Goal: Entertainment & Leisure: Browse casually

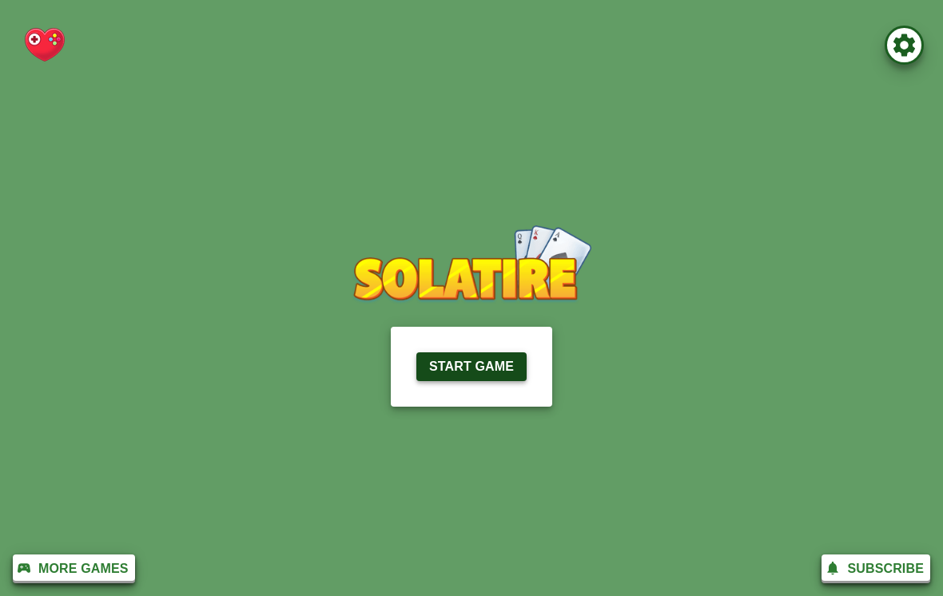
click at [503, 371] on p "Start Game" at bounding box center [471, 366] width 85 height 19
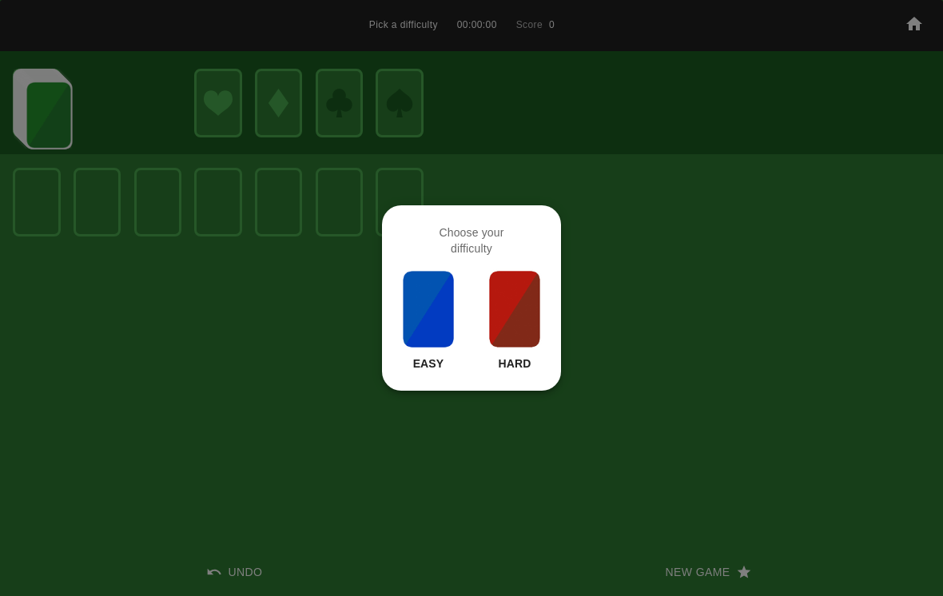
click at [435, 310] on img at bounding box center [428, 309] width 54 height 80
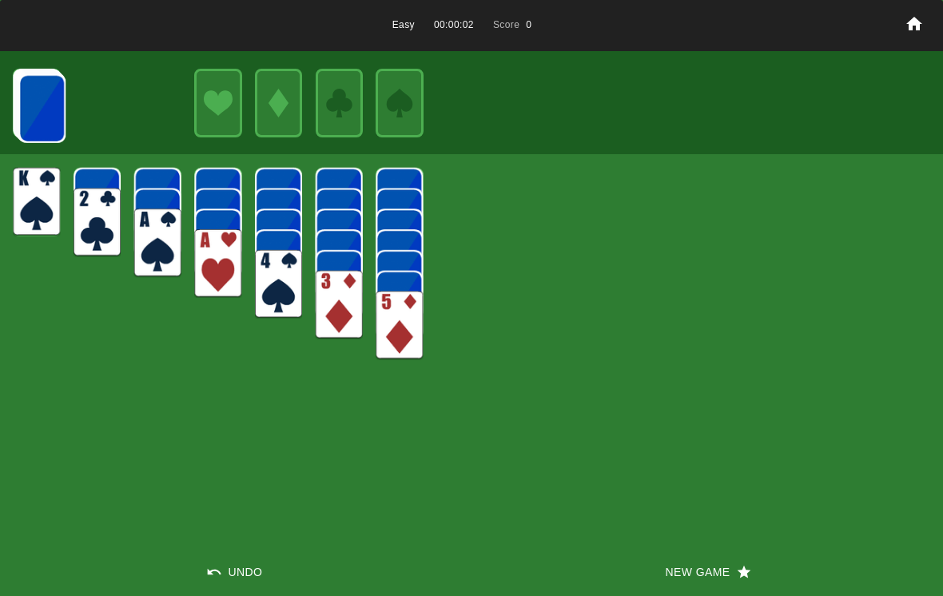
click at [225, 265] on img at bounding box center [217, 263] width 47 height 69
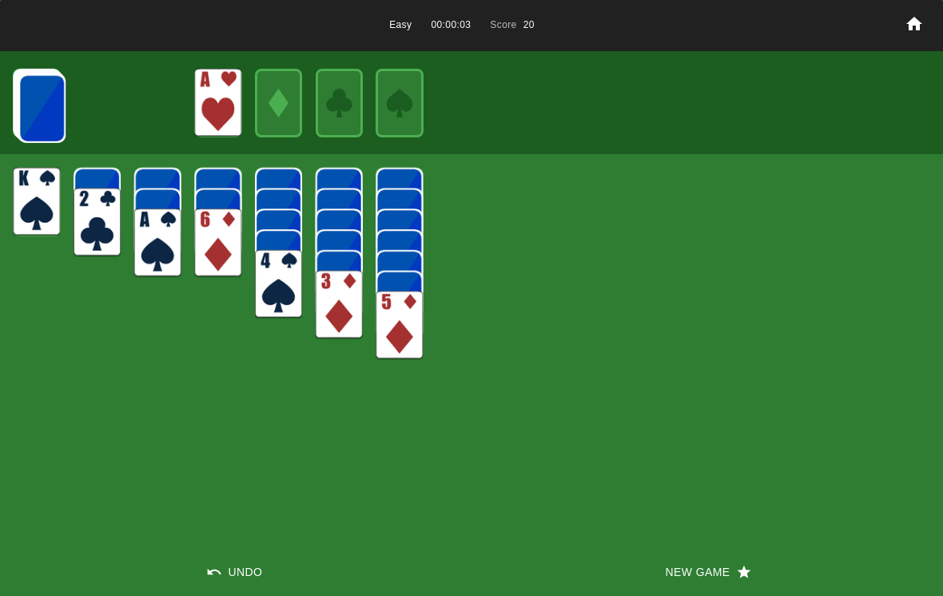
click at [162, 244] on img at bounding box center [157, 243] width 47 height 69
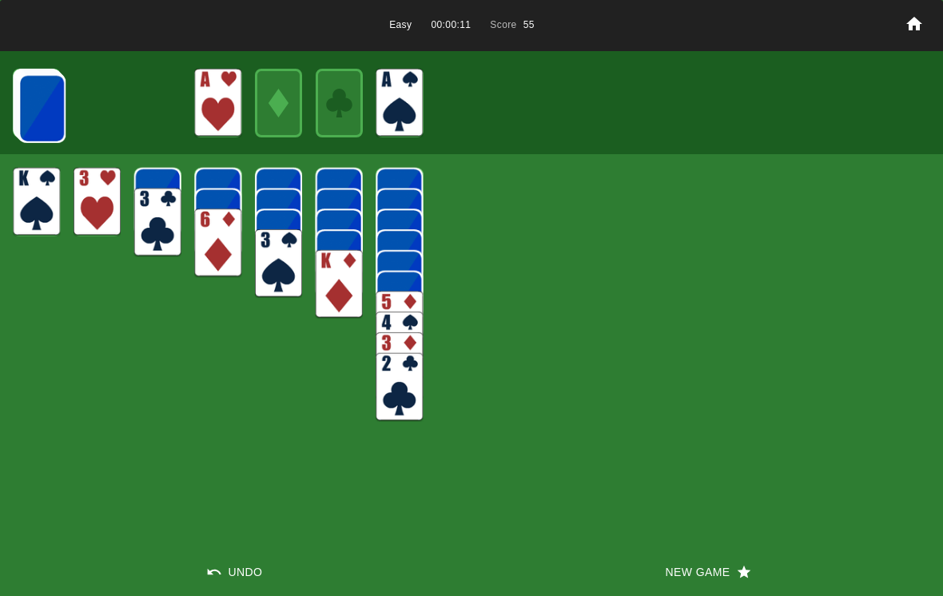
click at [271, 272] on img at bounding box center [278, 263] width 47 height 69
click at [50, 108] on img at bounding box center [41, 108] width 47 height 69
click at [38, 109] on img at bounding box center [41, 108] width 47 height 69
click at [51, 109] on img at bounding box center [41, 108] width 47 height 69
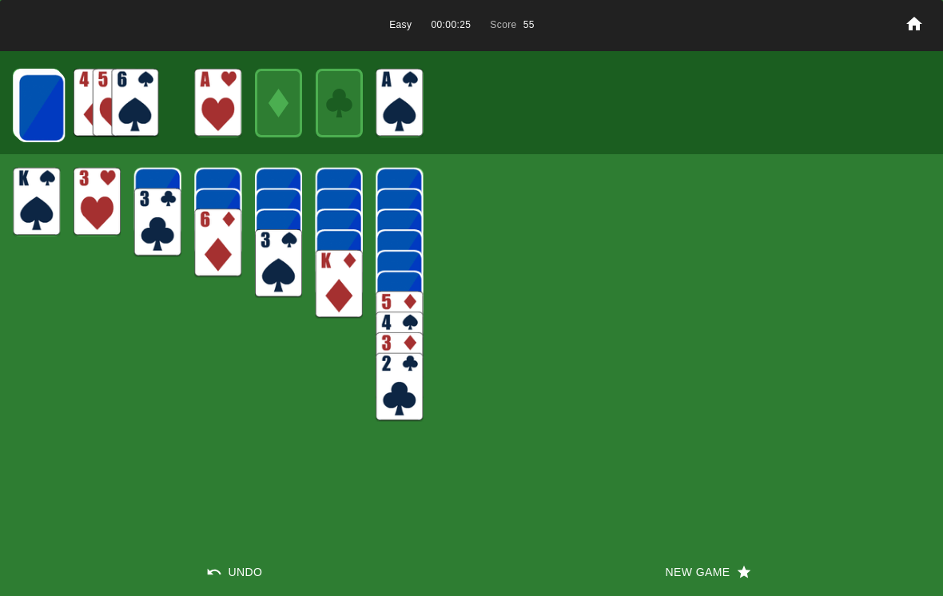
click at [43, 103] on img at bounding box center [41, 108] width 47 height 69
click at [42, 105] on img at bounding box center [41, 108] width 47 height 69
click at [44, 99] on img at bounding box center [41, 107] width 47 height 69
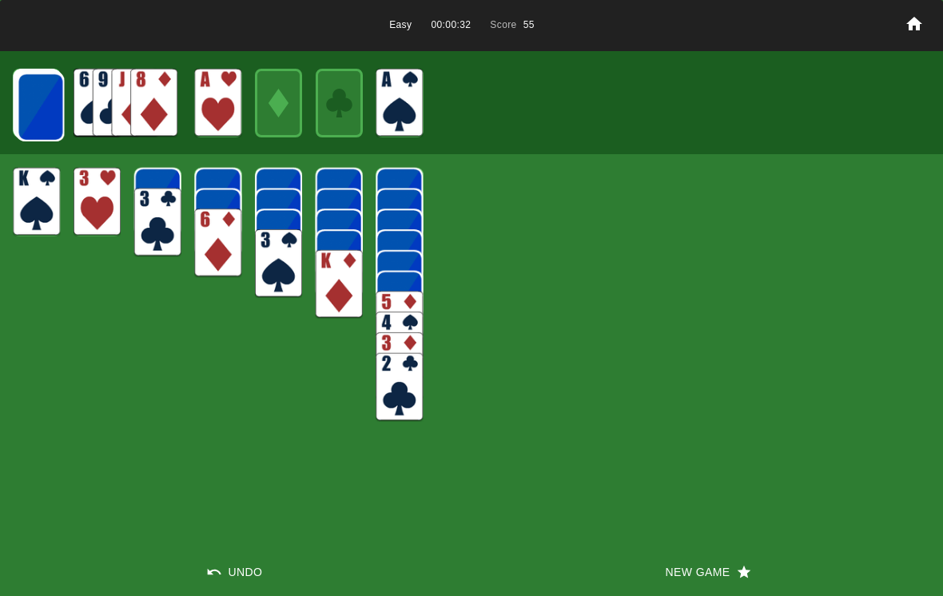
click at [37, 105] on img at bounding box center [40, 107] width 47 height 69
click at [44, 104] on img at bounding box center [40, 107] width 47 height 69
click at [44, 88] on img at bounding box center [40, 106] width 47 height 69
click at [39, 93] on img at bounding box center [40, 106] width 47 height 69
click at [121, 108] on img at bounding box center [134, 103] width 47 height 69
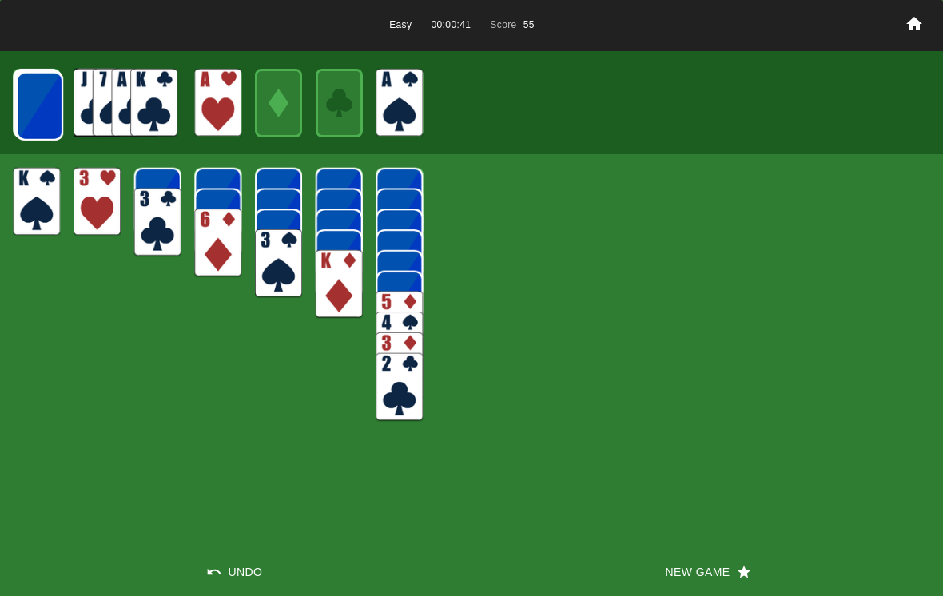
click at [46, 108] on img at bounding box center [39, 106] width 47 height 69
click at [45, 100] on img at bounding box center [39, 105] width 47 height 69
click at [46, 105] on img at bounding box center [39, 105] width 47 height 69
click at [42, 99] on img at bounding box center [38, 105] width 47 height 69
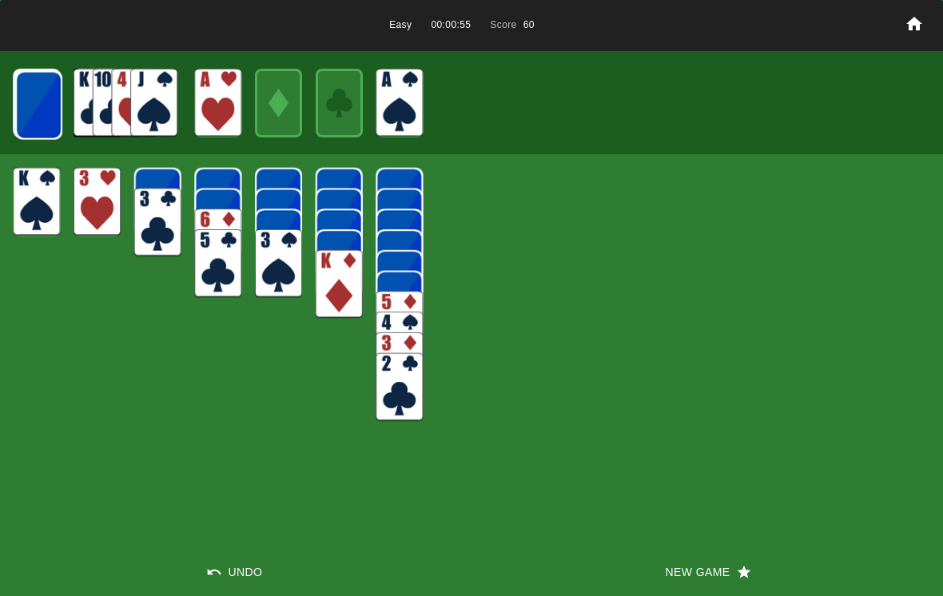
click at [50, 105] on img at bounding box center [38, 105] width 47 height 69
click at [44, 104] on img at bounding box center [38, 104] width 47 height 69
click at [42, 102] on img at bounding box center [37, 104] width 47 height 69
click at [160, 110] on img at bounding box center [153, 103] width 47 height 69
click at [265, 263] on img at bounding box center [278, 263] width 47 height 69
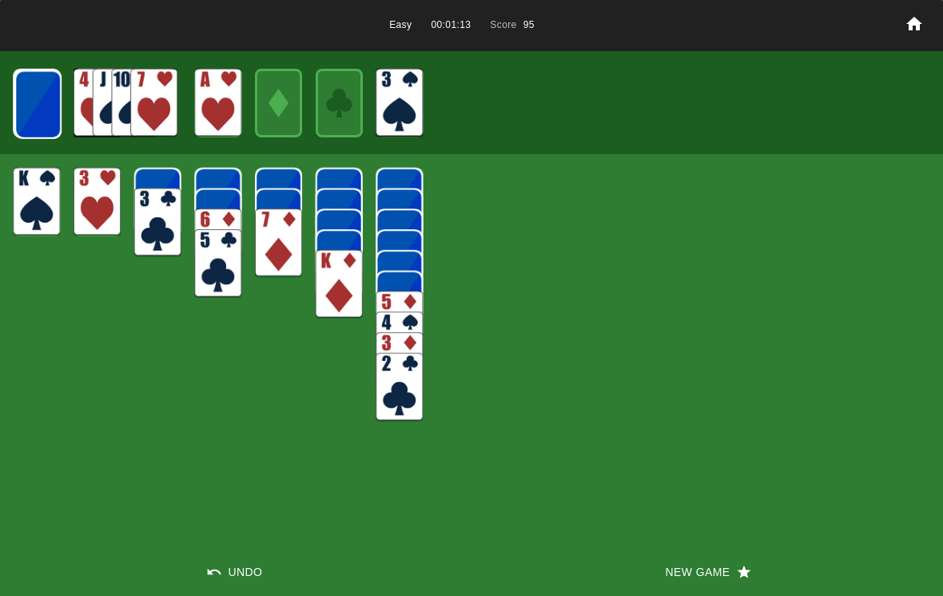
click at [40, 105] on img at bounding box center [37, 104] width 47 height 69
click at [36, 121] on img at bounding box center [37, 104] width 47 height 69
click at [43, 103] on img at bounding box center [37, 104] width 47 height 69
click at [151, 105] on img at bounding box center [153, 103] width 47 height 69
click at [88, 172] on img at bounding box center [97, 202] width 47 height 69
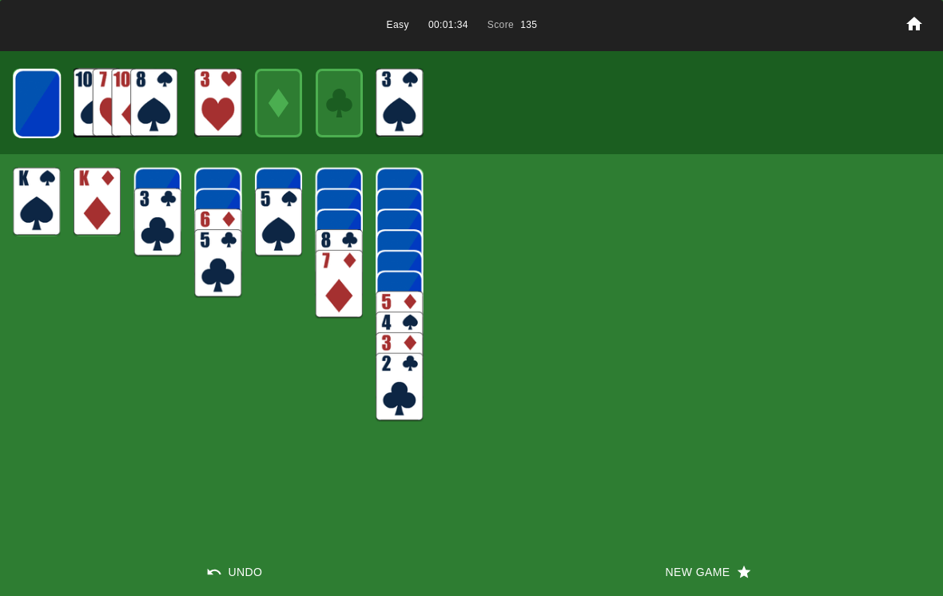
click at [44, 102] on img at bounding box center [37, 104] width 47 height 69
click at [49, 104] on img at bounding box center [37, 104] width 47 height 69
click at [49, 111] on img at bounding box center [37, 103] width 47 height 69
click at [45, 109] on img at bounding box center [36, 103] width 47 height 69
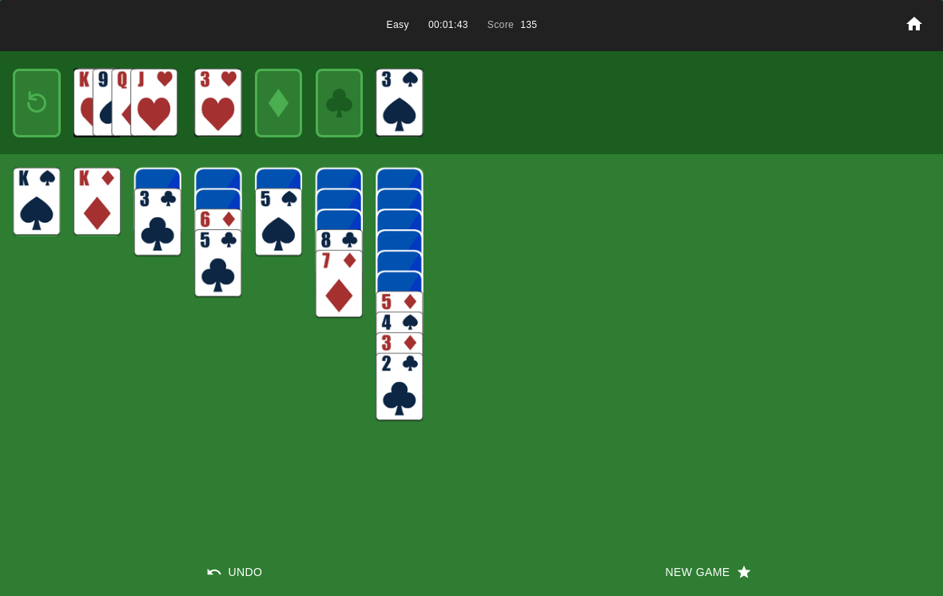
click at [58, 80] on div at bounding box center [36, 103] width 47 height 69
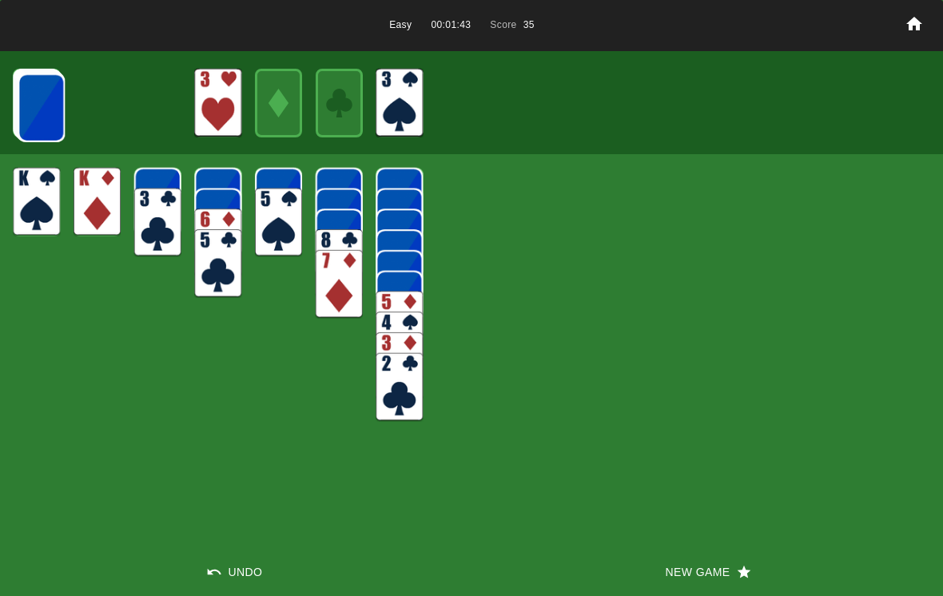
click at [37, 103] on img at bounding box center [41, 108] width 47 height 69
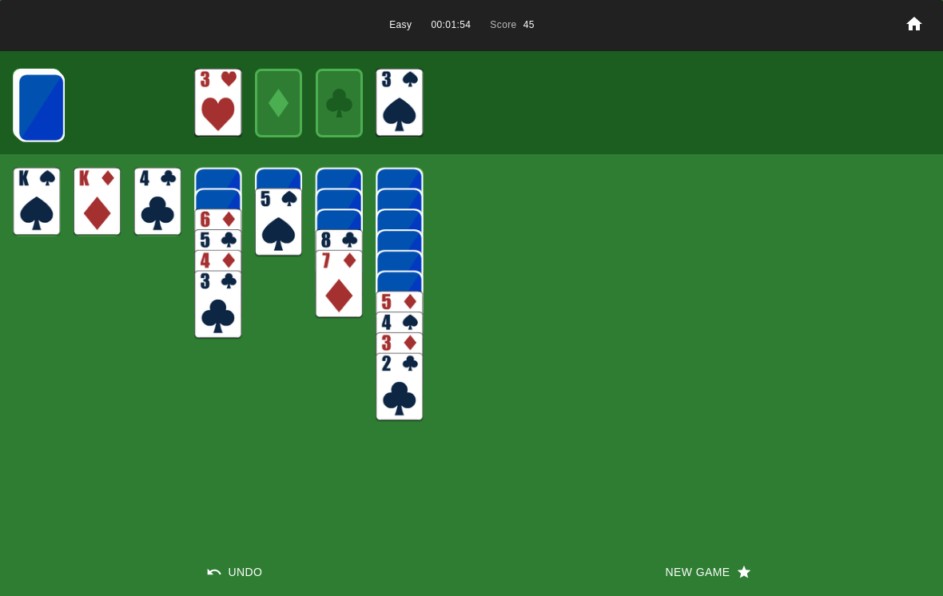
click at [153, 207] on img at bounding box center [157, 202] width 47 height 69
click at [43, 101] on img at bounding box center [41, 108] width 47 height 69
click at [34, 116] on img at bounding box center [41, 107] width 47 height 69
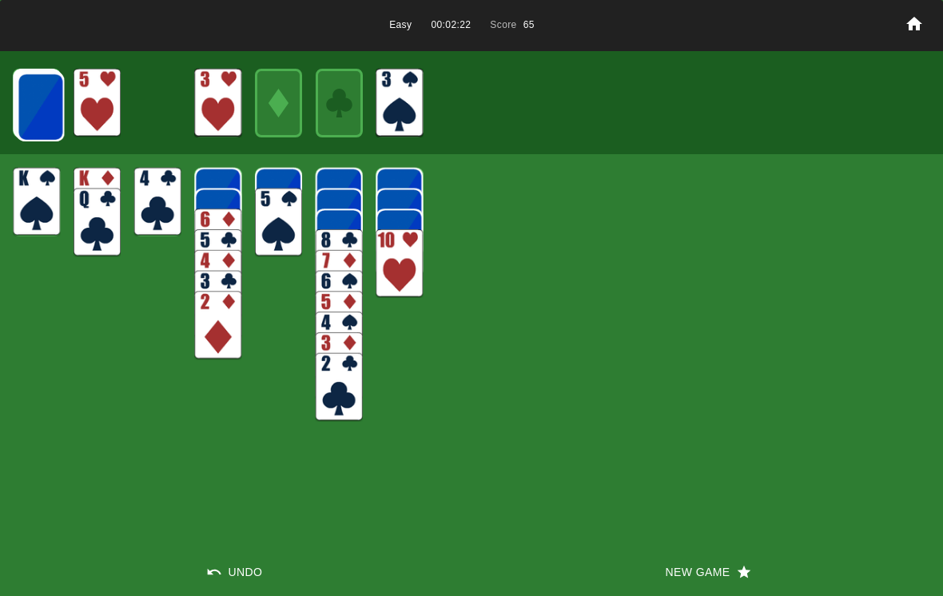
click at [51, 119] on img at bounding box center [40, 107] width 47 height 69
click at [49, 113] on img at bounding box center [40, 107] width 47 height 69
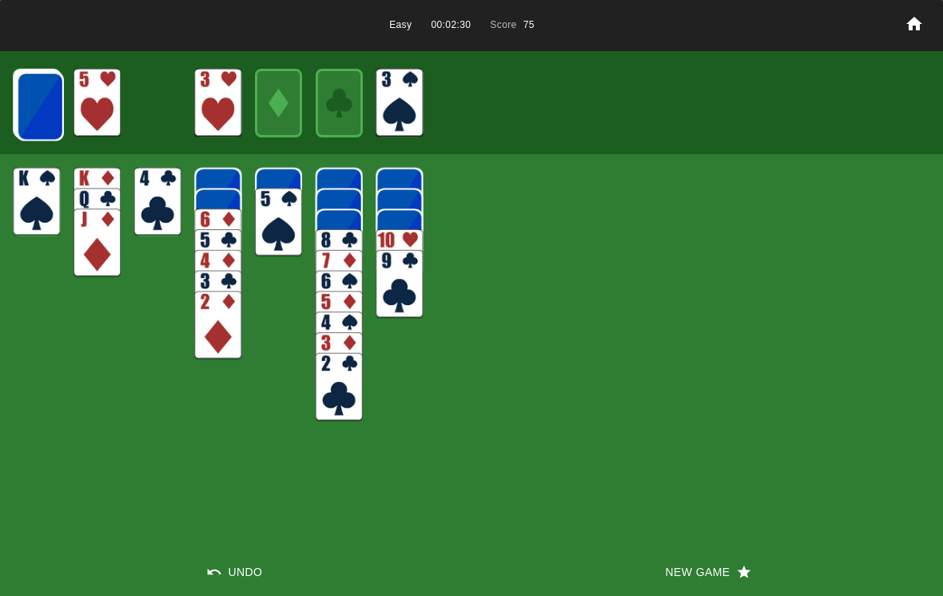
click at [46, 105] on img at bounding box center [40, 106] width 47 height 69
click at [47, 85] on img at bounding box center [40, 106] width 47 height 69
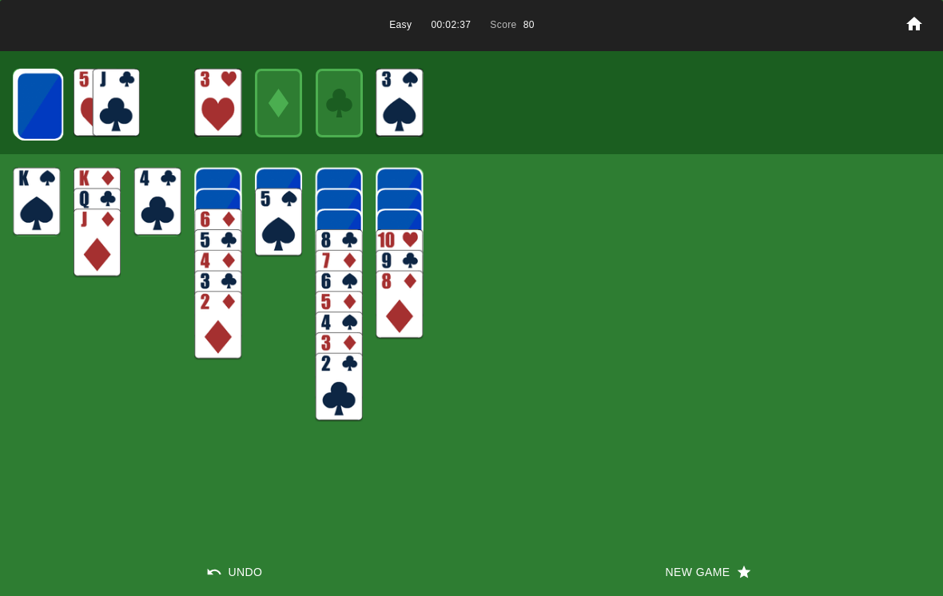
click at [37, 114] on img at bounding box center [39, 106] width 47 height 69
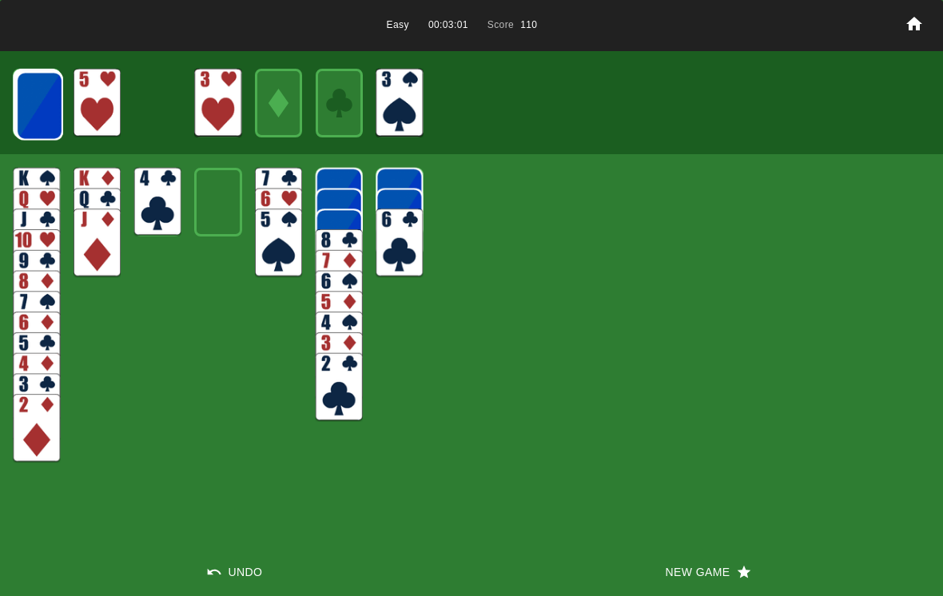
click at [50, 105] on img at bounding box center [39, 105] width 47 height 69
click at [117, 110] on img at bounding box center [116, 103] width 47 height 69
click at [332, 389] on img at bounding box center [339, 387] width 47 height 69
click at [49, 113] on img at bounding box center [39, 105] width 47 height 69
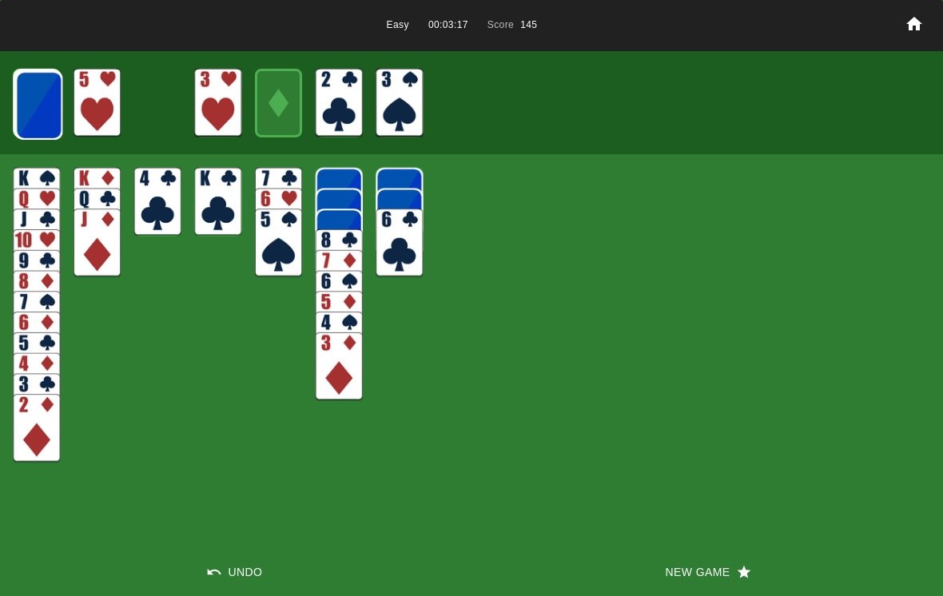
click at [52, 105] on img at bounding box center [38, 105] width 47 height 69
click at [38, 101] on img at bounding box center [38, 105] width 47 height 69
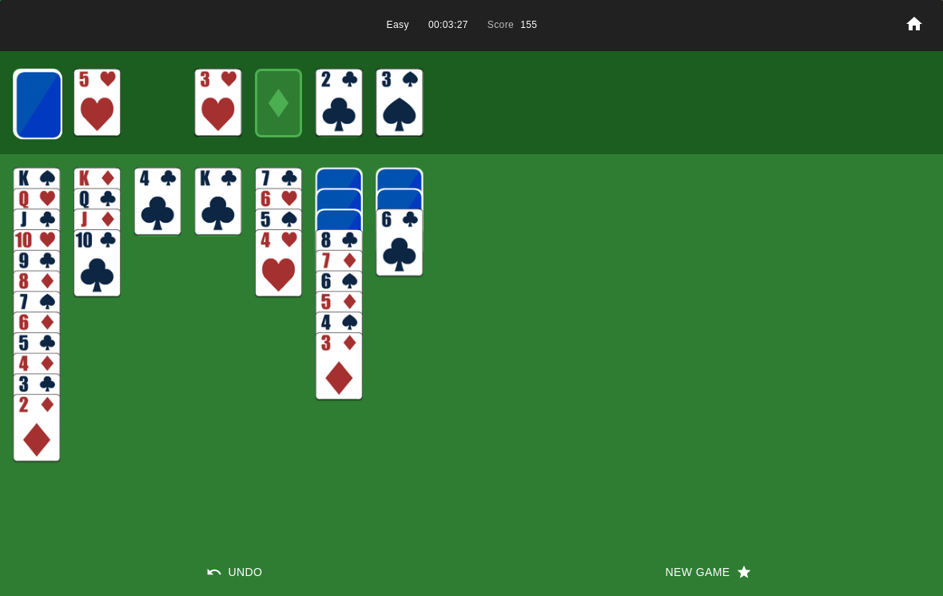
click at [282, 274] on img at bounding box center [278, 263] width 47 height 69
click at [103, 97] on img at bounding box center [97, 103] width 47 height 69
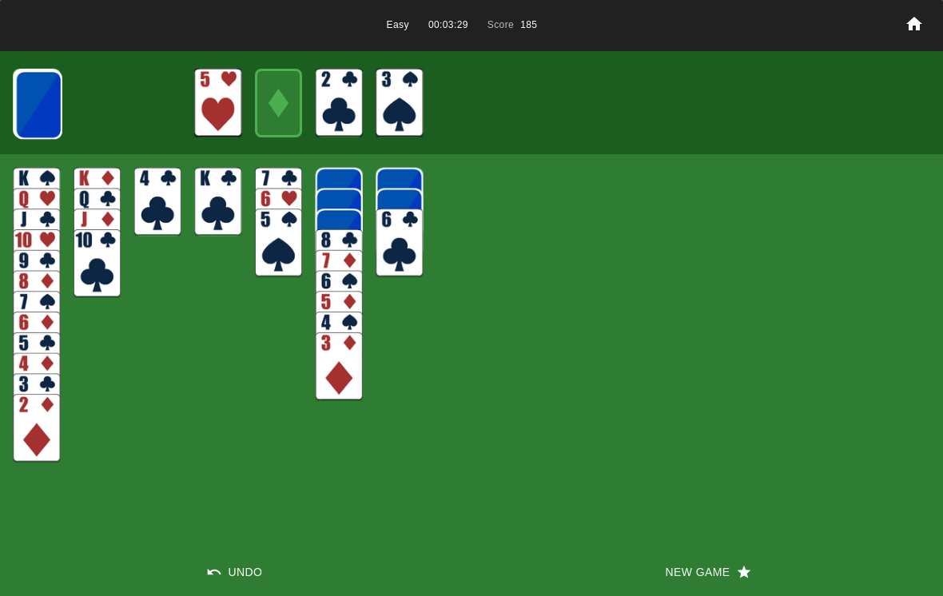
click at [74, 113] on div at bounding box center [471, 102] width 943 height 103
click at [45, 112] on img at bounding box center [38, 104] width 47 height 69
click at [47, 109] on img at bounding box center [37, 104] width 47 height 69
click at [43, 97] on img at bounding box center [37, 104] width 47 height 69
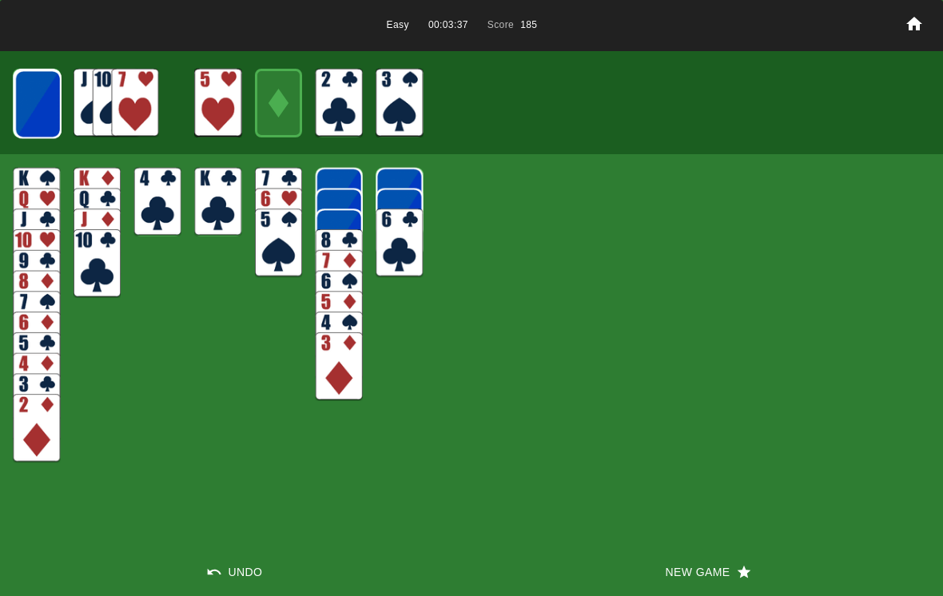
click at [46, 102] on img at bounding box center [37, 104] width 47 height 69
click at [46, 106] on img at bounding box center [37, 104] width 47 height 69
click at [45, 102] on img at bounding box center [37, 104] width 47 height 69
click at [44, 101] on img at bounding box center [37, 104] width 47 height 69
click at [48, 105] on img at bounding box center [37, 103] width 47 height 69
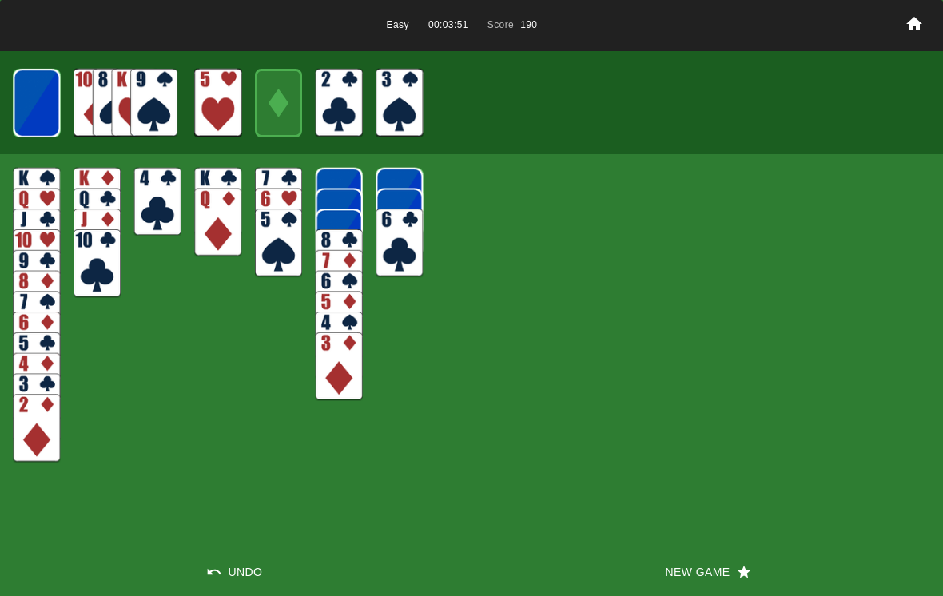
click at [50, 101] on img at bounding box center [36, 103] width 47 height 69
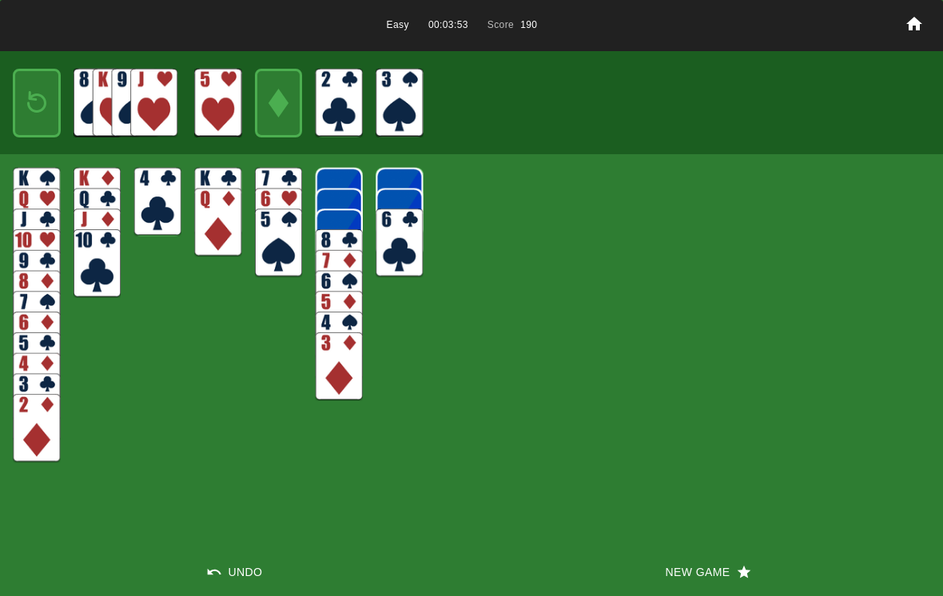
click at [45, 97] on img at bounding box center [36, 103] width 29 height 42
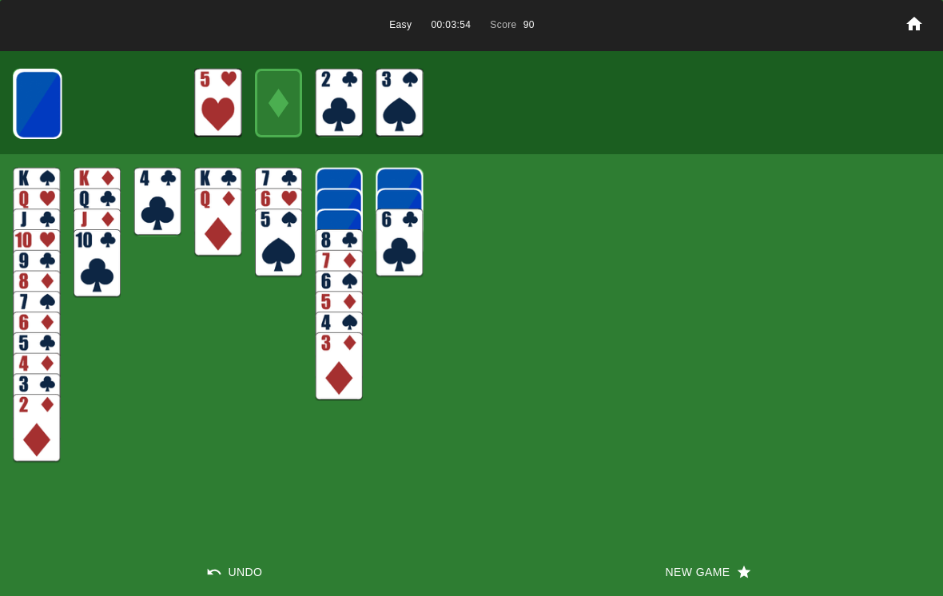
click at [39, 101] on img at bounding box center [37, 104] width 47 height 69
click at [41, 108] on img at bounding box center [37, 104] width 47 height 69
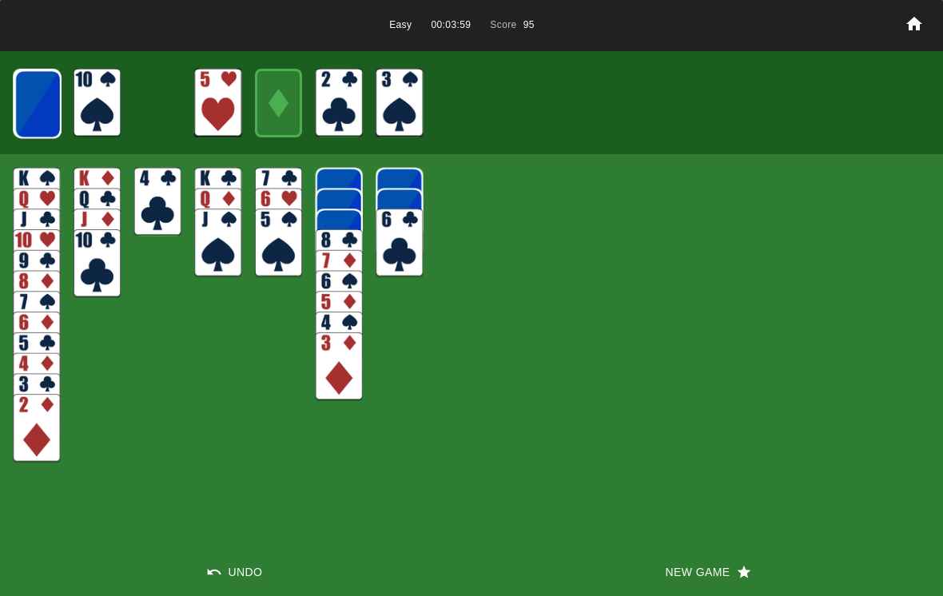
click at [27, 100] on img at bounding box center [37, 104] width 47 height 69
click at [41, 92] on img at bounding box center [37, 104] width 47 height 69
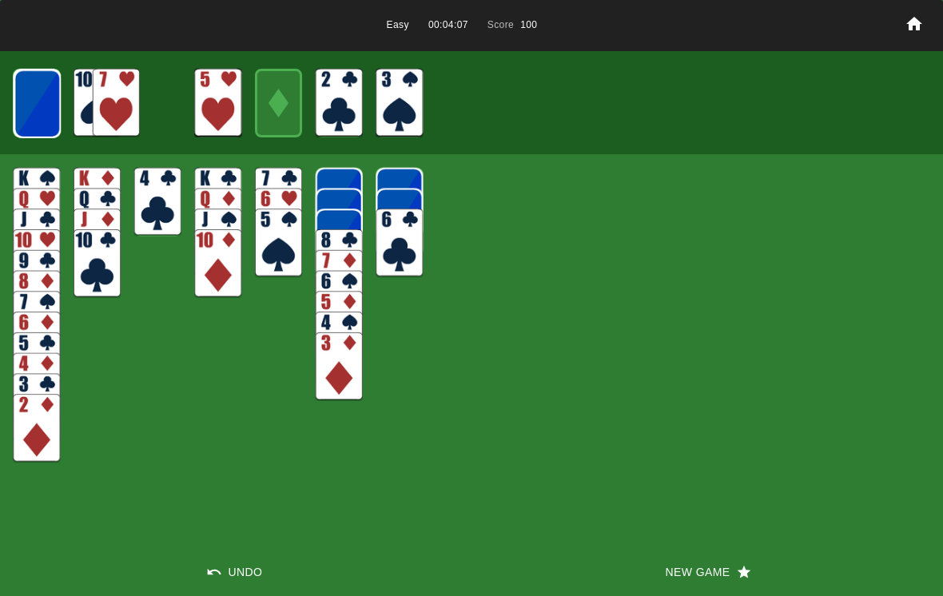
click at [22, 97] on img at bounding box center [37, 104] width 47 height 69
click at [40, 101] on img at bounding box center [37, 104] width 47 height 69
click at [54, 100] on img at bounding box center [37, 103] width 47 height 69
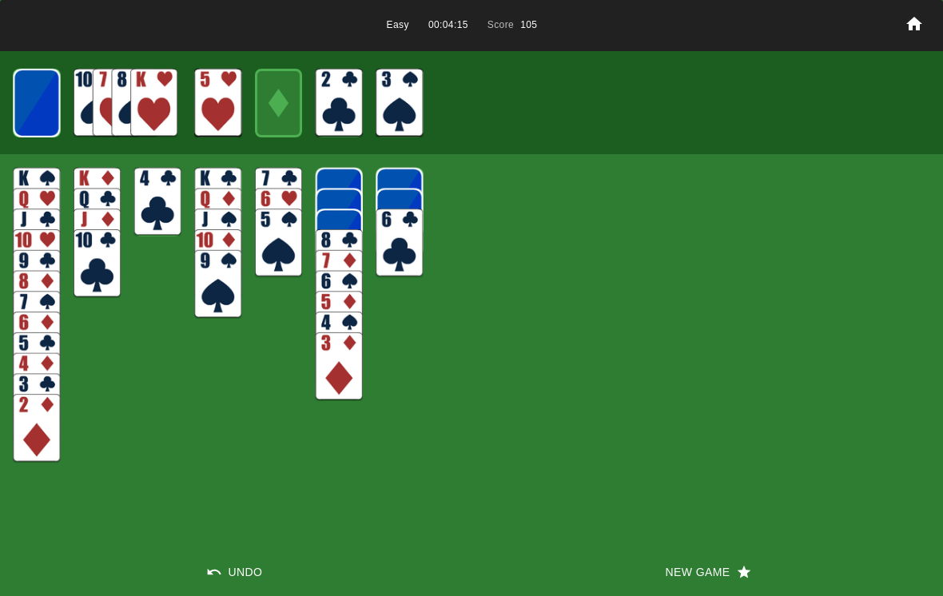
click at [38, 96] on img at bounding box center [36, 103] width 47 height 69
click at [40, 416] on img at bounding box center [36, 428] width 47 height 69
click at [327, 388] on img at bounding box center [339, 366] width 47 height 69
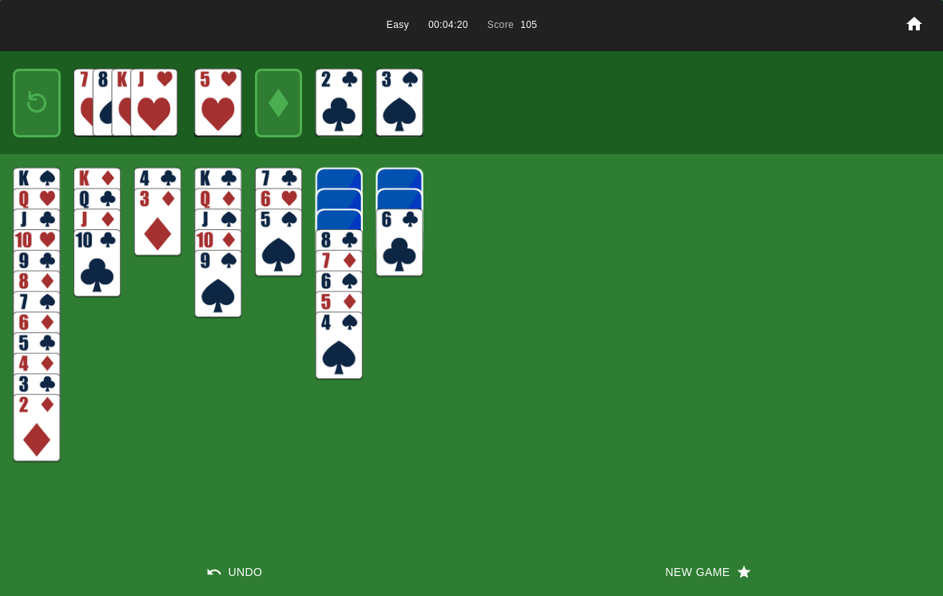
click at [159, 227] on img at bounding box center [157, 222] width 47 height 69
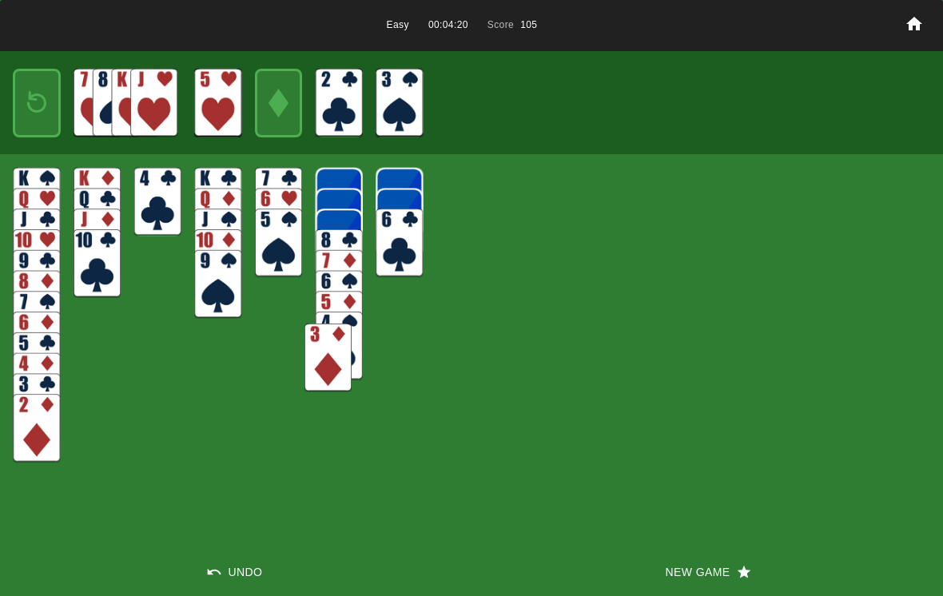
click at [337, 325] on img at bounding box center [339, 346] width 47 height 69
click at [418, 199] on img at bounding box center [399, 222] width 47 height 69
click at [109, 260] on img at bounding box center [97, 263] width 47 height 69
click at [344, 362] on img at bounding box center [339, 366] width 47 height 69
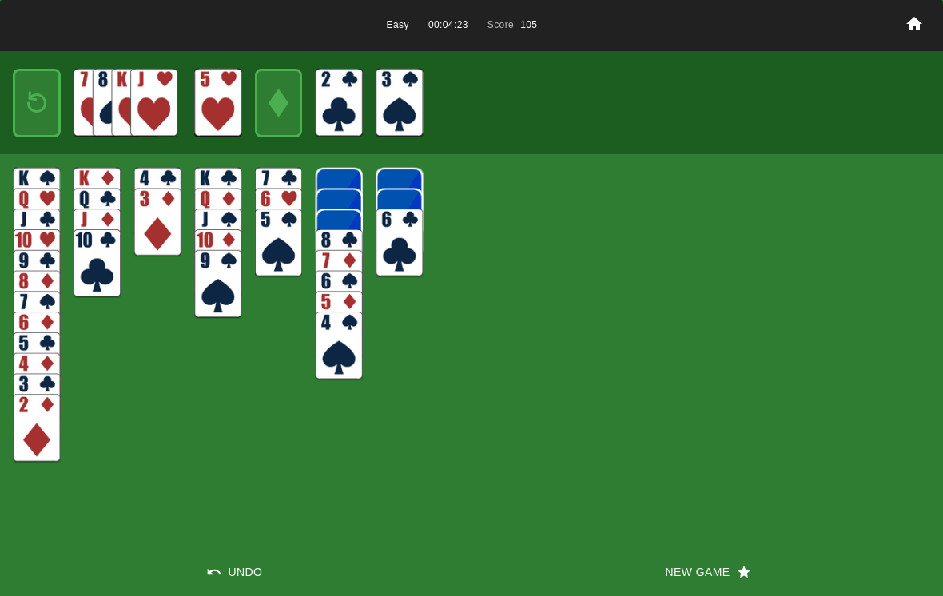
click at [348, 331] on img at bounding box center [339, 346] width 47 height 69
click at [284, 233] on img at bounding box center [278, 243] width 47 height 69
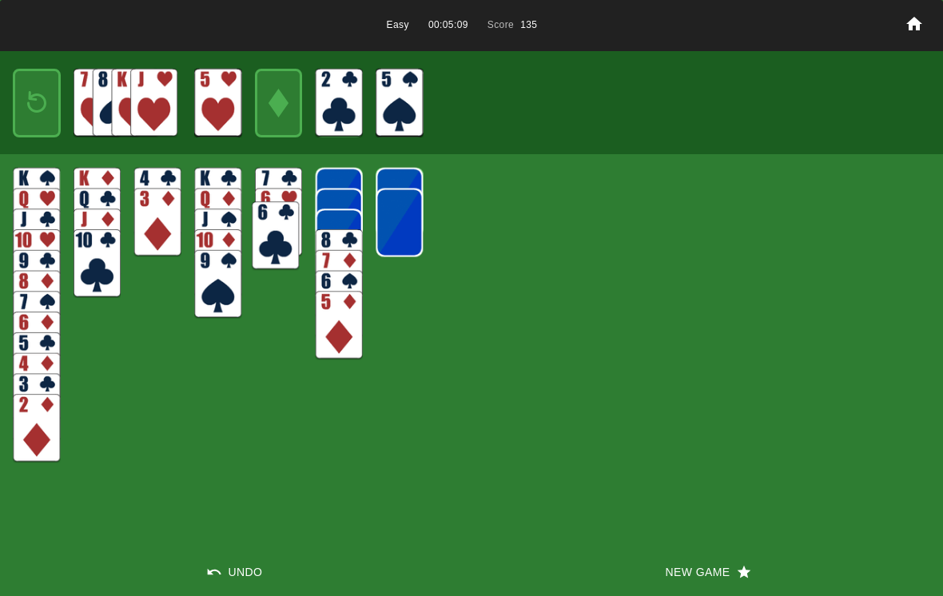
drag, startPoint x: 412, startPoint y: 262, endPoint x: 288, endPoint y: 255, distance: 124.1
click at [288, 255] on img at bounding box center [275, 235] width 47 height 69
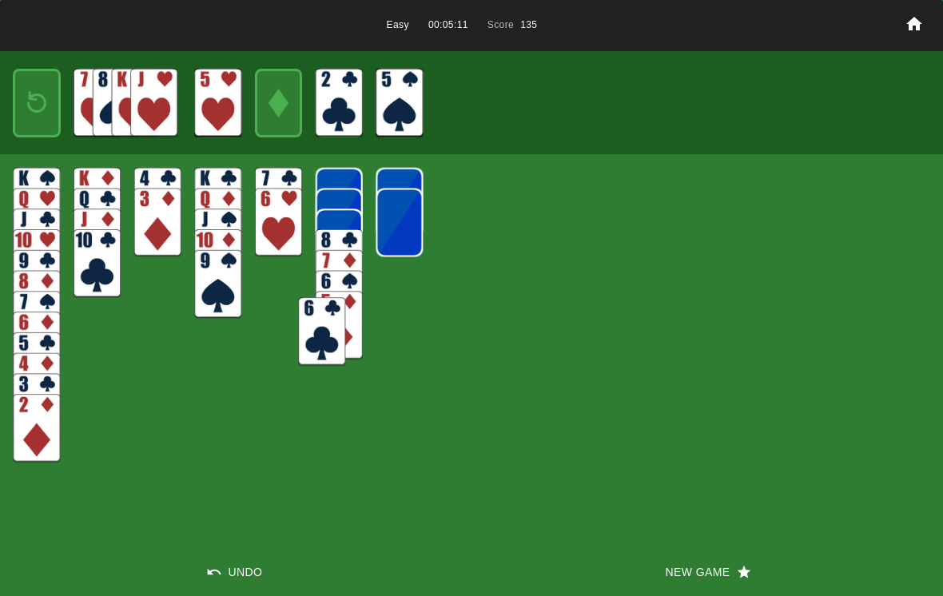
drag, startPoint x: 400, startPoint y: 256, endPoint x: 328, endPoint y: 344, distance: 114.1
click at [328, 344] on img at bounding box center [321, 331] width 47 height 69
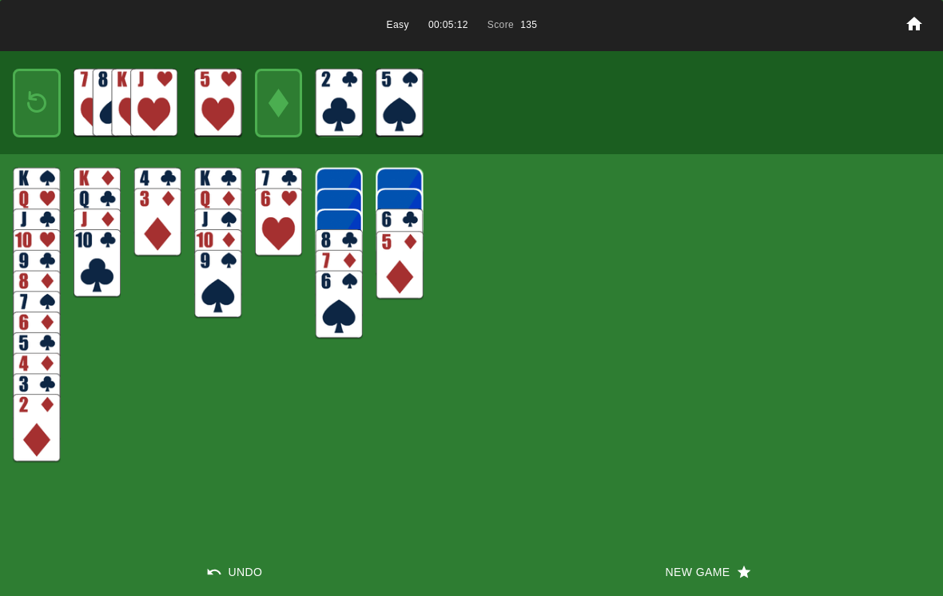
drag, startPoint x: 332, startPoint y: 336, endPoint x: 394, endPoint y: 273, distance: 87.6
click at [394, 273] on img at bounding box center [399, 265] width 47 height 69
drag, startPoint x: 396, startPoint y: 272, endPoint x: 332, endPoint y: 320, distance: 79.7
click at [332, 320] on img at bounding box center [340, 307] width 47 height 69
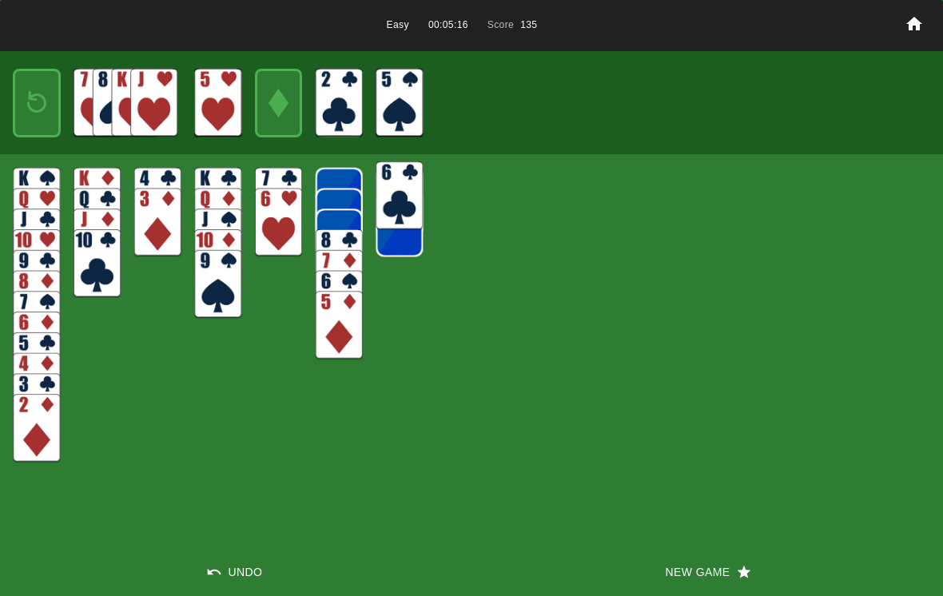
drag, startPoint x: 407, startPoint y: 244, endPoint x: 408, endPoint y: 135, distance: 109.5
click at [408, 161] on img at bounding box center [399, 195] width 47 height 69
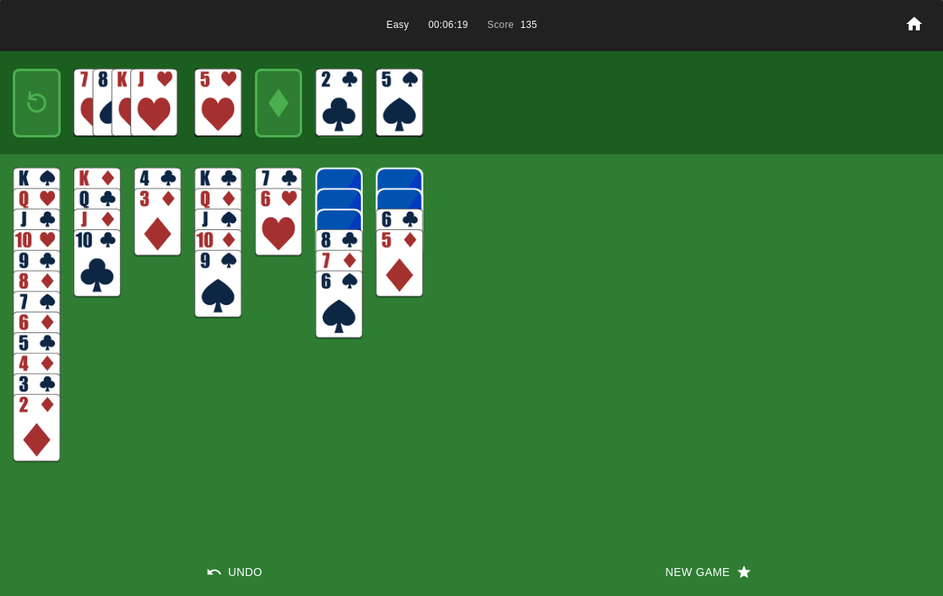
click at [342, 316] on img at bounding box center [339, 305] width 47 height 69
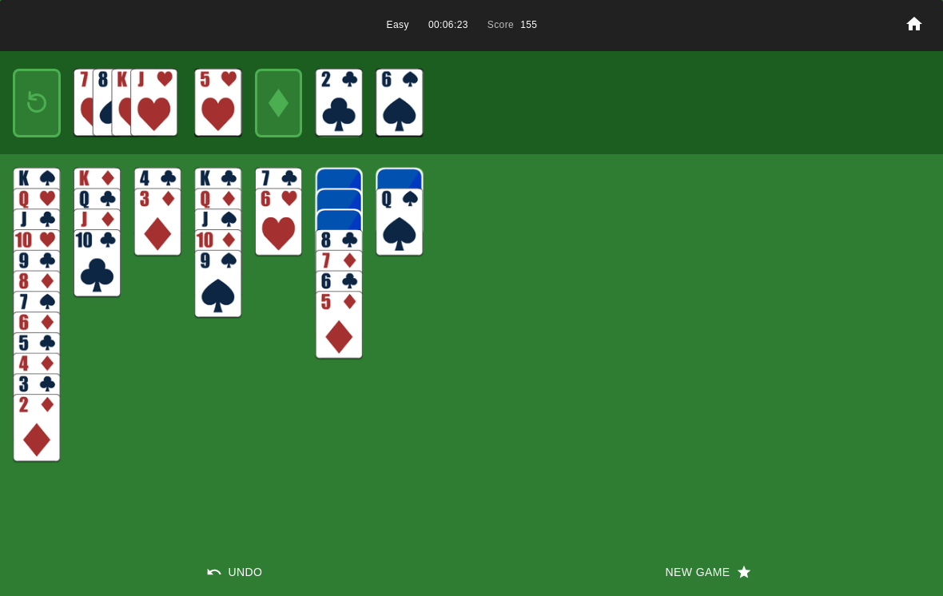
click at [419, 230] on img at bounding box center [399, 222] width 47 height 69
click at [337, 331] on img at bounding box center [339, 325] width 47 height 69
click at [219, 272] on img at bounding box center [217, 284] width 47 height 69
click at [106, 272] on img at bounding box center [97, 263] width 47 height 69
click at [146, 220] on img at bounding box center [157, 222] width 47 height 69
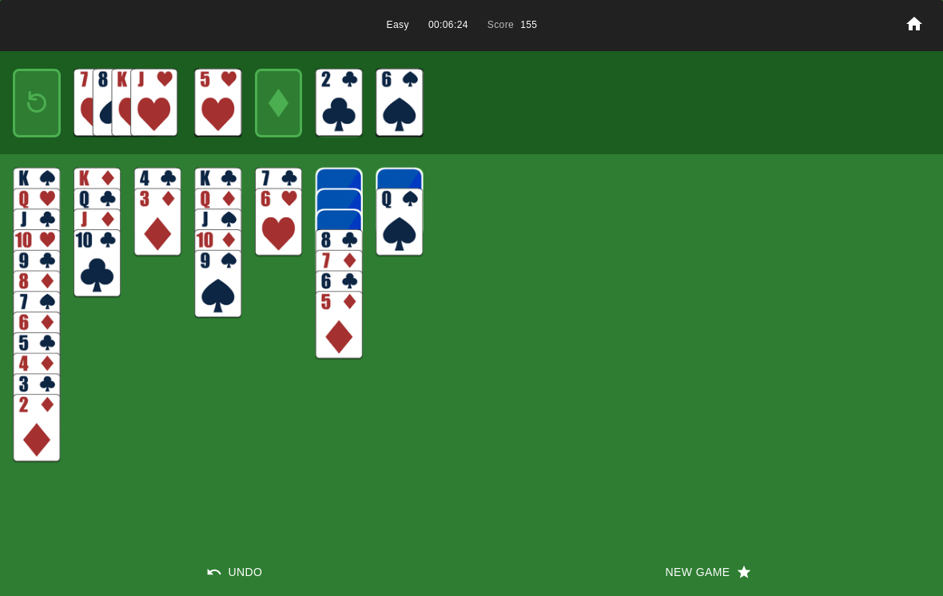
click at [292, 242] on img at bounding box center [278, 222] width 47 height 69
click at [48, 386] on img at bounding box center [36, 407] width 47 height 69
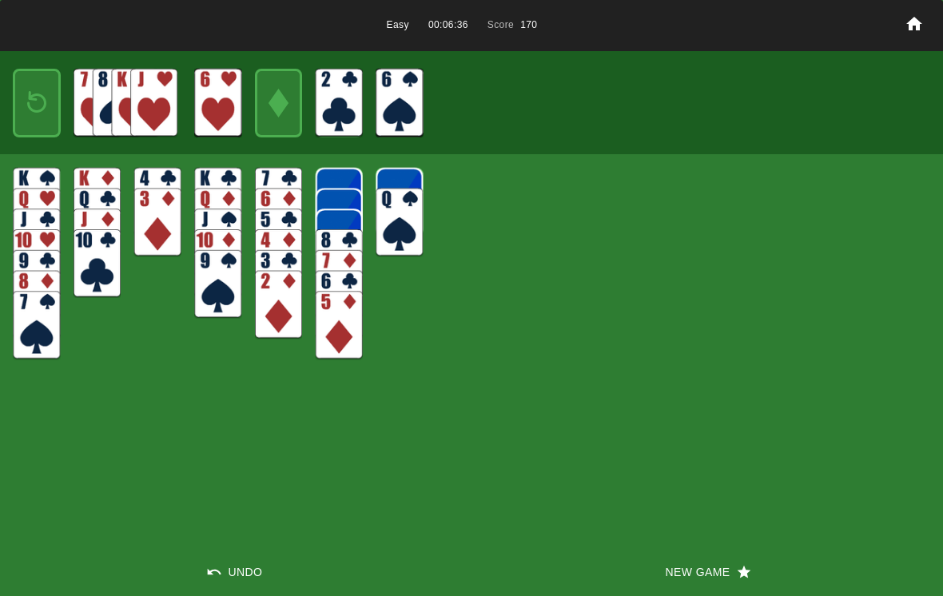
click at [39, 321] on img at bounding box center [36, 325] width 47 height 69
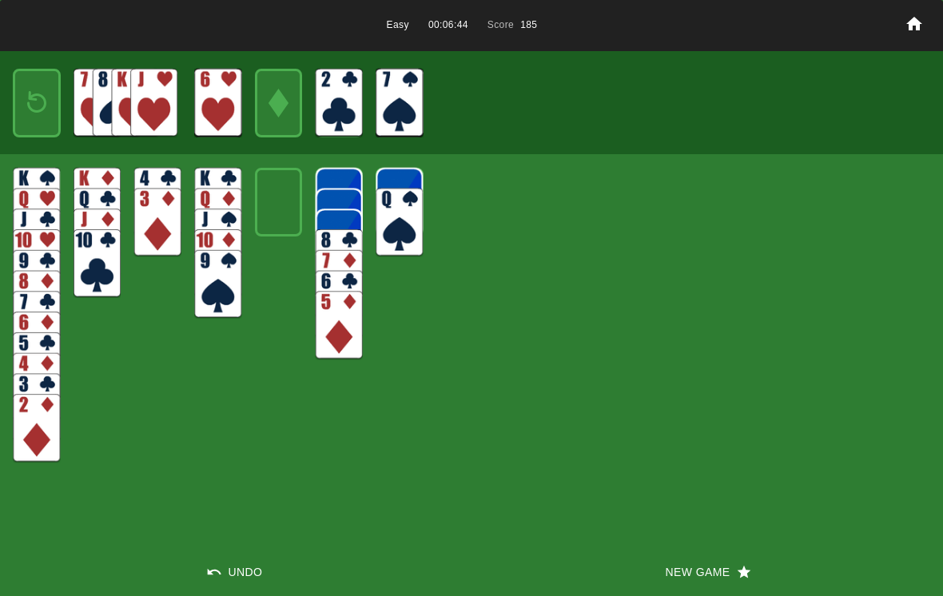
click at [27, 433] on img at bounding box center [36, 428] width 47 height 69
click at [25, 111] on img at bounding box center [36, 103] width 29 height 42
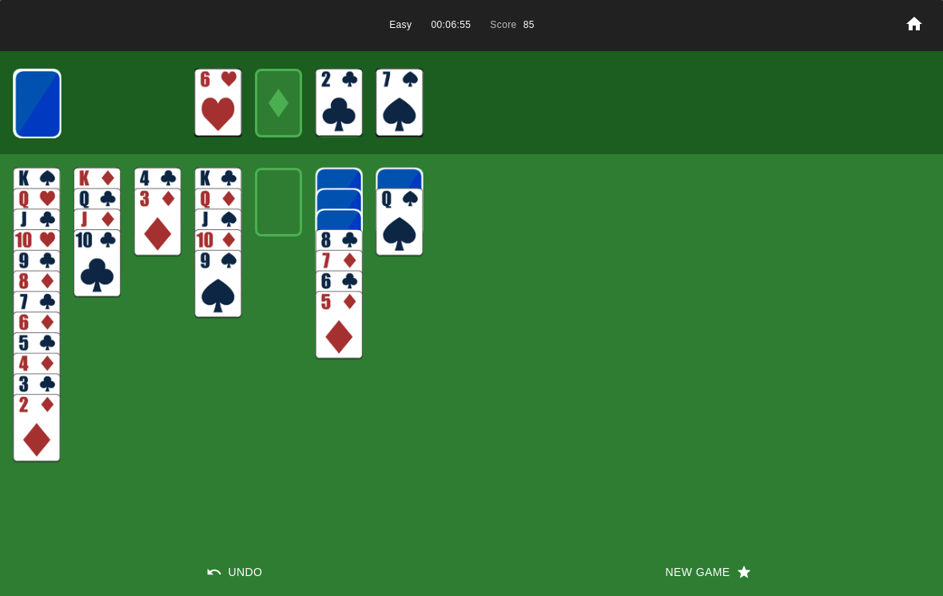
click at [34, 117] on img at bounding box center [37, 104] width 47 height 69
click at [26, 106] on img at bounding box center [37, 104] width 47 height 69
click at [46, 123] on img at bounding box center [37, 104] width 47 height 69
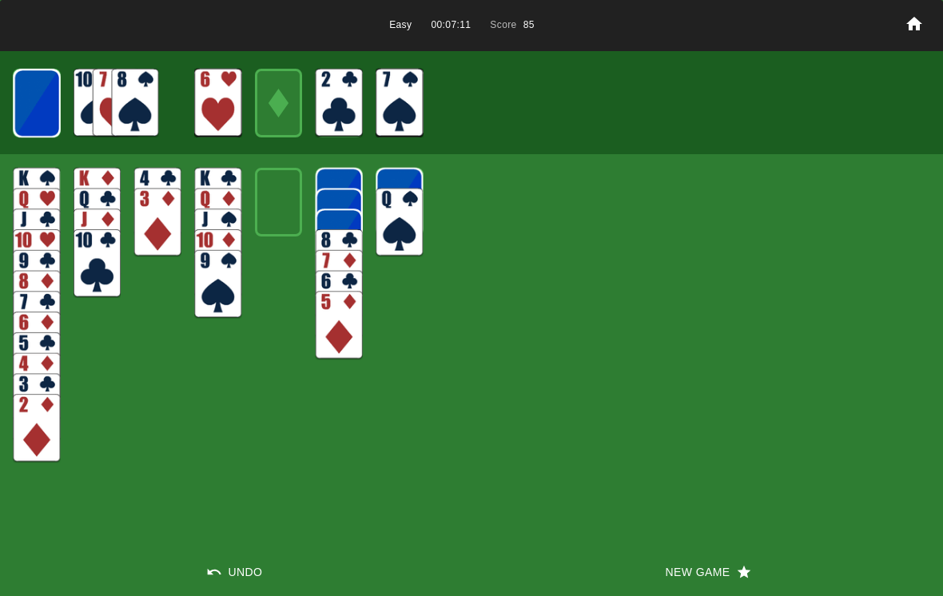
click at [55, 110] on img at bounding box center [37, 103] width 47 height 69
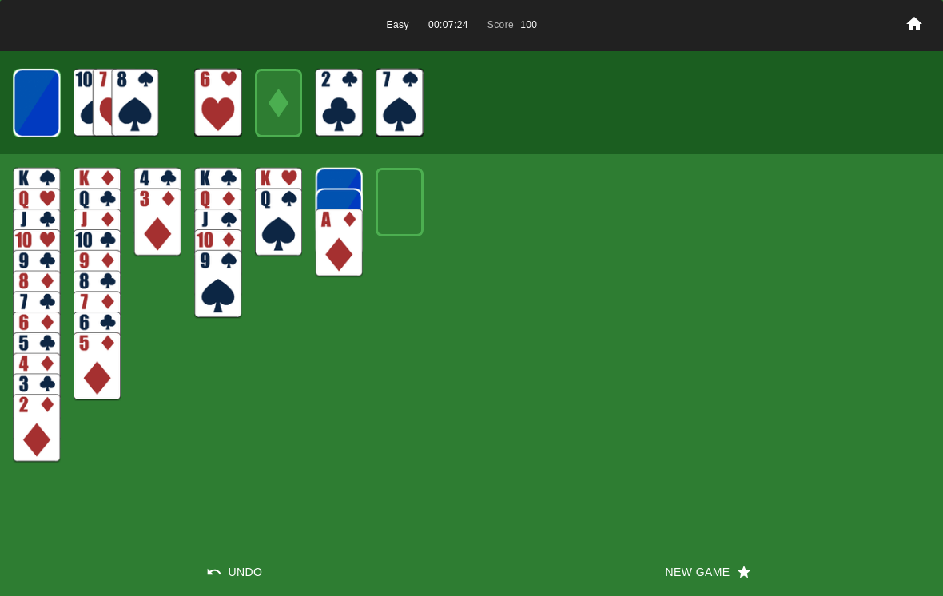
click at [344, 256] on img at bounding box center [339, 243] width 47 height 69
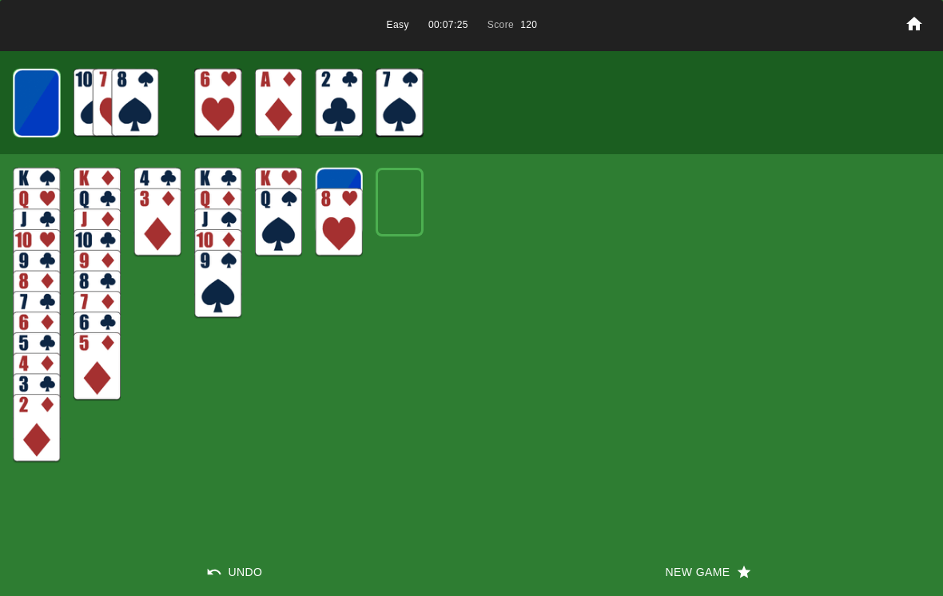
click at [42, 427] on img at bounding box center [36, 428] width 47 height 69
click at [38, 400] on img at bounding box center [36, 407] width 47 height 69
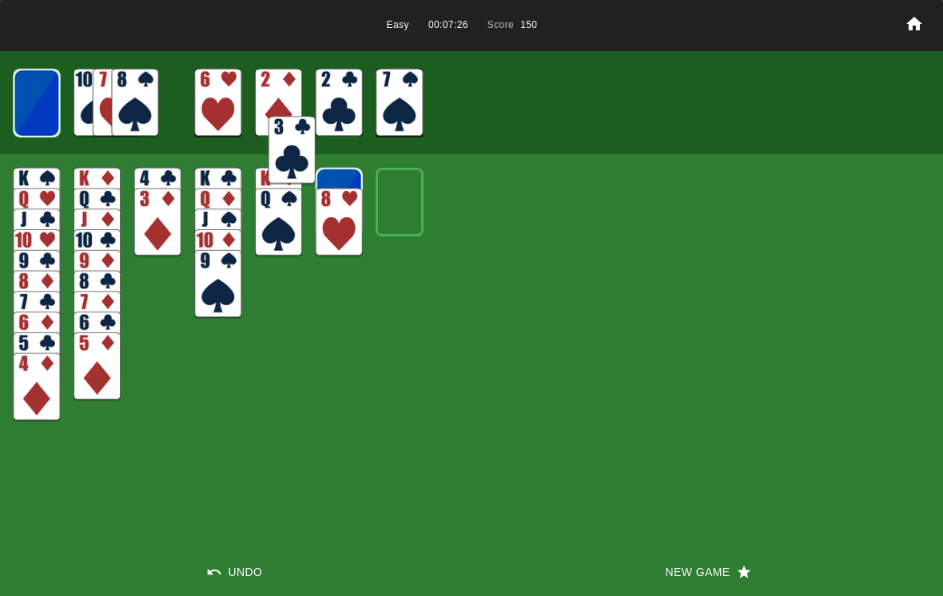
click at [95, 376] on img at bounding box center [97, 366] width 47 height 69
click at [40, 392] on img at bounding box center [36, 387] width 47 height 69
click at [155, 223] on img at bounding box center [157, 222] width 47 height 69
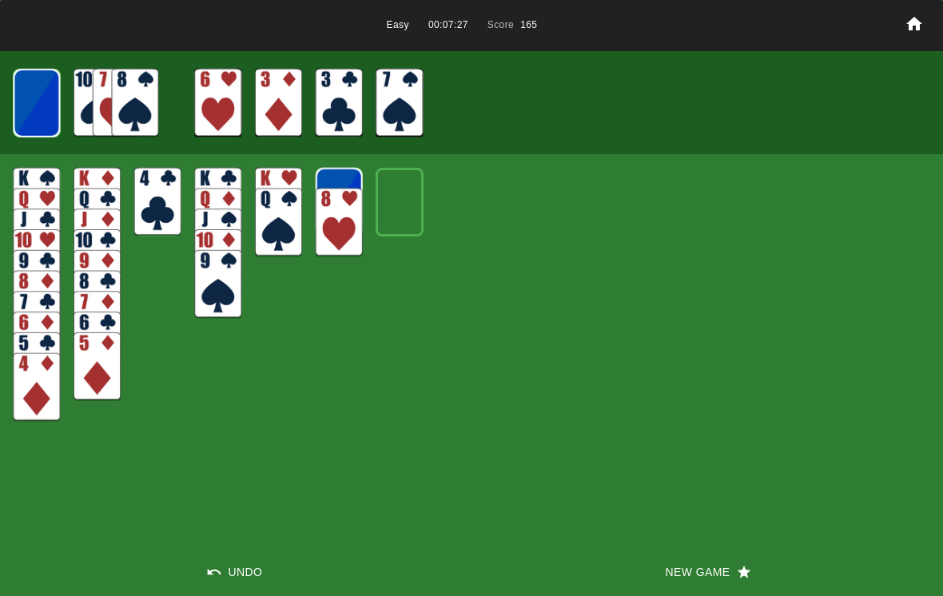
click at [357, 239] on img at bounding box center [339, 222] width 47 height 69
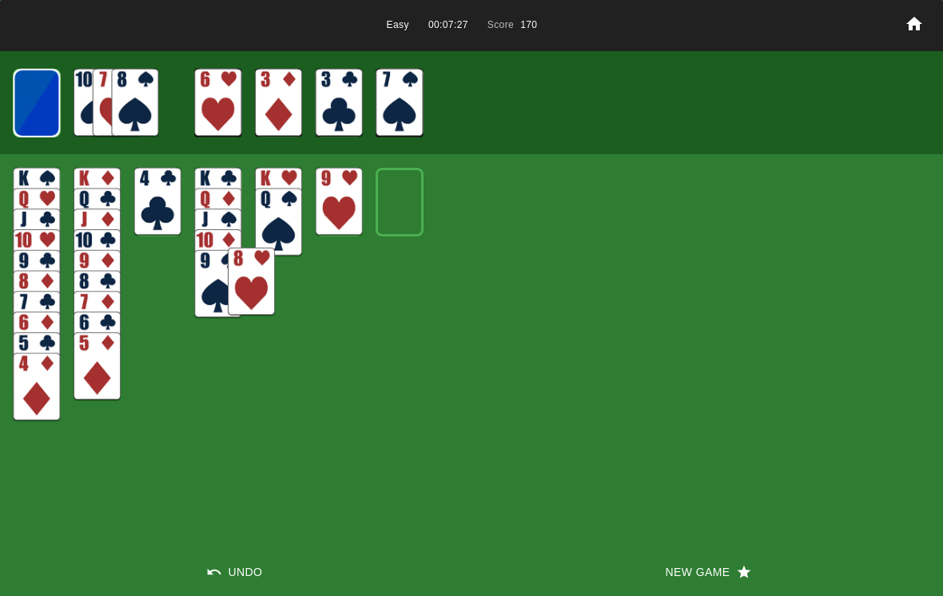
click at [228, 278] on img at bounding box center [251, 282] width 47 height 69
click at [294, 229] on img at bounding box center [278, 222] width 47 height 69
click at [340, 217] on img at bounding box center [339, 202] width 47 height 69
click at [268, 228] on img at bounding box center [278, 222] width 47 height 69
click at [205, 309] on img at bounding box center [217, 305] width 47 height 69
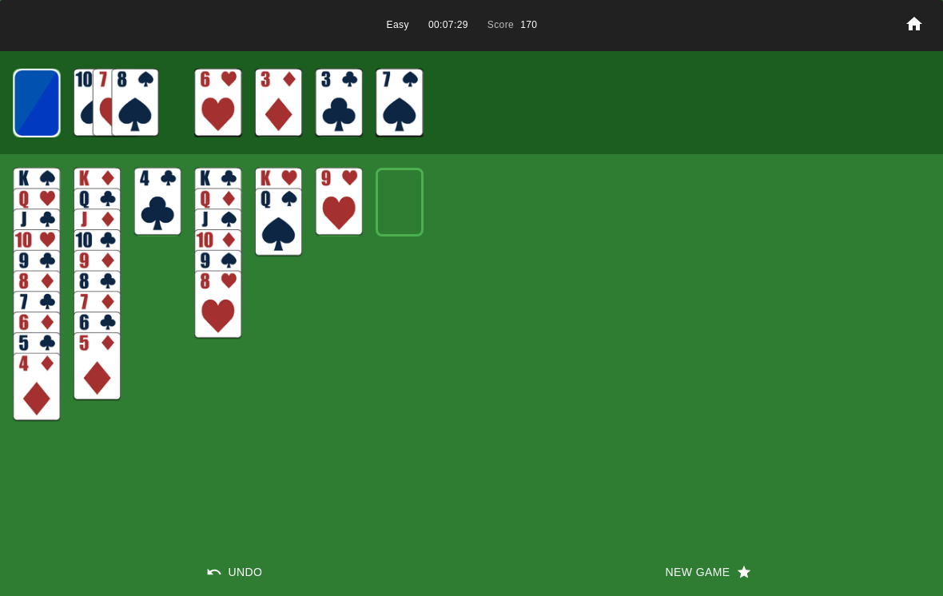
click at [153, 209] on img at bounding box center [157, 202] width 47 height 69
click at [101, 363] on img at bounding box center [97, 366] width 47 height 69
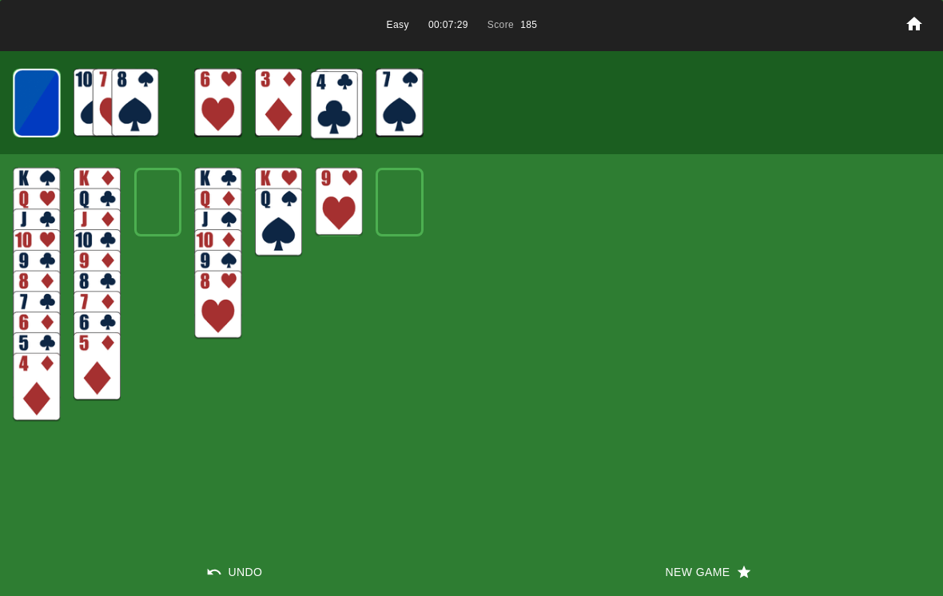
click at [37, 392] on img at bounding box center [36, 387] width 47 height 69
click at [109, 379] on img at bounding box center [97, 366] width 47 height 69
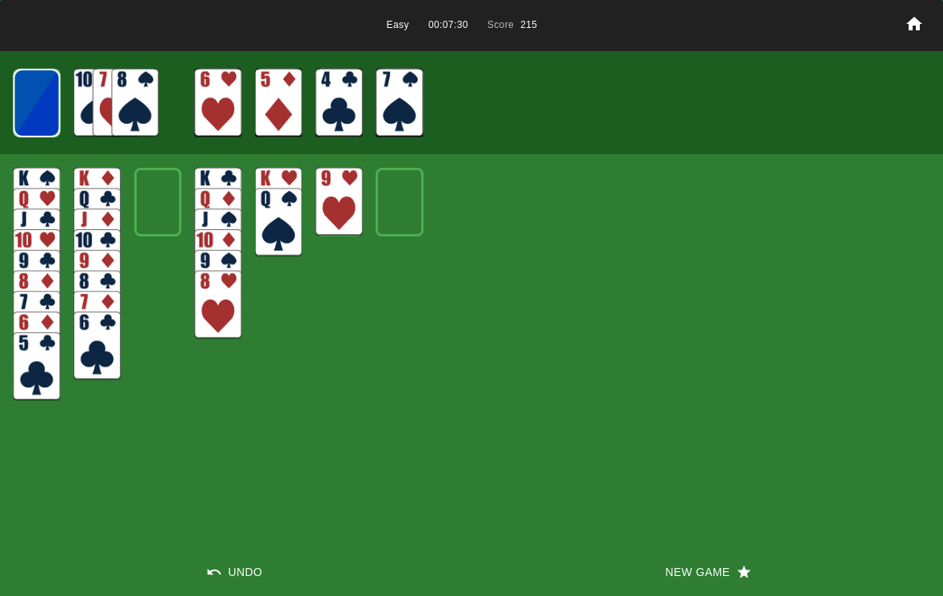
click at [227, 320] on img at bounding box center [217, 305] width 47 height 69
click at [289, 242] on img at bounding box center [278, 222] width 47 height 69
click at [341, 217] on img at bounding box center [339, 202] width 47 height 69
click at [114, 324] on img at bounding box center [97, 346] width 47 height 69
click at [223, 303] on img at bounding box center [217, 305] width 47 height 69
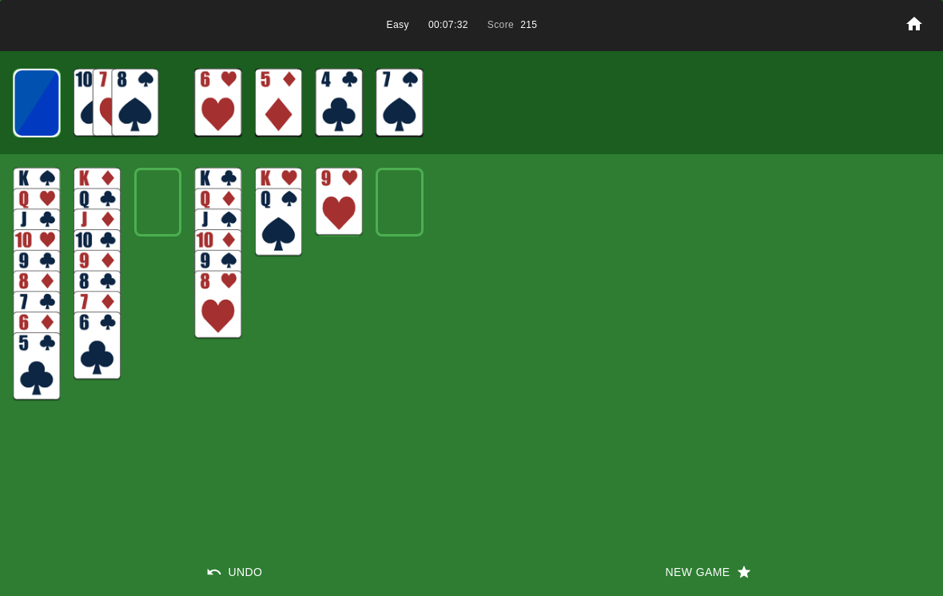
click at [274, 232] on img at bounding box center [278, 222] width 47 height 69
click at [334, 214] on img at bounding box center [339, 202] width 47 height 69
click at [339, 225] on img at bounding box center [339, 202] width 47 height 69
click at [141, 112] on img at bounding box center [134, 103] width 47 height 69
click at [44, 107] on img at bounding box center [36, 103] width 47 height 69
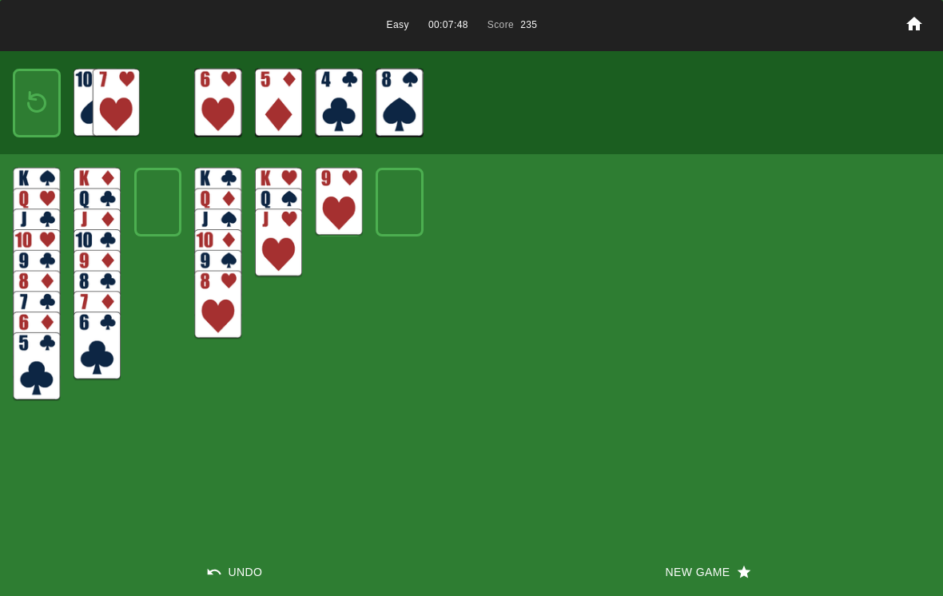
click at [113, 104] on img at bounding box center [116, 103] width 47 height 69
click at [85, 105] on img at bounding box center [97, 103] width 47 height 69
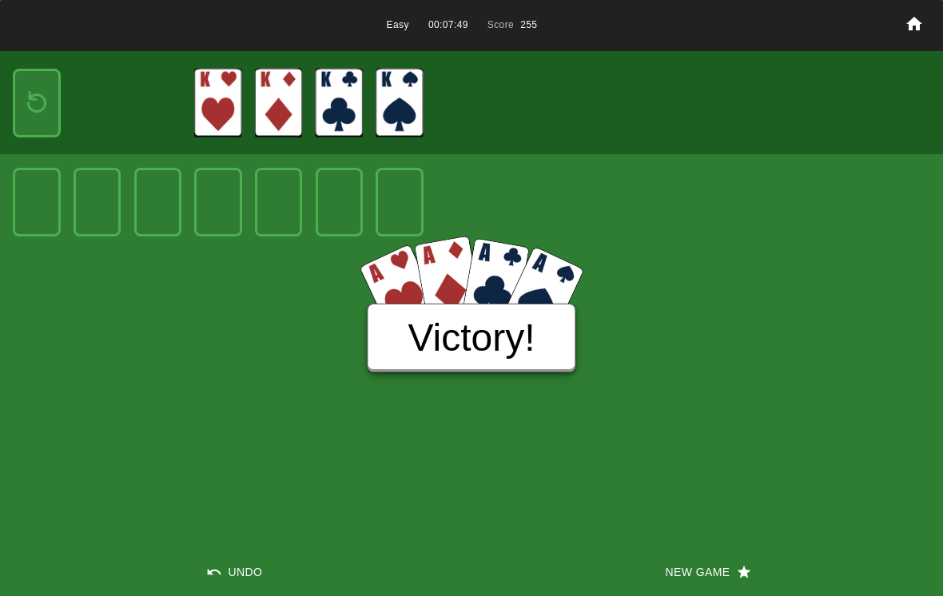
click at [422, 355] on h3 "Victory!" at bounding box center [470, 338] width 127 height 45
click at [415, 316] on h3 "Victory!" at bounding box center [470, 338] width 127 height 45
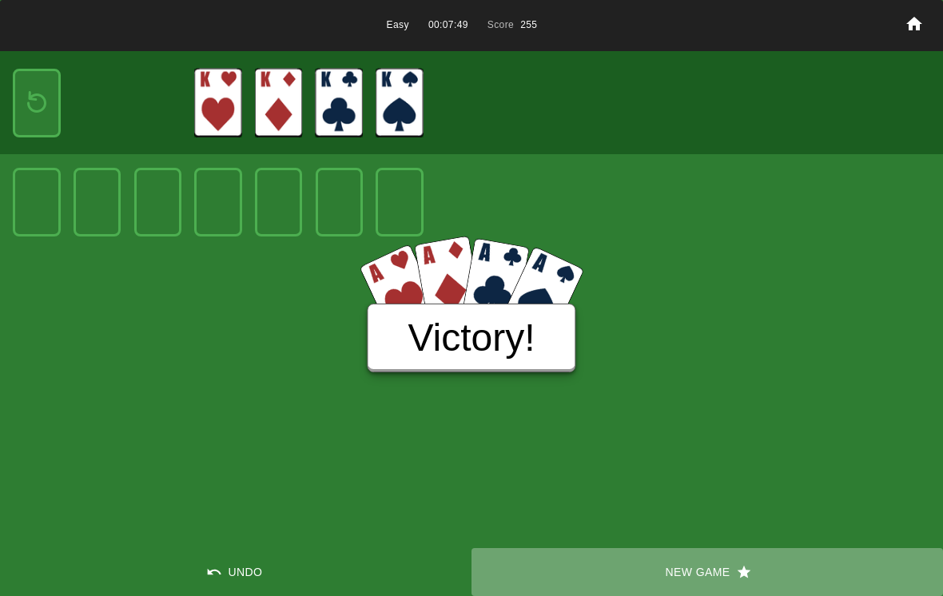
click at [694, 567] on button "New Game" at bounding box center [706, 572] width 471 height 48
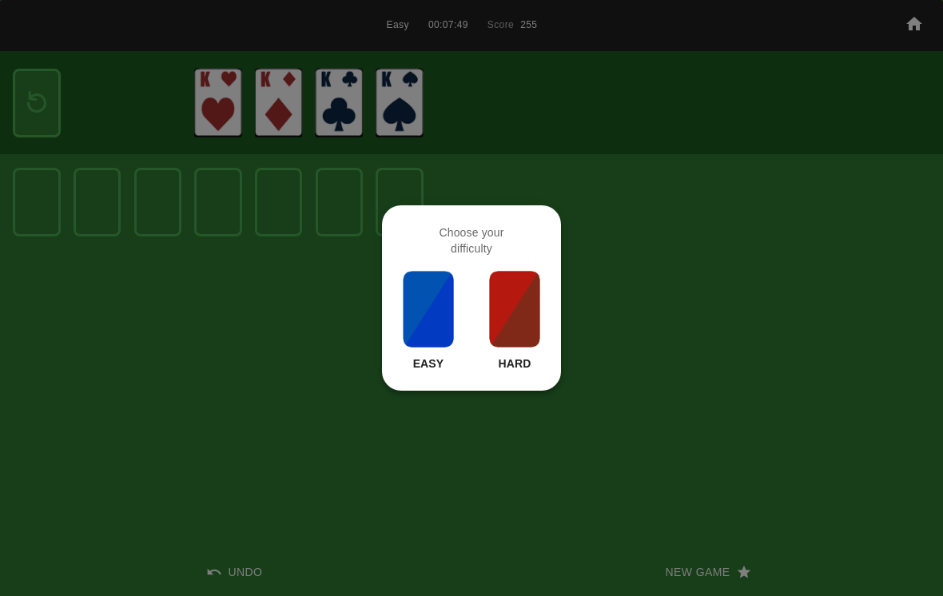
click at [423, 317] on img at bounding box center [428, 309] width 54 height 80
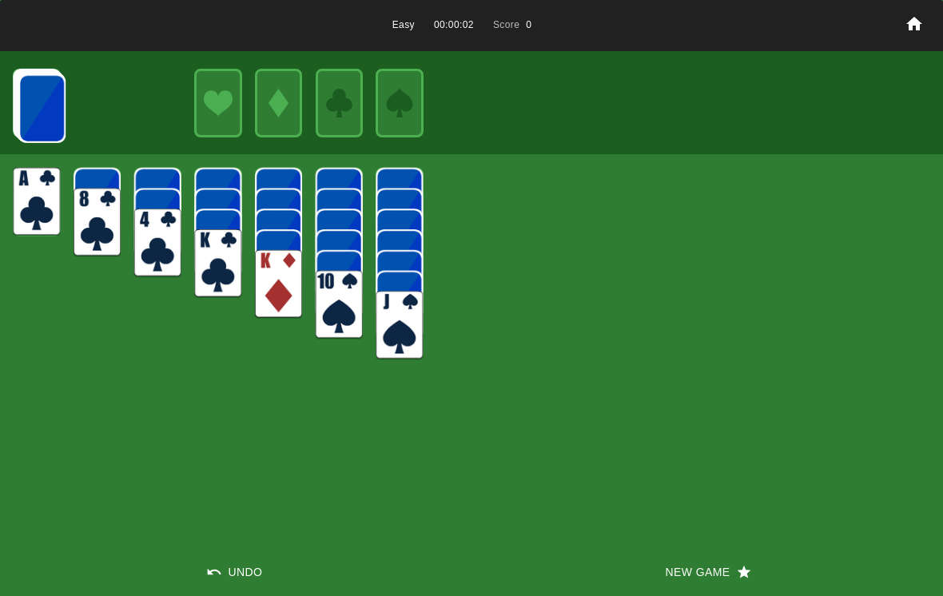
click at [17, 210] on img at bounding box center [36, 202] width 47 height 69
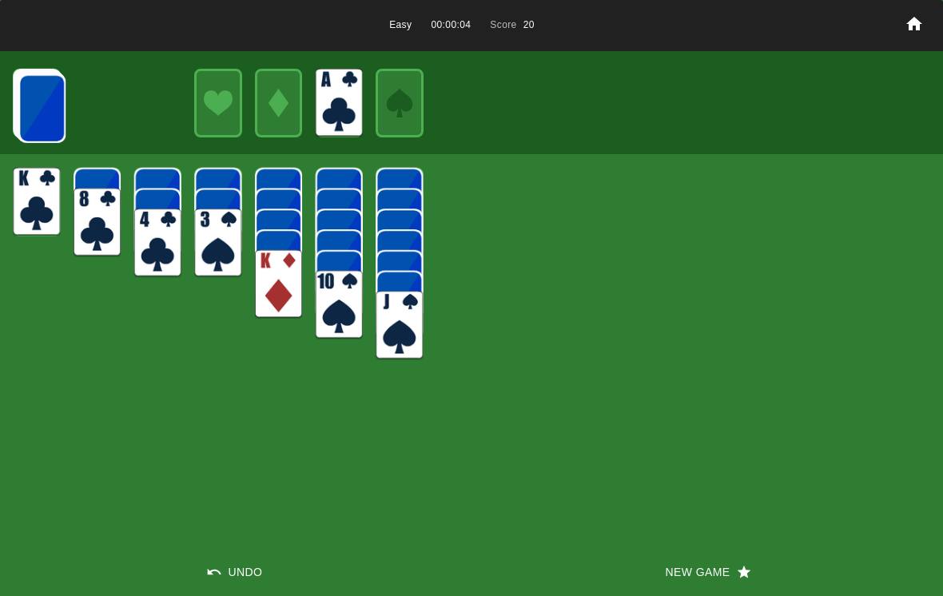
click at [211, 250] on img at bounding box center [217, 243] width 47 height 69
click at [336, 309] on img at bounding box center [339, 305] width 47 height 69
click at [396, 336] on img at bounding box center [399, 325] width 47 height 69
click at [43, 115] on img at bounding box center [41, 108] width 47 height 69
click at [42, 105] on img at bounding box center [41, 108] width 47 height 69
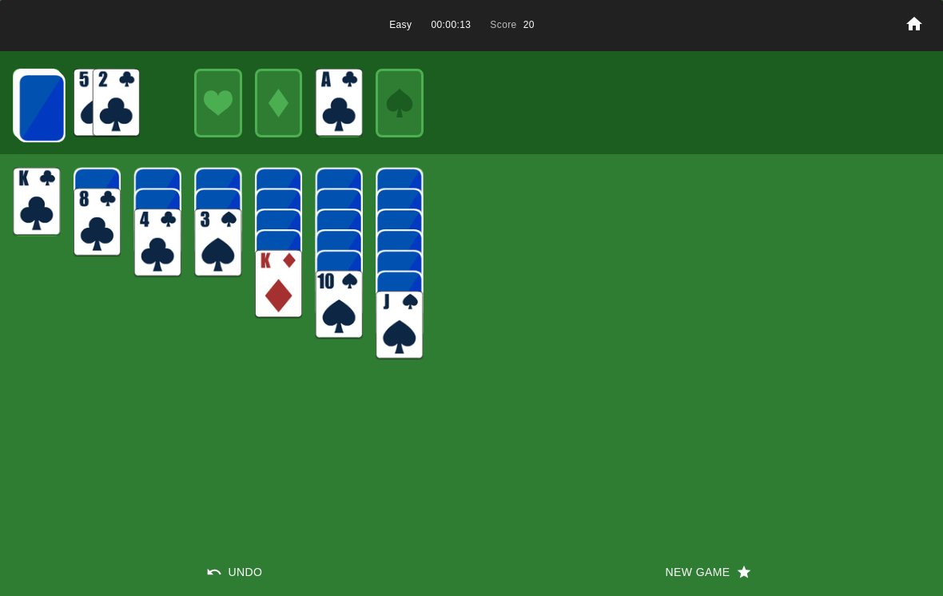
click at [104, 103] on img at bounding box center [116, 103] width 47 height 69
click at [44, 121] on img at bounding box center [41, 108] width 47 height 69
click at [42, 95] on img at bounding box center [41, 108] width 47 height 69
click at [45, 115] on img at bounding box center [41, 108] width 47 height 69
click at [23, 105] on img at bounding box center [41, 107] width 47 height 69
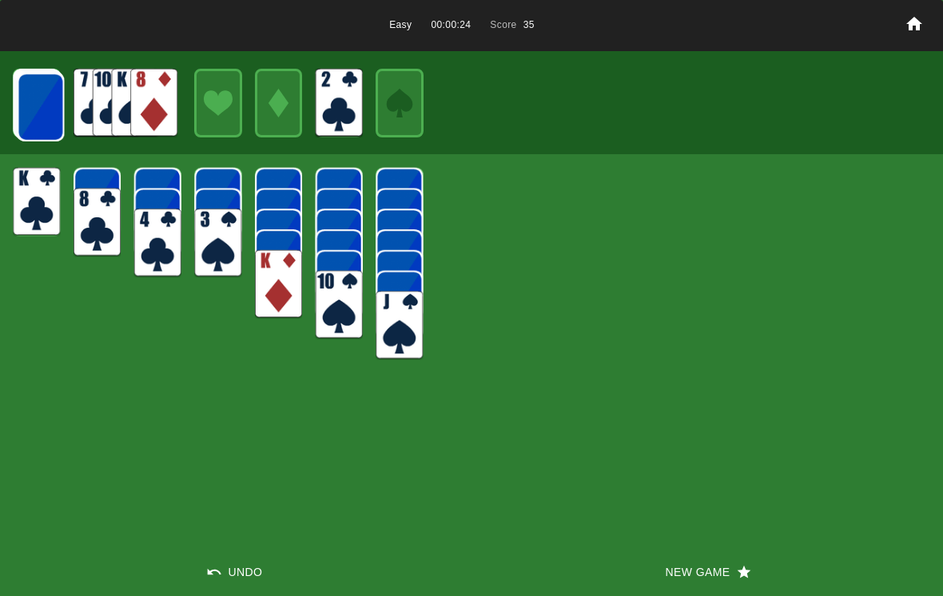
click at [43, 99] on img at bounding box center [40, 107] width 47 height 69
click at [26, 98] on img at bounding box center [40, 107] width 47 height 69
click at [34, 97] on img at bounding box center [40, 106] width 47 height 69
click at [25, 98] on img at bounding box center [40, 106] width 47 height 69
click at [28, 97] on img at bounding box center [39, 106] width 47 height 69
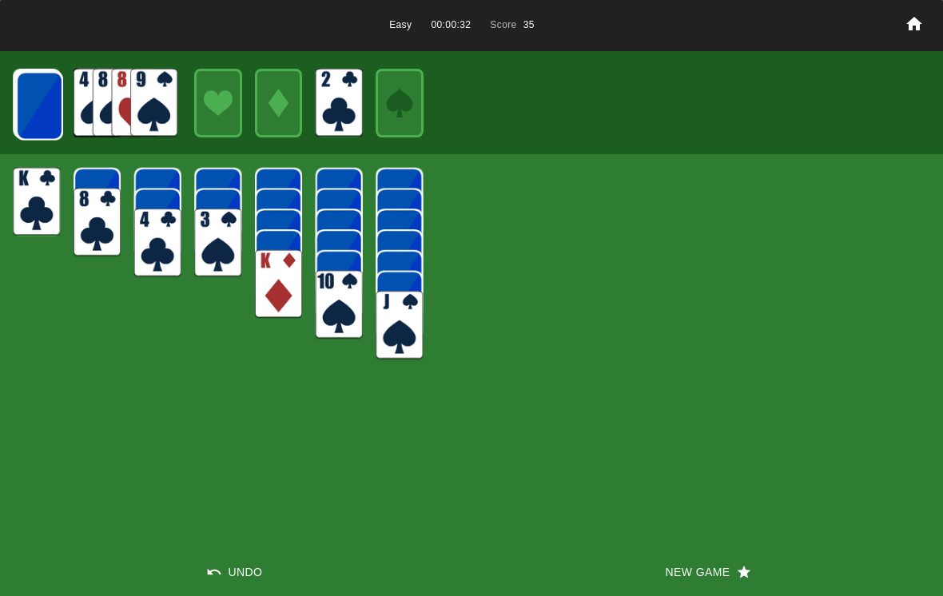
click at [30, 101] on img at bounding box center [39, 105] width 47 height 69
click at [33, 97] on img at bounding box center [39, 105] width 47 height 69
click at [26, 99] on img at bounding box center [38, 105] width 47 height 69
click at [149, 106] on img at bounding box center [153, 103] width 47 height 69
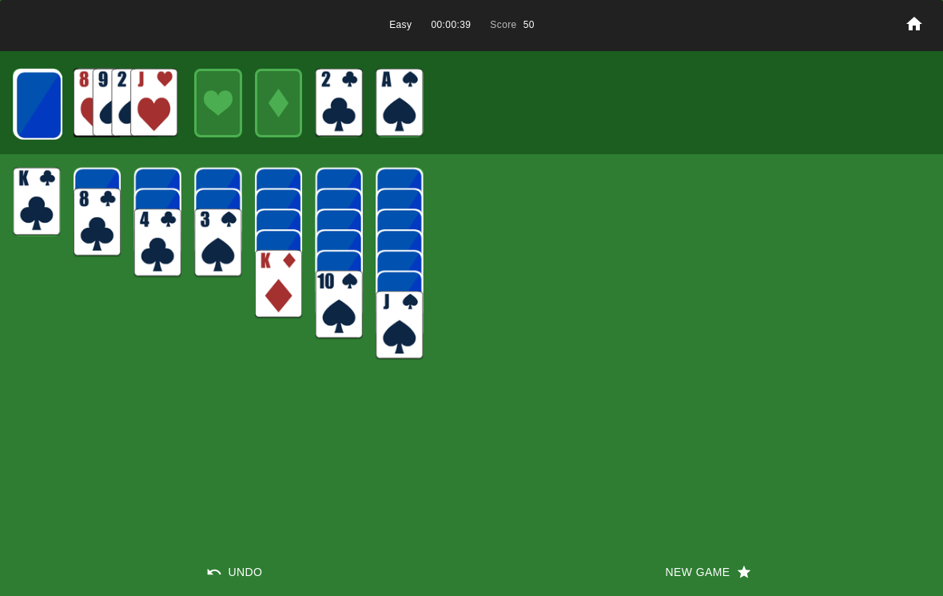
click at [34, 98] on img at bounding box center [38, 105] width 47 height 69
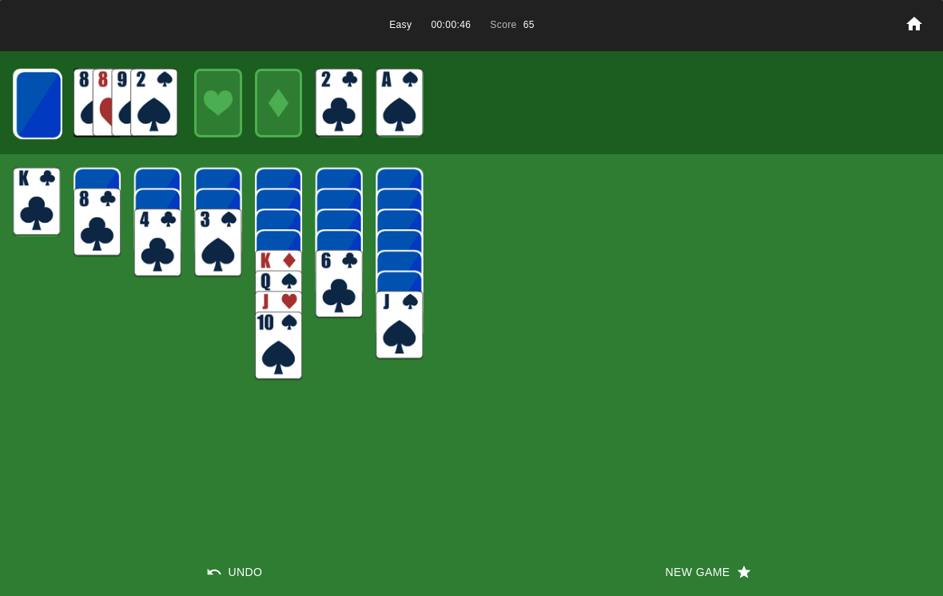
click at [153, 106] on img at bounding box center [153, 103] width 47 height 69
click at [199, 240] on img at bounding box center [217, 243] width 47 height 69
click at [153, 269] on img at bounding box center [157, 243] width 47 height 69
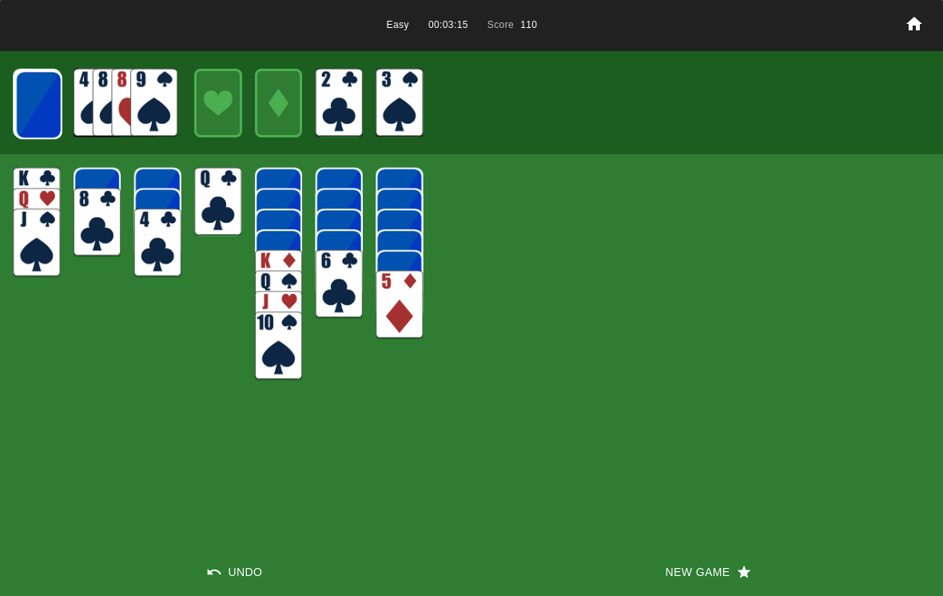
click at [287, 351] on img at bounding box center [278, 346] width 47 height 69
click at [403, 298] on img at bounding box center [399, 305] width 47 height 69
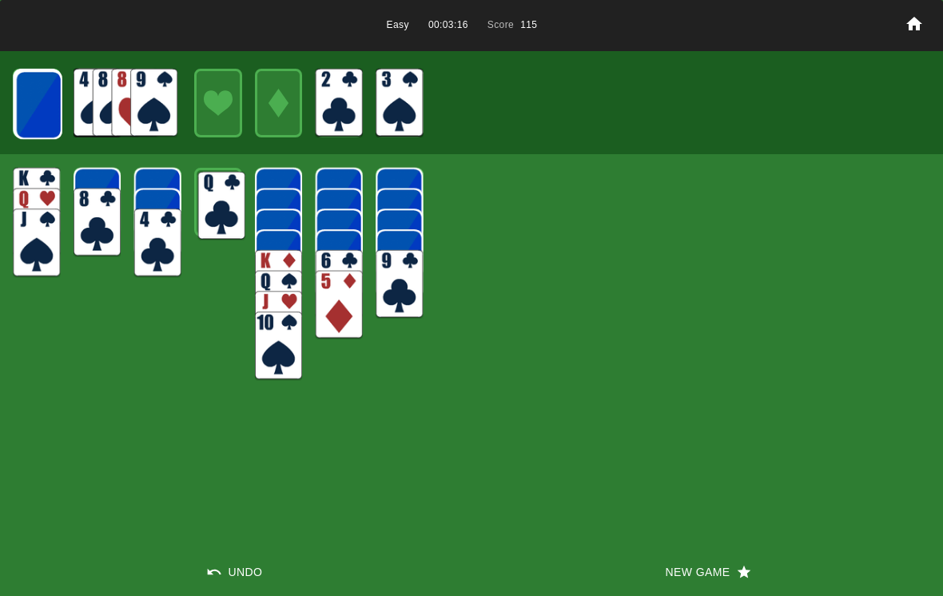
click at [161, 243] on img at bounding box center [157, 243] width 47 height 69
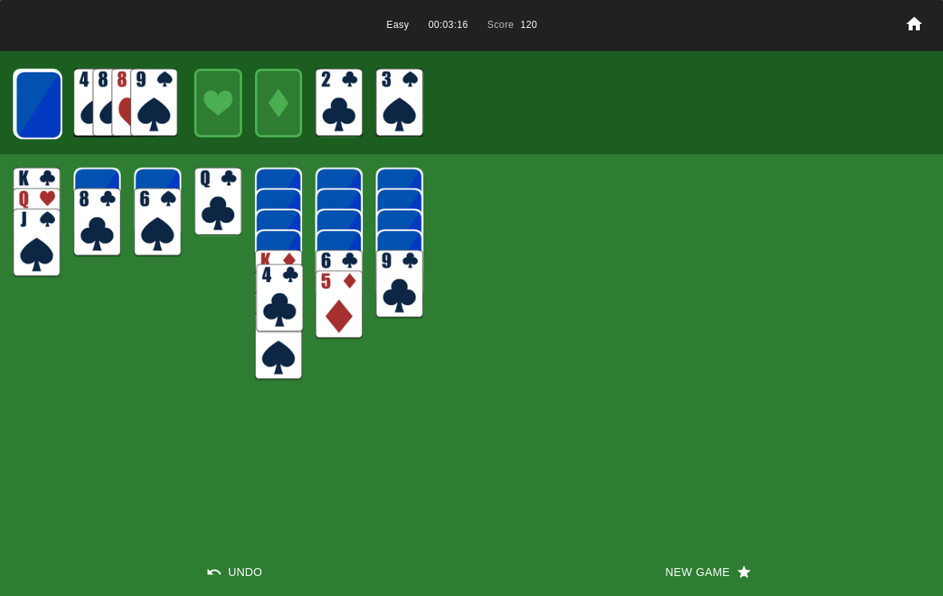
click at [75, 238] on img at bounding box center [97, 222] width 47 height 69
click at [40, 101] on img at bounding box center [38, 104] width 47 height 69
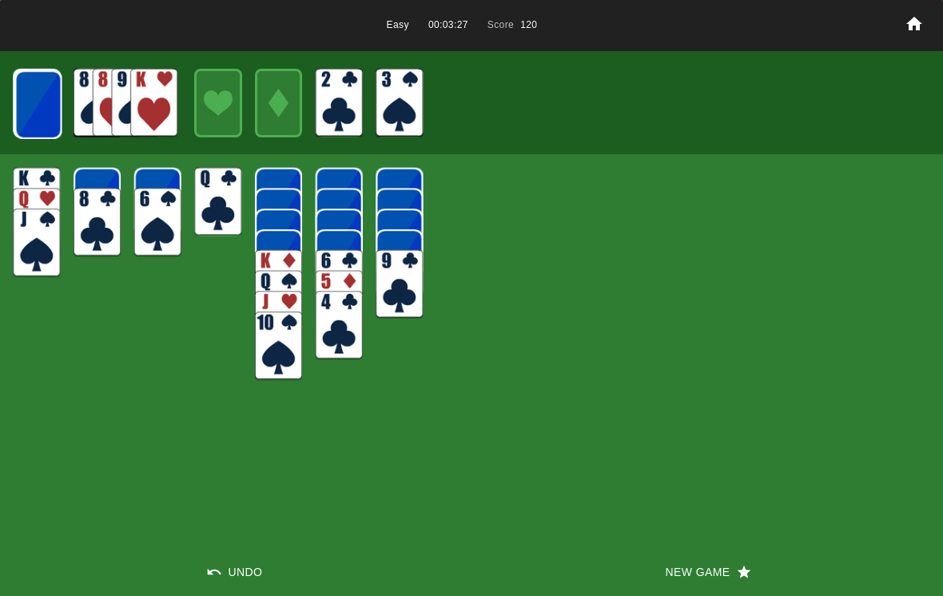
click at [21, 93] on img at bounding box center [37, 104] width 47 height 69
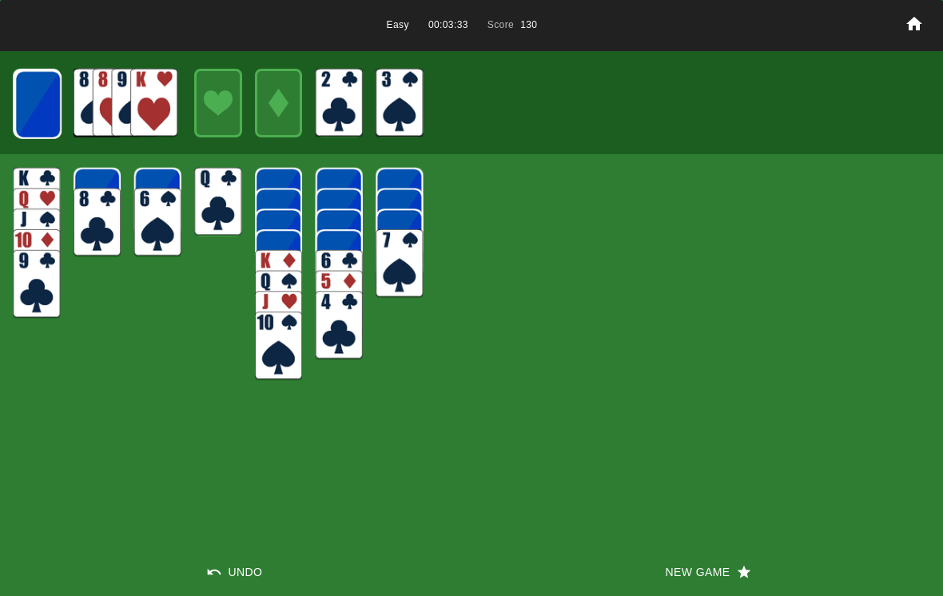
click at [24, 105] on img at bounding box center [37, 104] width 47 height 69
click at [40, 129] on img at bounding box center [37, 104] width 47 height 69
click at [29, 133] on img at bounding box center [37, 104] width 47 height 69
click at [33, 102] on img at bounding box center [37, 104] width 47 height 69
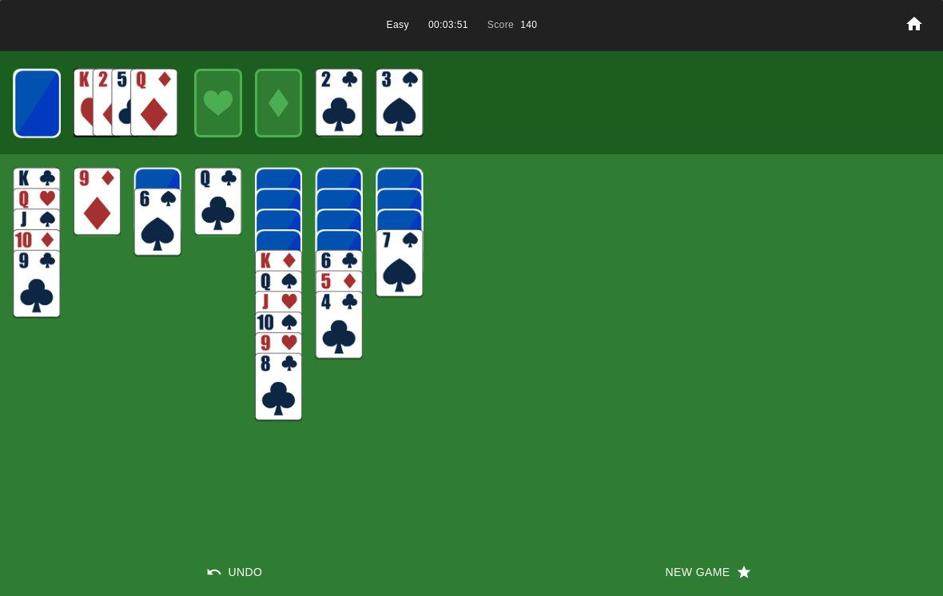
click at [53, 106] on img at bounding box center [37, 104] width 47 height 69
click at [39, 115] on img at bounding box center [37, 103] width 47 height 69
click at [48, 109] on img at bounding box center [36, 103] width 47 height 69
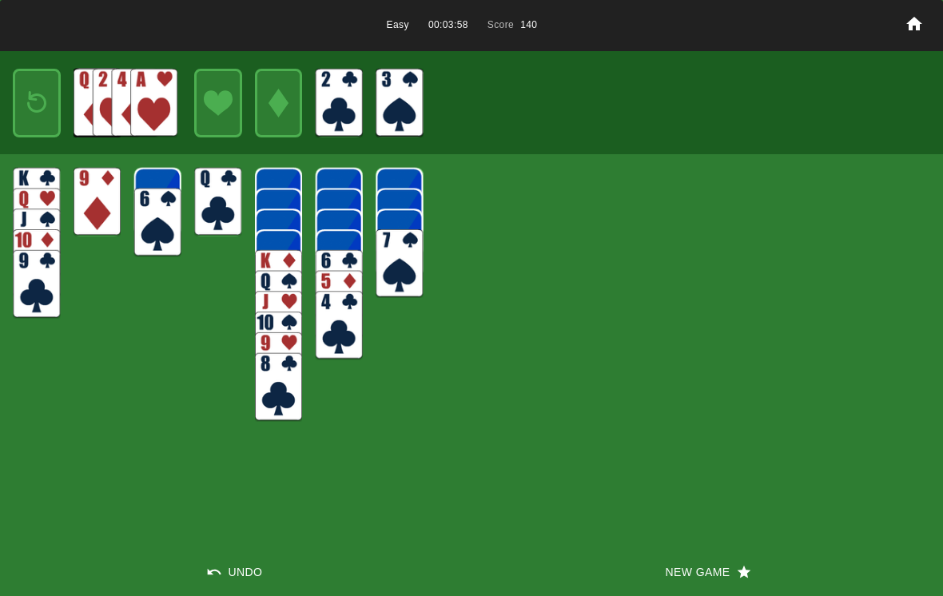
click at [161, 109] on img at bounding box center [153, 103] width 47 height 69
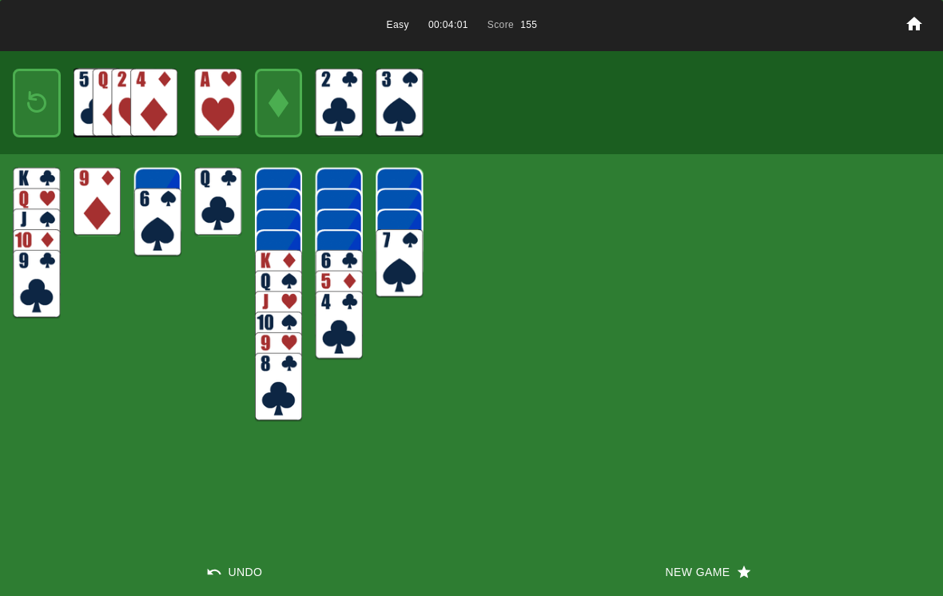
click at [39, 105] on img at bounding box center [36, 103] width 29 height 42
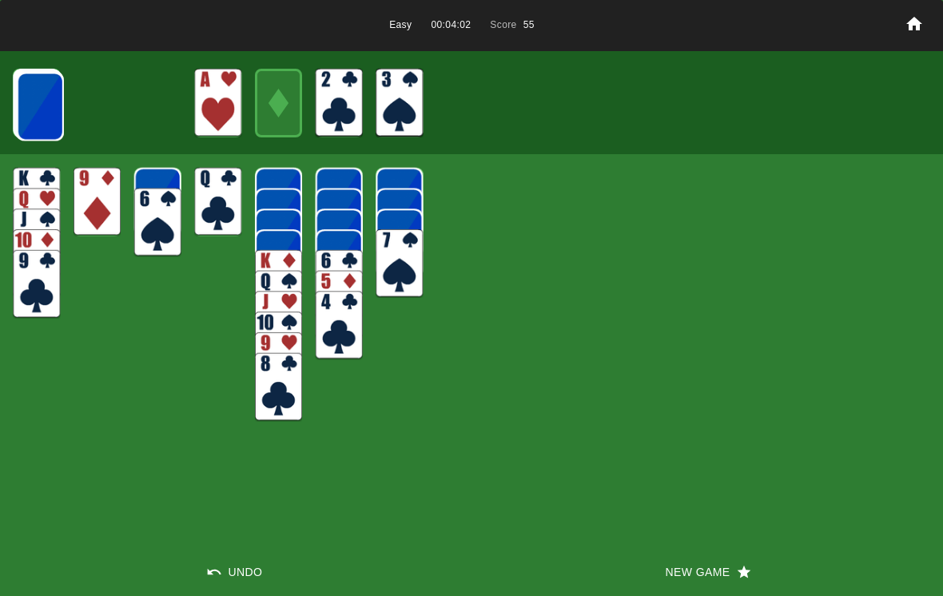
click at [31, 104] on img at bounding box center [40, 106] width 47 height 69
click at [26, 105] on img at bounding box center [40, 106] width 47 height 69
click at [24, 87] on img at bounding box center [39, 106] width 47 height 69
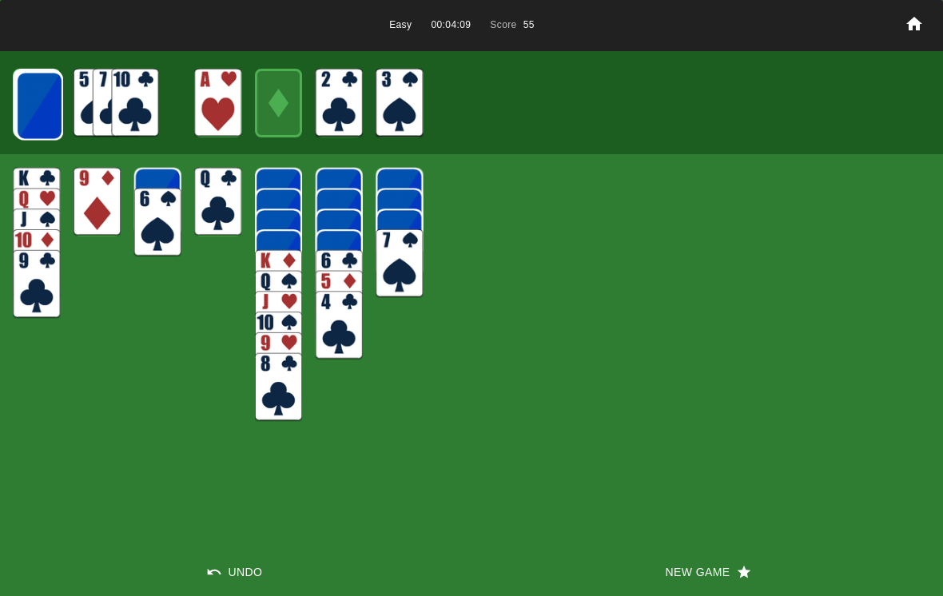
click at [35, 101] on img at bounding box center [39, 105] width 47 height 69
click at [42, 114] on img at bounding box center [39, 105] width 47 height 69
click at [37, 103] on img at bounding box center [38, 105] width 47 height 69
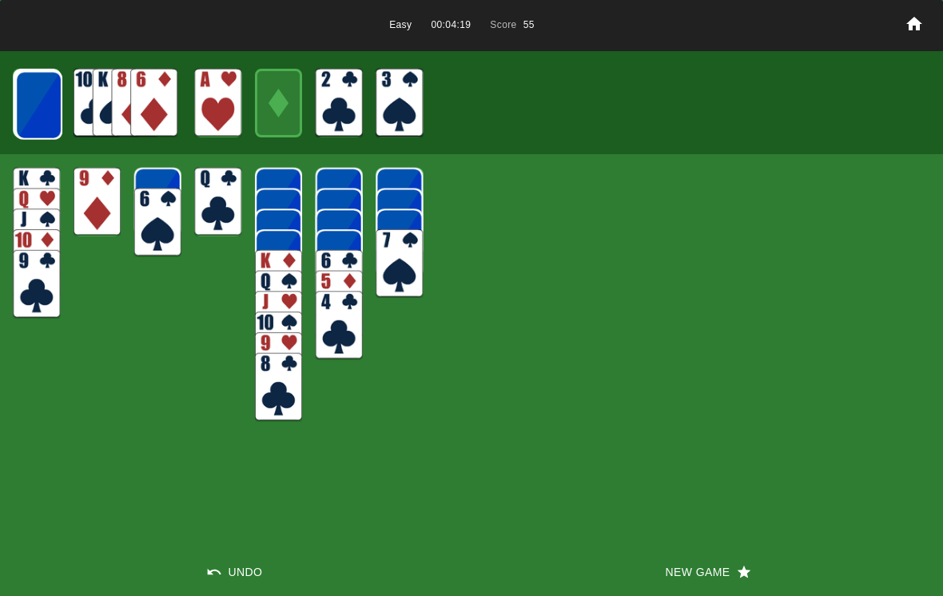
click at [30, 108] on img at bounding box center [38, 105] width 47 height 69
click at [30, 112] on img at bounding box center [38, 104] width 47 height 69
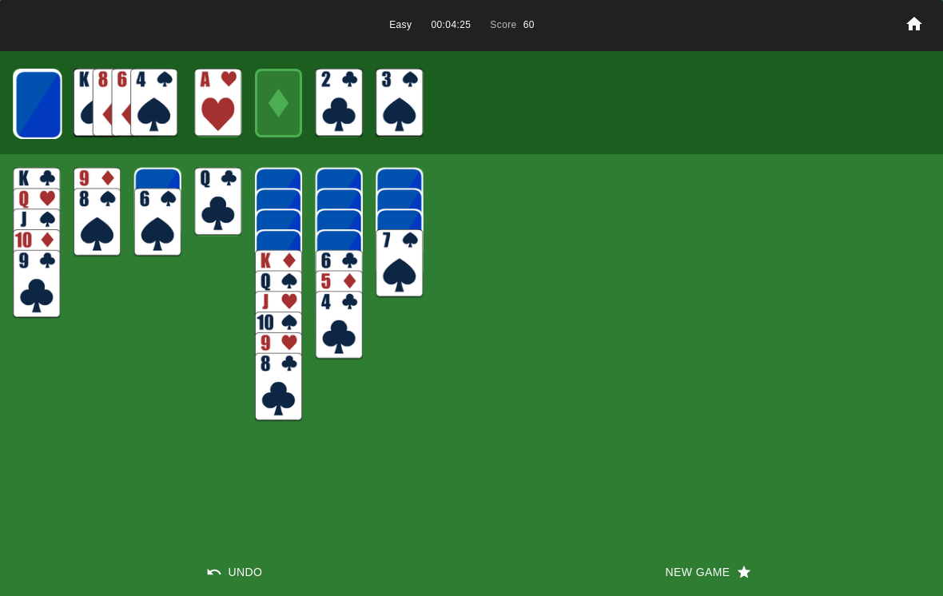
click at [34, 119] on img at bounding box center [37, 104] width 47 height 69
click at [149, 107] on img at bounding box center [153, 103] width 47 height 69
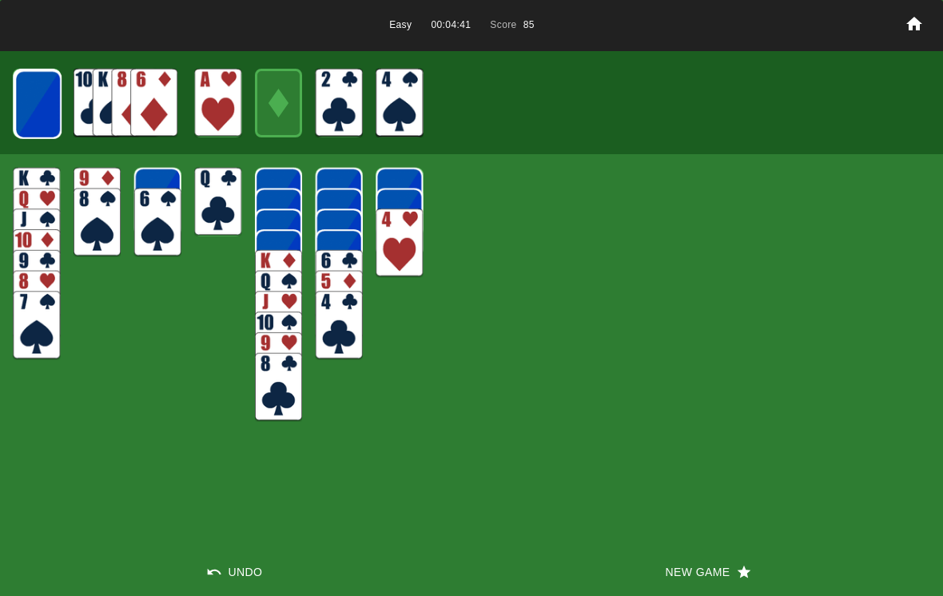
click at [45, 104] on img at bounding box center [37, 104] width 47 height 69
drag, startPoint x: 45, startPoint y: 104, endPoint x: 175, endPoint y: 523, distance: 438.5
click at [177, 522] on html "Easy 00:04:47 Score 85 Undo New Game Solitaire by Charity Games - Free Online G…" at bounding box center [471, 298] width 943 height 596
click at [175, 523] on div "Easy 00:04:47 Score 85 Undo New Game" at bounding box center [471, 298] width 943 height 596
click at [34, 92] on img at bounding box center [37, 104] width 47 height 69
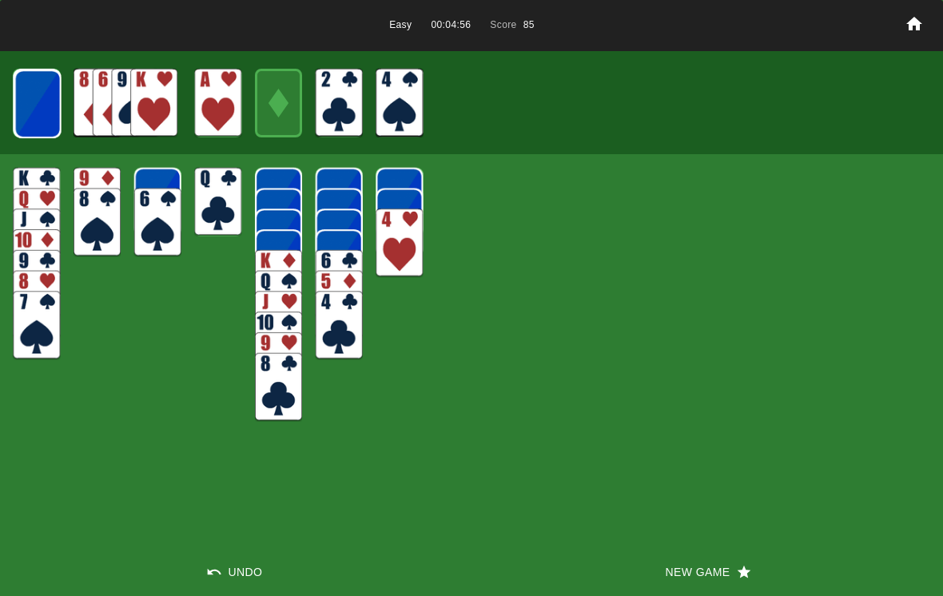
click at [28, 91] on img at bounding box center [37, 104] width 47 height 69
click at [34, 92] on img at bounding box center [37, 104] width 47 height 69
click at [29, 87] on img at bounding box center [37, 104] width 47 height 69
click at [45, 101] on img at bounding box center [37, 103] width 47 height 69
click at [35, 93] on img at bounding box center [36, 103] width 47 height 69
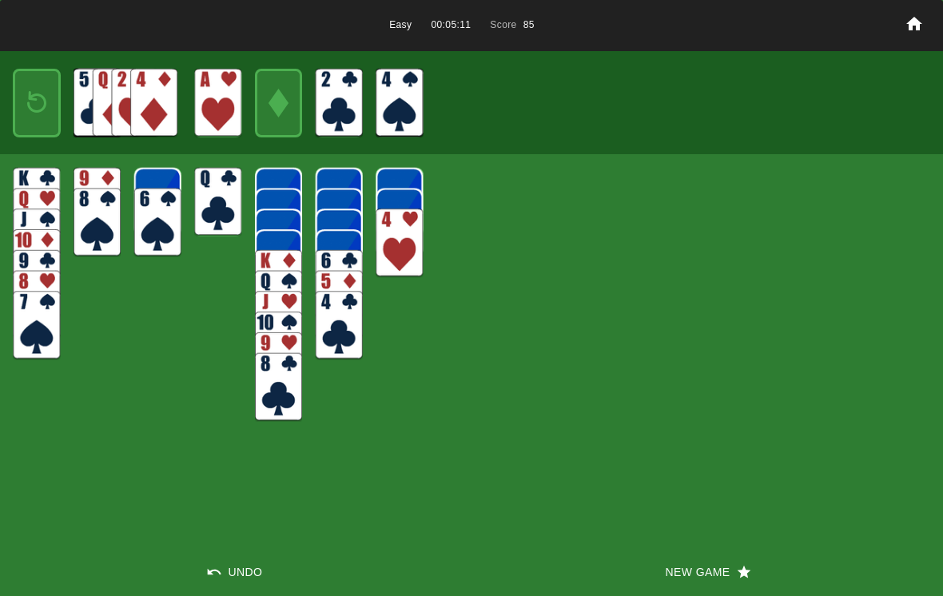
click at [27, 89] on img at bounding box center [36, 103] width 29 height 42
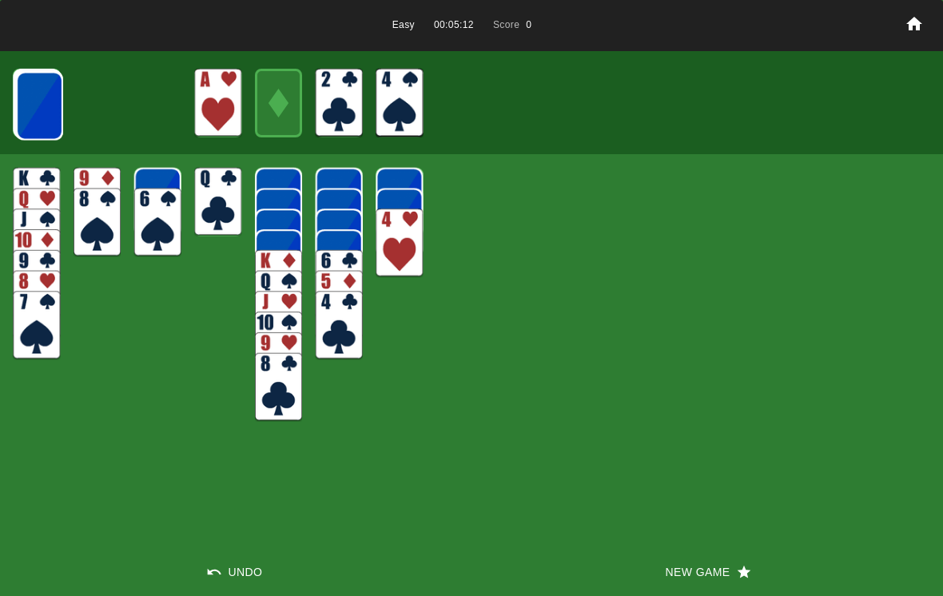
click at [28, 87] on img at bounding box center [39, 105] width 47 height 69
click at [37, 90] on img at bounding box center [39, 105] width 47 height 69
click at [34, 90] on img at bounding box center [38, 105] width 47 height 69
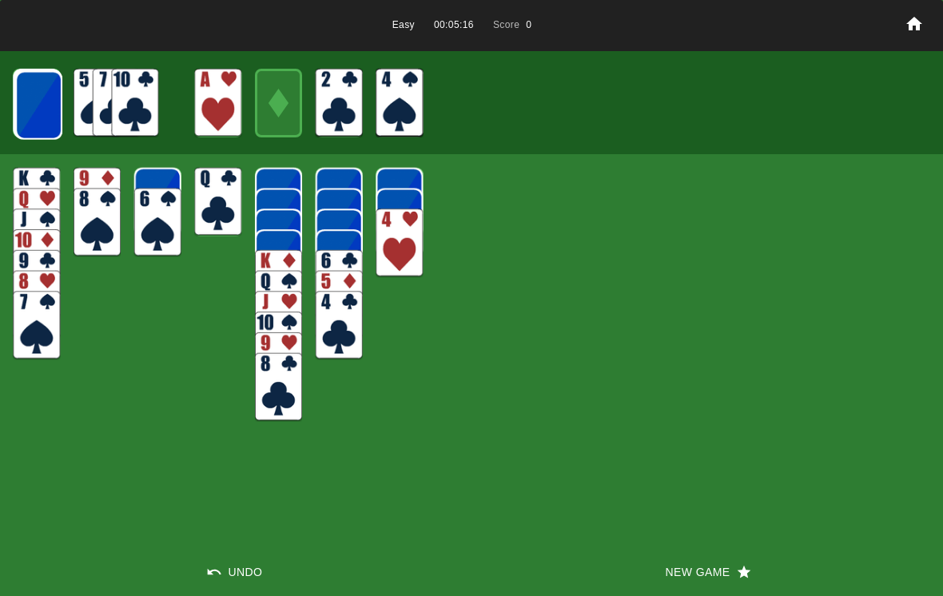
click at [37, 89] on img at bounding box center [38, 105] width 47 height 69
click at [42, 90] on img at bounding box center [38, 104] width 47 height 69
click at [46, 89] on img at bounding box center [37, 104] width 47 height 69
click at [36, 85] on img at bounding box center [37, 104] width 47 height 69
click at [50, 91] on img at bounding box center [37, 104] width 47 height 69
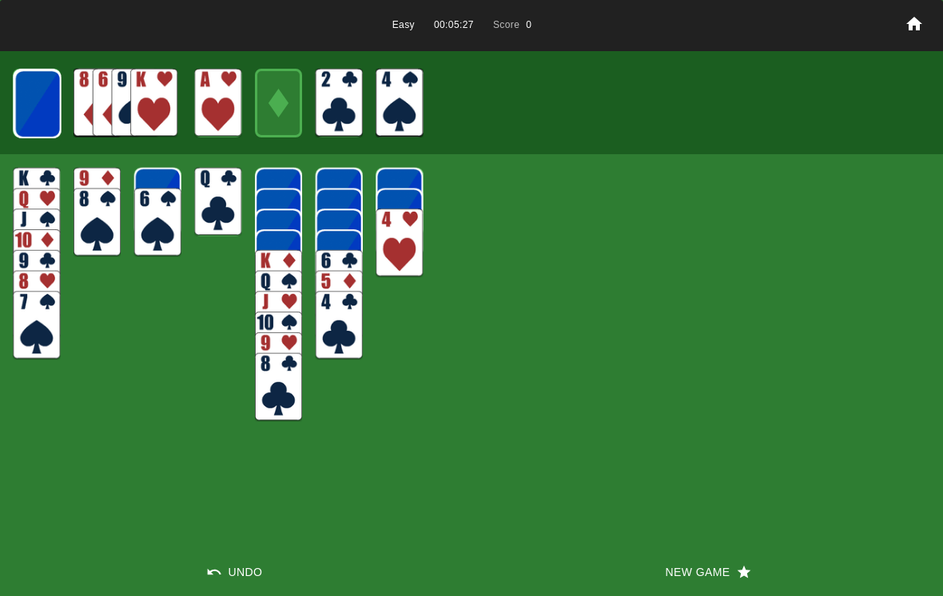
click at [43, 83] on img at bounding box center [37, 104] width 47 height 69
click at [44, 91] on img at bounding box center [37, 104] width 47 height 69
click at [42, 96] on img at bounding box center [37, 104] width 47 height 69
click at [48, 84] on img at bounding box center [37, 103] width 47 height 69
click at [166, 108] on img at bounding box center [153, 103] width 47 height 69
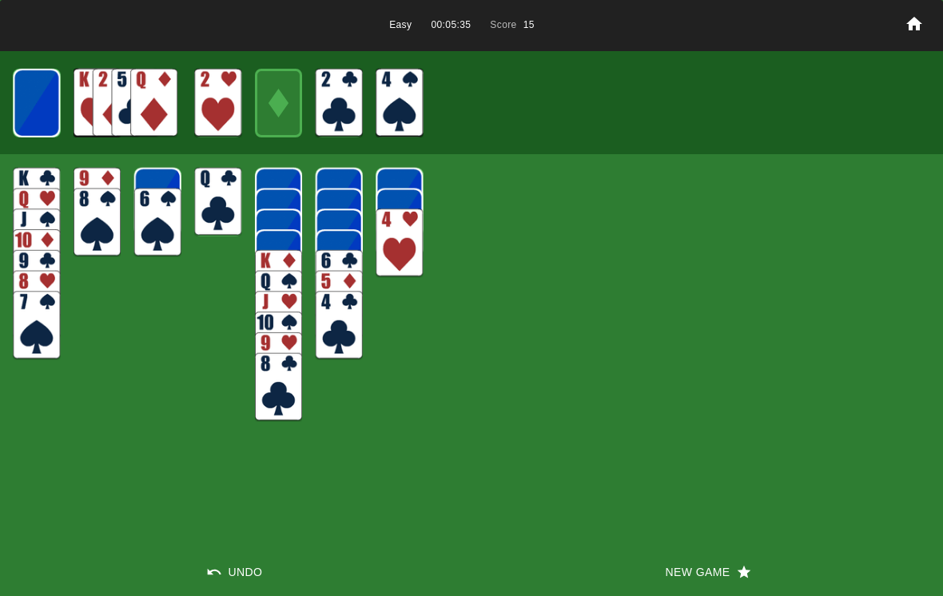
click at [38, 89] on img at bounding box center [36, 103] width 47 height 69
click at [41, 88] on img at bounding box center [36, 103] width 29 height 42
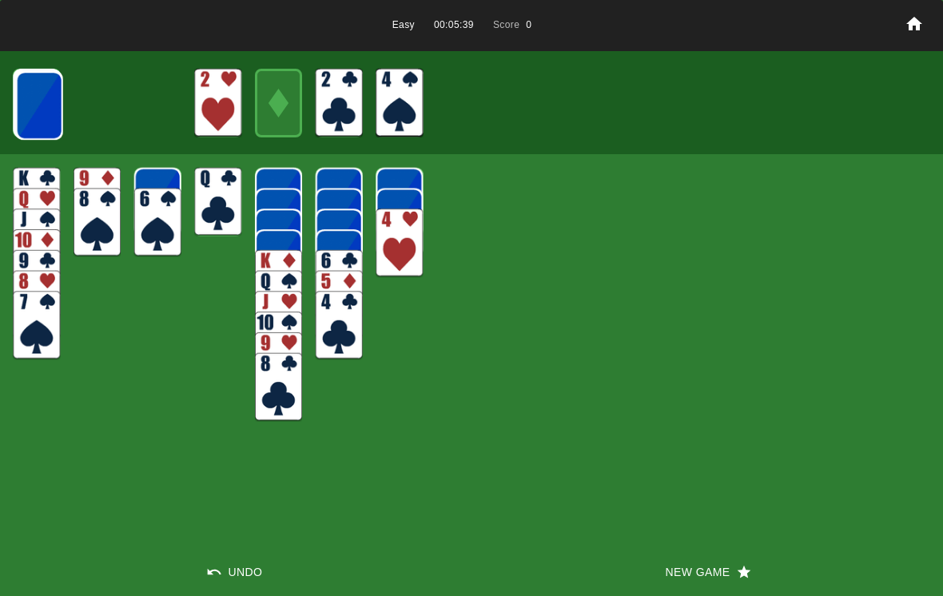
click at [43, 93] on img at bounding box center [39, 105] width 47 height 69
click at [38, 97] on img at bounding box center [38, 105] width 47 height 69
click at [38, 90] on img at bounding box center [38, 105] width 47 height 69
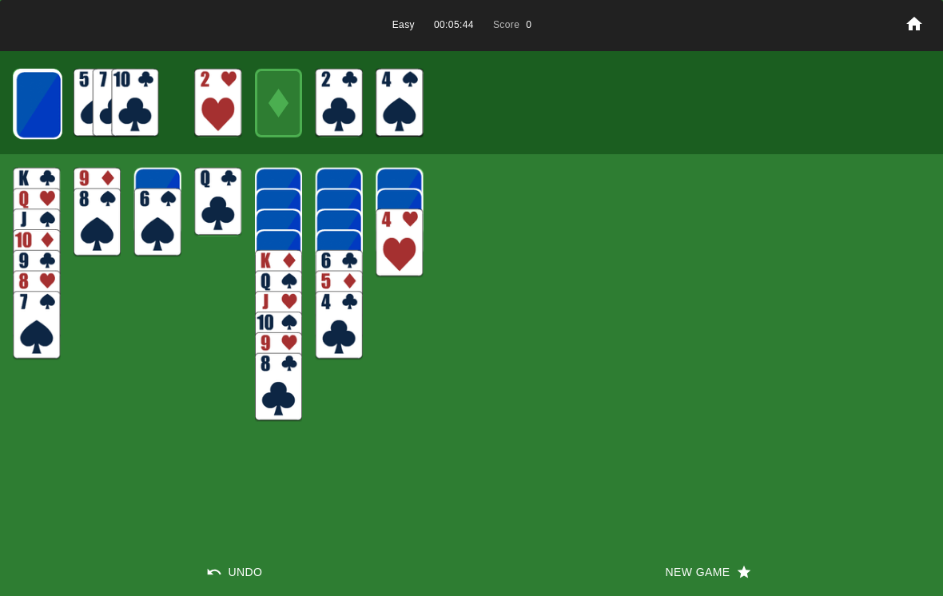
click at [35, 86] on img at bounding box center [38, 104] width 47 height 69
click at [47, 102] on img at bounding box center [37, 104] width 47 height 69
click at [33, 93] on img at bounding box center [37, 104] width 47 height 69
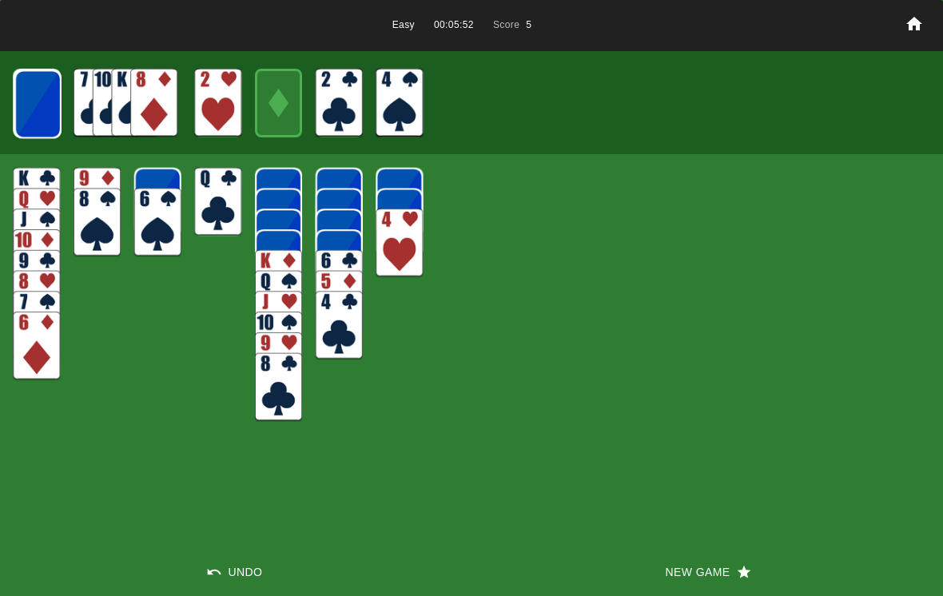
click at [30, 104] on img at bounding box center [37, 104] width 47 height 69
click at [46, 96] on img at bounding box center [37, 104] width 47 height 69
click at [45, 98] on img at bounding box center [37, 104] width 47 height 69
click at [46, 100] on img at bounding box center [37, 104] width 47 height 69
click at [38, 96] on img at bounding box center [37, 103] width 47 height 69
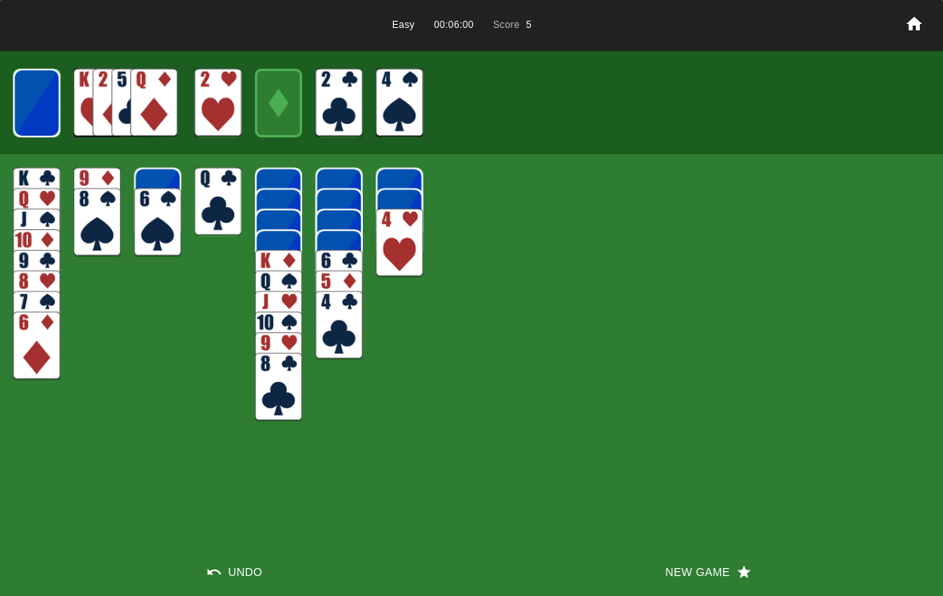
click at [46, 89] on img at bounding box center [36, 103] width 47 height 69
click at [44, 121] on img at bounding box center [36, 103] width 29 height 42
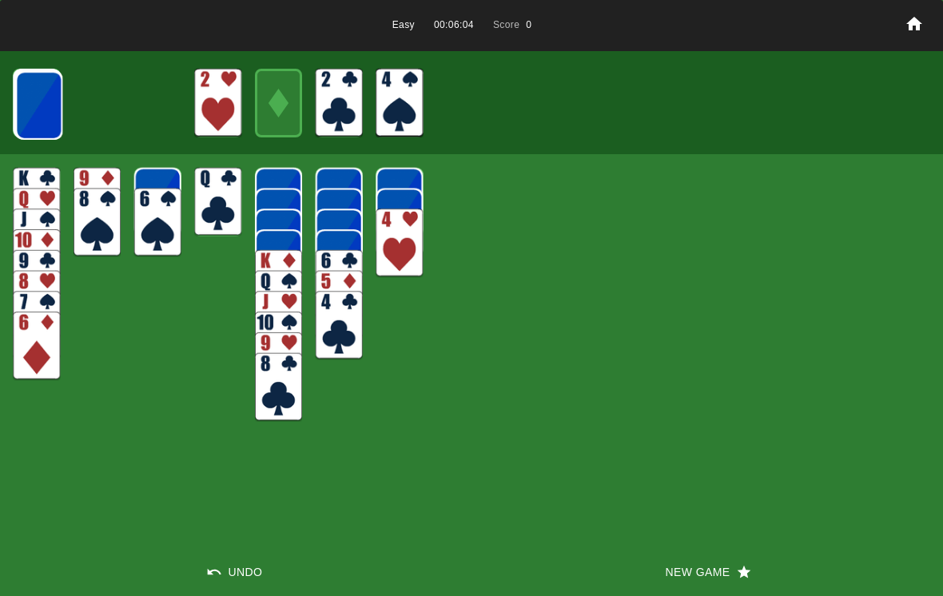
click at [42, 125] on img at bounding box center [38, 105] width 47 height 69
click at [38, 372] on img at bounding box center [36, 366] width 47 height 69
click at [39, 109] on img at bounding box center [38, 105] width 47 height 69
click at [45, 105] on img at bounding box center [38, 104] width 47 height 69
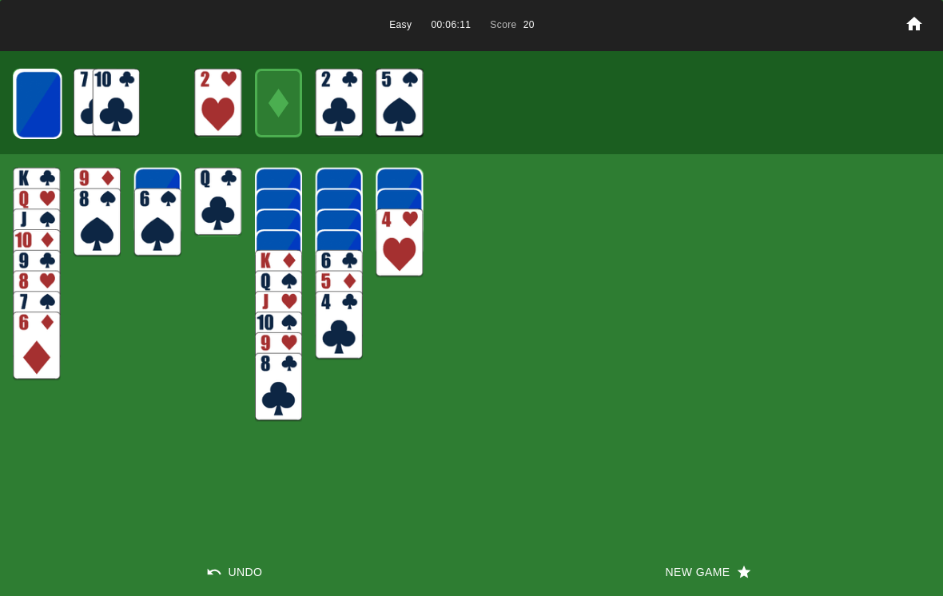
click at [39, 119] on img at bounding box center [37, 104] width 47 height 69
click at [47, 124] on img at bounding box center [37, 104] width 47 height 69
click at [45, 125] on img at bounding box center [37, 104] width 47 height 69
click at [46, 112] on img at bounding box center [37, 104] width 47 height 69
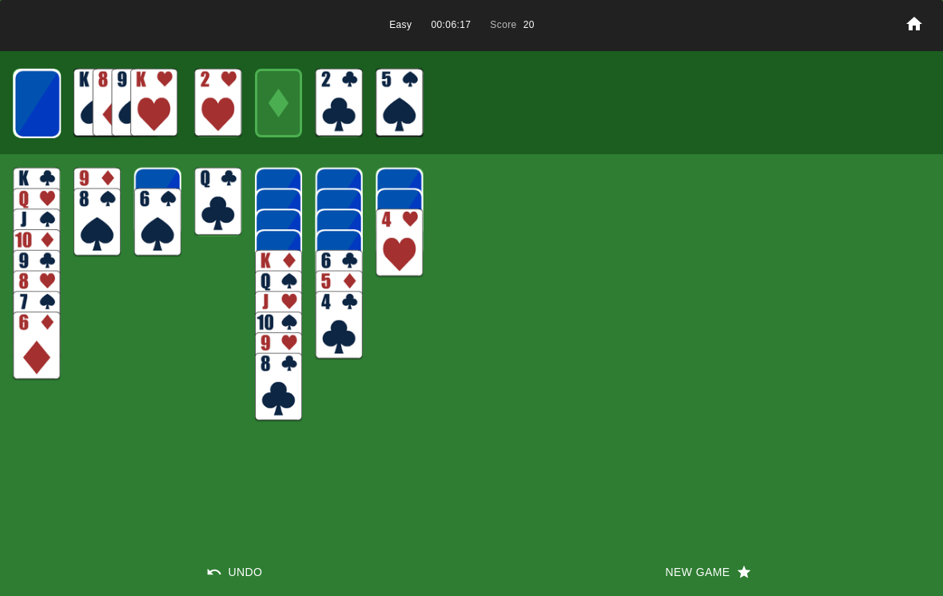
click at [26, 113] on img at bounding box center [37, 104] width 47 height 69
click at [30, 129] on img at bounding box center [37, 104] width 47 height 69
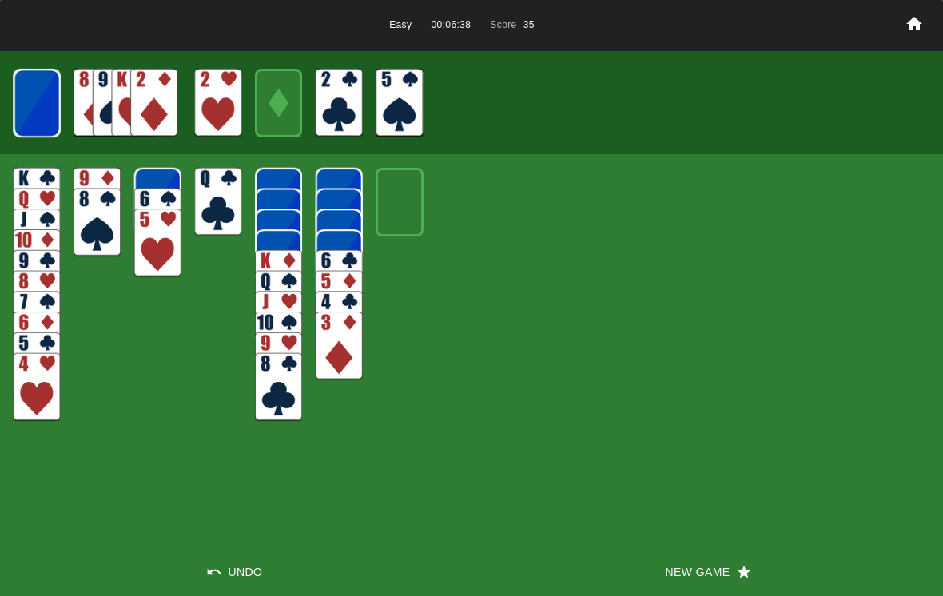
click at [34, 93] on img at bounding box center [37, 103] width 47 height 69
click at [50, 97] on img at bounding box center [36, 103] width 47 height 69
click at [69, 104] on div at bounding box center [471, 102] width 943 height 103
click at [34, 112] on img at bounding box center [36, 103] width 29 height 42
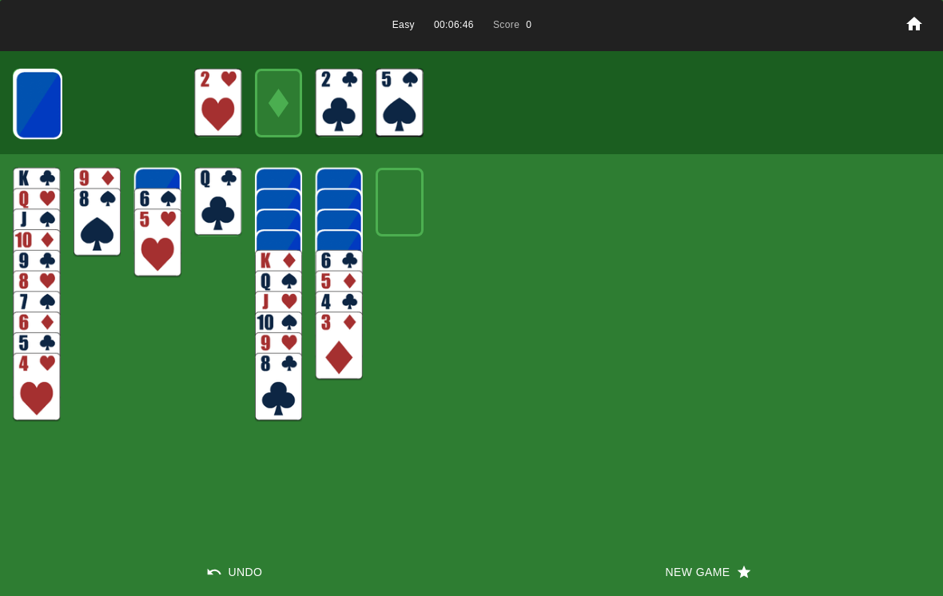
click at [35, 87] on img at bounding box center [38, 104] width 47 height 69
click at [40, 101] on img at bounding box center [37, 104] width 47 height 69
click at [36, 96] on img at bounding box center [37, 104] width 47 height 69
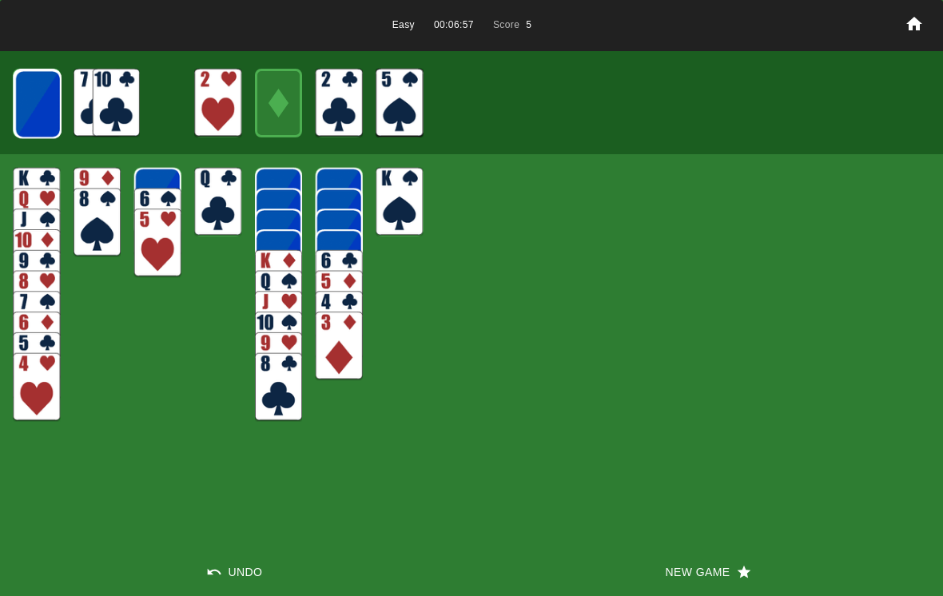
click at [59, 113] on img at bounding box center [37, 104] width 47 height 69
click at [40, 104] on img at bounding box center [37, 104] width 47 height 69
click at [49, 69] on div at bounding box center [36, 103] width 47 height 69
click at [40, 98] on img at bounding box center [37, 104] width 47 height 69
click at [42, 96] on img at bounding box center [37, 104] width 47 height 69
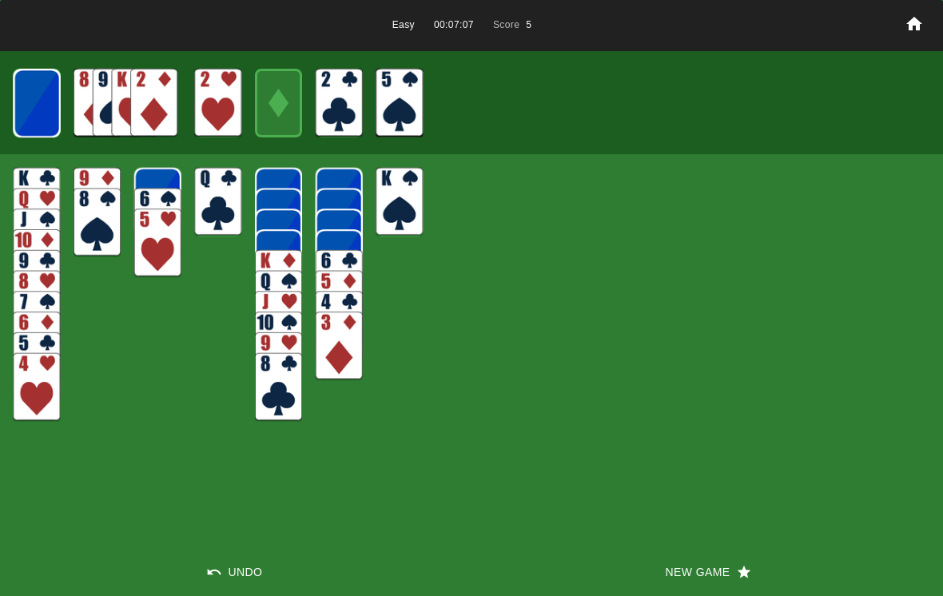
click at [34, 93] on img at bounding box center [37, 103] width 47 height 69
click at [42, 104] on img at bounding box center [36, 103] width 47 height 69
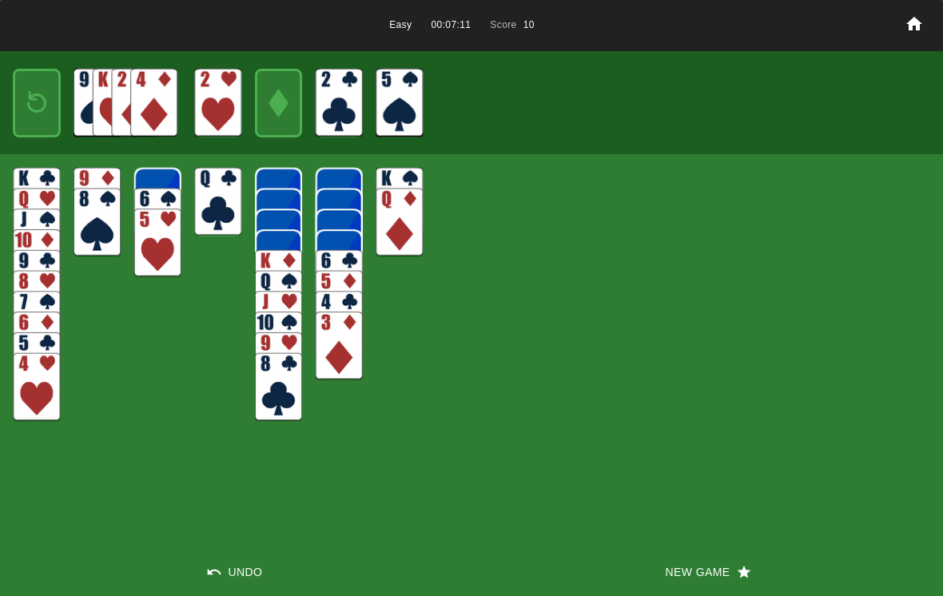
click at [48, 121] on img at bounding box center [36, 103] width 29 height 42
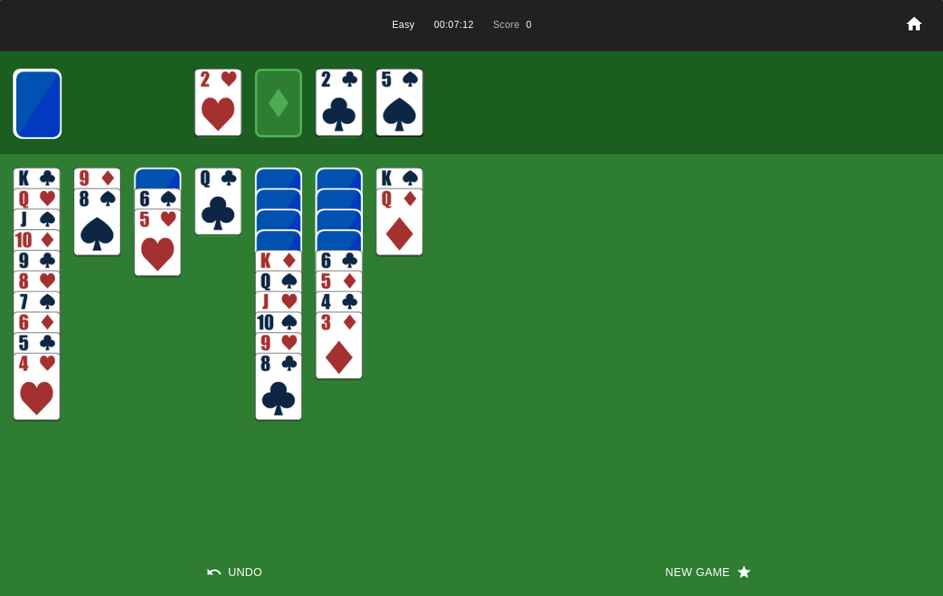
click at [37, 96] on img at bounding box center [37, 104] width 47 height 69
click at [39, 96] on img at bounding box center [37, 104] width 47 height 69
click at [34, 100] on img at bounding box center [37, 104] width 47 height 69
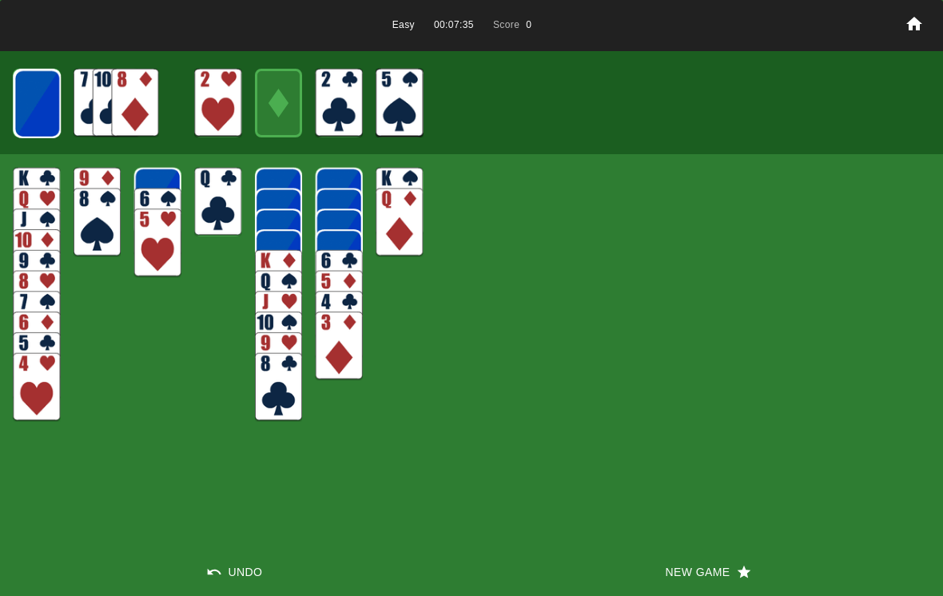
click at [34, 93] on img at bounding box center [37, 104] width 47 height 69
click at [29, 97] on img at bounding box center [37, 104] width 47 height 69
click at [22, 98] on img at bounding box center [37, 103] width 47 height 69
click at [150, 114] on img at bounding box center [153, 103] width 47 height 69
click at [46, 116] on img at bounding box center [36, 103] width 47 height 69
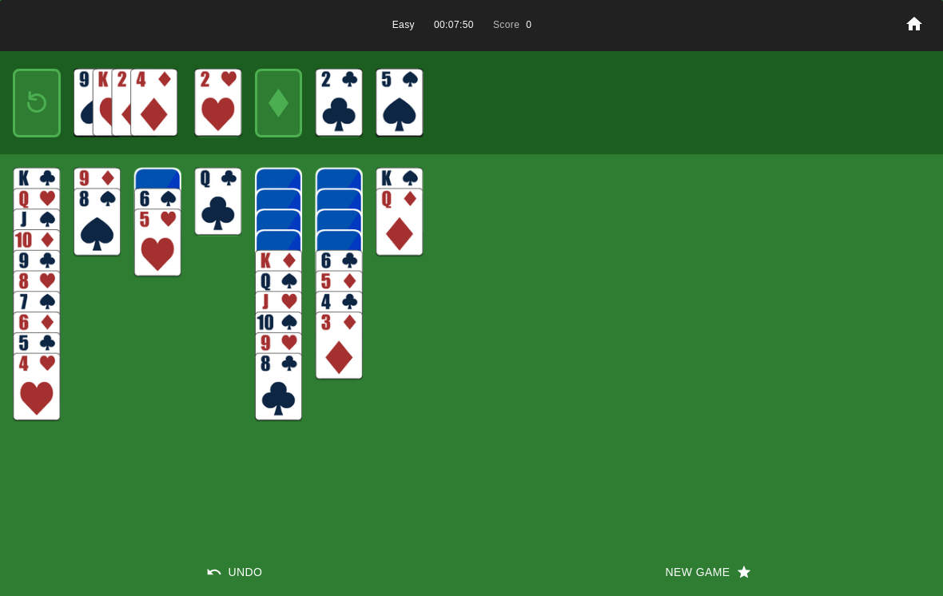
click at [690, 576] on button "New Game" at bounding box center [706, 572] width 471 height 48
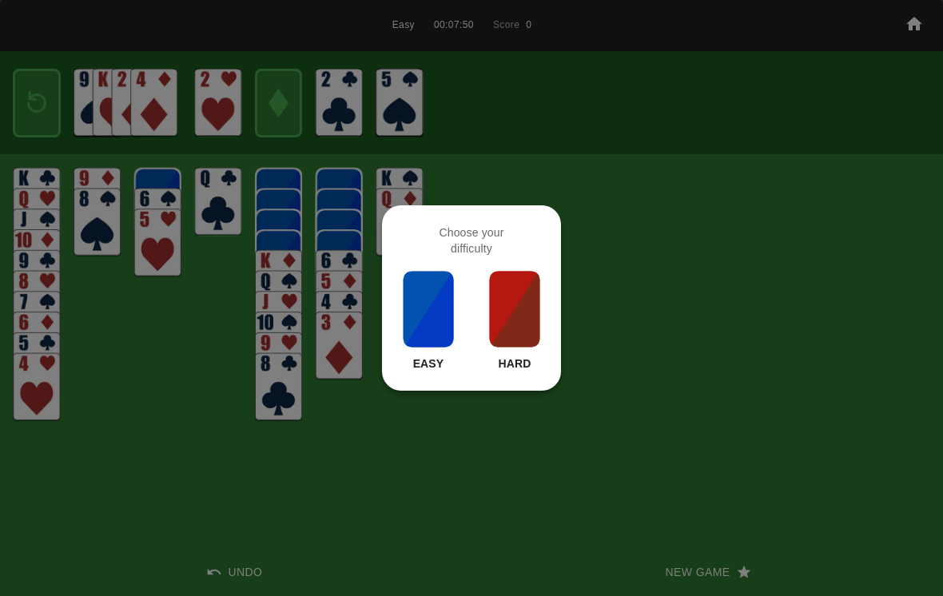
click at [510, 358] on p "Hard" at bounding box center [514, 364] width 33 height 16
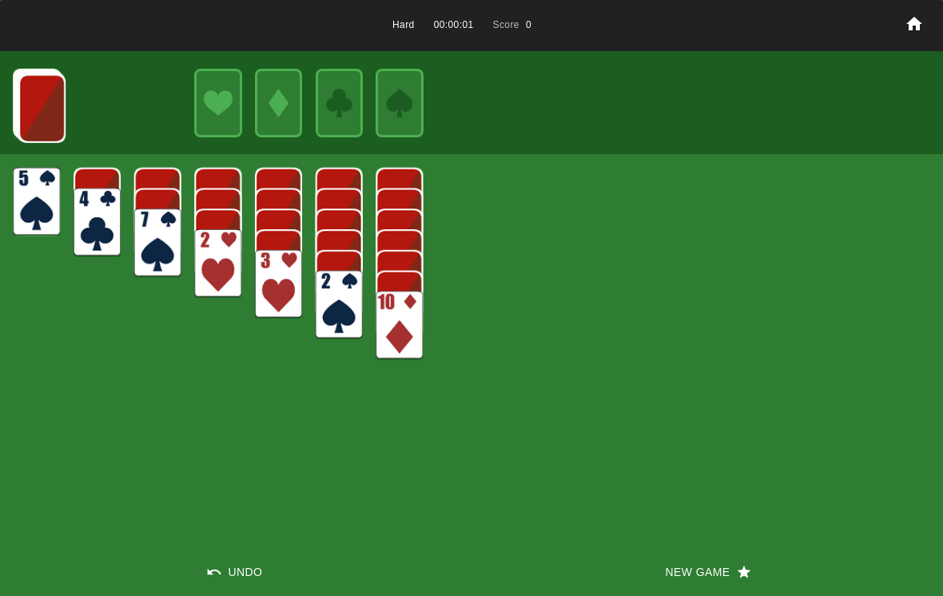
click at [688, 569] on button "New Game" at bounding box center [706, 572] width 471 height 48
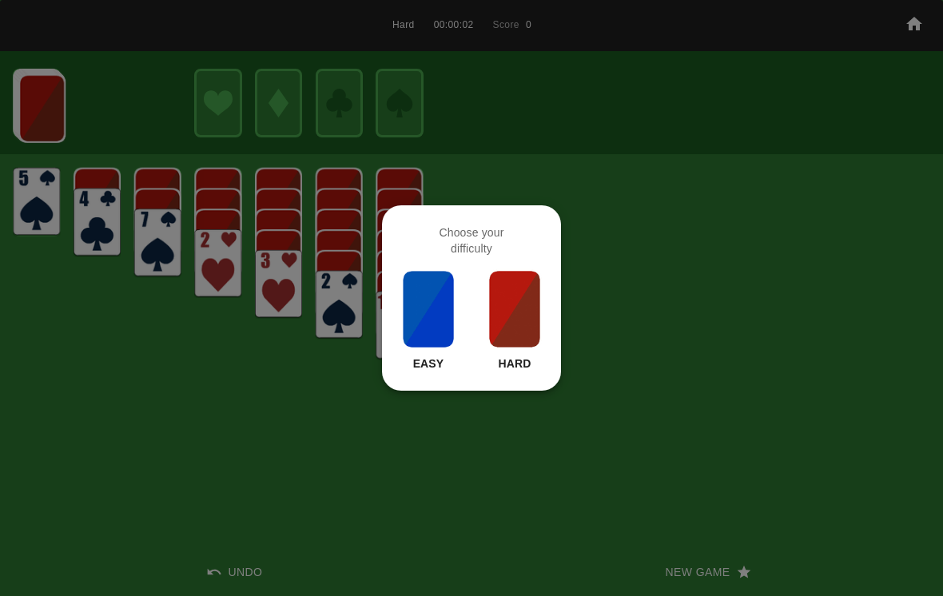
click at [423, 365] on p "Easy" at bounding box center [428, 364] width 31 height 16
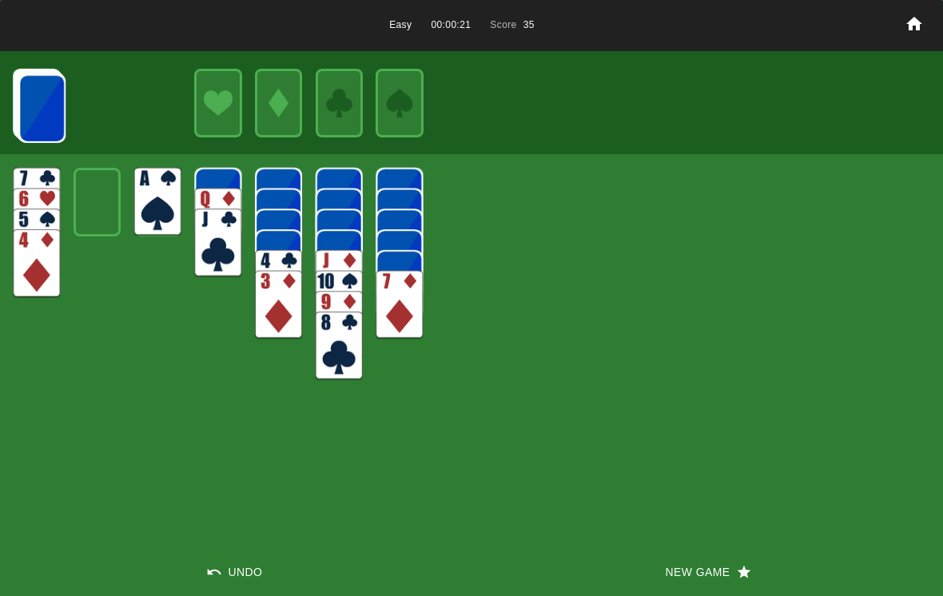
click at [152, 209] on img at bounding box center [157, 202] width 47 height 69
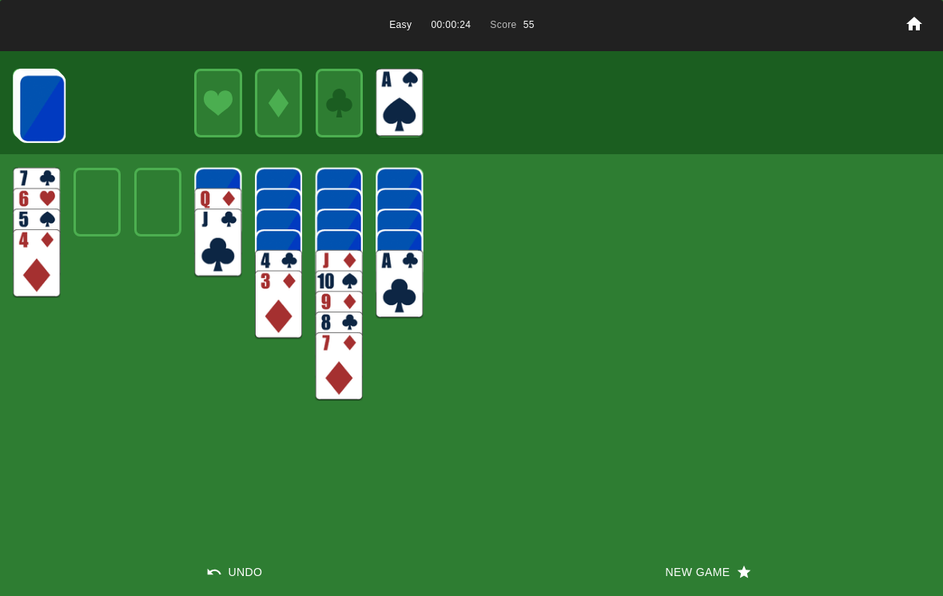
click at [397, 281] on img at bounding box center [399, 284] width 47 height 69
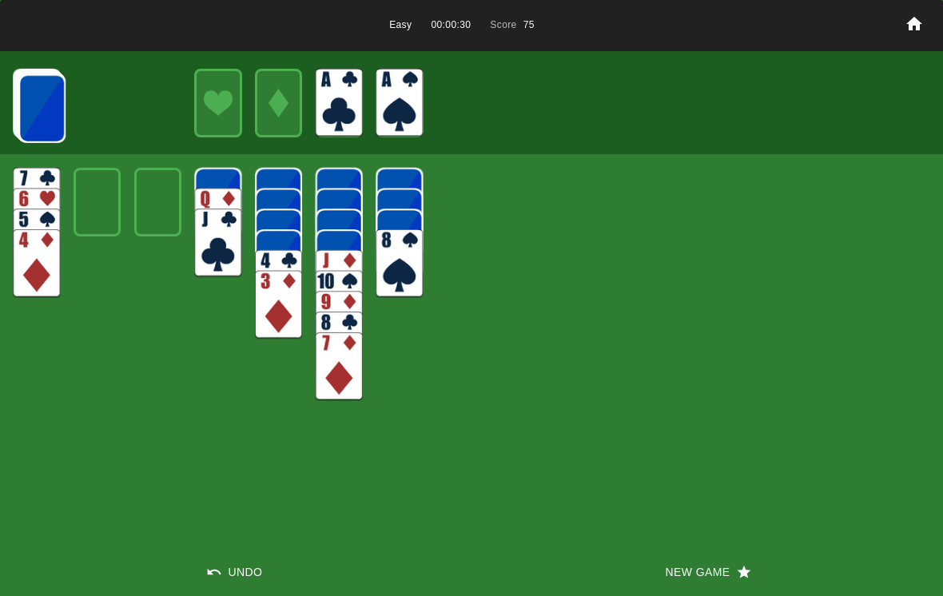
click at [52, 100] on img at bounding box center [41, 108] width 47 height 69
click at [25, 97] on img at bounding box center [41, 108] width 47 height 69
click at [38, 94] on img at bounding box center [41, 108] width 47 height 69
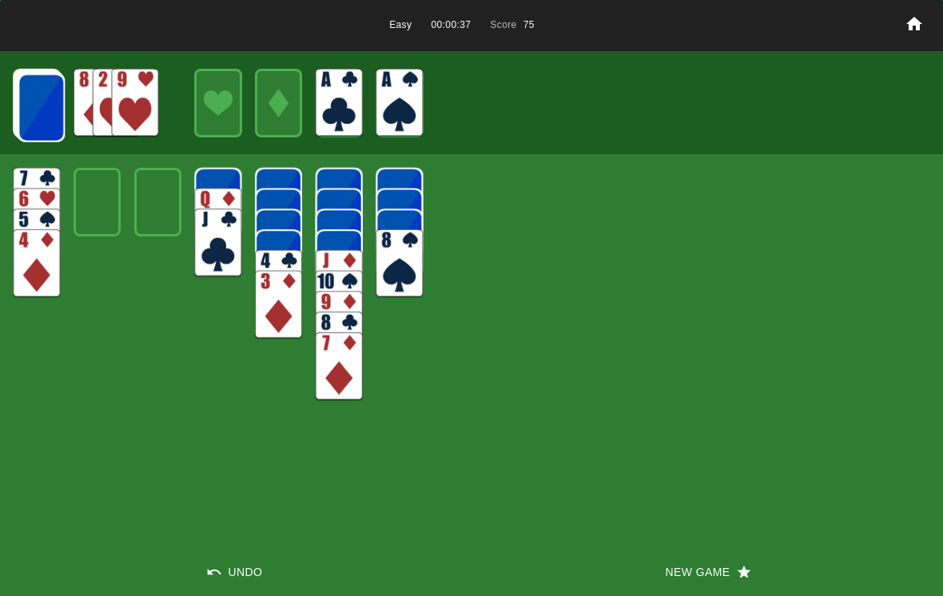
click at [36, 90] on img at bounding box center [41, 108] width 47 height 69
click at [35, 98] on img at bounding box center [41, 108] width 47 height 69
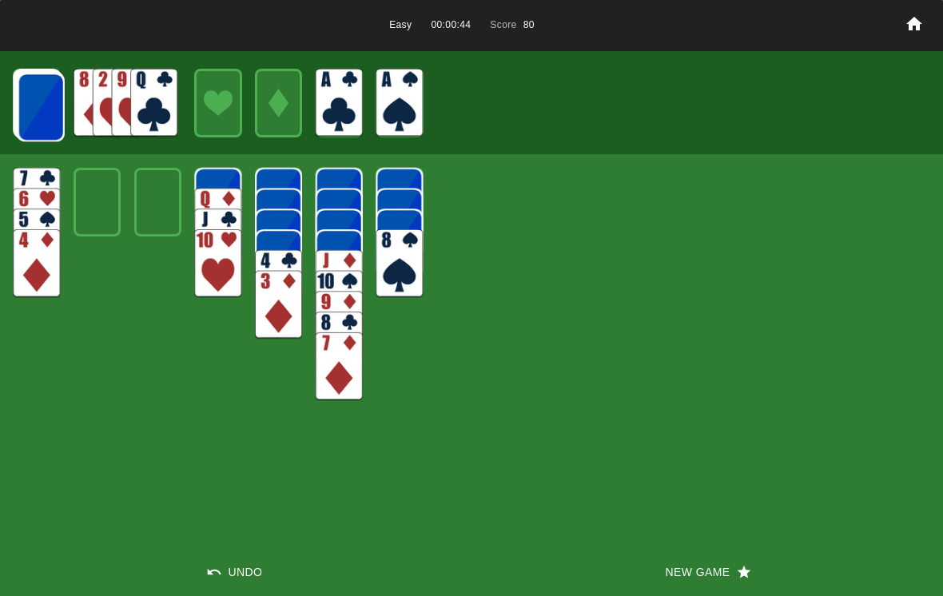
click at [34, 101] on img at bounding box center [41, 107] width 47 height 69
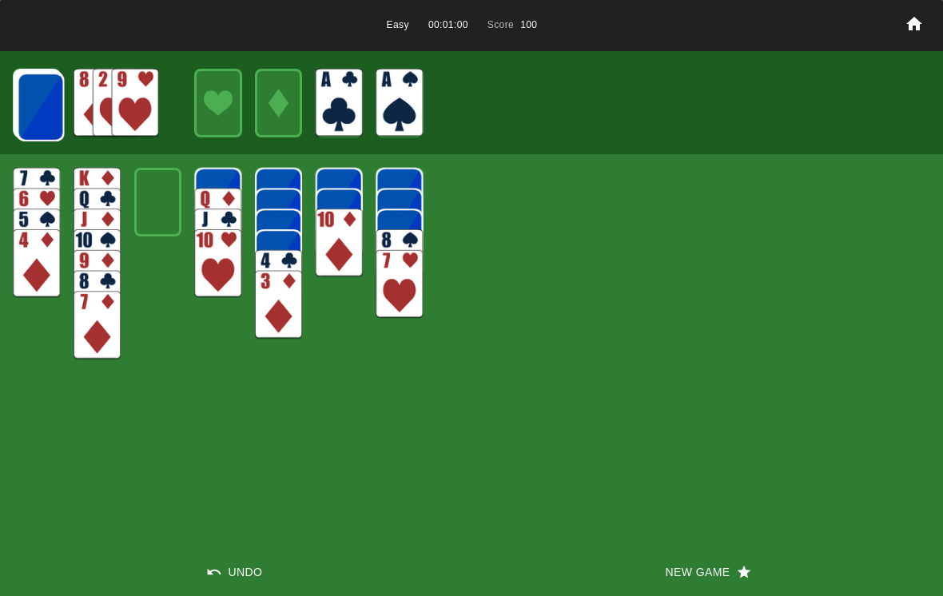
click at [46, 112] on img at bounding box center [40, 107] width 47 height 69
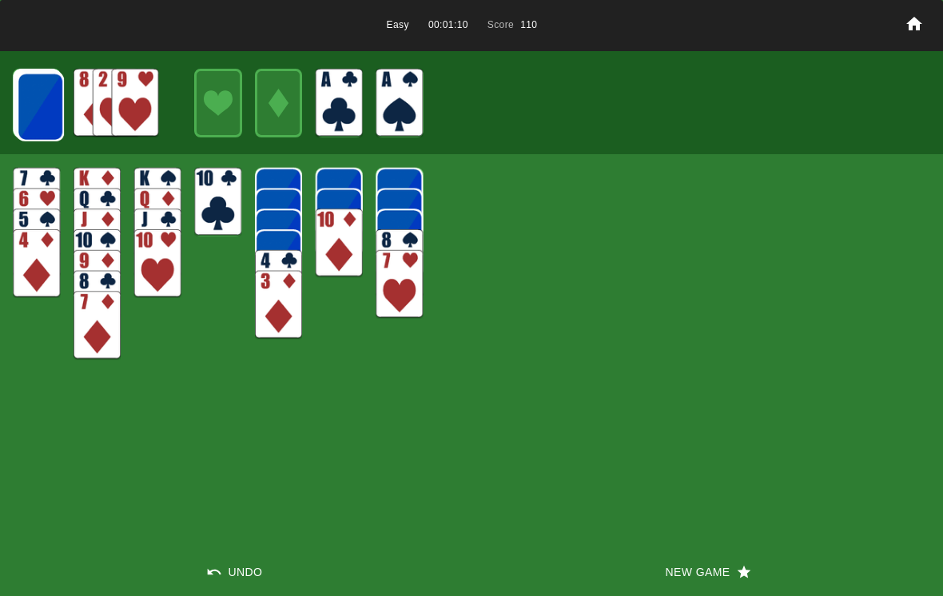
click at [50, 105] on img at bounding box center [40, 107] width 47 height 69
click at [47, 112] on img at bounding box center [40, 106] width 47 height 69
click at [39, 104] on img at bounding box center [40, 106] width 47 height 69
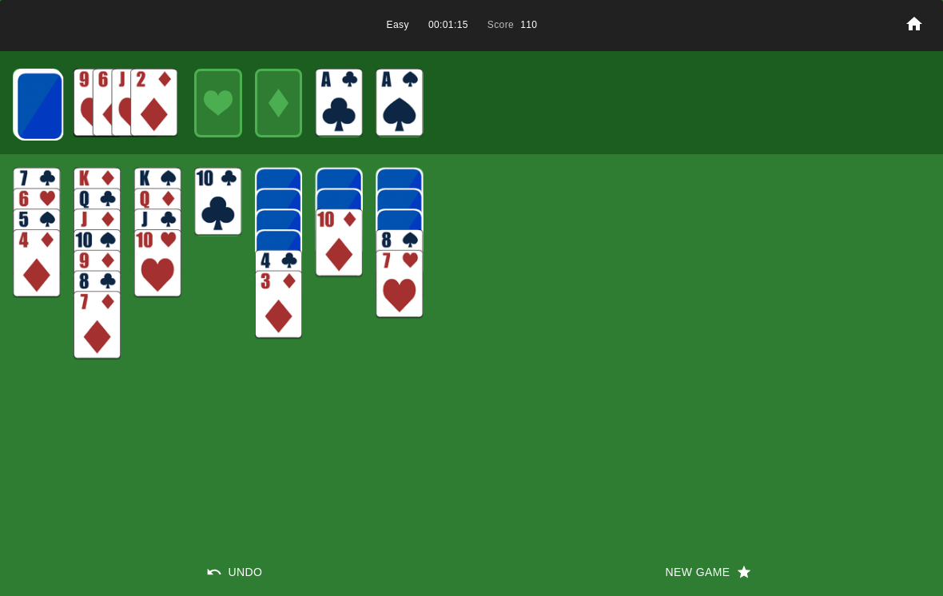
click at [33, 100] on img at bounding box center [39, 106] width 47 height 69
click at [33, 99] on img at bounding box center [39, 105] width 47 height 69
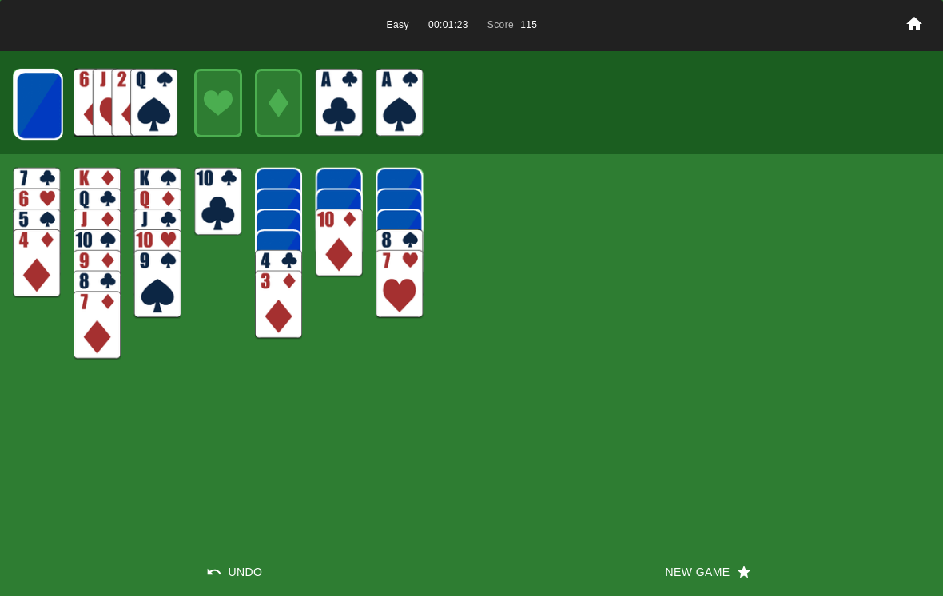
click at [37, 100] on img at bounding box center [39, 105] width 47 height 69
click at [42, 120] on img at bounding box center [38, 105] width 47 height 69
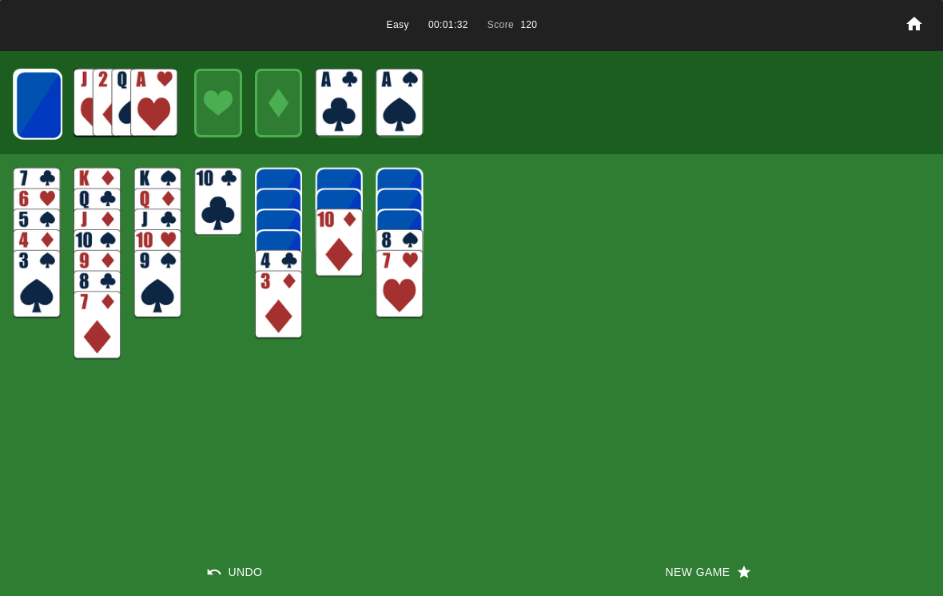
click at [152, 109] on img at bounding box center [153, 103] width 47 height 69
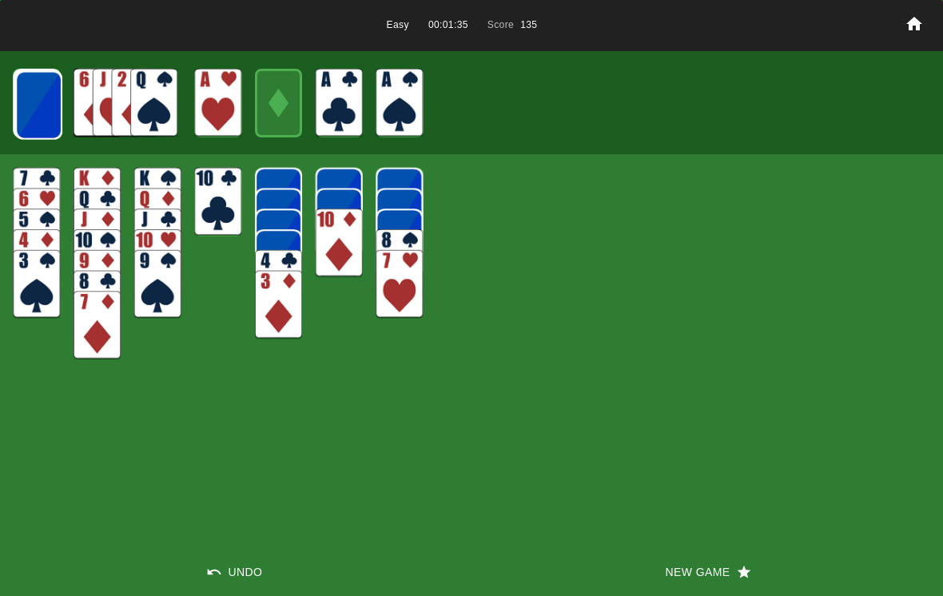
click at [38, 95] on img at bounding box center [38, 105] width 47 height 69
click at [38, 126] on img at bounding box center [38, 104] width 47 height 69
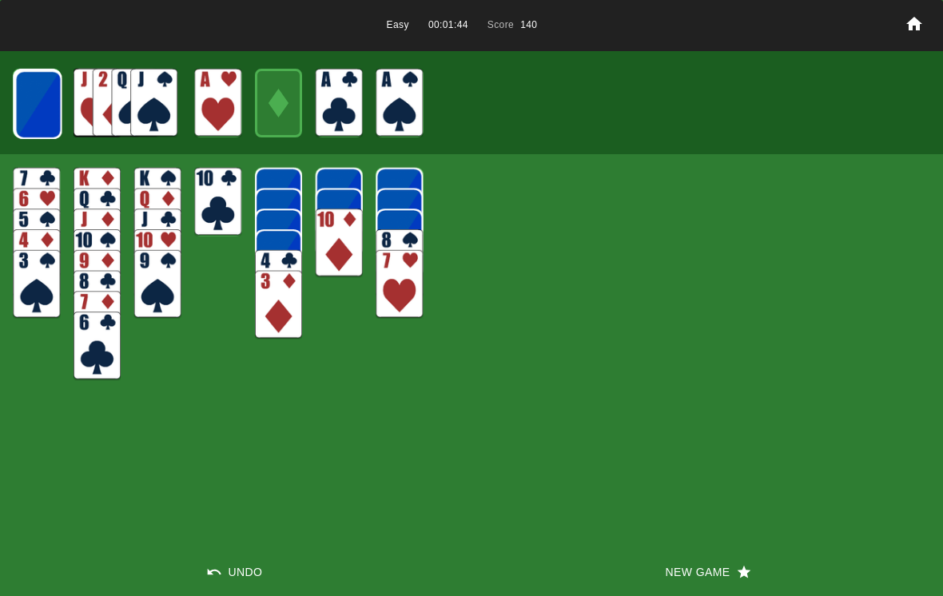
click at [43, 106] on img at bounding box center [37, 104] width 47 height 69
click at [141, 91] on img at bounding box center [153, 103] width 47 height 69
click at [36, 276] on img at bounding box center [36, 284] width 47 height 69
click at [37, 90] on img at bounding box center [37, 104] width 47 height 69
click at [149, 85] on img at bounding box center [153, 103] width 47 height 69
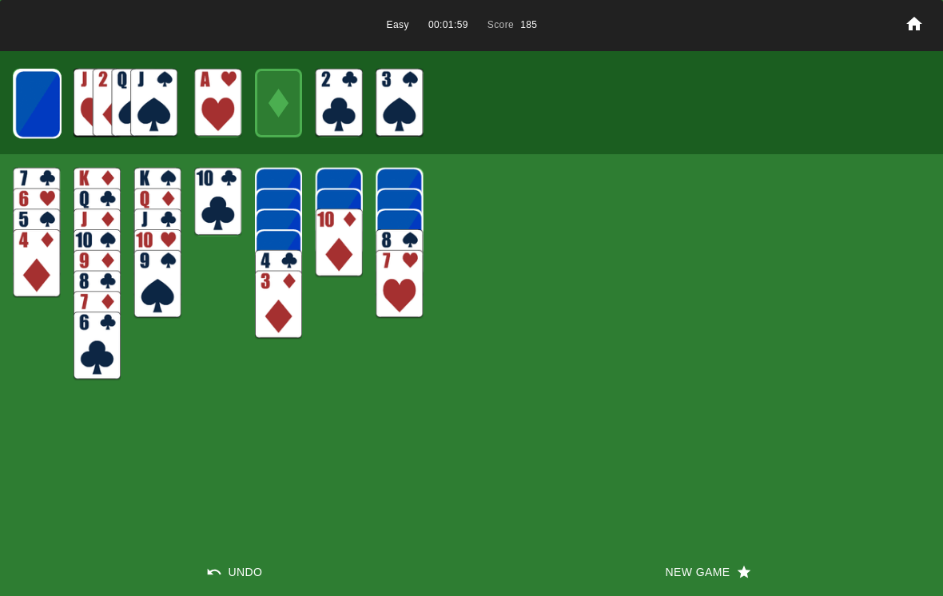
click at [36, 121] on img at bounding box center [37, 104] width 47 height 69
click at [31, 125] on img at bounding box center [37, 104] width 47 height 69
click at [44, 82] on img at bounding box center [37, 104] width 47 height 69
click at [37, 99] on img at bounding box center [37, 104] width 47 height 69
click at [32, 94] on img at bounding box center [37, 103] width 47 height 69
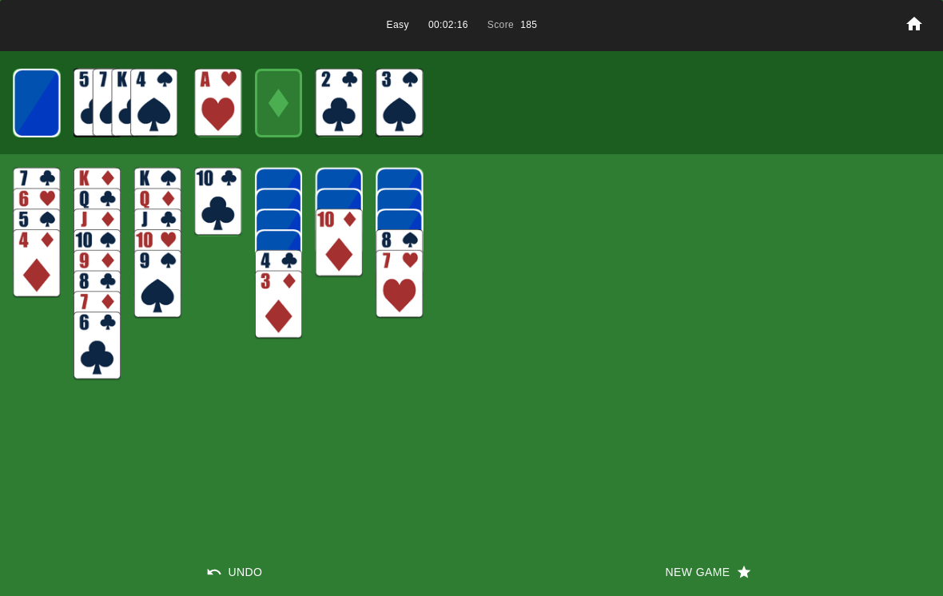
click at [159, 99] on img at bounding box center [153, 103] width 47 height 69
click at [50, 105] on img at bounding box center [36, 103] width 47 height 69
click at [33, 113] on img at bounding box center [36, 103] width 29 height 42
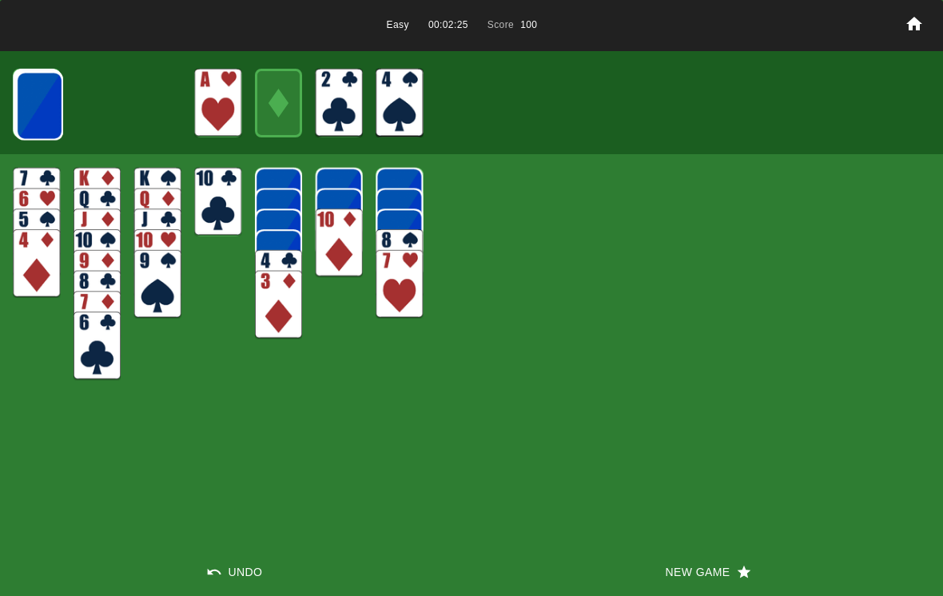
click at [38, 109] on img at bounding box center [39, 105] width 47 height 69
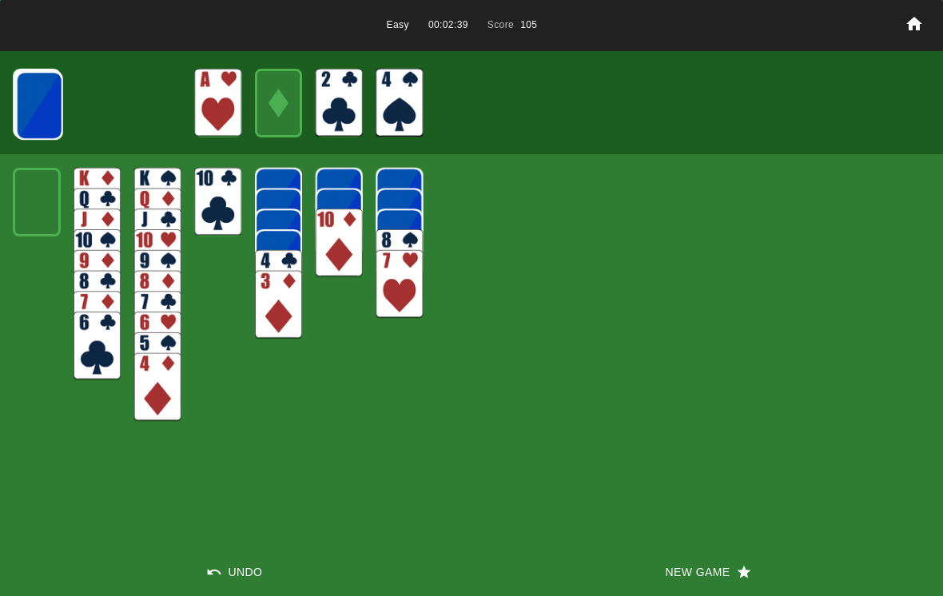
click at [44, 111] on img at bounding box center [39, 105] width 47 height 69
click at [101, 104] on img at bounding box center [97, 103] width 47 height 69
click at [42, 123] on img at bounding box center [38, 105] width 47 height 69
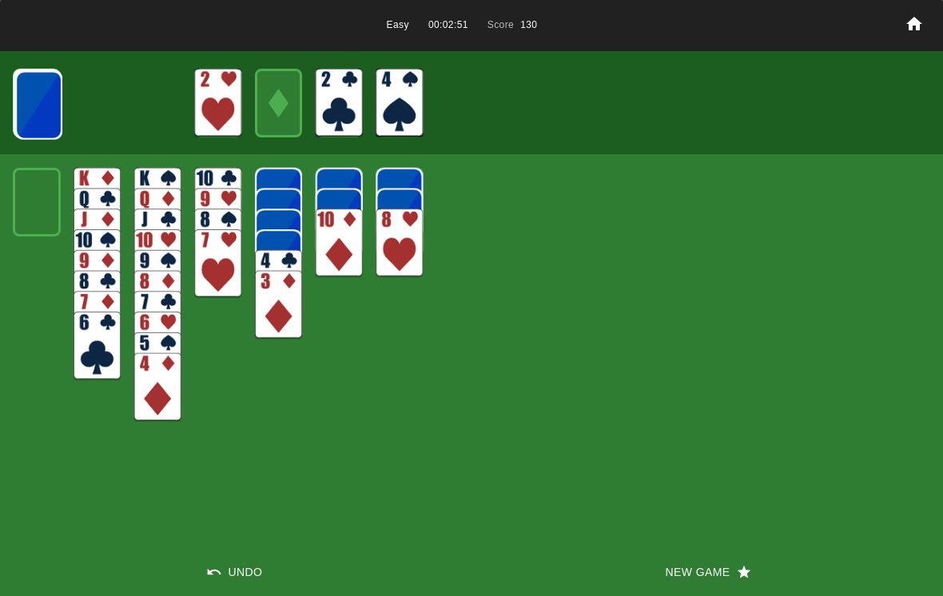
click at [54, 111] on img at bounding box center [38, 105] width 47 height 69
click at [46, 118] on img at bounding box center [38, 104] width 47 height 69
click at [53, 120] on img at bounding box center [37, 104] width 47 height 69
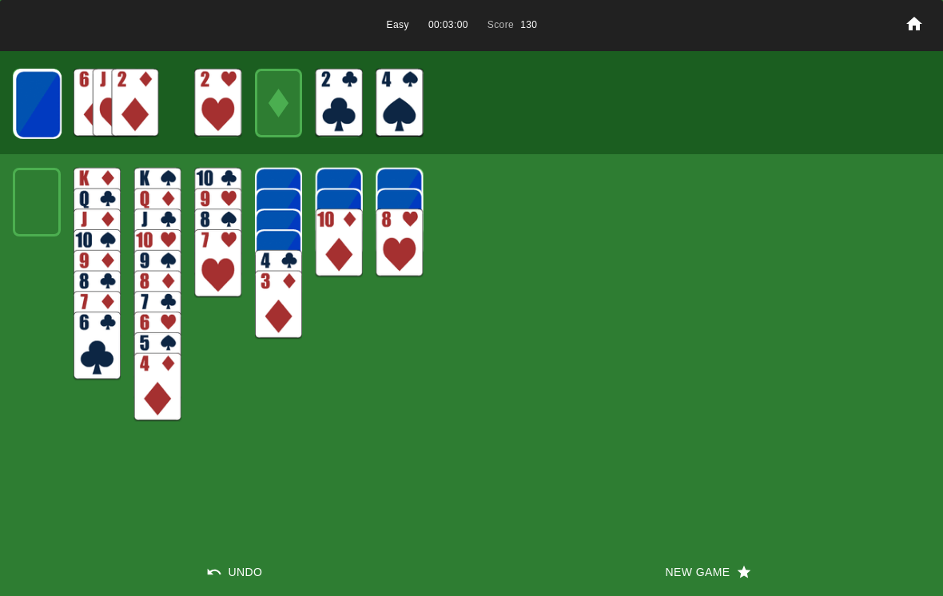
click at [40, 113] on img at bounding box center [37, 104] width 47 height 69
click at [31, 120] on img at bounding box center [37, 104] width 47 height 69
click at [28, 120] on img at bounding box center [37, 104] width 47 height 69
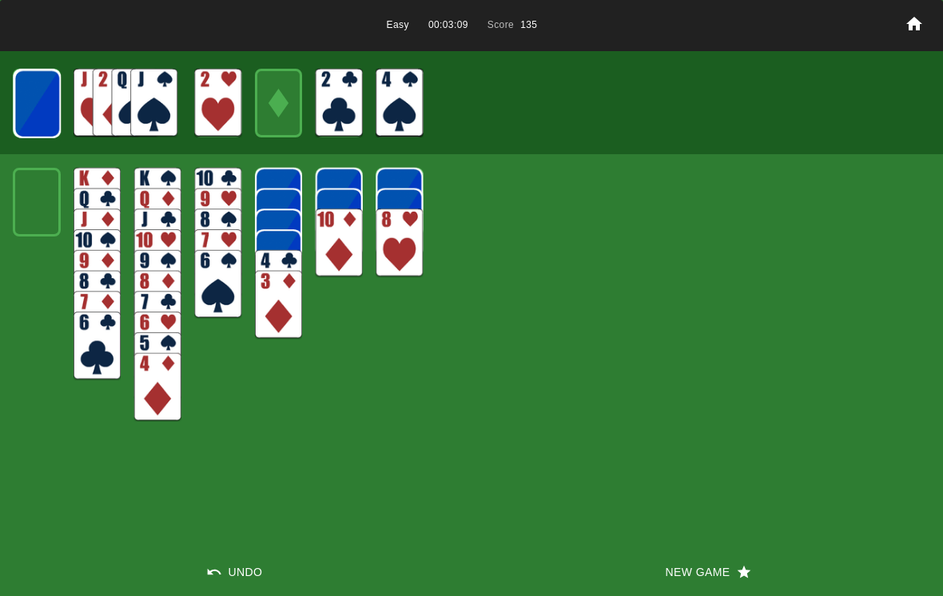
click at [48, 121] on img at bounding box center [37, 104] width 47 height 69
click at [61, 109] on img at bounding box center [37, 104] width 47 height 69
click at [54, 100] on img at bounding box center [37, 103] width 47 height 69
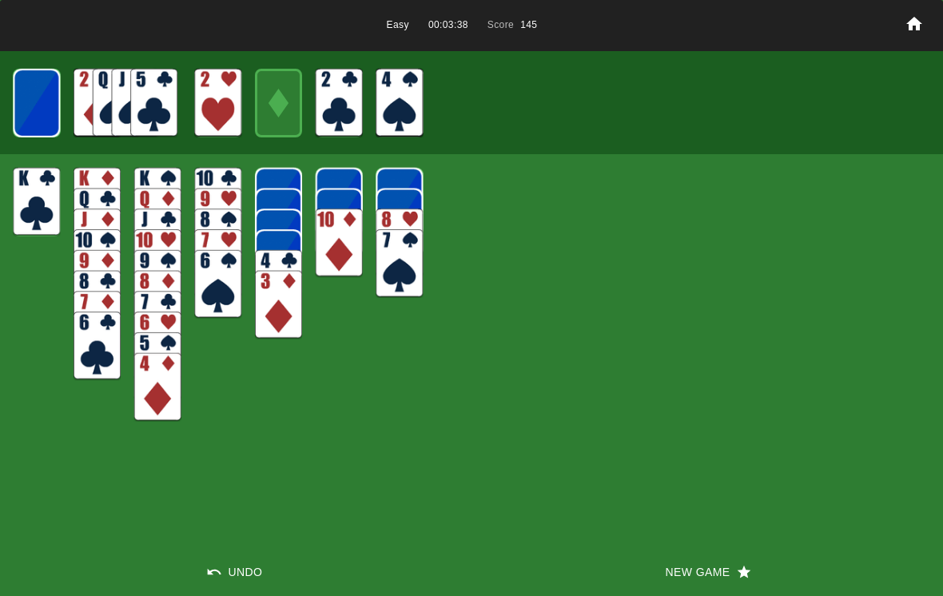
click at [30, 105] on img at bounding box center [36, 103] width 47 height 69
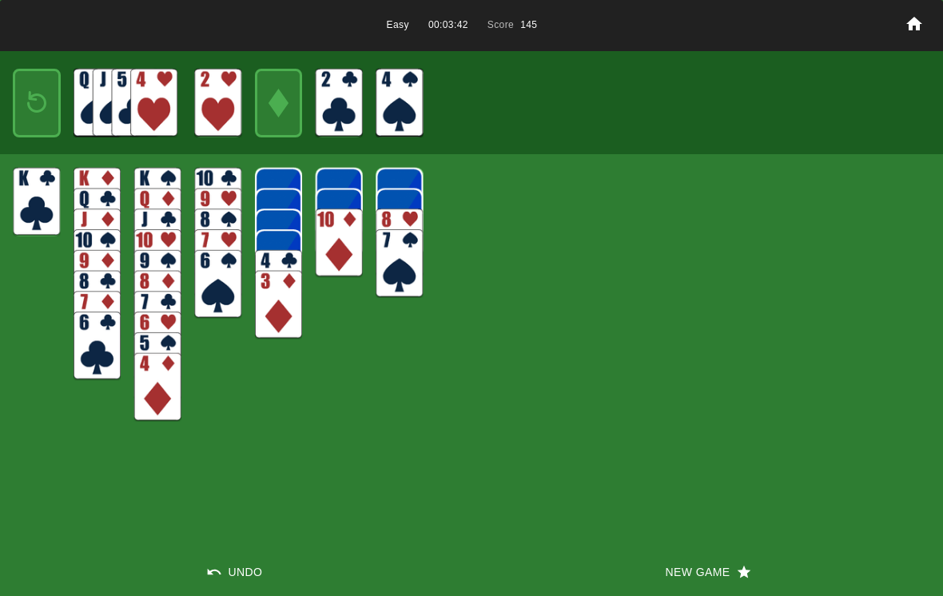
click at [48, 107] on img at bounding box center [36, 103] width 29 height 42
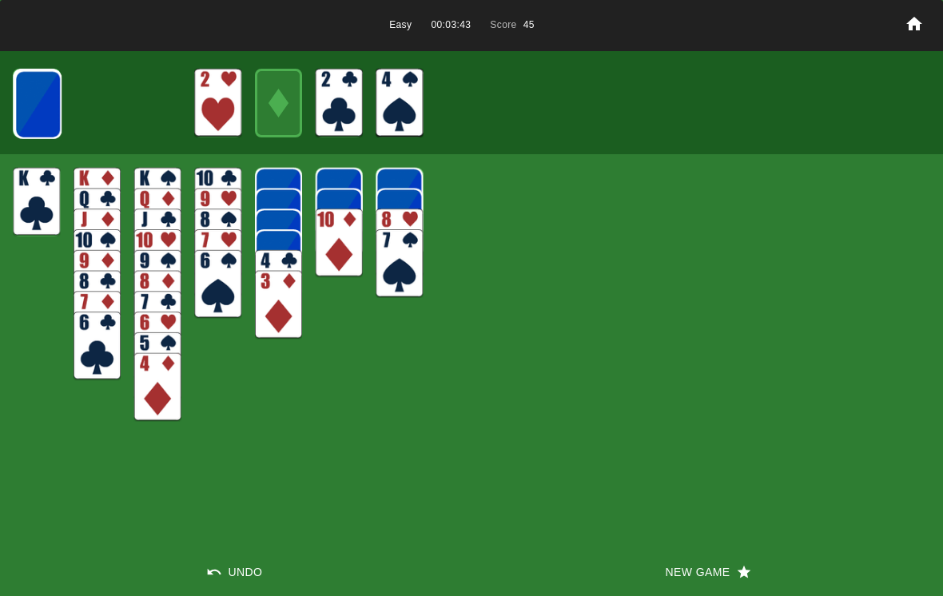
click at [51, 116] on img at bounding box center [37, 104] width 47 height 69
click at [47, 134] on img at bounding box center [37, 104] width 47 height 69
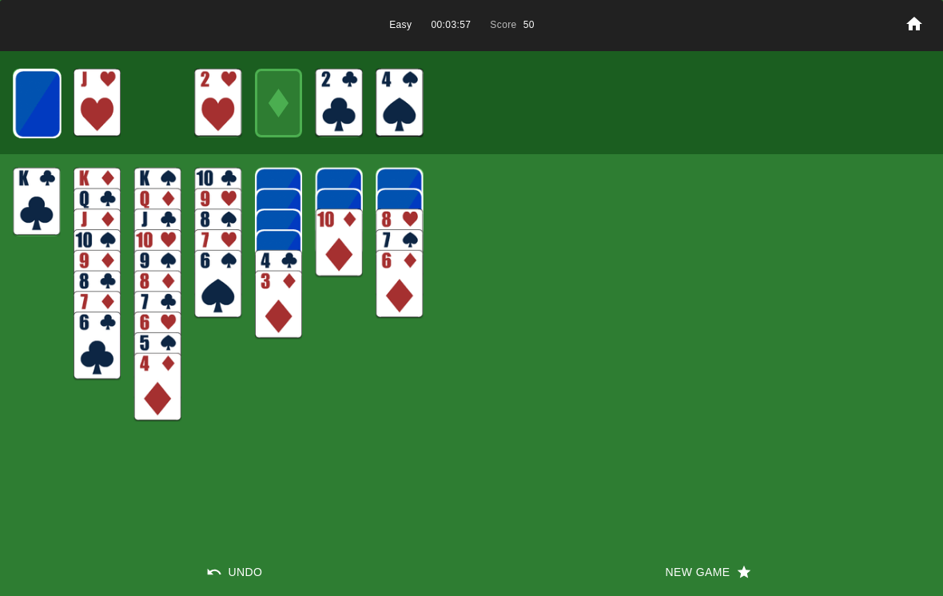
click at [44, 113] on img at bounding box center [37, 104] width 47 height 69
click at [38, 101] on img at bounding box center [37, 104] width 47 height 69
click at [56, 86] on img at bounding box center [37, 104] width 47 height 69
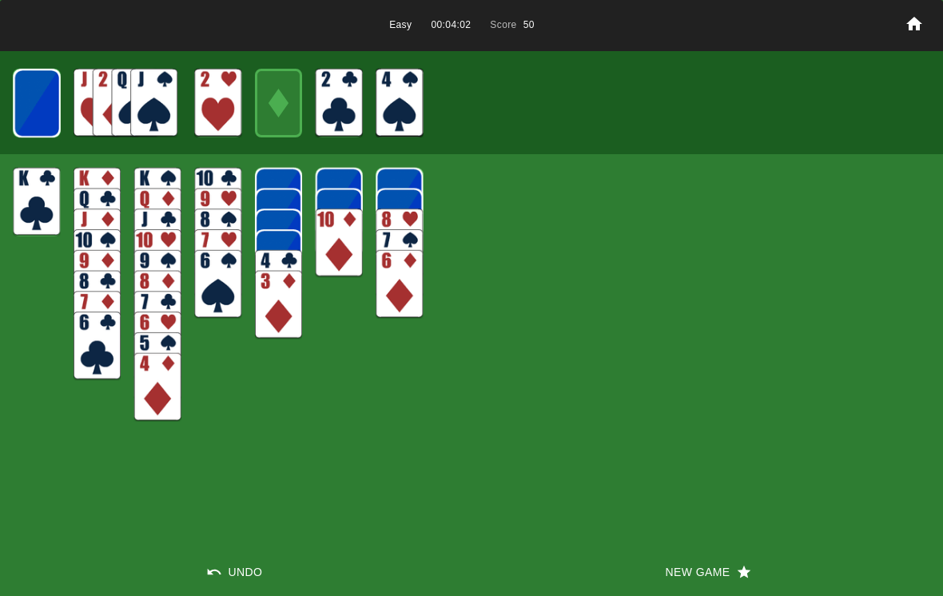
click at [43, 100] on img at bounding box center [37, 103] width 47 height 69
click at [36, 112] on img at bounding box center [36, 103] width 47 height 69
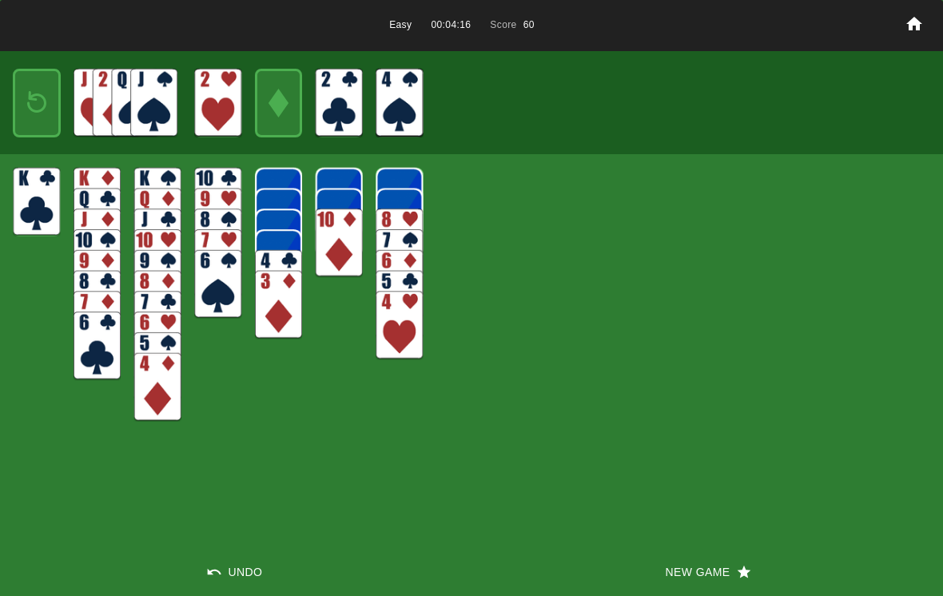
click at [38, 98] on img at bounding box center [36, 103] width 29 height 42
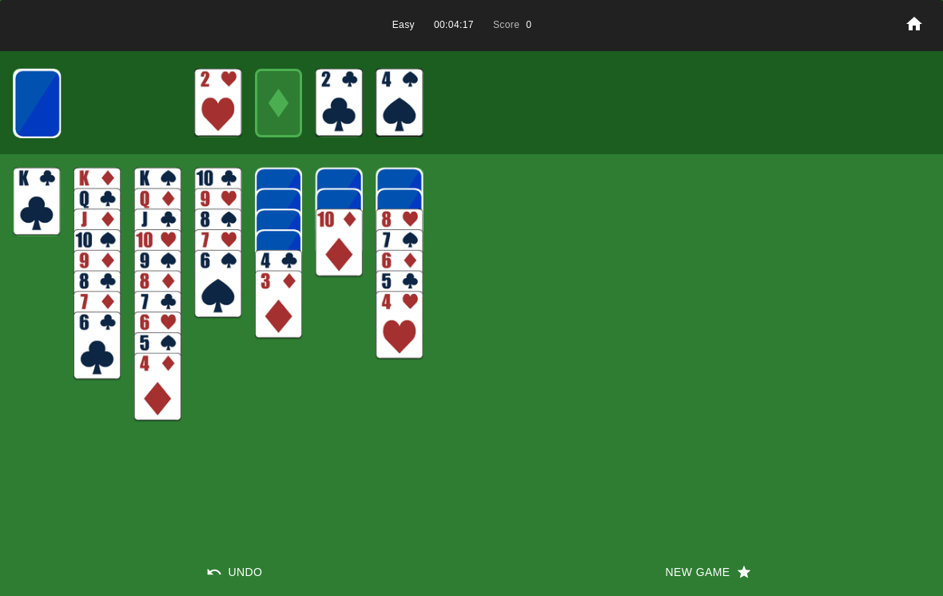
click at [39, 104] on img at bounding box center [37, 104] width 47 height 69
click at [33, 105] on img at bounding box center [37, 104] width 47 height 69
click at [48, 107] on img at bounding box center [37, 103] width 47 height 69
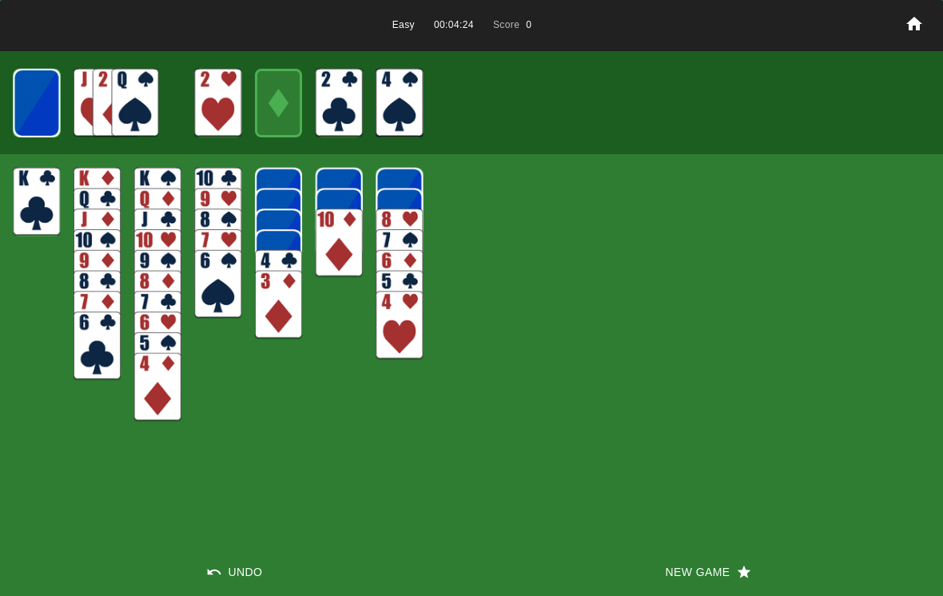
click at [41, 109] on img at bounding box center [36, 103] width 47 height 69
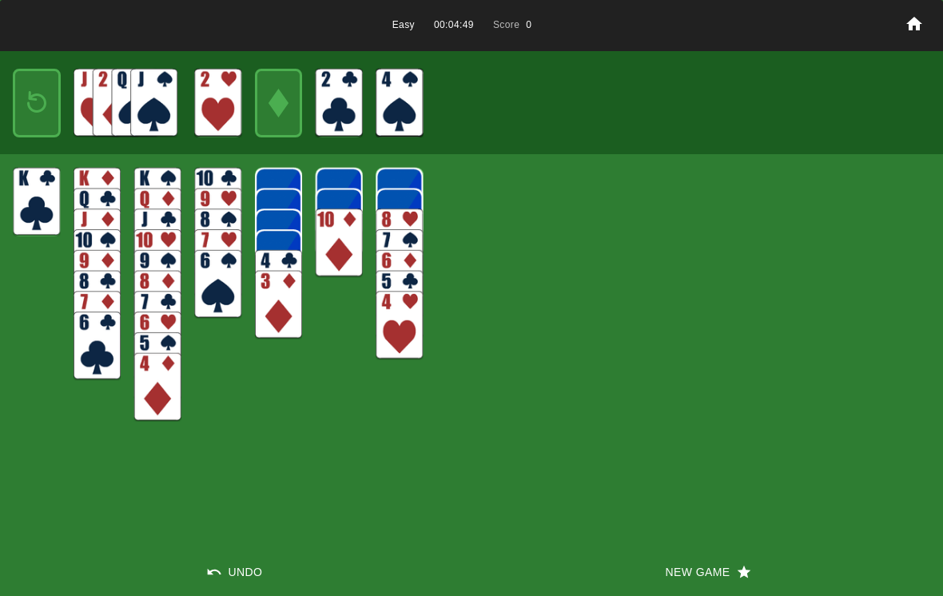
click at [141, 373] on img at bounding box center [157, 387] width 47 height 69
click at [161, 392] on img at bounding box center [157, 387] width 47 height 69
click at [159, 391] on img at bounding box center [157, 387] width 47 height 69
click at [145, 396] on img at bounding box center [157, 387] width 47 height 69
click at [396, 328] on img at bounding box center [399, 325] width 47 height 69
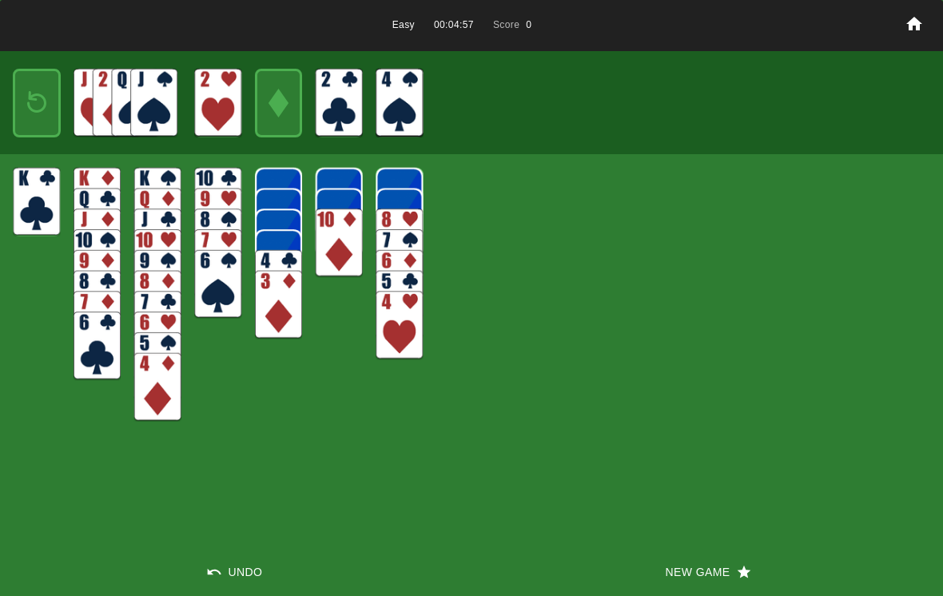
click at [32, 105] on img at bounding box center [36, 103] width 29 height 42
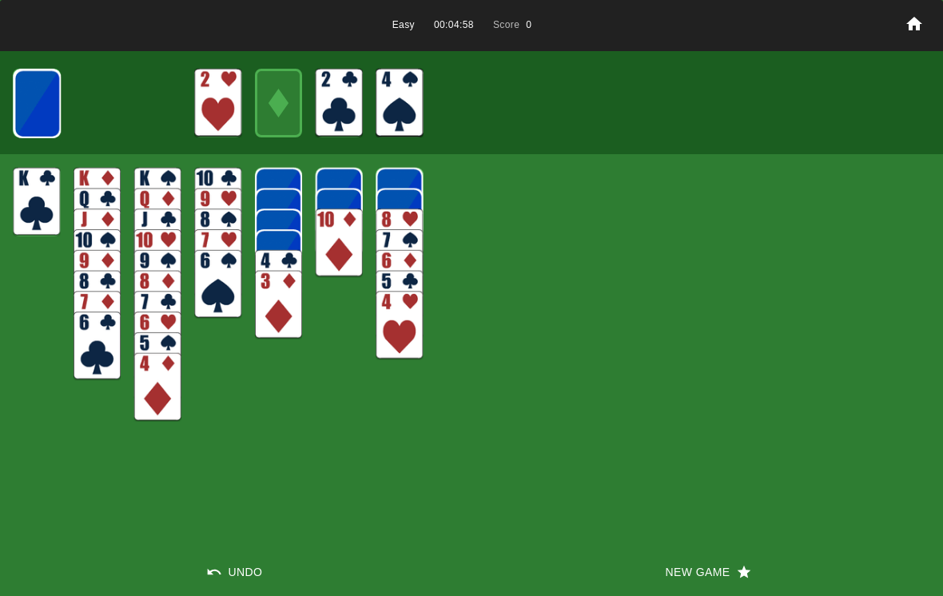
click at [676, 567] on button "New Game" at bounding box center [706, 572] width 471 height 48
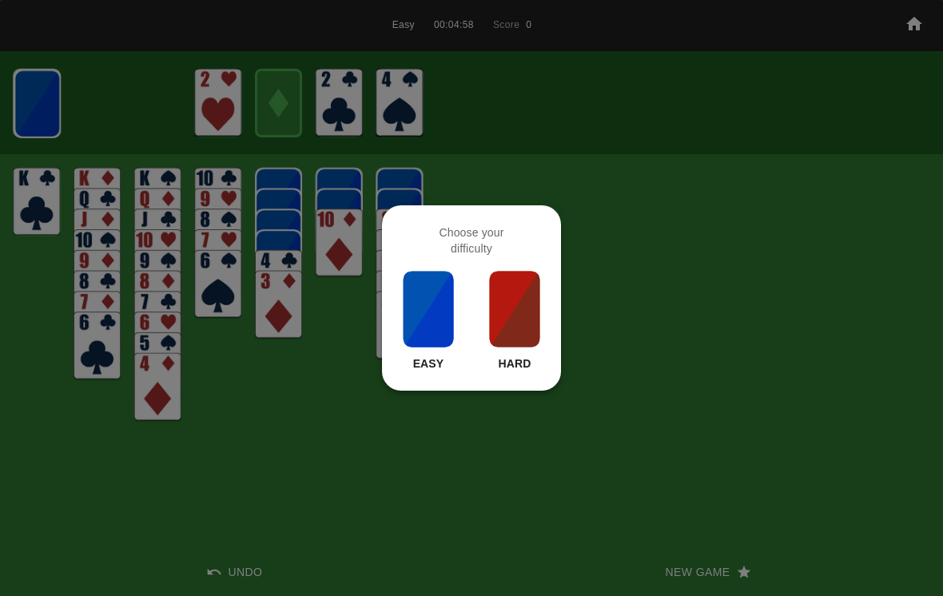
click at [515, 368] on p "Hard" at bounding box center [514, 364] width 33 height 16
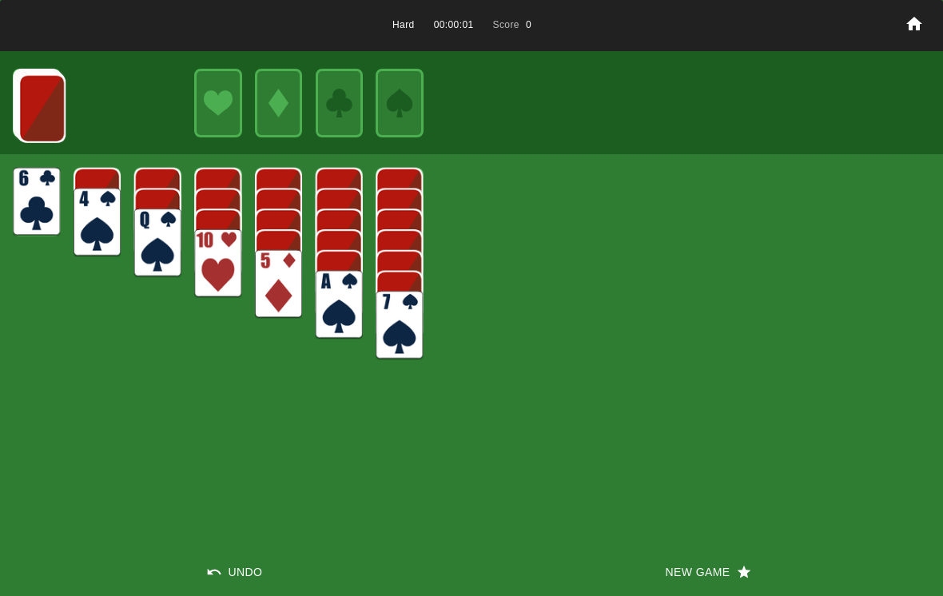
click at [659, 565] on button "New Game" at bounding box center [706, 572] width 471 height 48
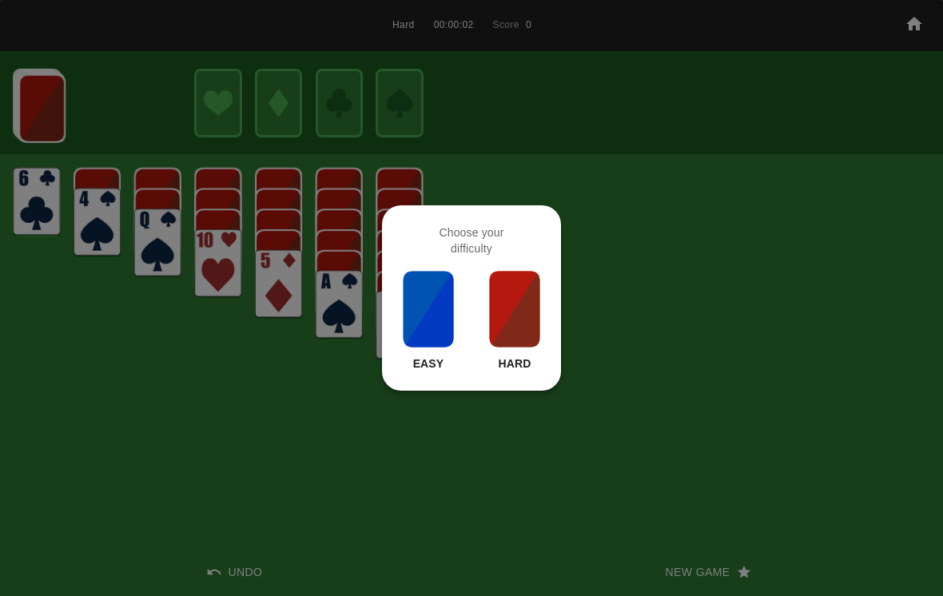
click at [418, 367] on p "Easy" at bounding box center [428, 364] width 31 height 16
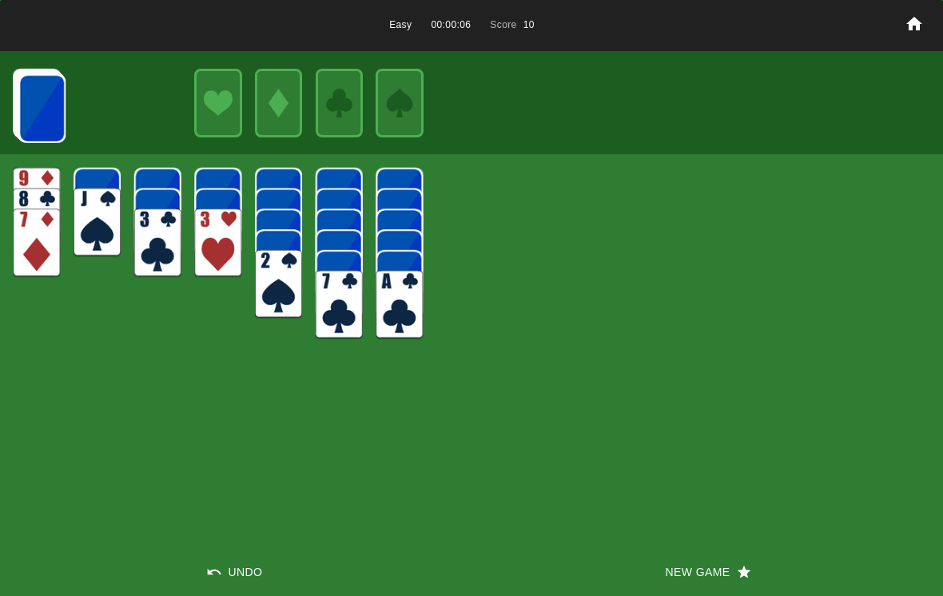
click at [402, 302] on img at bounding box center [399, 305] width 47 height 69
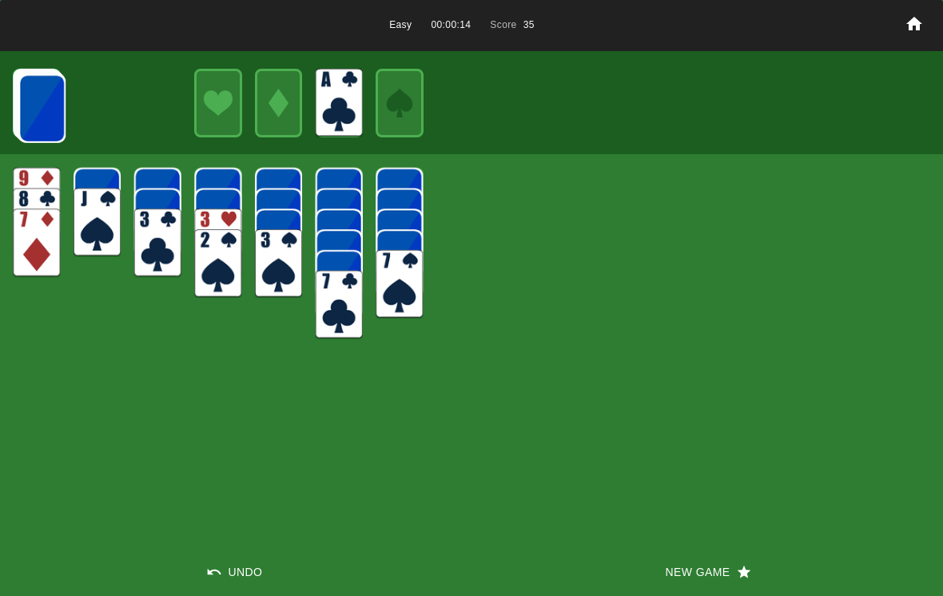
click at [46, 110] on img at bounding box center [41, 108] width 47 height 69
click at [25, 102] on img at bounding box center [41, 108] width 47 height 69
click at [30, 101] on img at bounding box center [41, 108] width 47 height 69
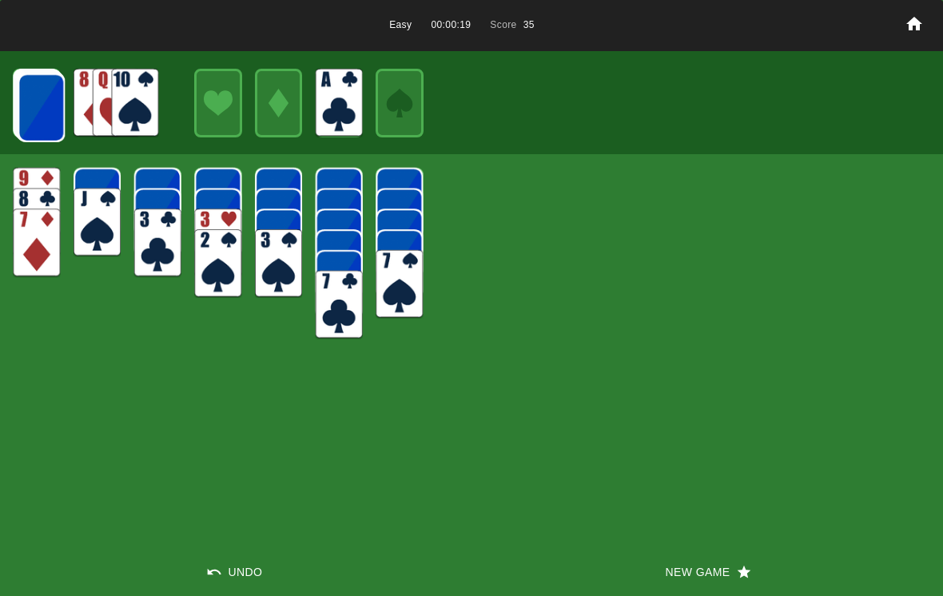
click at [27, 98] on img at bounding box center [41, 108] width 47 height 69
click at [30, 106] on img at bounding box center [41, 108] width 47 height 69
click at [46, 113] on img at bounding box center [41, 107] width 47 height 69
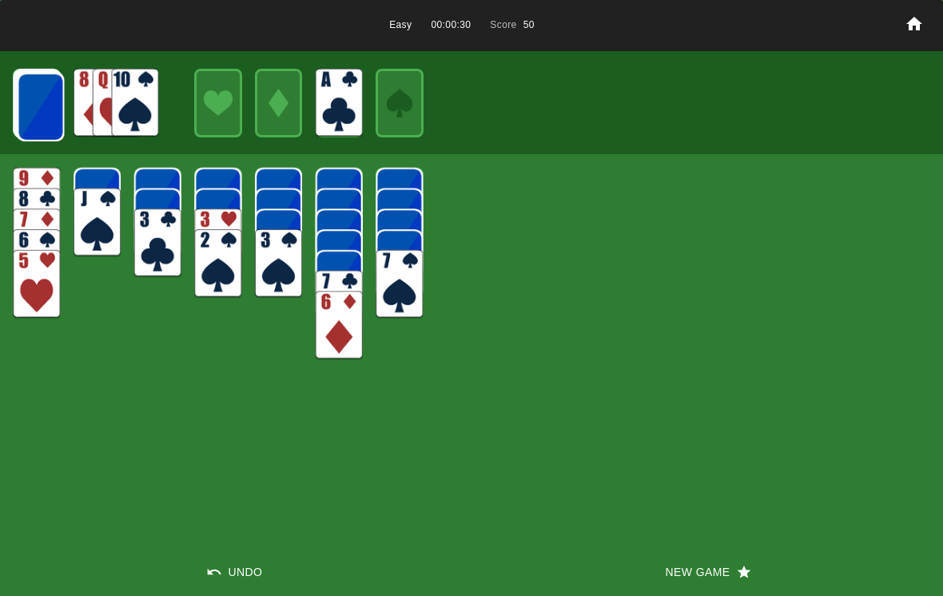
click at [43, 105] on img at bounding box center [40, 107] width 47 height 69
click at [38, 99] on img at bounding box center [40, 107] width 47 height 69
click at [35, 93] on img at bounding box center [40, 106] width 47 height 69
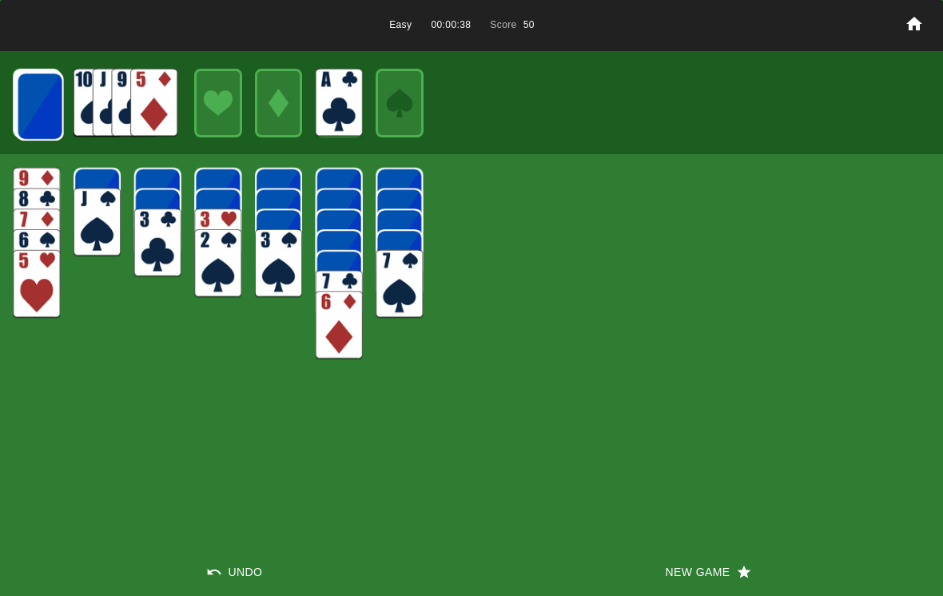
click at [38, 139] on img at bounding box center [40, 106] width 47 height 69
click at [44, 123] on img at bounding box center [39, 106] width 47 height 69
click at [42, 120] on img at bounding box center [39, 105] width 47 height 69
click at [139, 83] on img at bounding box center [153, 103] width 47 height 69
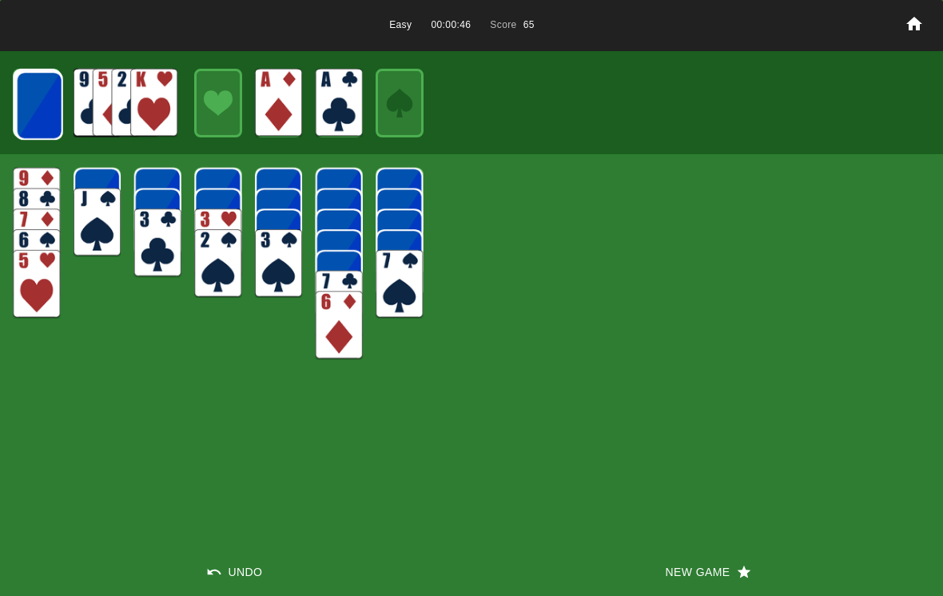
click at [48, 97] on img at bounding box center [39, 105] width 47 height 69
click at [150, 97] on img at bounding box center [153, 103] width 47 height 69
click at [215, 271] on img at bounding box center [217, 263] width 47 height 69
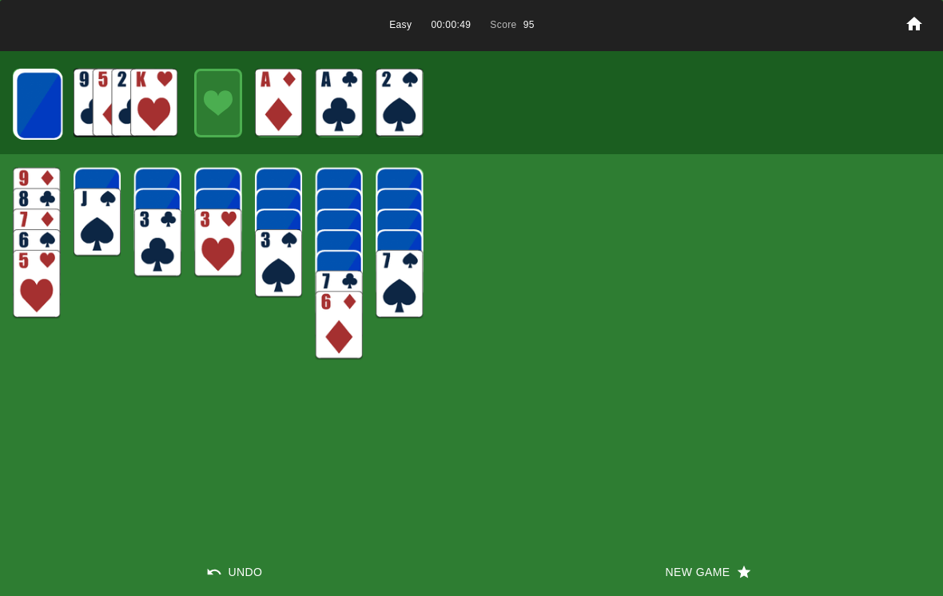
click at [271, 266] on img at bounding box center [278, 263] width 47 height 69
click at [46, 112] on img at bounding box center [38, 105] width 47 height 69
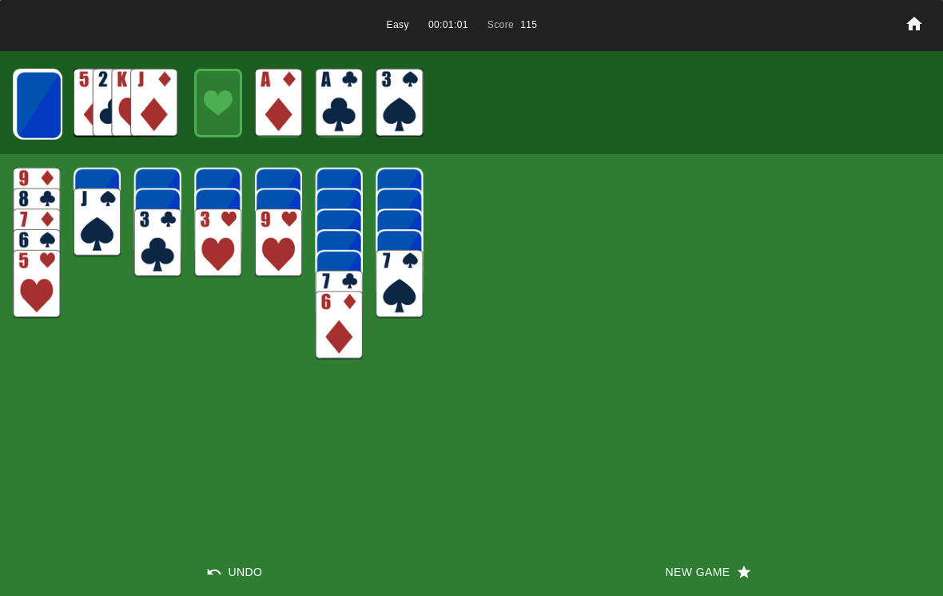
click at [33, 108] on img at bounding box center [38, 105] width 47 height 69
click at [30, 117] on img at bounding box center [38, 104] width 47 height 69
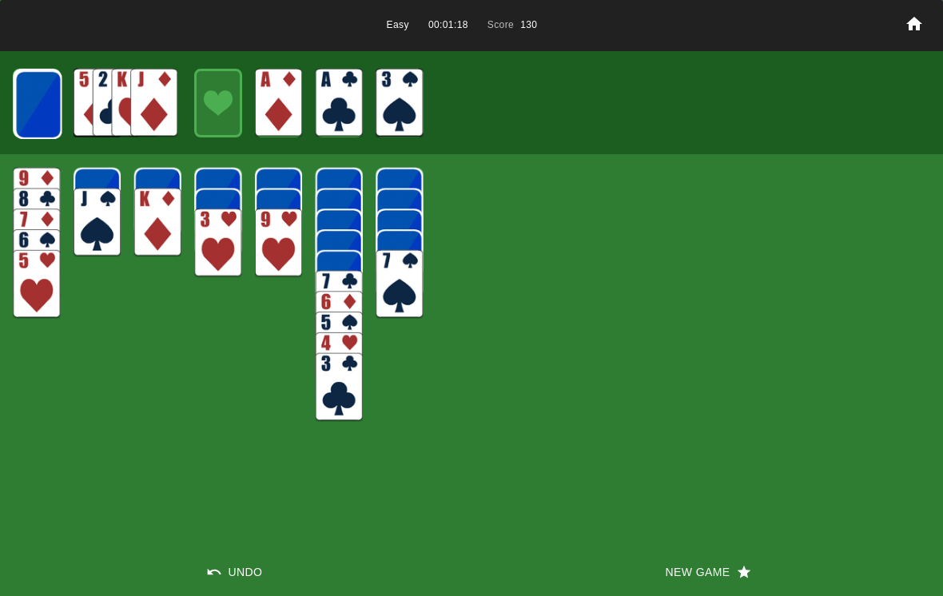
click at [59, 98] on img at bounding box center [37, 104] width 47 height 69
click at [43, 97] on img at bounding box center [37, 104] width 47 height 69
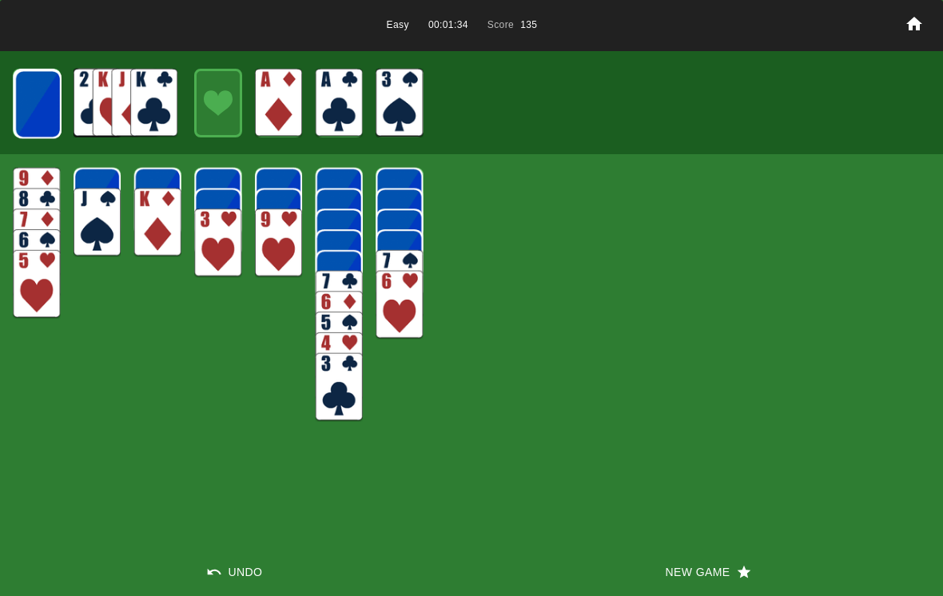
click at [36, 117] on img at bounding box center [37, 104] width 47 height 69
click at [135, 110] on img at bounding box center [153, 103] width 47 height 69
click at [26, 123] on img at bounding box center [37, 104] width 47 height 69
click at [149, 99] on img at bounding box center [153, 103] width 47 height 69
click at [43, 114] on img at bounding box center [37, 104] width 47 height 69
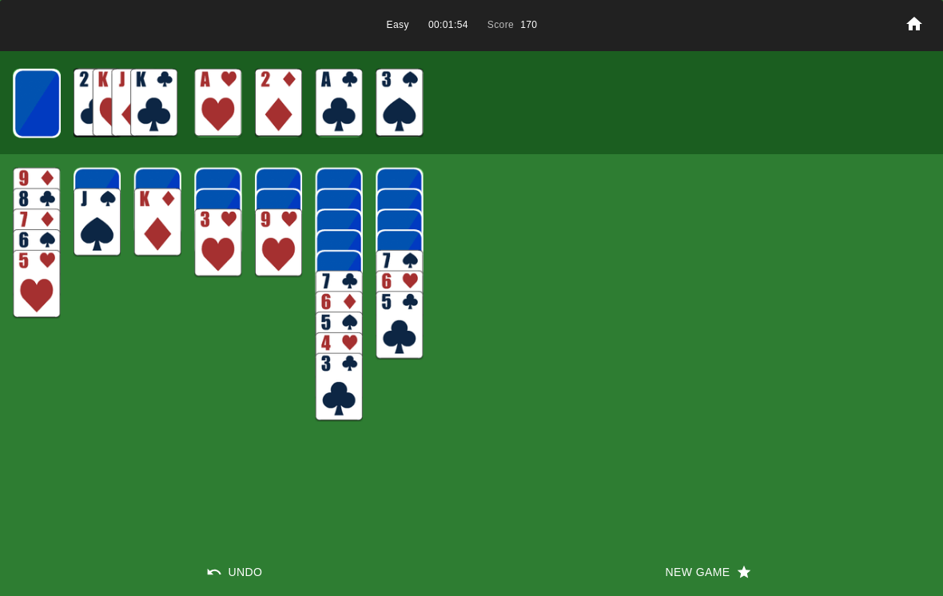
click at [58, 106] on img at bounding box center [37, 104] width 47 height 69
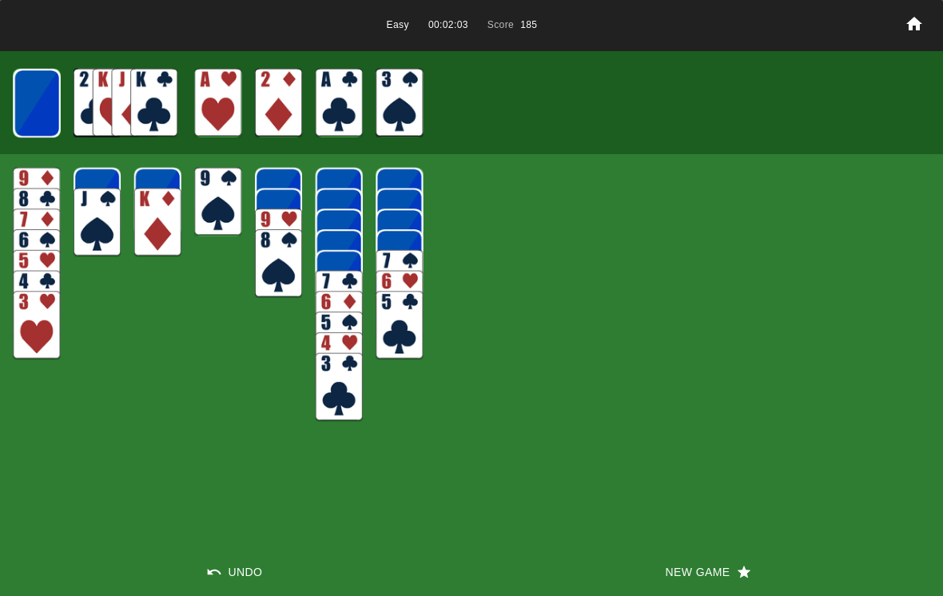
click at [54, 342] on img at bounding box center [36, 325] width 47 height 69
click at [50, 106] on img at bounding box center [37, 103] width 47 height 69
click at [42, 125] on img at bounding box center [36, 103] width 47 height 69
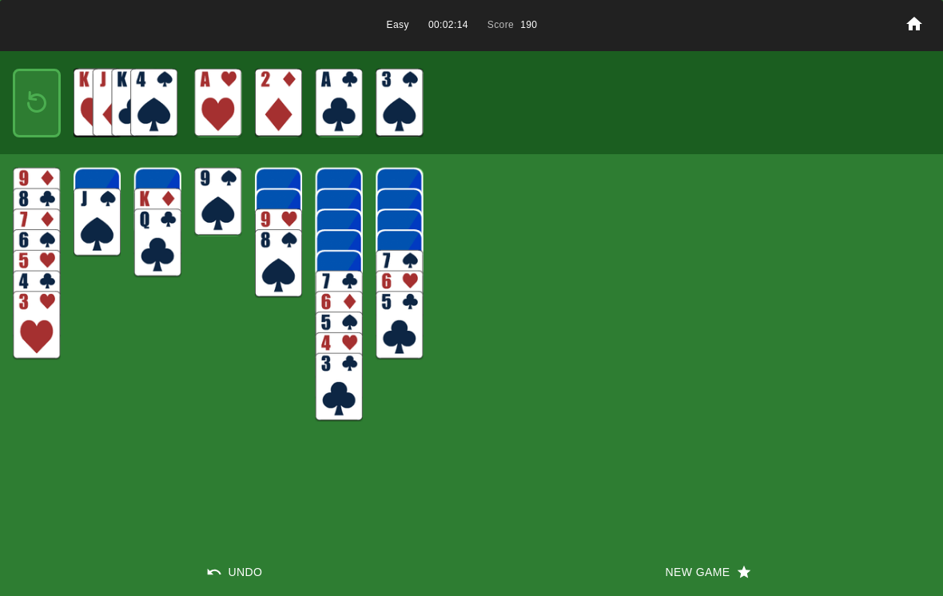
click at [40, 103] on img at bounding box center [36, 103] width 29 height 42
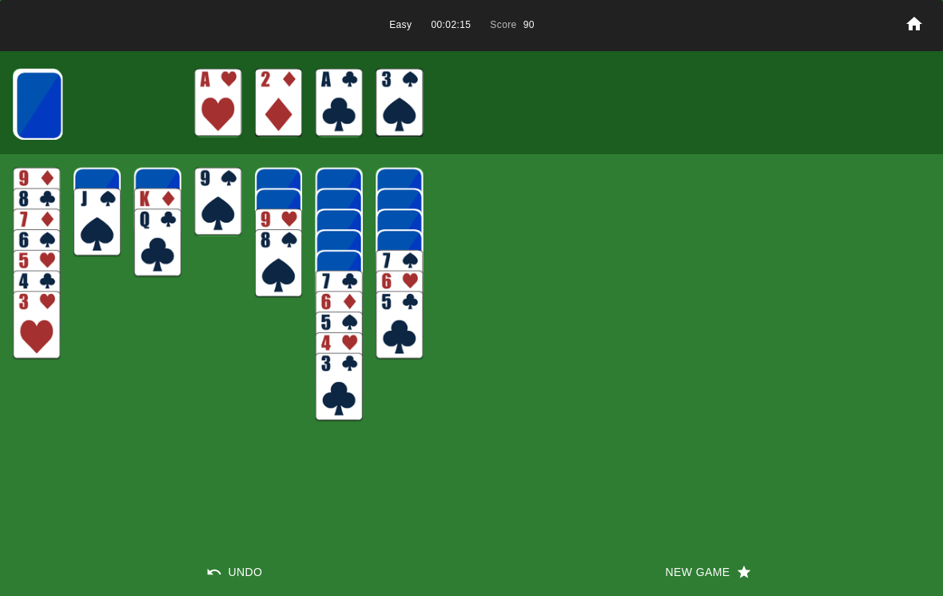
click at [30, 97] on img at bounding box center [38, 105] width 47 height 69
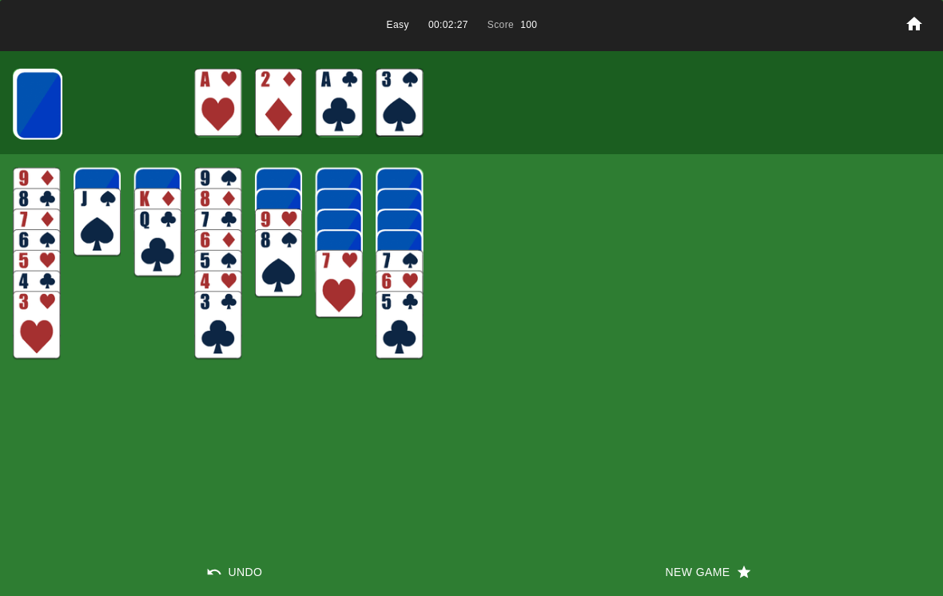
click at [44, 85] on img at bounding box center [38, 105] width 47 height 69
click at [46, 109] on img at bounding box center [38, 104] width 47 height 69
click at [36, 105] on img at bounding box center [37, 104] width 47 height 69
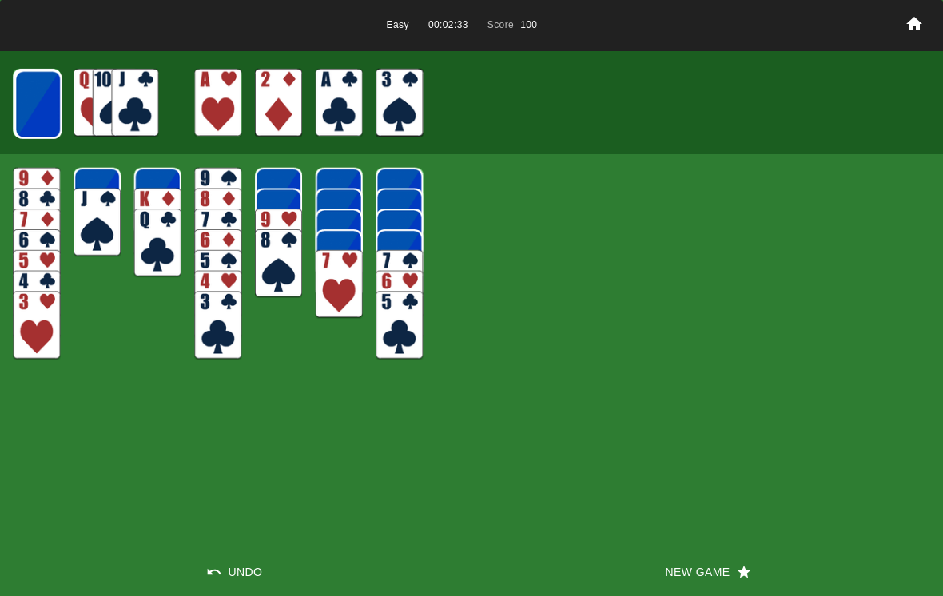
click at [32, 104] on img at bounding box center [37, 104] width 47 height 69
click at [43, 94] on img at bounding box center [37, 104] width 47 height 69
click at [53, 97] on img at bounding box center [37, 104] width 47 height 69
click at [145, 101] on img at bounding box center [153, 103] width 47 height 69
click at [203, 350] on img at bounding box center [217, 325] width 47 height 69
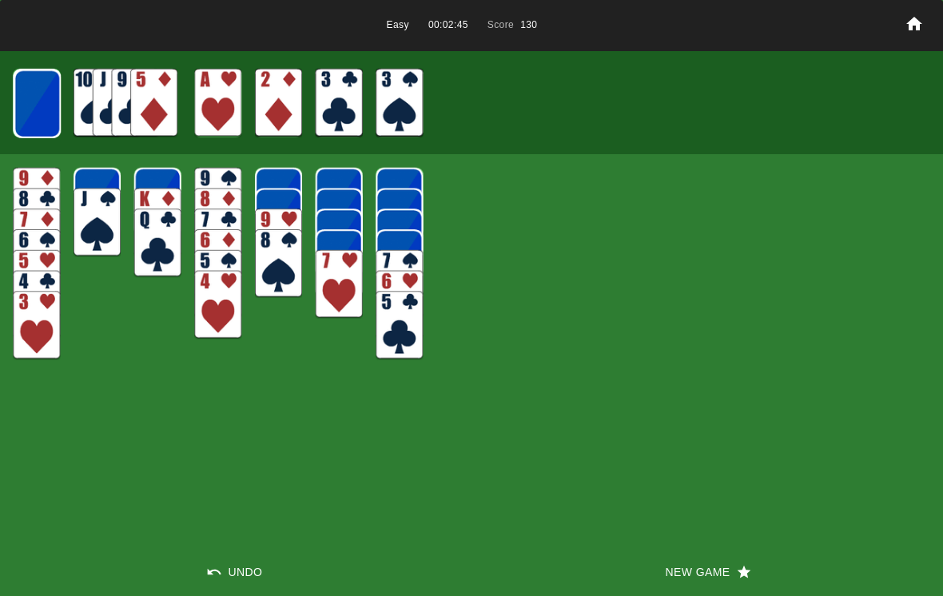
click at [49, 310] on img at bounding box center [36, 325] width 47 height 69
click at [100, 220] on img at bounding box center [97, 222] width 47 height 69
click at [156, 225] on img at bounding box center [157, 243] width 47 height 69
click at [212, 294] on img at bounding box center [217, 305] width 47 height 69
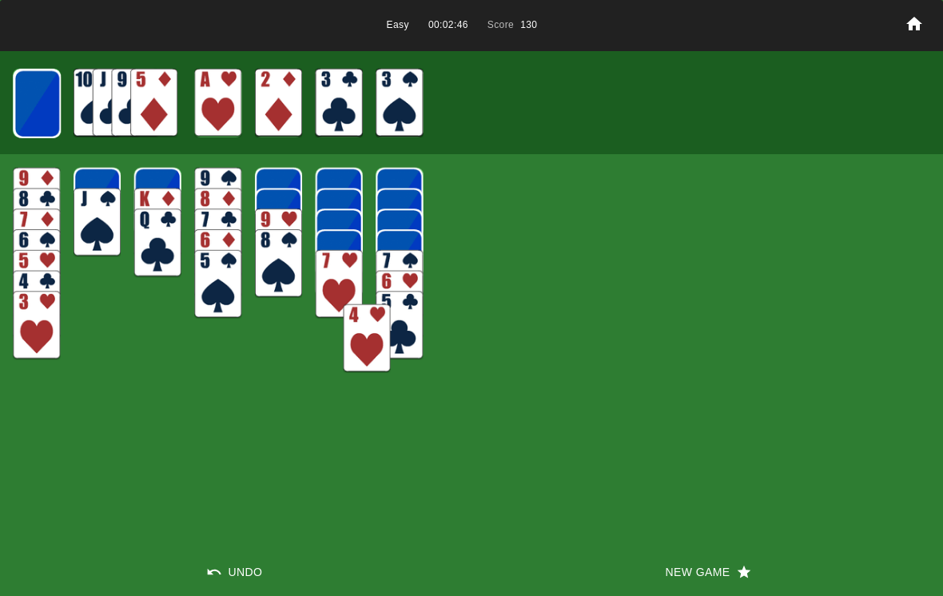
click at [272, 246] on img at bounding box center [278, 263] width 47 height 69
click at [345, 294] on img at bounding box center [339, 284] width 47 height 69
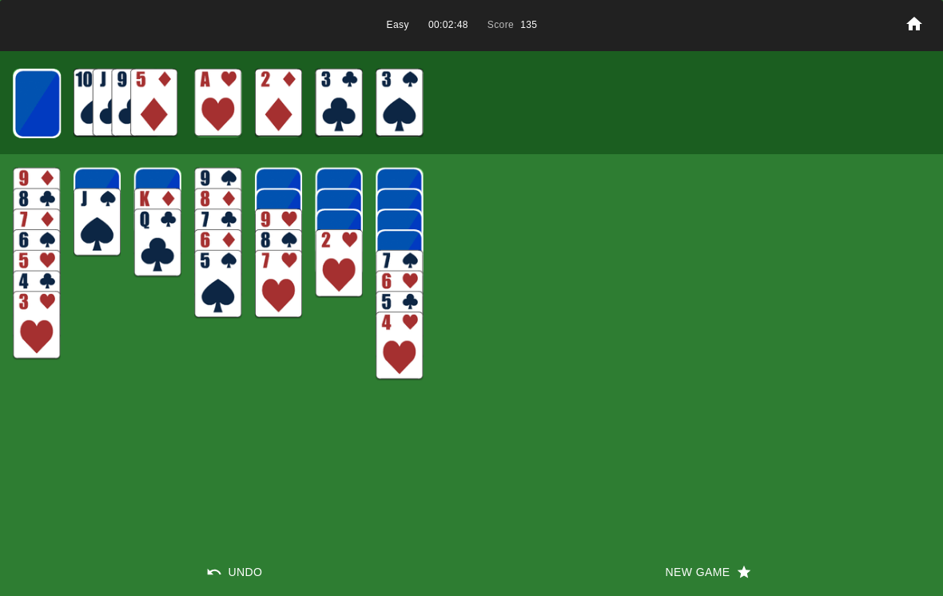
click at [388, 352] on img at bounding box center [399, 346] width 47 height 69
click at [337, 259] on img at bounding box center [339, 263] width 47 height 69
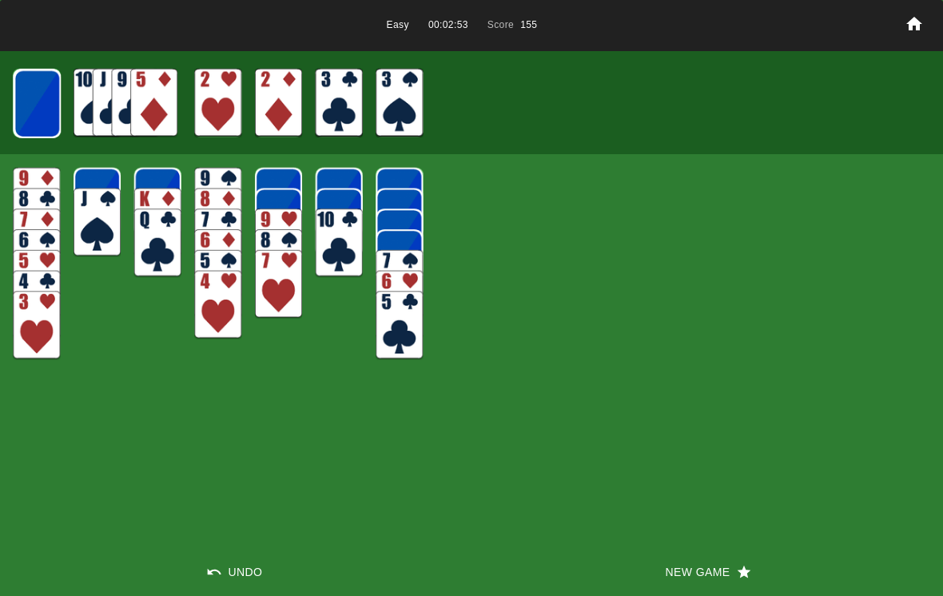
click at [60, 337] on img at bounding box center [36, 325] width 47 height 69
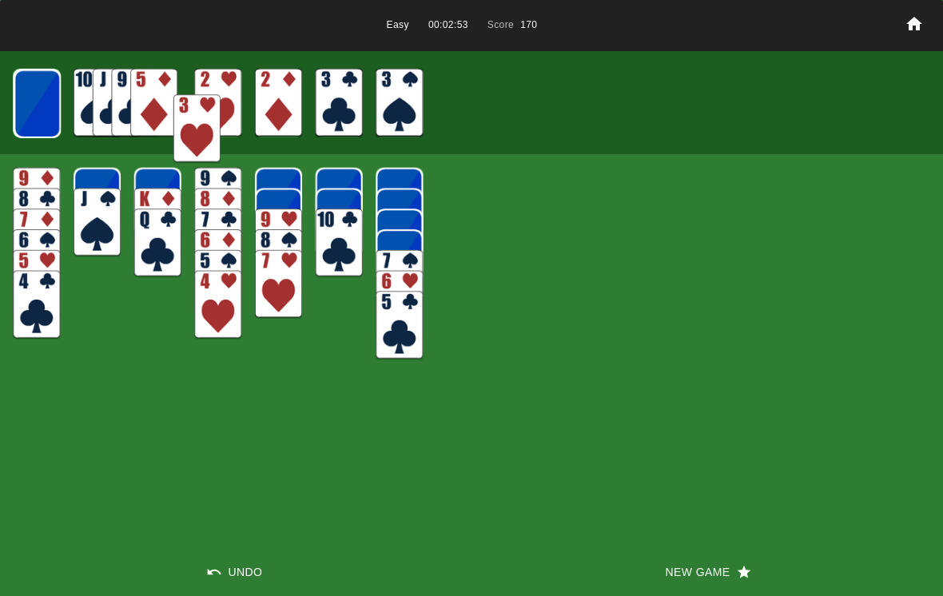
click at [215, 304] on img at bounding box center [217, 305] width 47 height 69
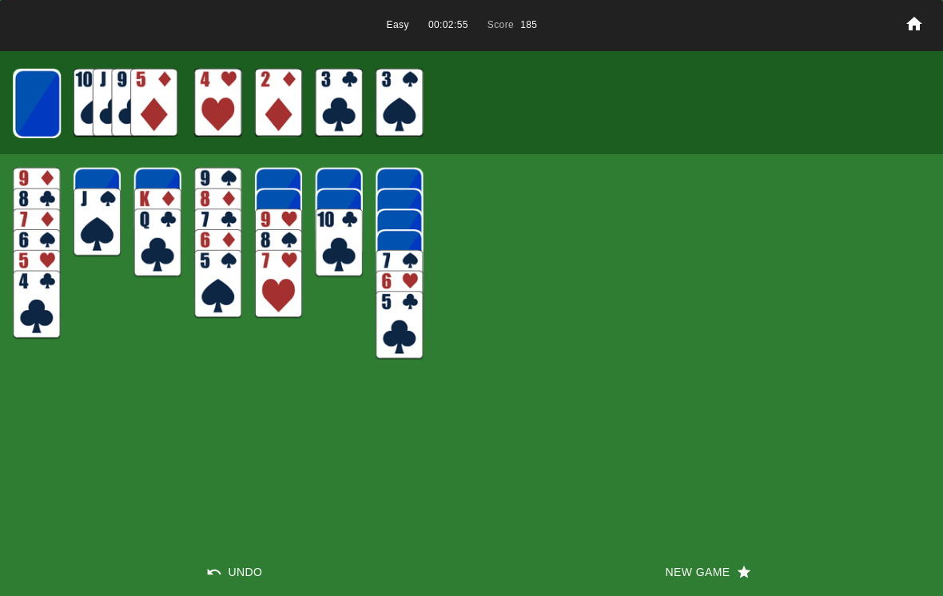
click at [42, 321] on img at bounding box center [36, 305] width 47 height 69
click at [34, 282] on img at bounding box center [36, 284] width 47 height 69
click at [119, 202] on img at bounding box center [97, 222] width 47 height 69
click at [46, 271] on img at bounding box center [36, 263] width 47 height 69
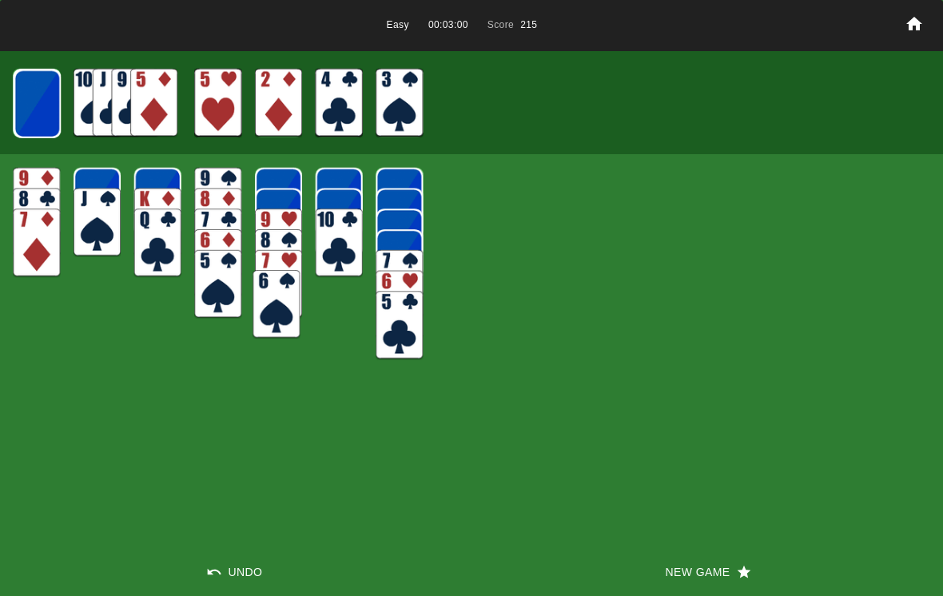
click at [156, 233] on img at bounding box center [157, 243] width 47 height 69
click at [202, 282] on img at bounding box center [217, 284] width 47 height 69
click at [268, 305] on img at bounding box center [278, 305] width 47 height 69
click at [331, 258] on img at bounding box center [339, 243] width 47 height 69
click at [403, 328] on img at bounding box center [399, 325] width 47 height 69
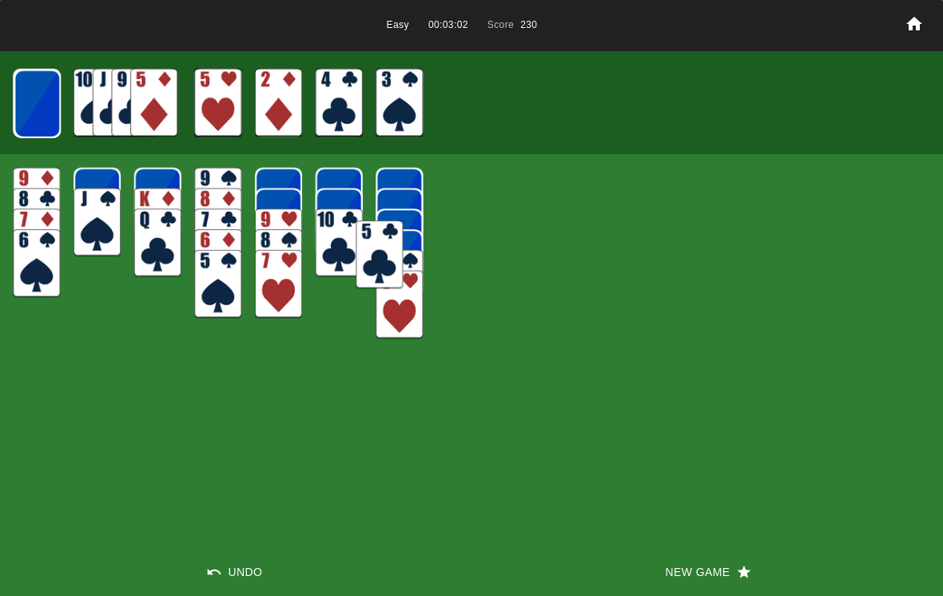
click at [284, 294] on img at bounding box center [278, 284] width 47 height 69
click at [216, 280] on img at bounding box center [217, 284] width 47 height 69
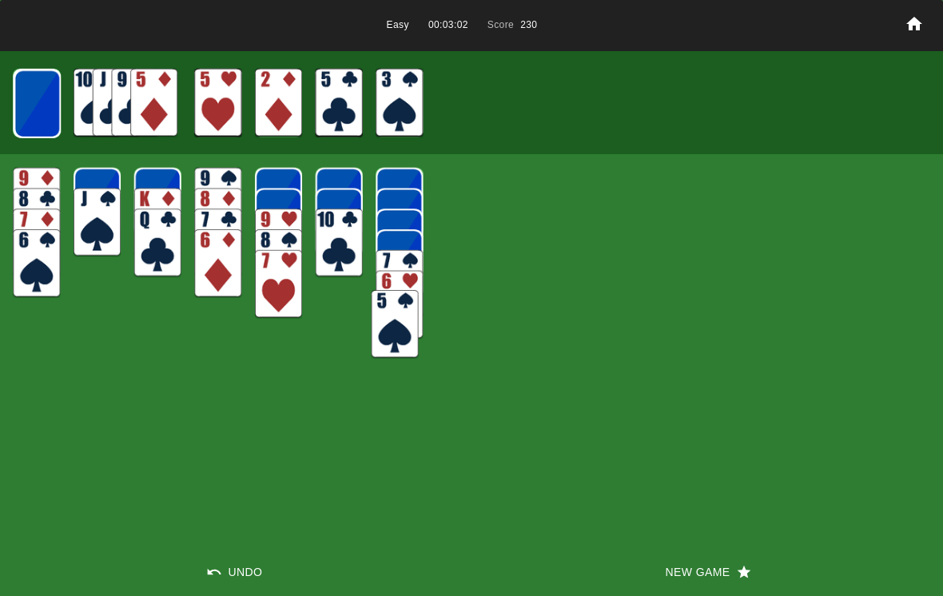
click at [271, 280] on img at bounding box center [278, 284] width 47 height 69
click at [388, 325] on img at bounding box center [399, 325] width 47 height 69
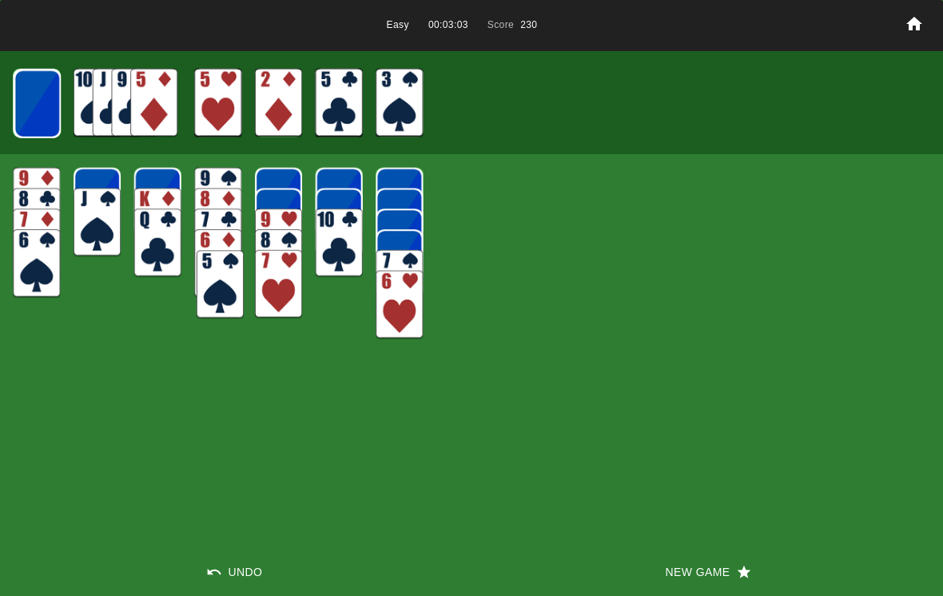
click at [276, 286] on img at bounding box center [278, 284] width 47 height 69
click at [333, 243] on img at bounding box center [339, 243] width 47 height 69
click at [377, 294] on img at bounding box center [399, 305] width 47 height 69
click at [360, 252] on img at bounding box center [339, 243] width 47 height 69
click at [403, 282] on img at bounding box center [399, 284] width 47 height 69
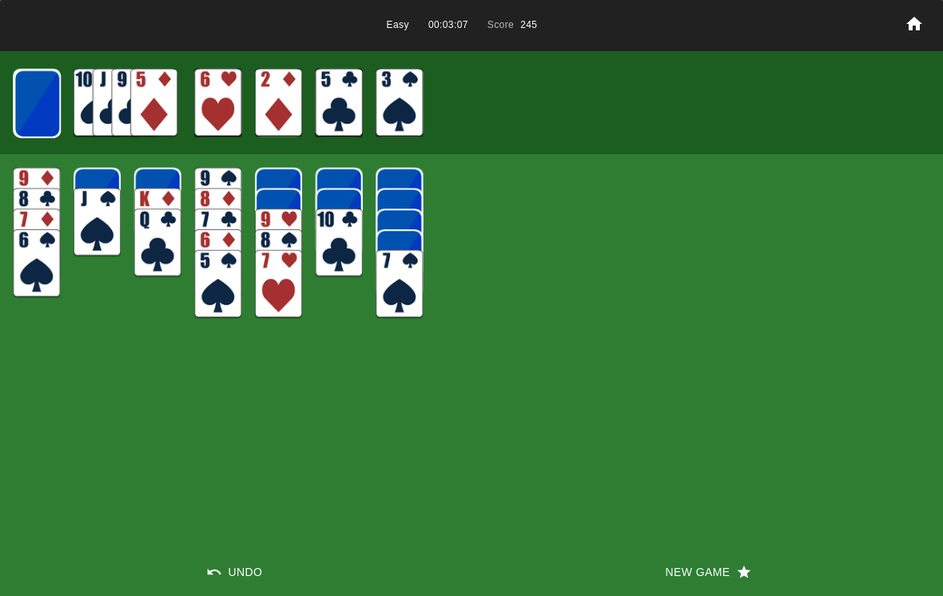
click at [278, 292] on img at bounding box center [278, 284] width 47 height 69
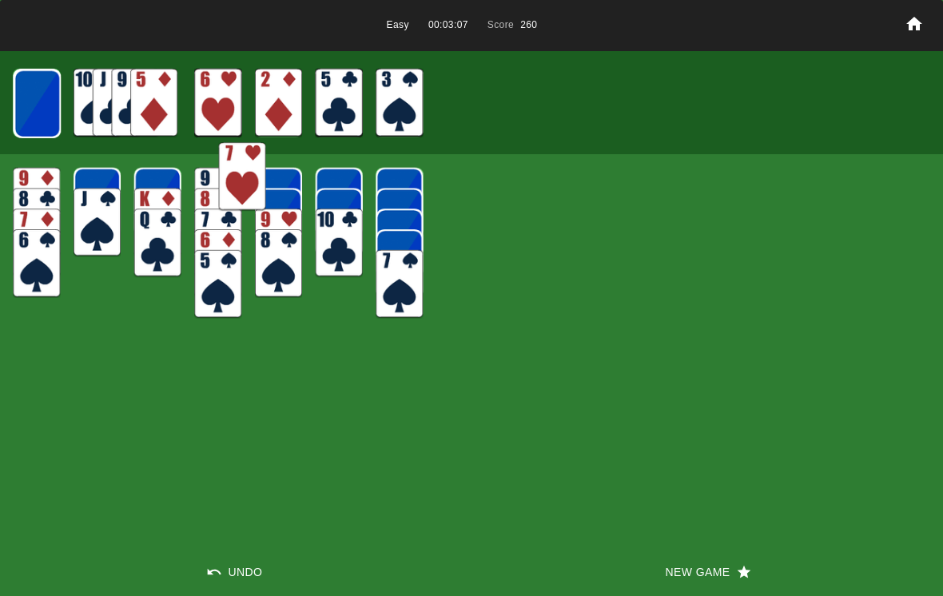
click at [219, 291] on img at bounding box center [217, 284] width 47 height 69
click at [164, 260] on img at bounding box center [157, 243] width 47 height 69
click at [94, 227] on img at bounding box center [97, 222] width 47 height 69
click at [55, 264] on img at bounding box center [36, 263] width 47 height 69
click at [158, 259] on img at bounding box center [157, 243] width 47 height 69
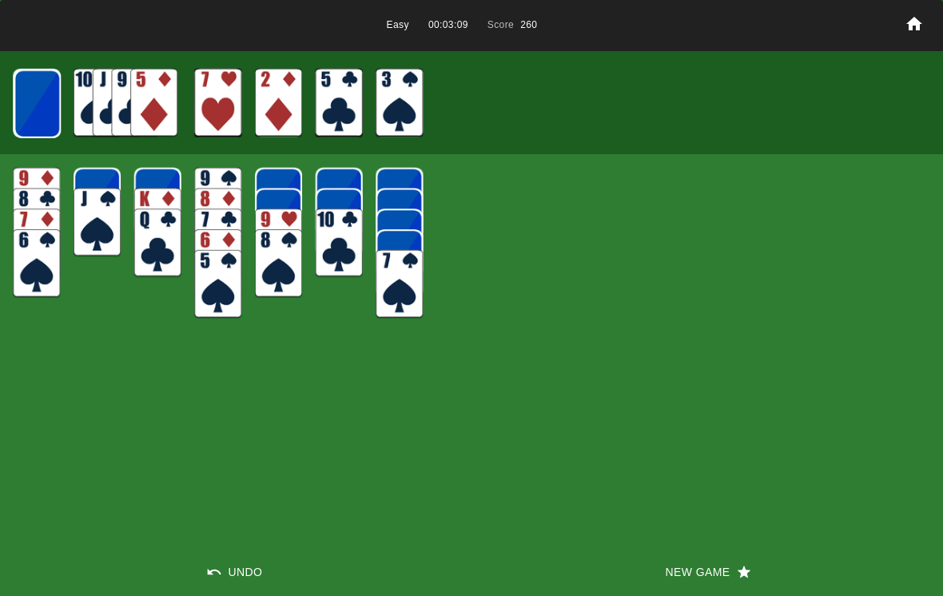
click at [203, 273] on img at bounding box center [217, 284] width 47 height 69
click at [264, 268] on img at bounding box center [278, 263] width 47 height 69
click at [320, 254] on img at bounding box center [339, 243] width 47 height 69
click at [401, 282] on img at bounding box center [399, 284] width 47 height 69
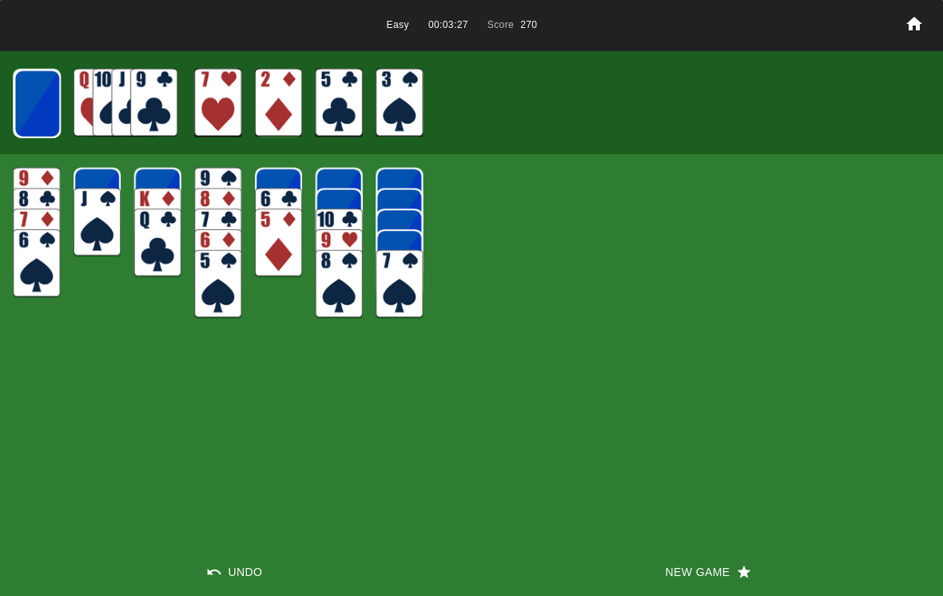
click at [49, 95] on img at bounding box center [37, 104] width 47 height 69
click at [38, 77] on img at bounding box center [37, 104] width 47 height 69
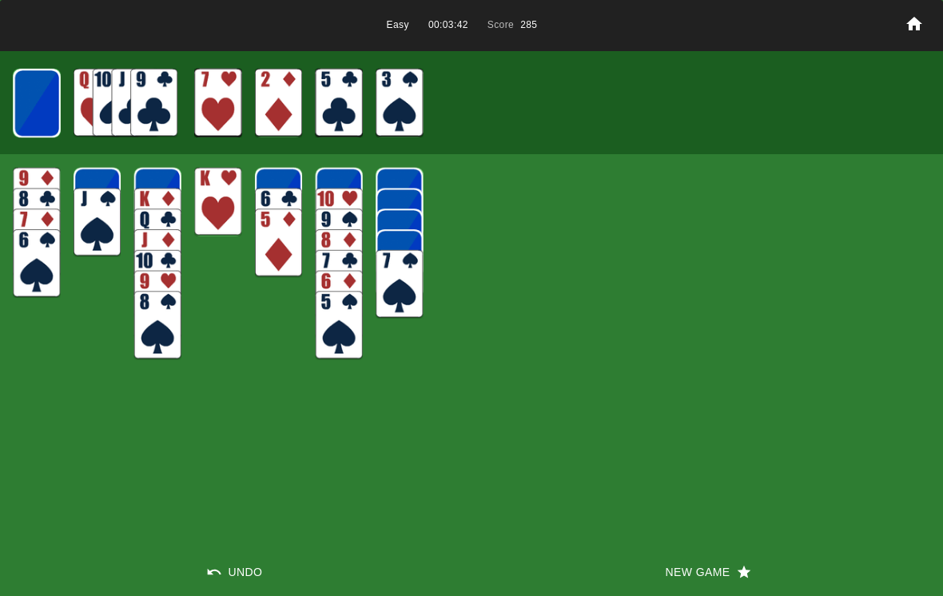
click at [28, 93] on img at bounding box center [37, 103] width 47 height 69
click at [34, 105] on img at bounding box center [36, 103] width 47 height 69
click at [159, 91] on img at bounding box center [153, 103] width 47 height 69
click at [316, 327] on img at bounding box center [339, 325] width 47 height 69
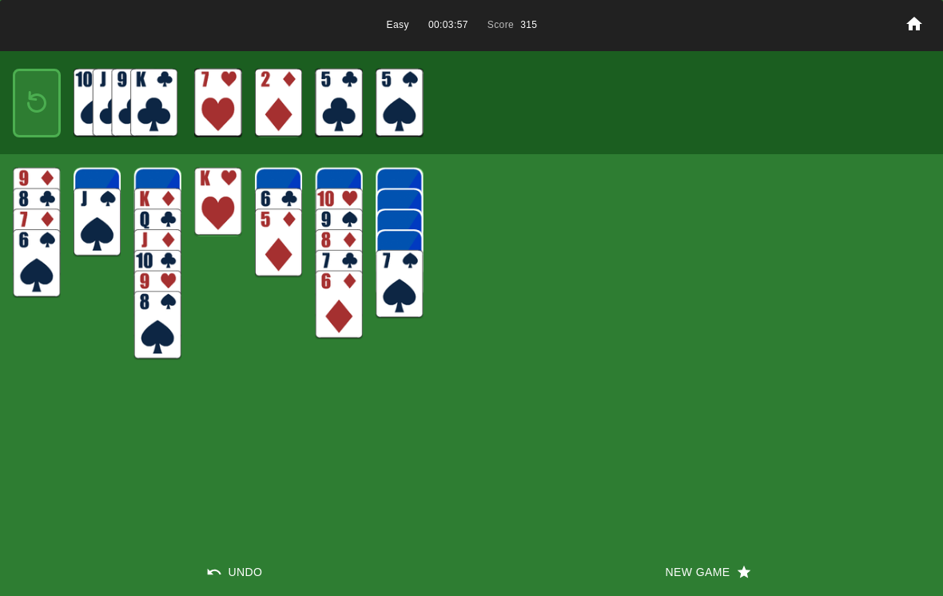
click at [46, 260] on img at bounding box center [36, 263] width 47 height 69
click at [421, 275] on img at bounding box center [399, 284] width 47 height 69
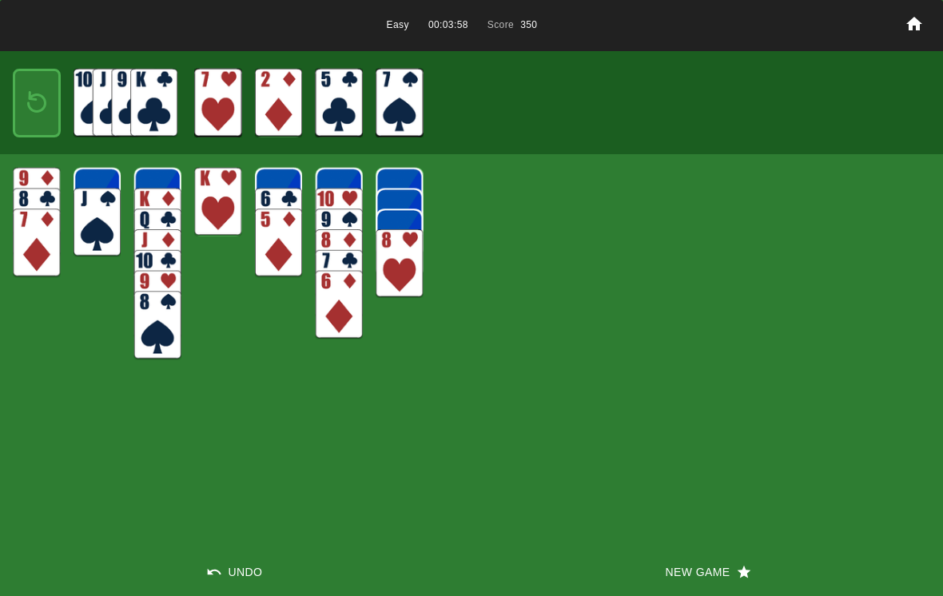
click at [165, 329] on img at bounding box center [157, 325] width 47 height 69
click at [340, 300] on img at bounding box center [339, 305] width 47 height 69
click at [399, 260] on img at bounding box center [399, 263] width 47 height 69
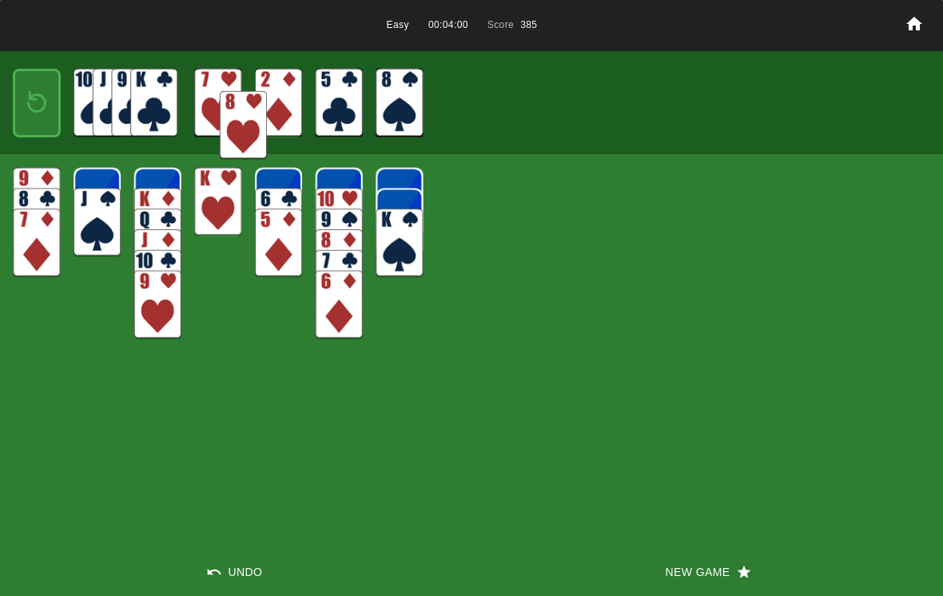
click at [269, 248] on img at bounding box center [278, 243] width 47 height 69
click at [150, 308] on img at bounding box center [157, 305] width 47 height 69
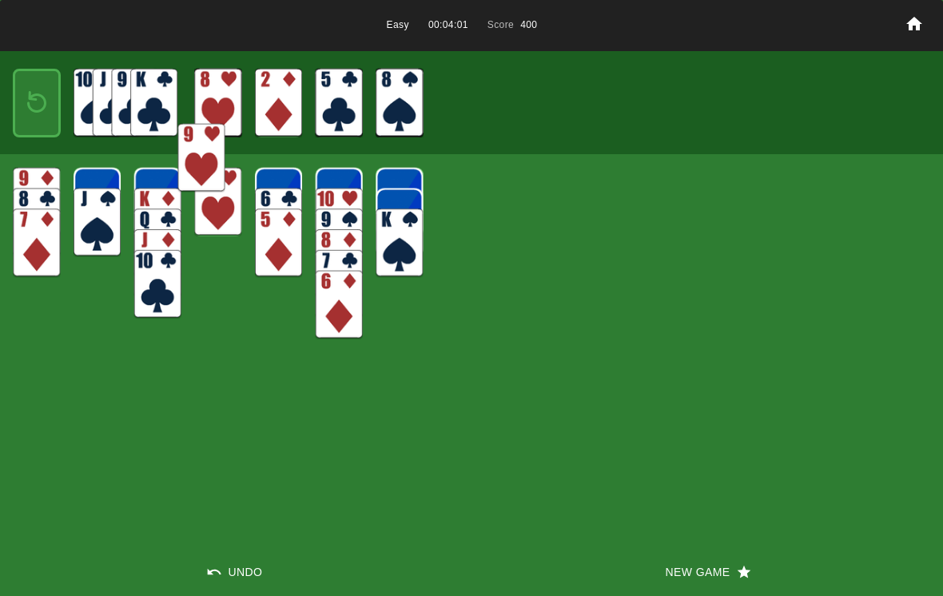
click at [46, 248] on img at bounding box center [36, 243] width 47 height 69
click at [88, 230] on img at bounding box center [97, 222] width 47 height 69
click at [152, 290] on img at bounding box center [157, 284] width 47 height 69
click at [212, 212] on img at bounding box center [217, 202] width 47 height 69
click at [265, 247] on img at bounding box center [278, 243] width 47 height 69
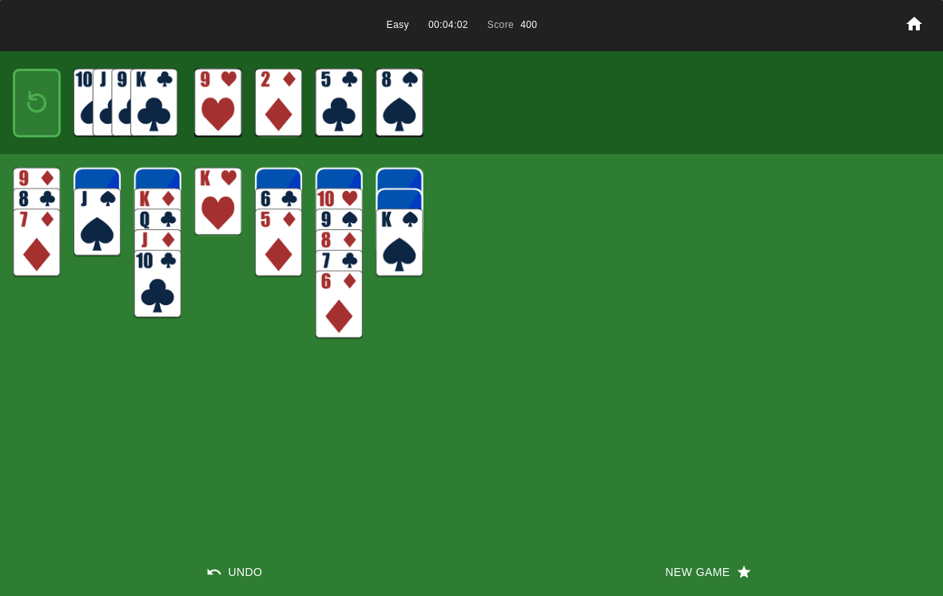
click at [321, 311] on img at bounding box center [339, 305] width 47 height 69
click at [392, 251] on img at bounding box center [399, 243] width 47 height 69
click at [275, 249] on img at bounding box center [278, 243] width 47 height 69
click at [34, 256] on img at bounding box center [36, 243] width 47 height 69
click at [22, 99] on img at bounding box center [36, 103] width 29 height 42
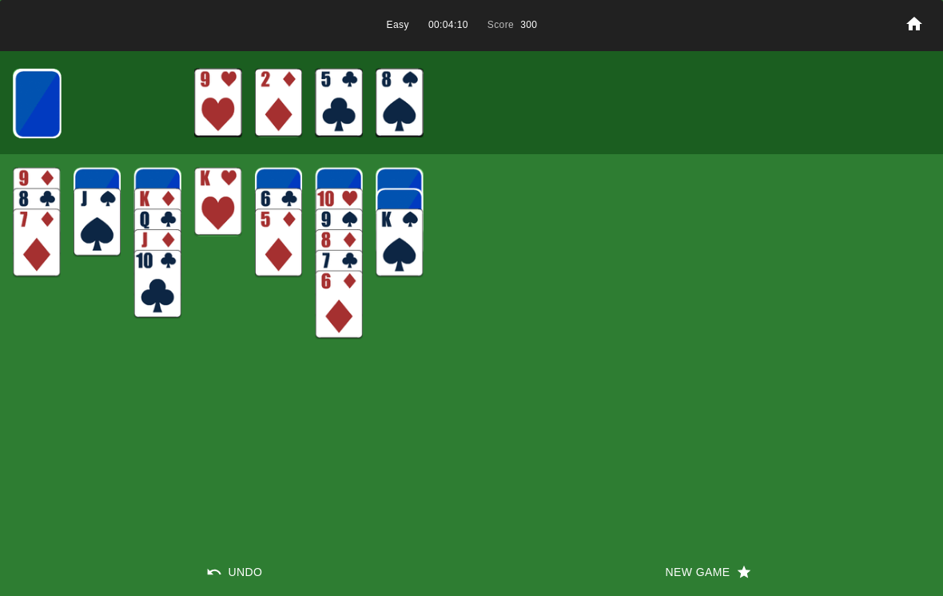
click at [34, 101] on img at bounding box center [37, 104] width 47 height 69
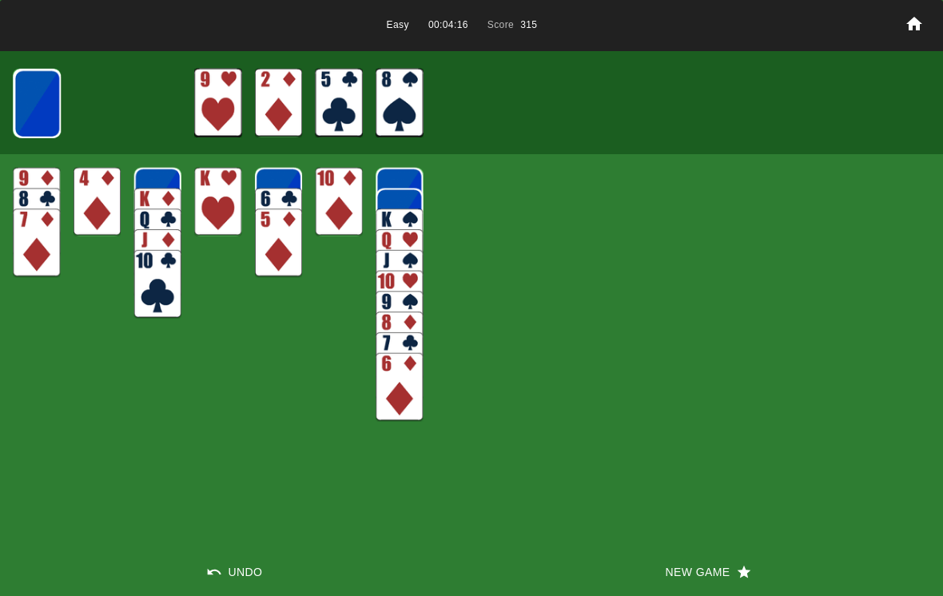
click at [98, 201] on img at bounding box center [97, 202] width 47 height 69
click at [101, 203] on img at bounding box center [97, 202] width 47 height 69
click at [30, 113] on img at bounding box center [37, 104] width 47 height 69
click at [41, 93] on img at bounding box center [37, 104] width 47 height 69
click at [36, 82] on img at bounding box center [37, 103] width 47 height 69
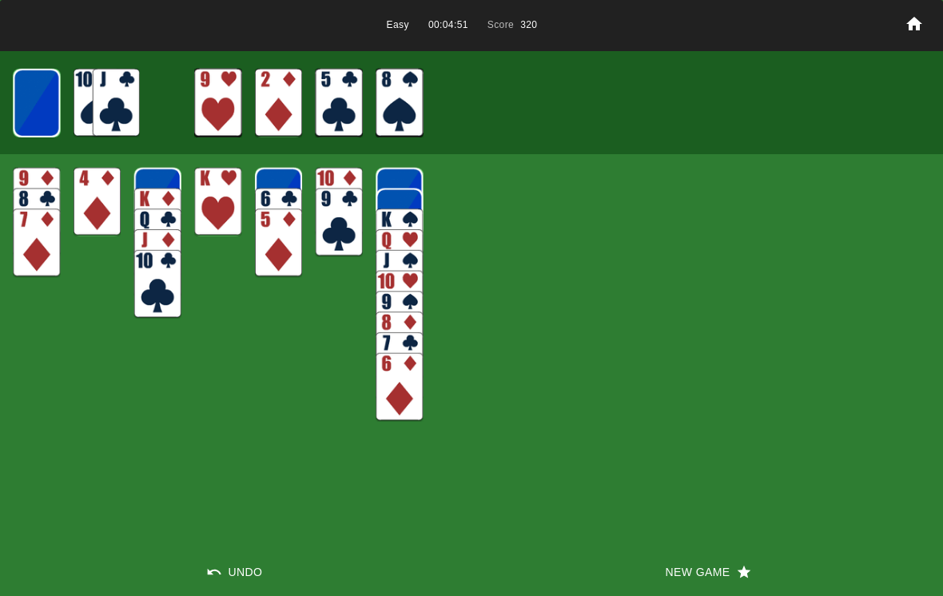
click at [57, 93] on img at bounding box center [36, 103] width 47 height 69
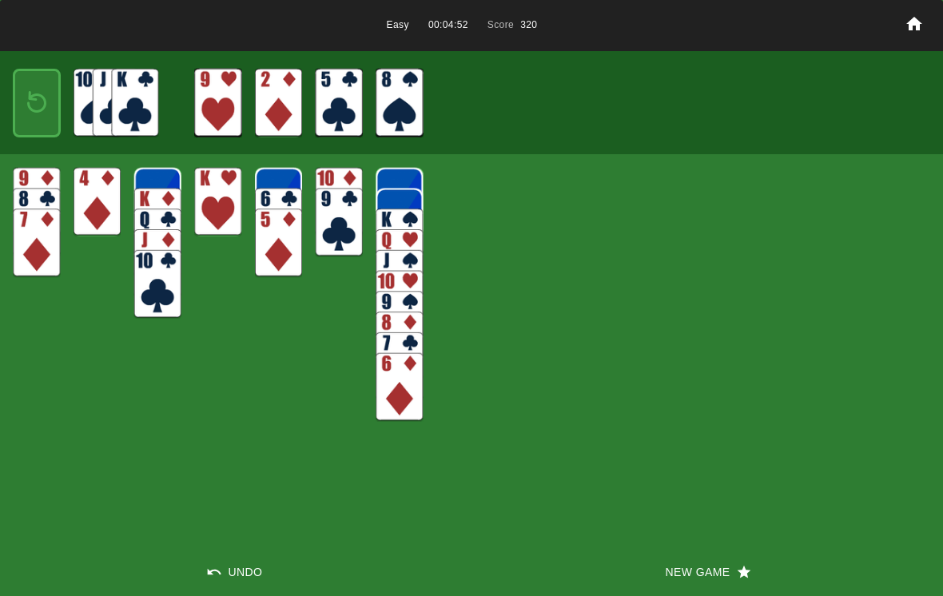
click at [49, 101] on img at bounding box center [36, 103] width 29 height 42
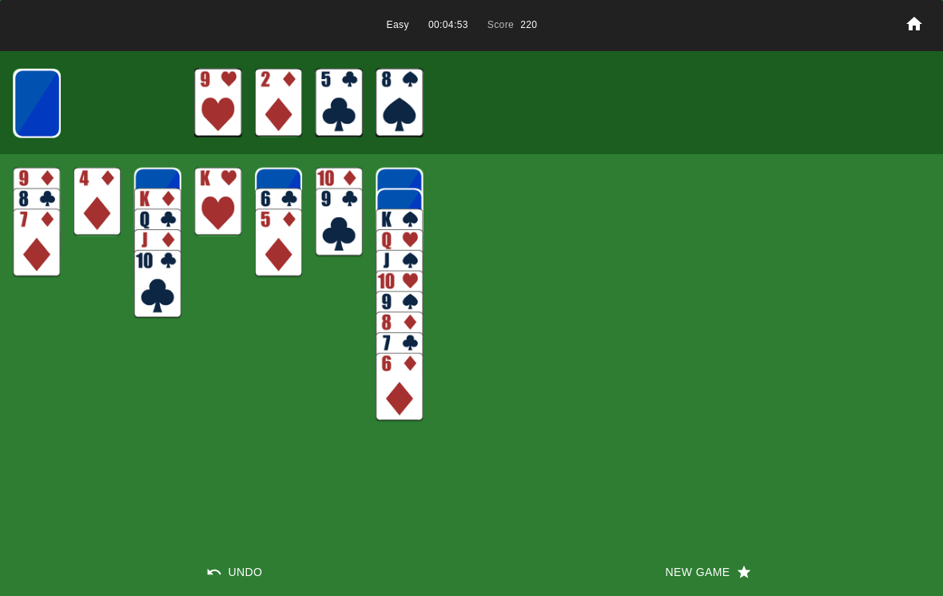
click at [44, 91] on img at bounding box center [37, 104] width 47 height 69
click at [50, 256] on img at bounding box center [36, 243] width 47 height 69
click at [88, 207] on img at bounding box center [97, 202] width 47 height 69
click at [203, 209] on img at bounding box center [217, 202] width 47 height 69
click at [260, 224] on img at bounding box center [278, 243] width 47 height 69
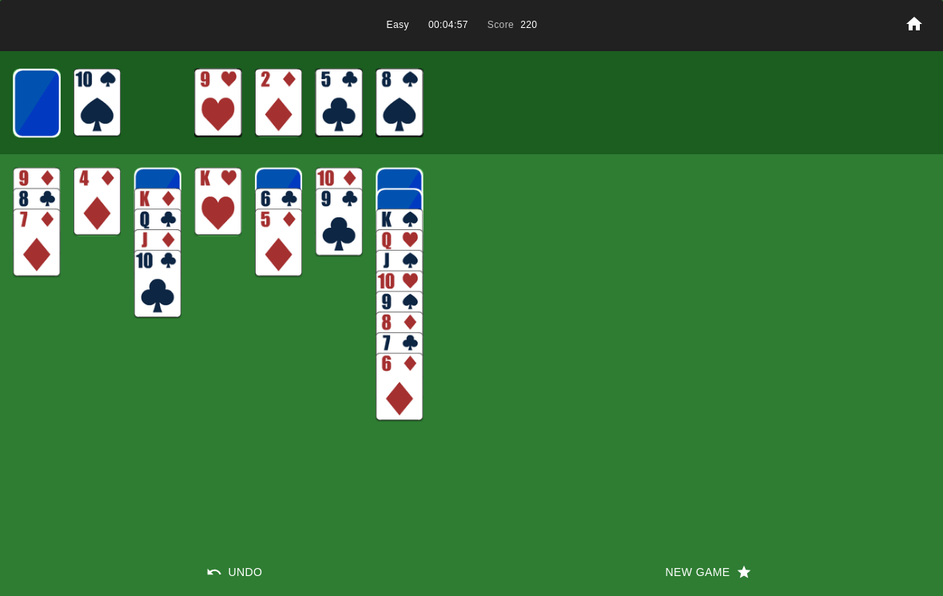
click at [329, 224] on img at bounding box center [339, 222] width 47 height 69
click at [400, 379] on img at bounding box center [399, 387] width 47 height 69
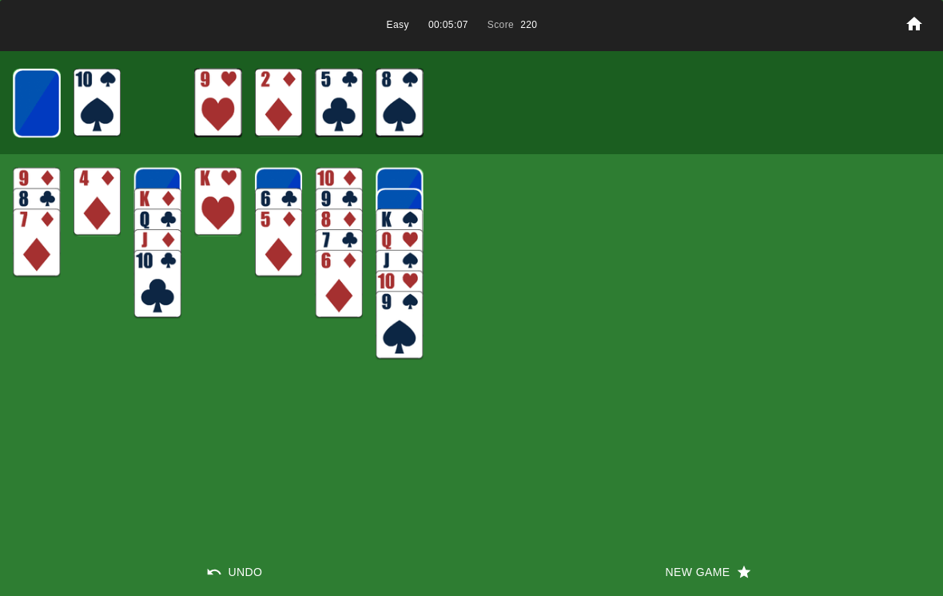
click at [388, 330] on img at bounding box center [399, 325] width 47 height 69
click at [100, 106] on img at bounding box center [97, 103] width 47 height 69
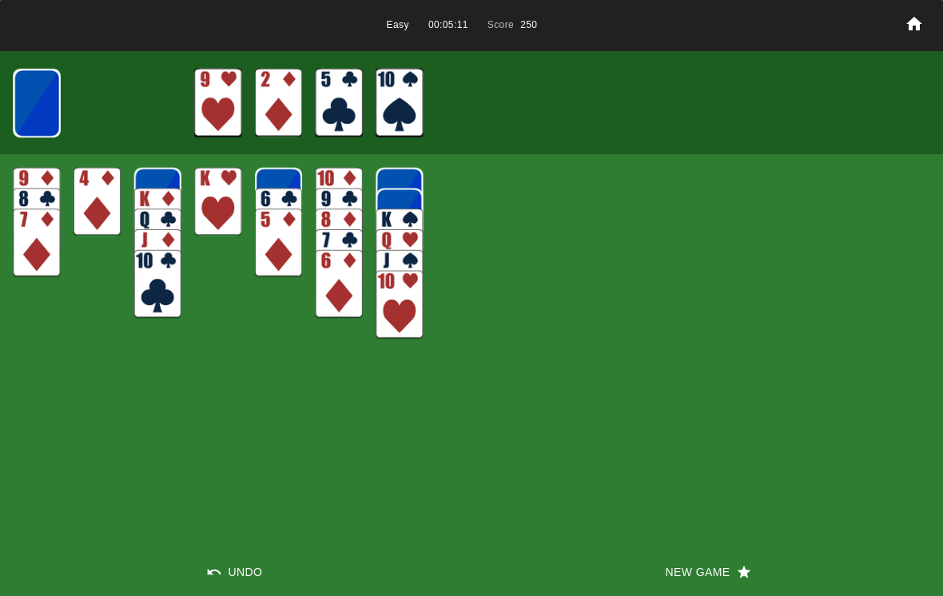
click at [384, 306] on img at bounding box center [399, 305] width 47 height 69
click at [392, 281] on img at bounding box center [399, 284] width 47 height 69
click at [26, 101] on img at bounding box center [37, 103] width 47 height 69
click at [60, 107] on img at bounding box center [36, 103] width 47 height 69
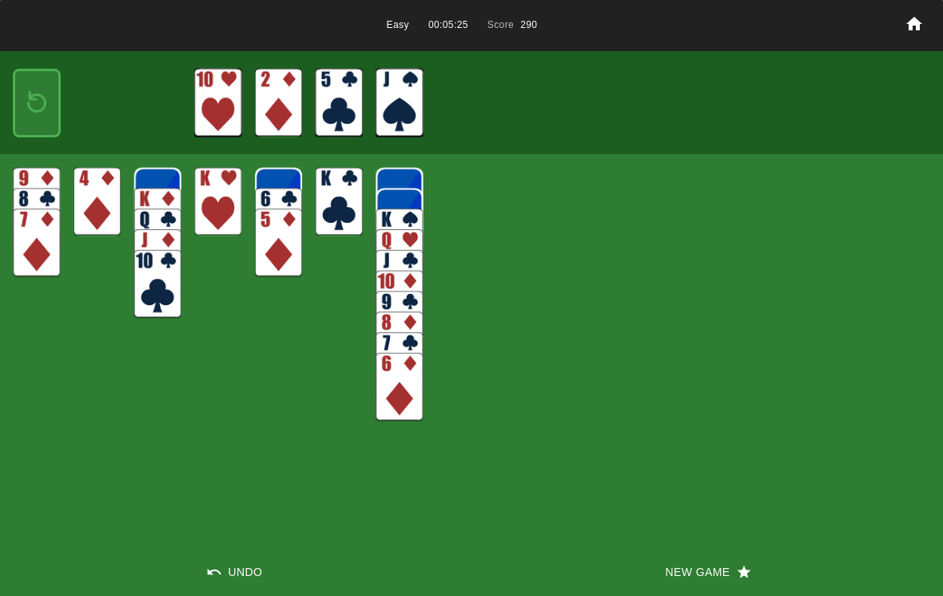
click at [35, 101] on img at bounding box center [36, 103] width 29 height 42
click at [44, 245] on img at bounding box center [36, 243] width 47 height 69
click at [90, 205] on img at bounding box center [97, 202] width 47 height 69
click at [145, 275] on img at bounding box center [157, 284] width 47 height 69
click at [265, 248] on img at bounding box center [278, 243] width 47 height 69
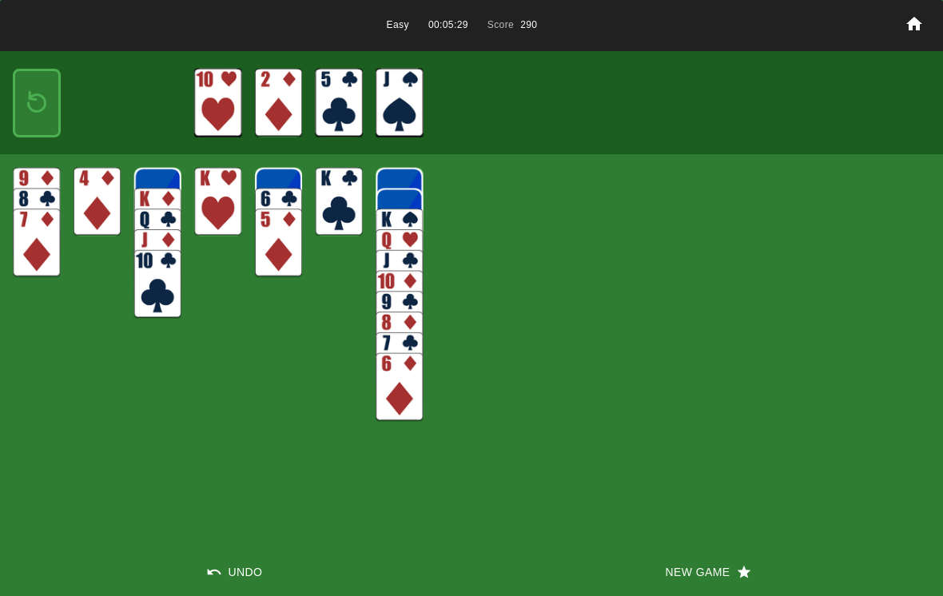
click at [317, 217] on img at bounding box center [339, 202] width 47 height 69
click at [384, 392] on img at bounding box center [399, 387] width 47 height 69
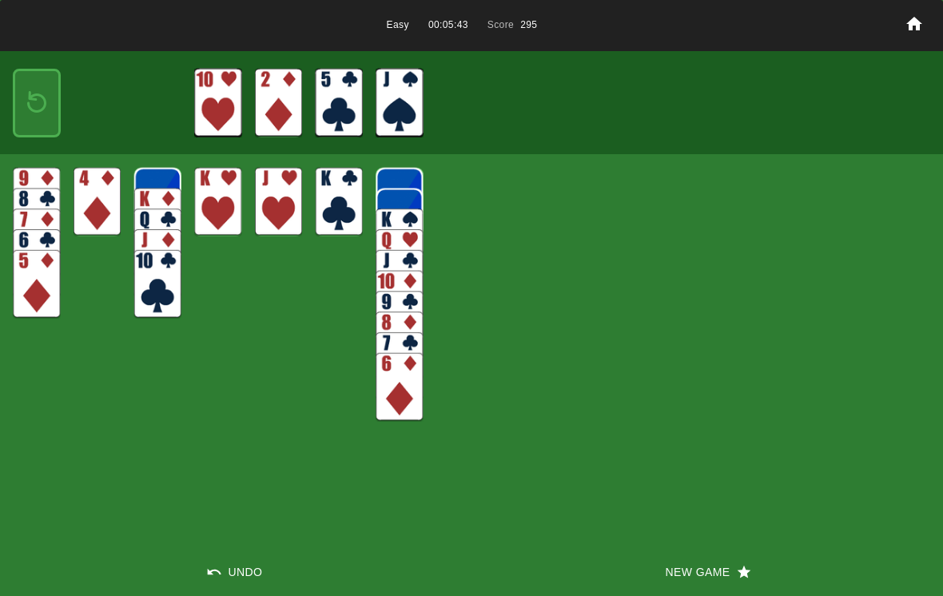
click at [281, 209] on img at bounding box center [278, 202] width 47 height 69
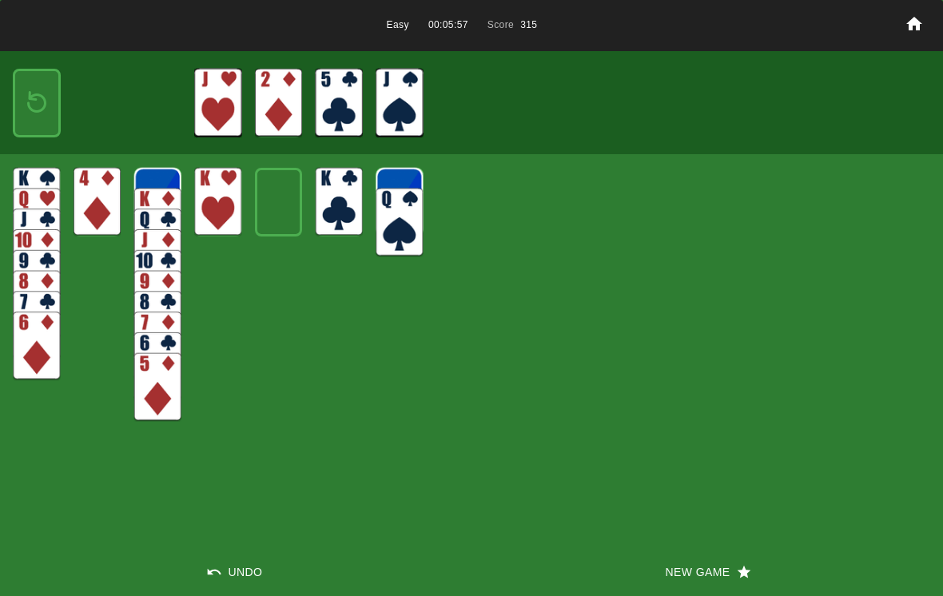
click at [402, 217] on img at bounding box center [399, 222] width 47 height 69
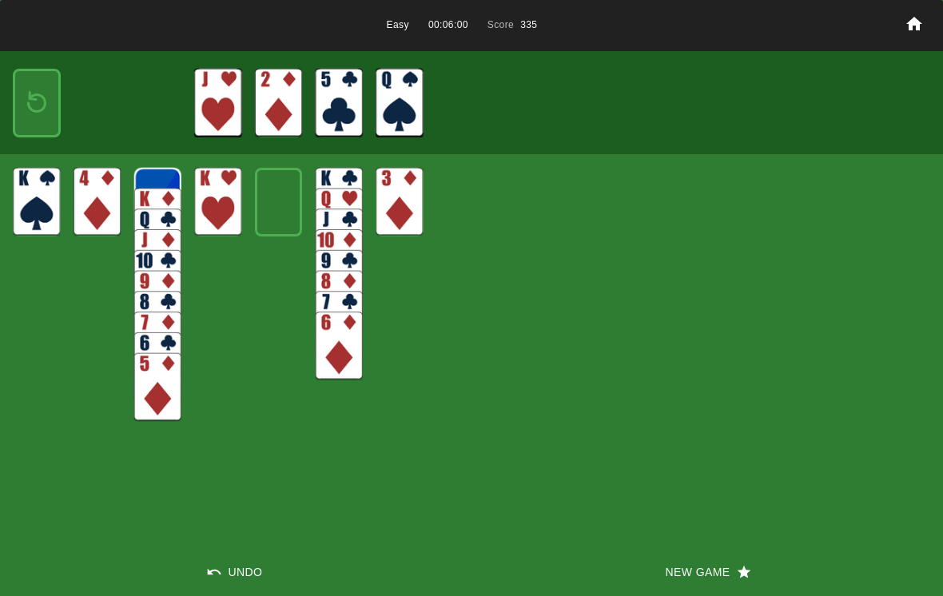
click at [47, 205] on img at bounding box center [36, 202] width 47 height 69
click at [156, 384] on img at bounding box center [157, 387] width 47 height 69
click at [344, 356] on img at bounding box center [339, 346] width 47 height 69
click at [392, 210] on img at bounding box center [399, 202] width 47 height 69
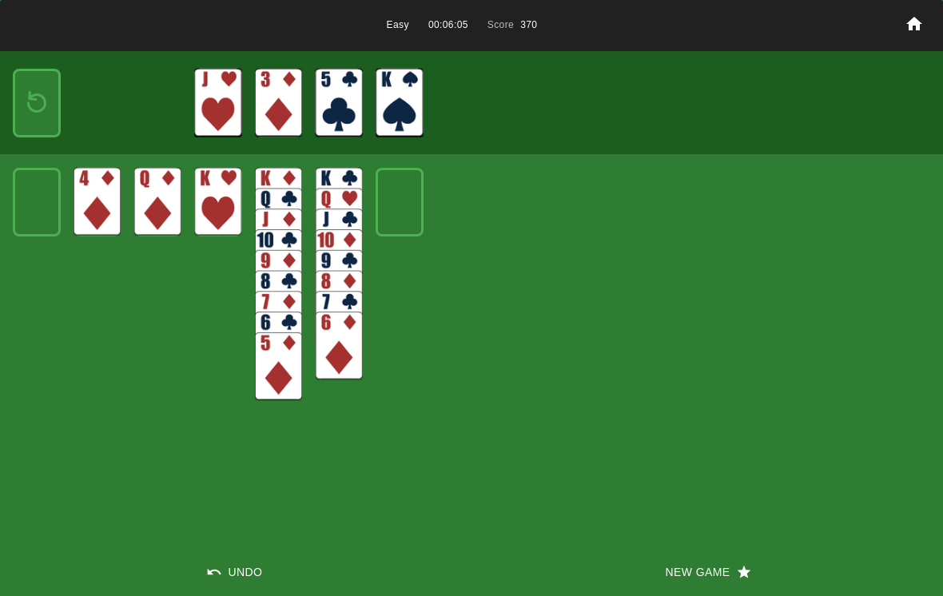
click at [157, 209] on img at bounding box center [157, 202] width 47 height 69
click at [99, 213] on img at bounding box center [97, 202] width 47 height 69
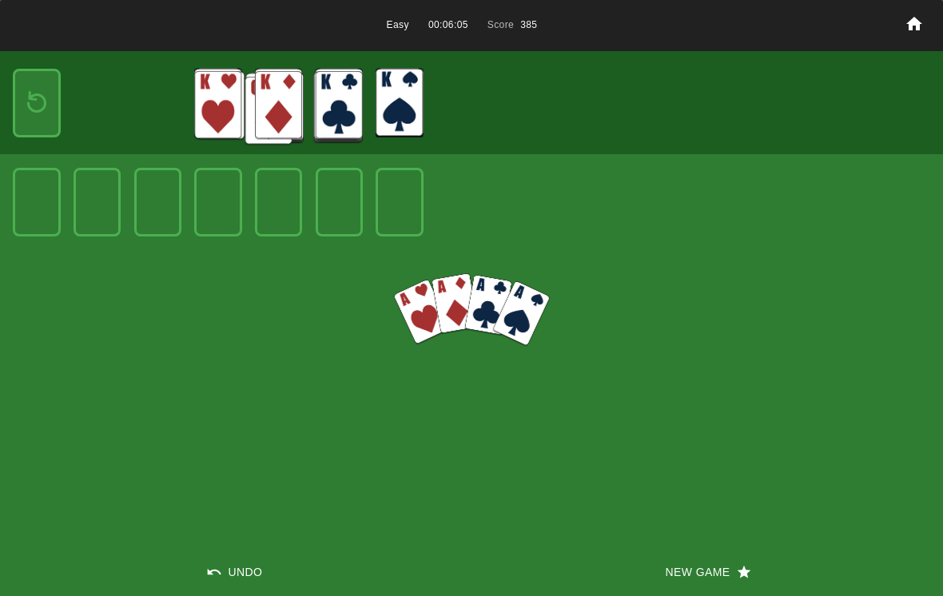
click at [214, 209] on div at bounding box center [217, 202] width 47 height 69
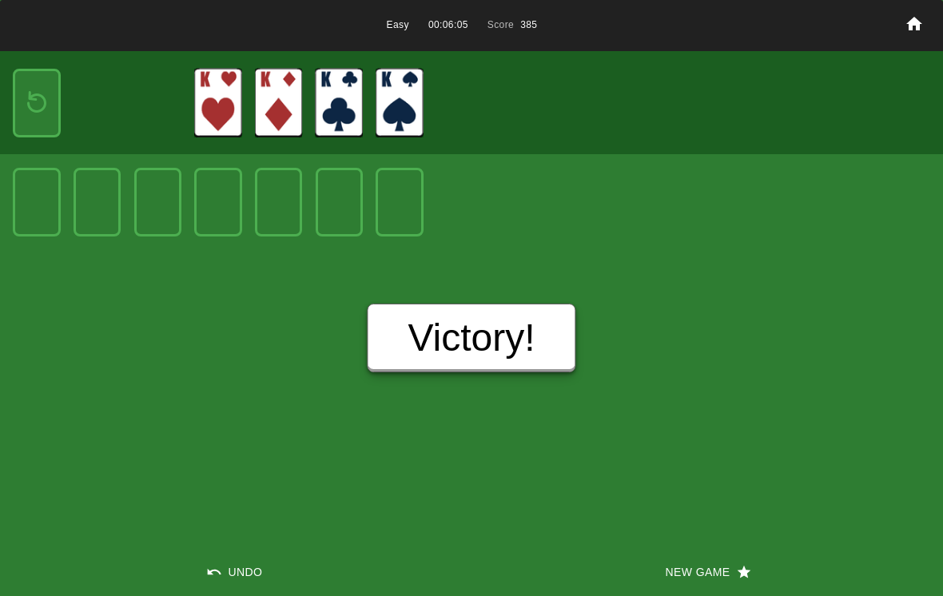
click at [390, 324] on div "Victory!" at bounding box center [471, 338] width 209 height 69
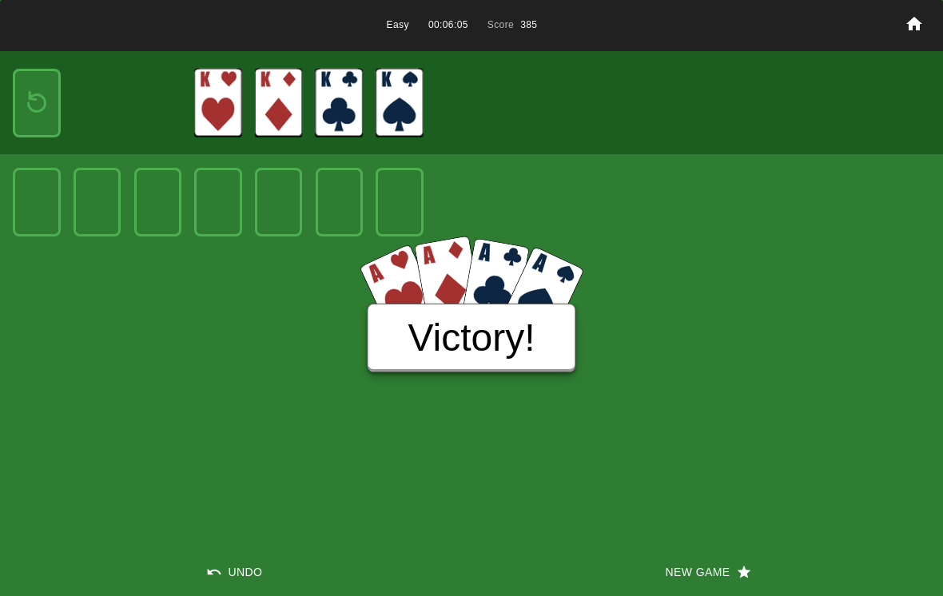
click at [411, 348] on h3 "Victory!" at bounding box center [470, 338] width 127 height 45
click at [439, 335] on h3 "Victory!" at bounding box center [470, 338] width 127 height 45
click at [682, 559] on button "New Game" at bounding box center [706, 572] width 471 height 48
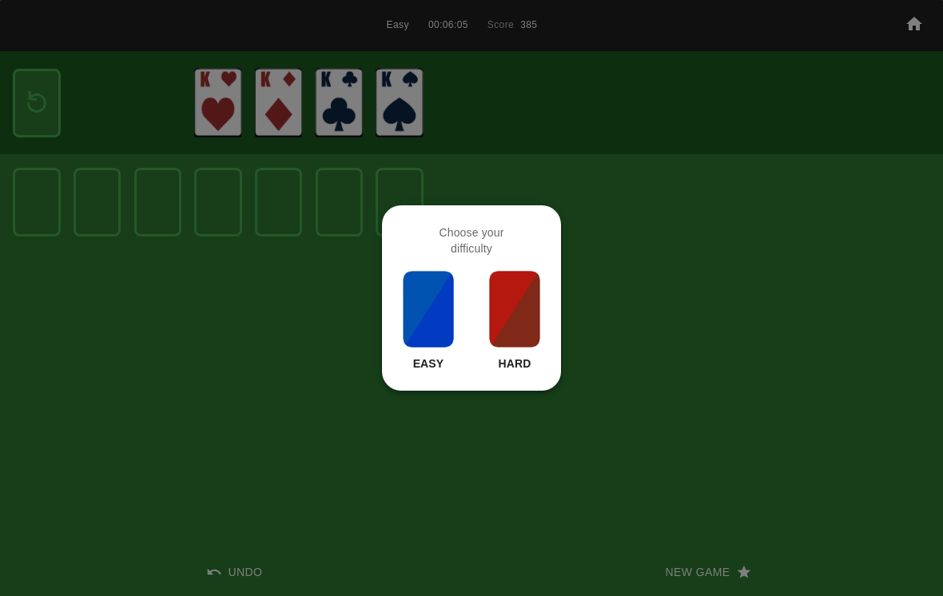
click at [511, 320] on img at bounding box center [514, 309] width 54 height 80
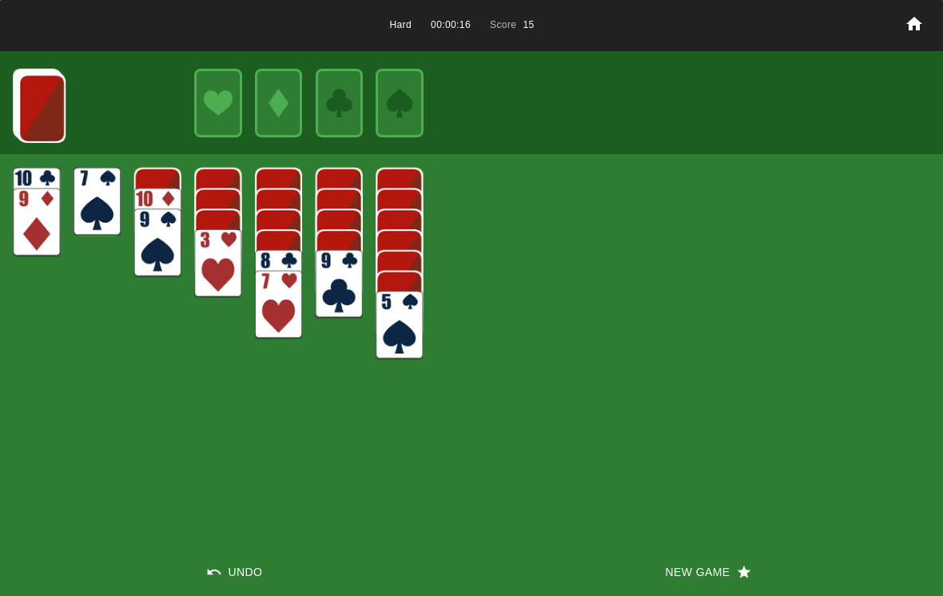
click at [173, 210] on img at bounding box center [157, 243] width 47 height 69
click at [38, 98] on img at bounding box center [41, 108] width 47 height 69
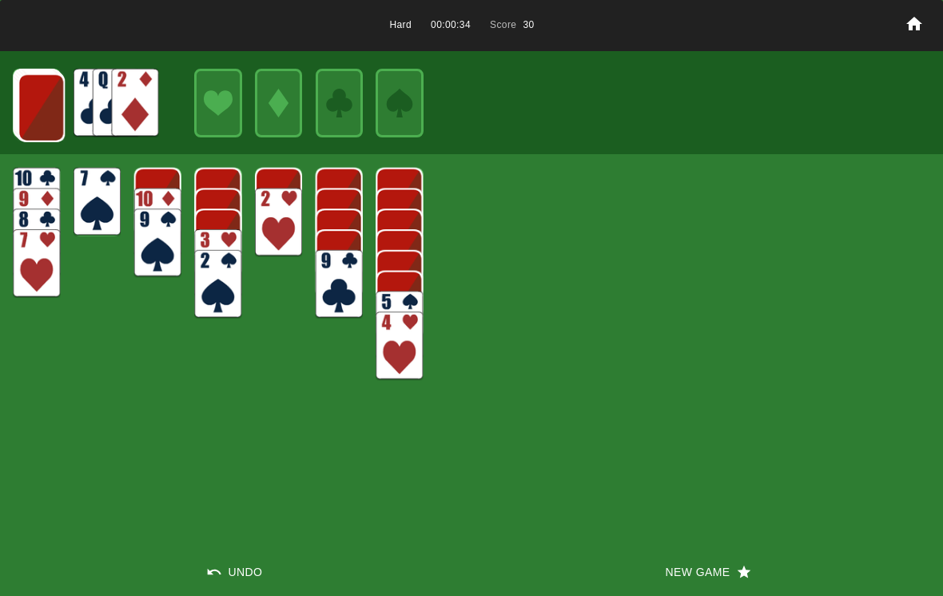
click at [41, 105] on img at bounding box center [41, 108] width 47 height 69
click at [38, 117] on img at bounding box center [40, 107] width 47 height 69
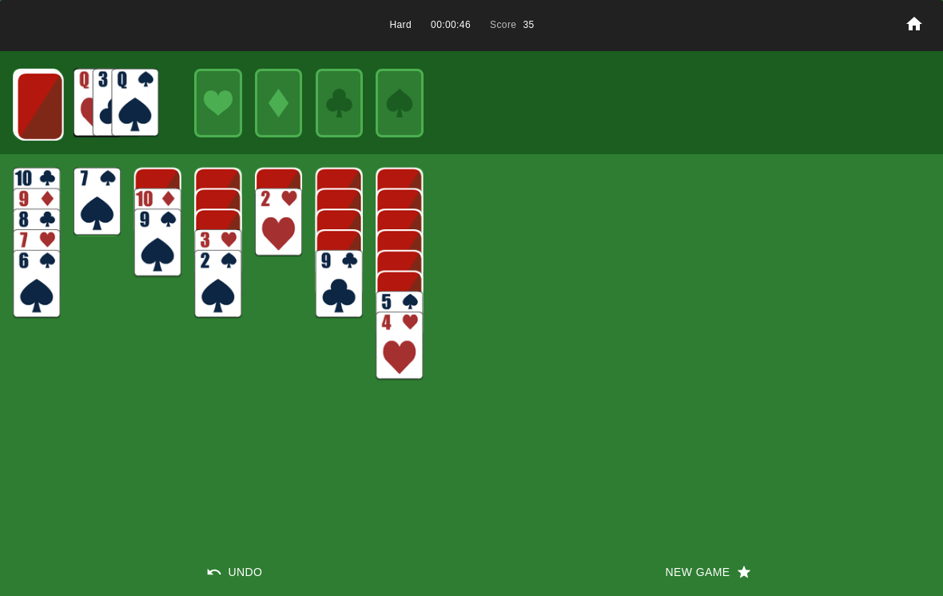
click at [44, 92] on img at bounding box center [40, 106] width 47 height 69
click at [125, 97] on img at bounding box center [134, 103] width 47 height 69
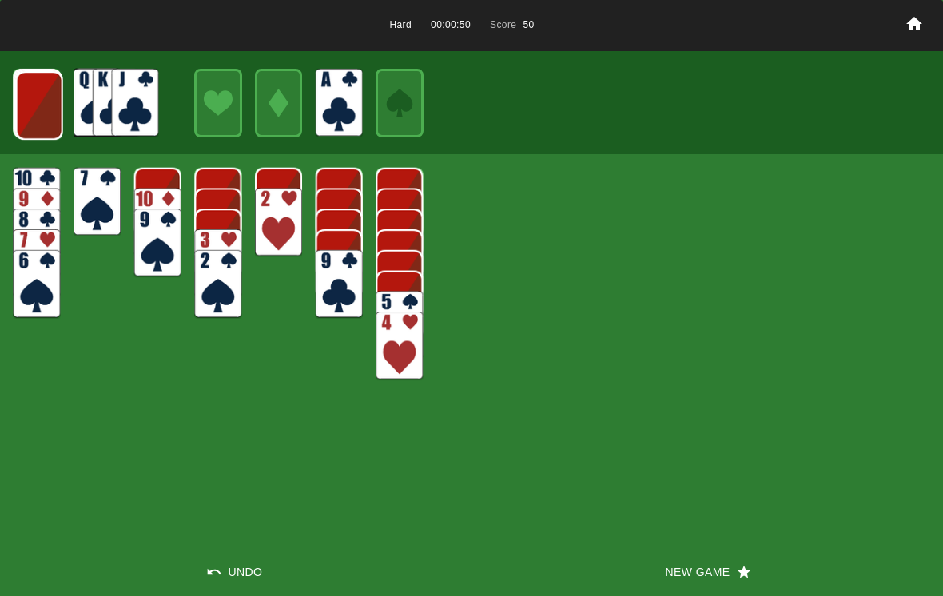
click at [44, 104] on img at bounding box center [39, 105] width 47 height 69
click at [40, 95] on img at bounding box center [38, 104] width 47 height 69
click at [119, 105] on img at bounding box center [134, 103] width 47 height 69
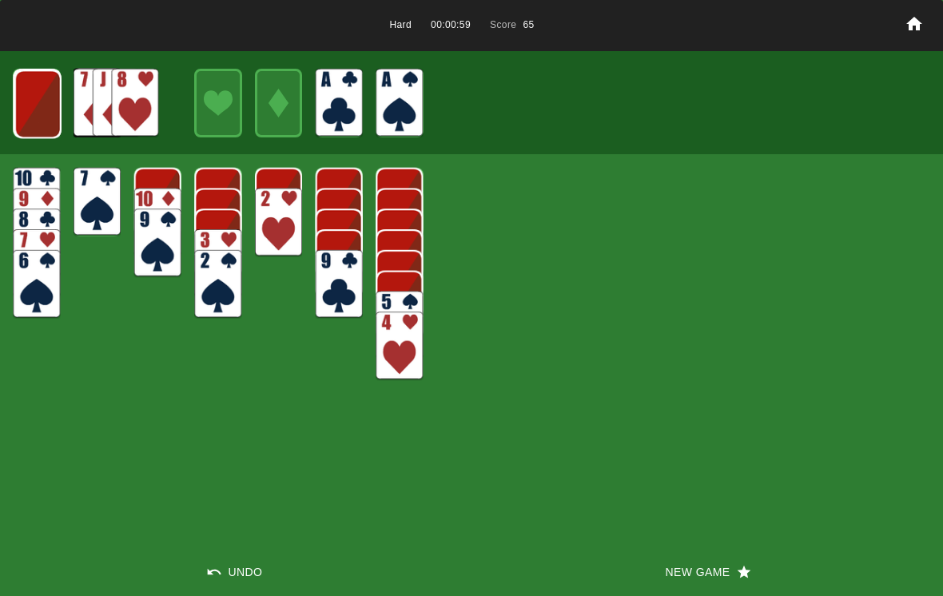
click at [213, 287] on img at bounding box center [217, 284] width 47 height 69
click at [56, 105] on img at bounding box center [37, 104] width 47 height 69
click at [53, 109] on img at bounding box center [37, 104] width 47 height 69
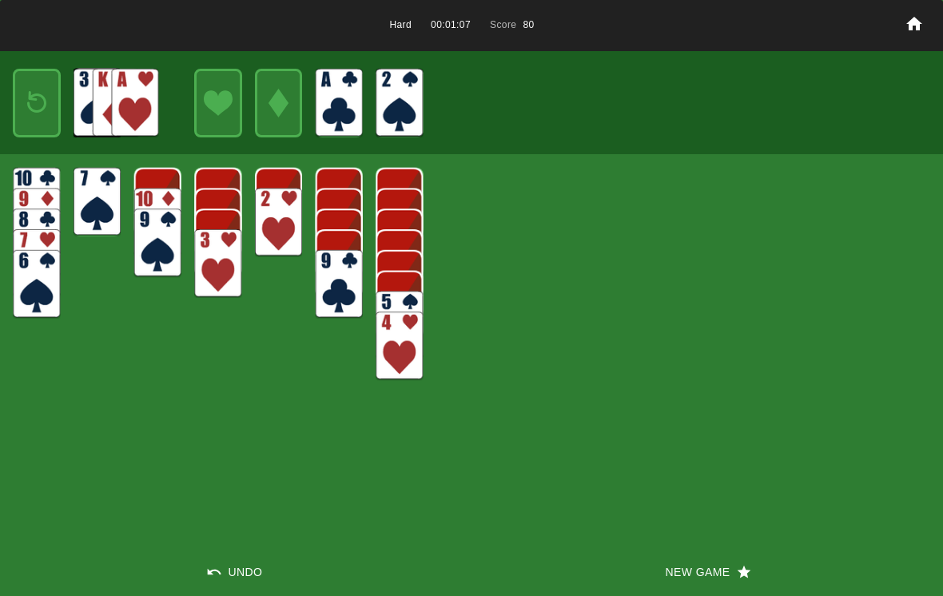
click at [134, 113] on img at bounding box center [134, 103] width 47 height 69
click at [284, 210] on img at bounding box center [278, 222] width 47 height 69
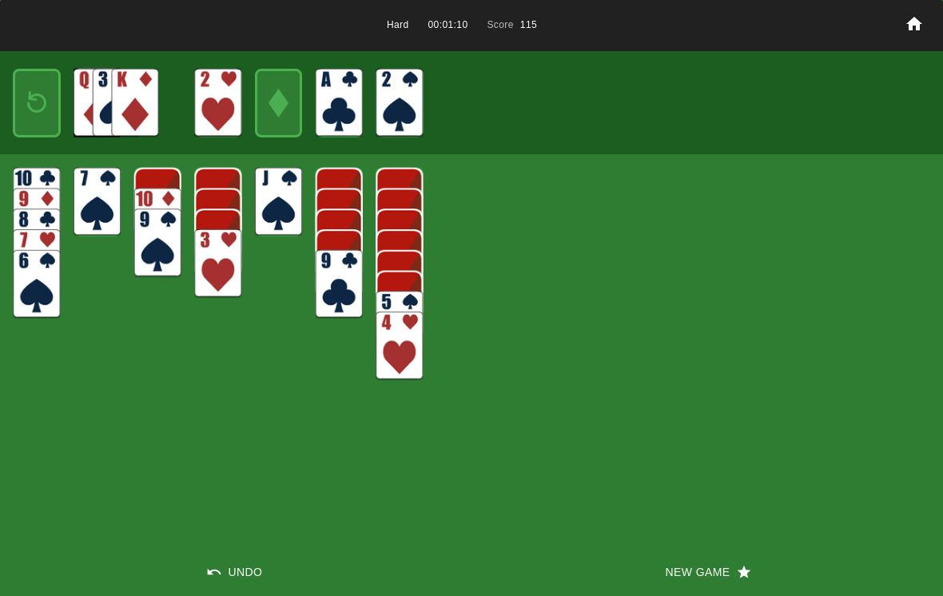
click at [221, 255] on img at bounding box center [217, 263] width 47 height 69
click at [396, 336] on img at bounding box center [399, 346] width 47 height 69
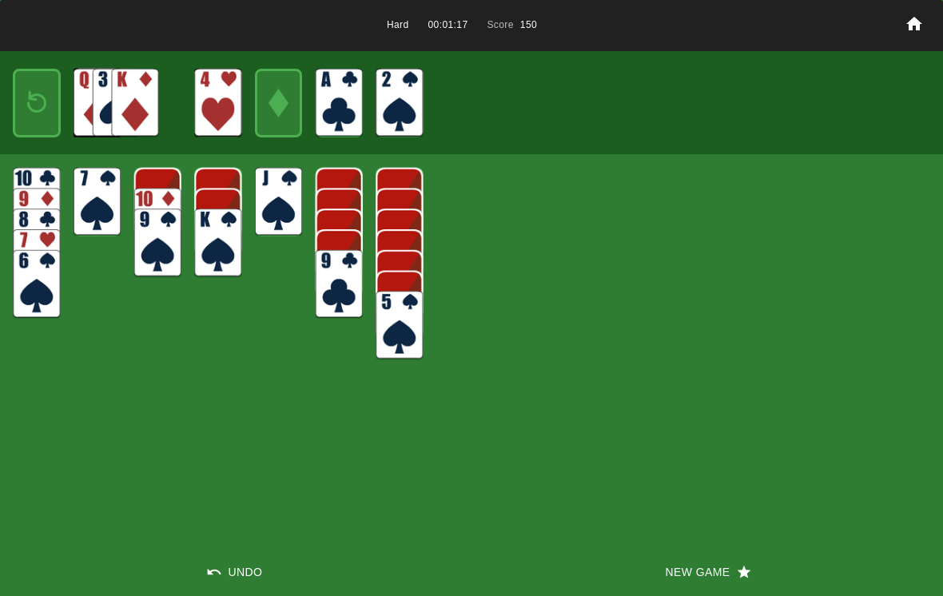
click at [50, 114] on img at bounding box center [36, 103] width 29 height 42
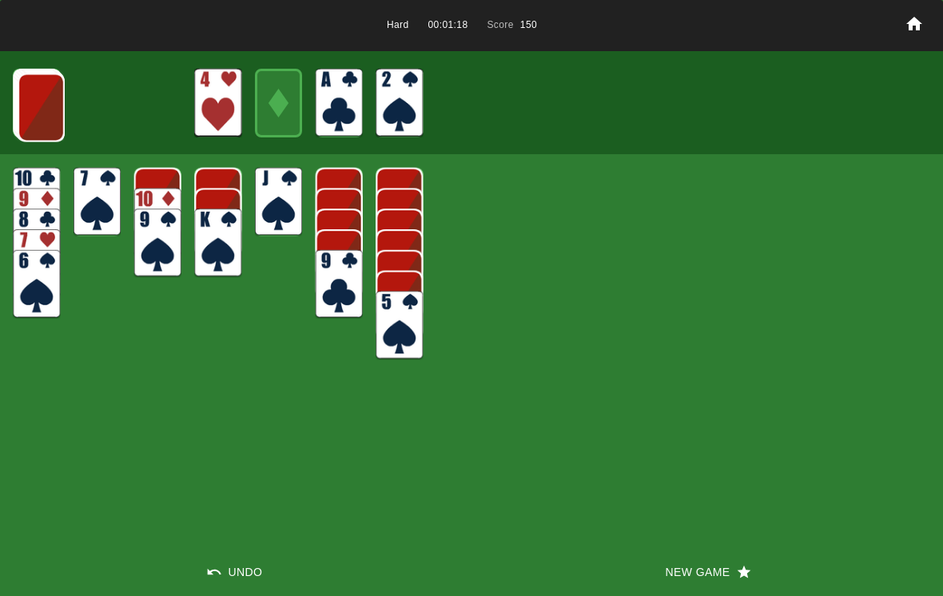
click at [38, 109] on img at bounding box center [41, 108] width 47 height 69
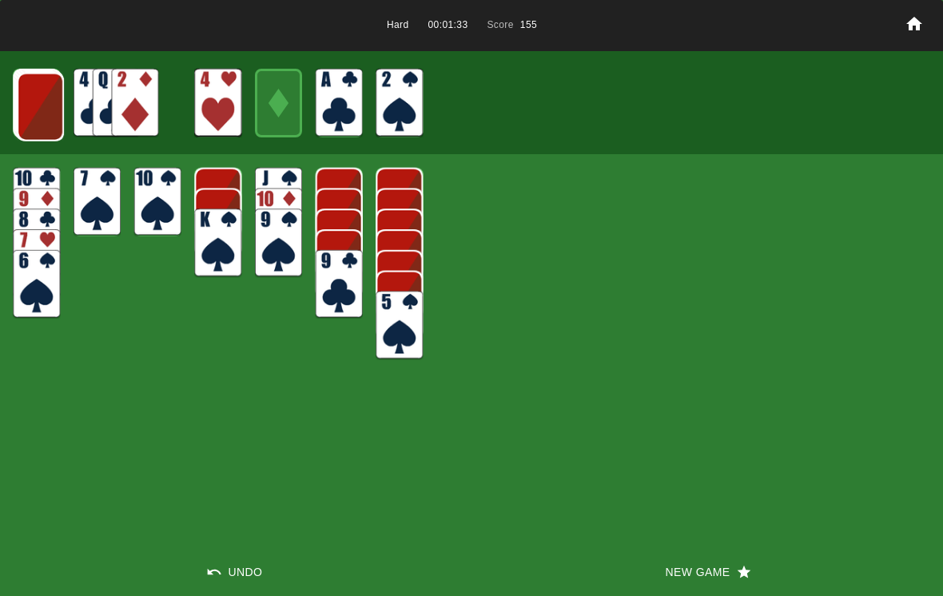
click at [44, 85] on img at bounding box center [40, 107] width 47 height 69
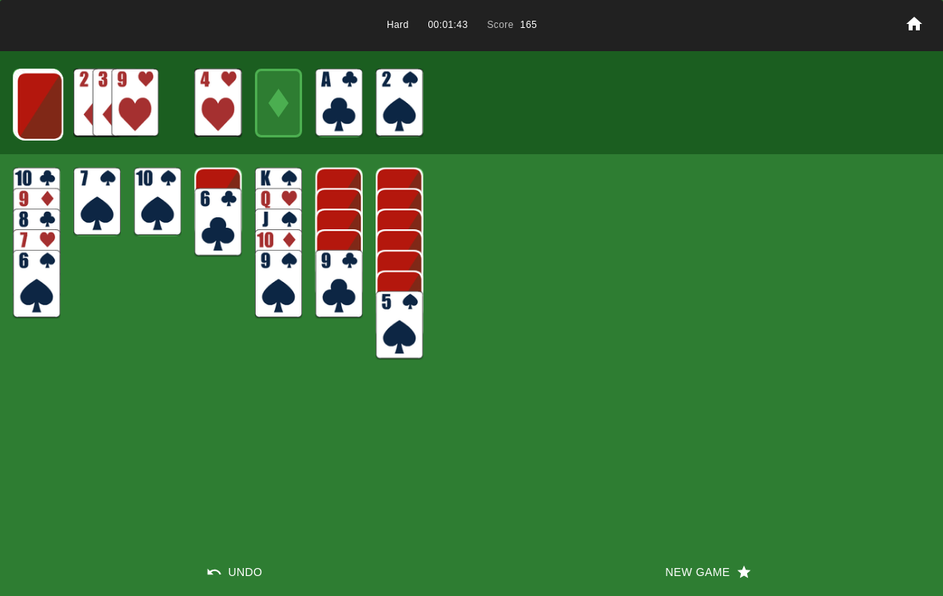
click at [23, 103] on img at bounding box center [39, 106] width 47 height 69
click at [45, 85] on img at bounding box center [38, 105] width 47 height 69
click at [34, 111] on img at bounding box center [37, 104] width 47 height 69
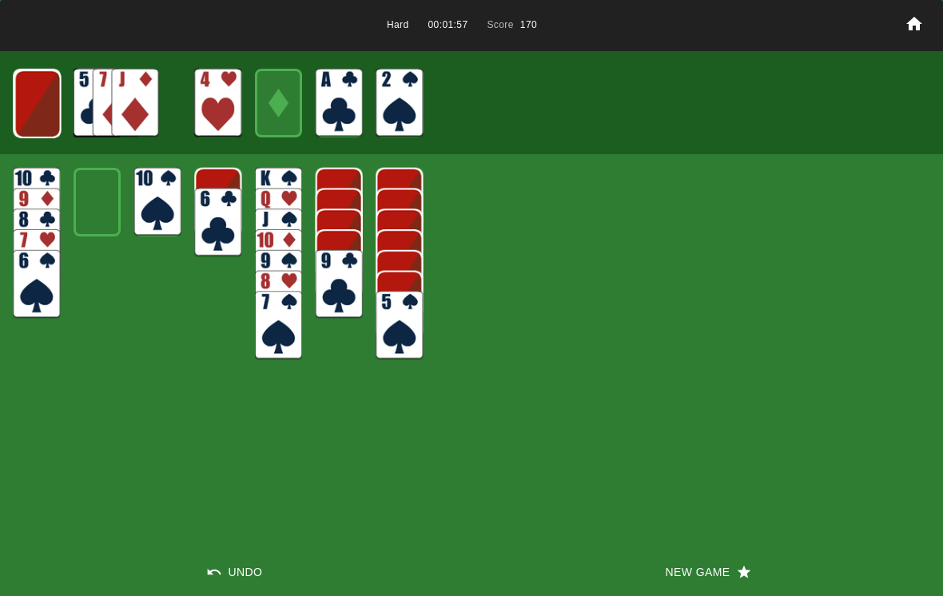
click at [60, 100] on img at bounding box center [37, 104] width 47 height 69
click at [51, 109] on img at bounding box center [37, 103] width 47 height 69
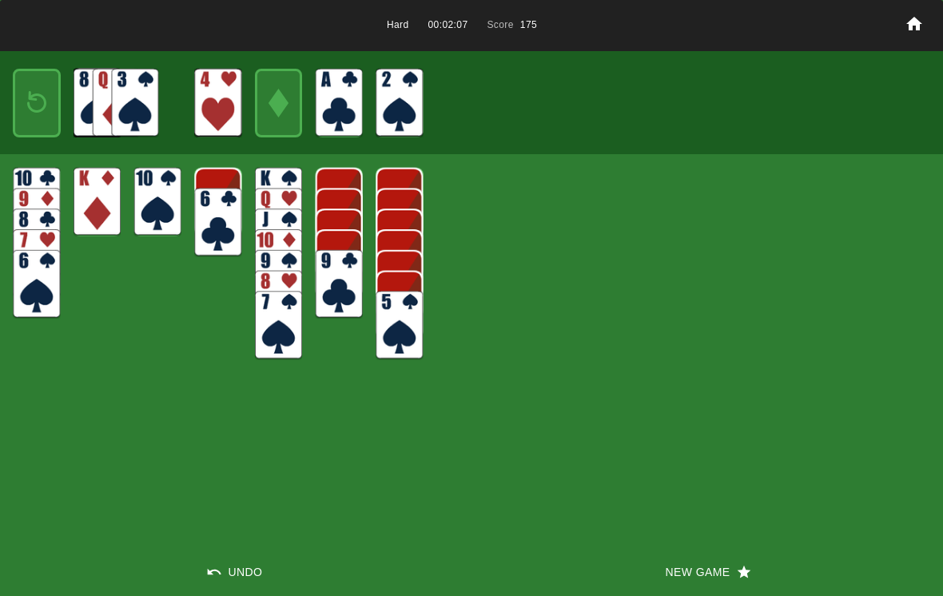
click at [140, 86] on img at bounding box center [134, 103] width 47 height 69
click at [46, 101] on img at bounding box center [36, 103] width 29 height 42
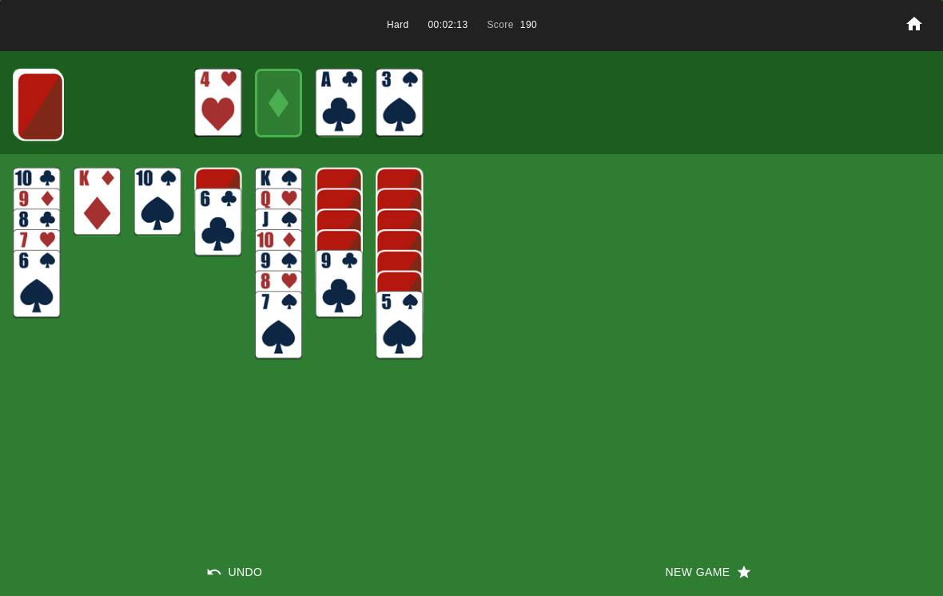
click at [36, 100] on img at bounding box center [40, 106] width 47 height 69
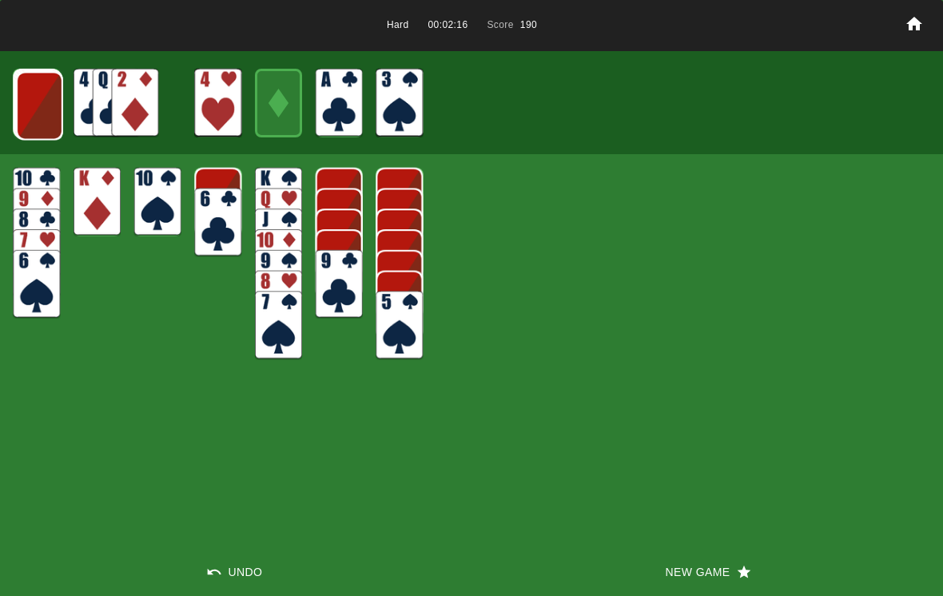
click at [42, 90] on img at bounding box center [39, 105] width 47 height 69
click at [40, 98] on img at bounding box center [38, 105] width 47 height 69
click at [49, 86] on img at bounding box center [37, 104] width 47 height 69
click at [39, 92] on img at bounding box center [37, 104] width 47 height 69
click at [44, 122] on img at bounding box center [36, 103] width 47 height 69
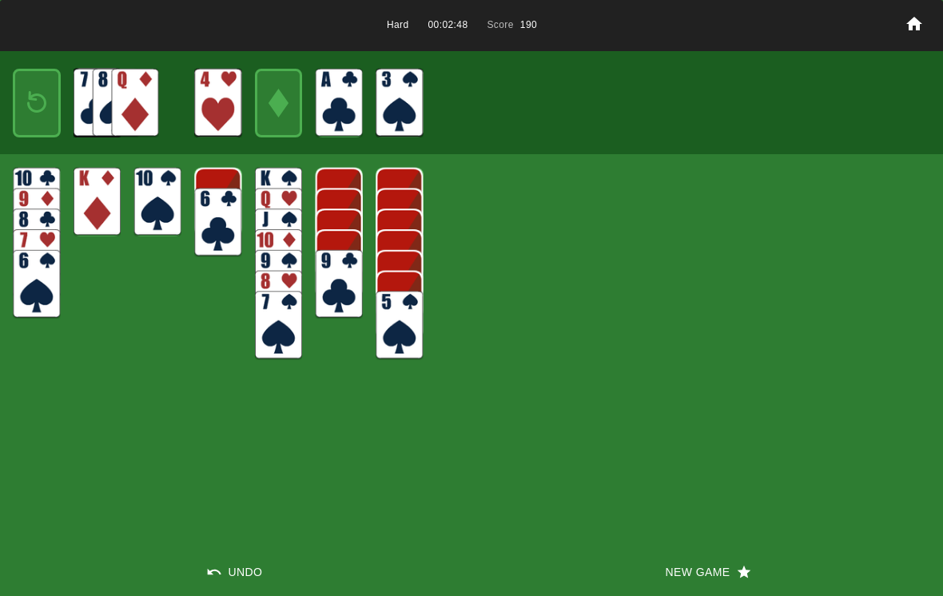
click at [35, 89] on img at bounding box center [36, 103] width 29 height 42
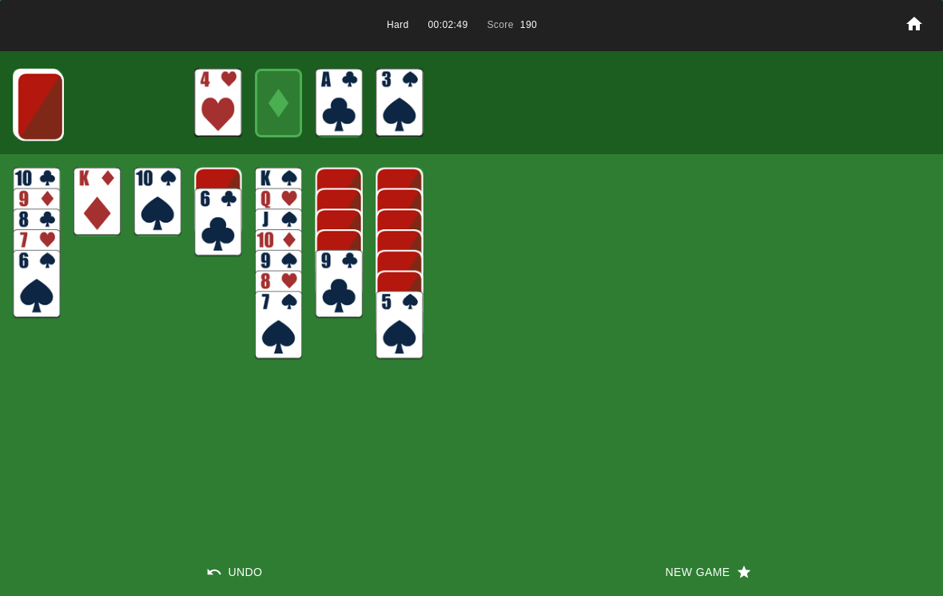
click at [30, 87] on img at bounding box center [40, 106] width 47 height 69
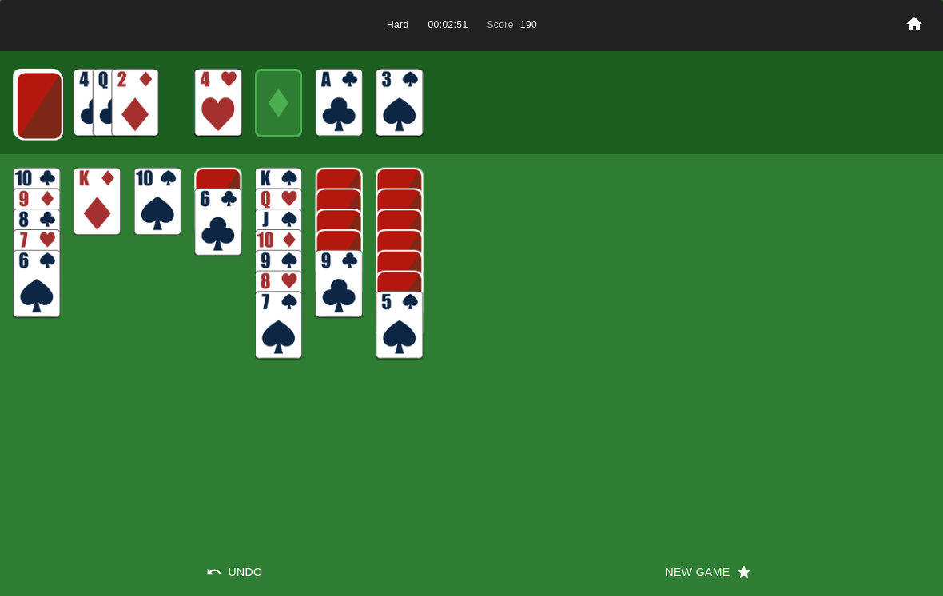
click at [139, 109] on img at bounding box center [134, 103] width 47 height 69
click at [34, 92] on img at bounding box center [39, 105] width 47 height 69
click at [131, 93] on img at bounding box center [134, 103] width 47 height 69
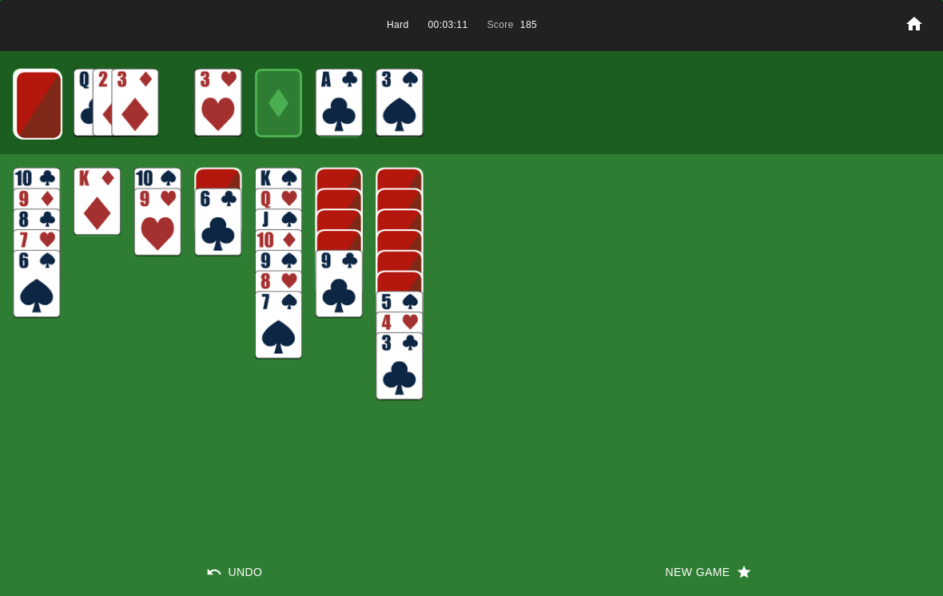
click at [47, 87] on img at bounding box center [38, 105] width 47 height 69
click at [39, 89] on img at bounding box center [37, 104] width 47 height 69
click at [50, 93] on img at bounding box center [37, 104] width 47 height 69
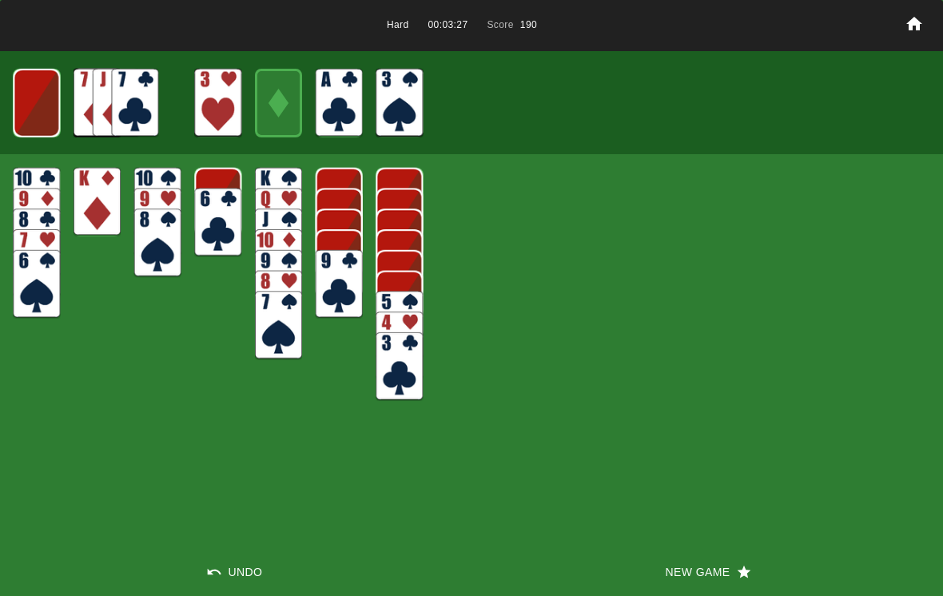
click at [43, 97] on img at bounding box center [36, 103] width 47 height 69
click at [58, 88] on div at bounding box center [36, 103] width 47 height 69
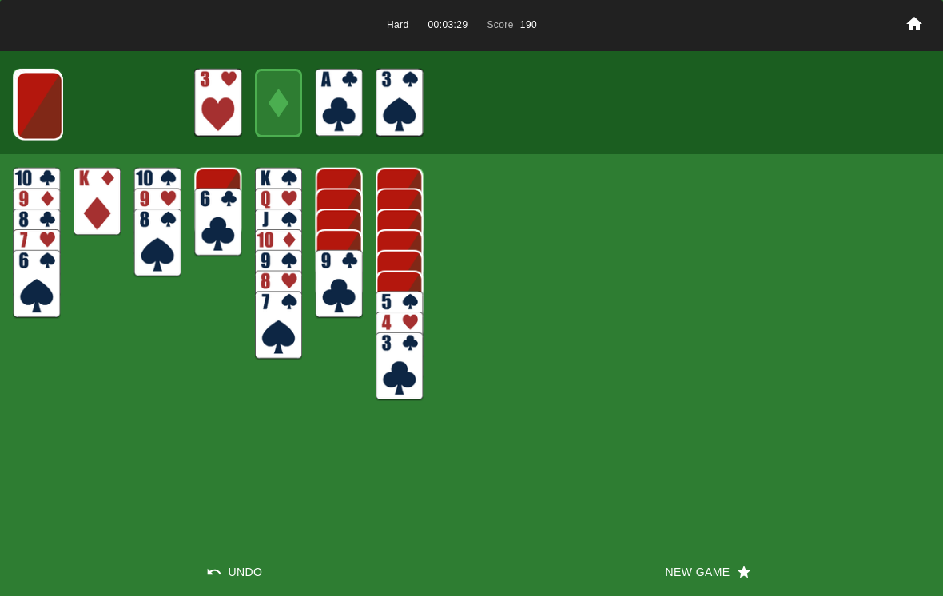
click at [45, 98] on img at bounding box center [39, 105] width 47 height 69
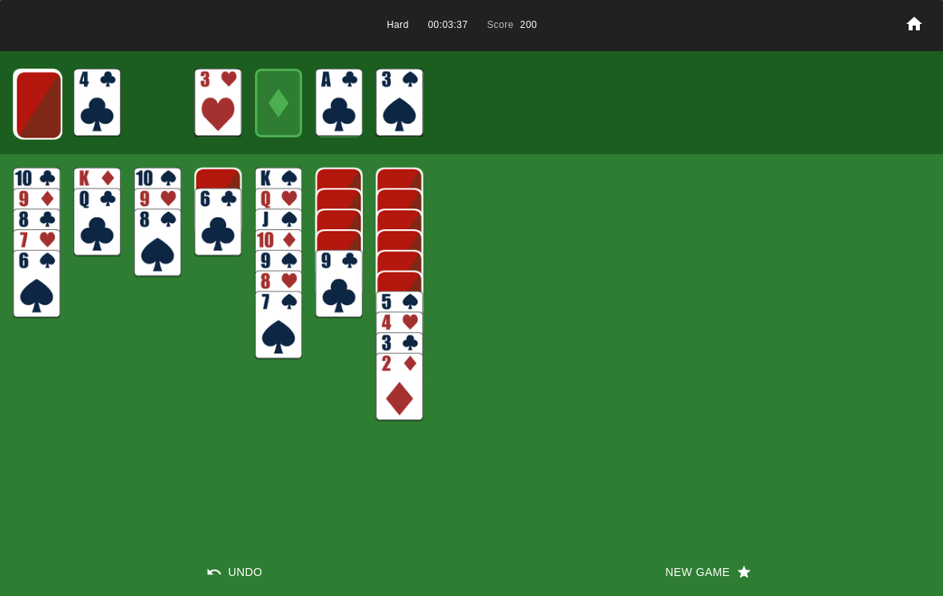
click at [26, 93] on img at bounding box center [38, 105] width 47 height 69
click at [48, 84] on img at bounding box center [37, 104] width 47 height 69
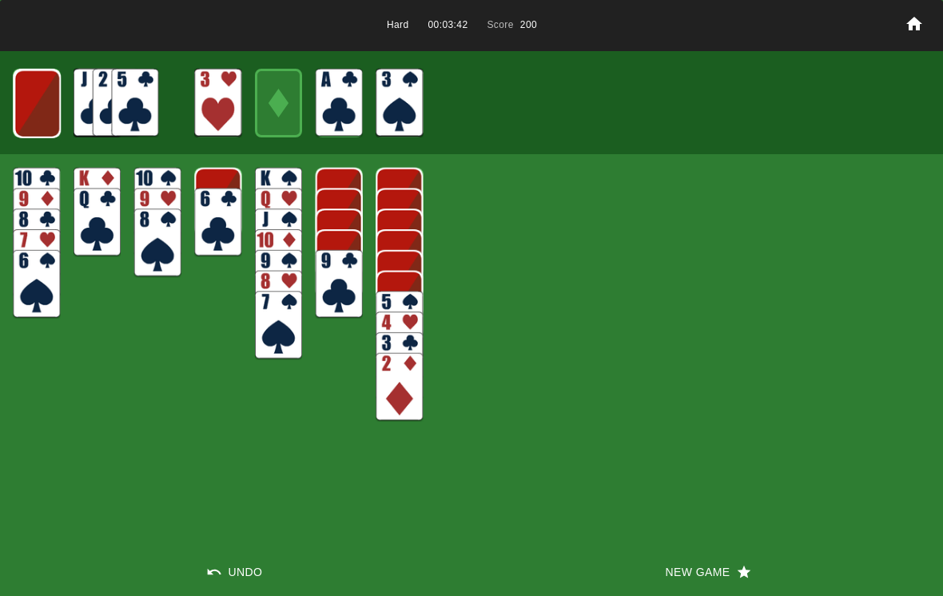
click at [50, 95] on img at bounding box center [37, 104] width 47 height 69
click at [51, 100] on img at bounding box center [36, 103] width 47 height 69
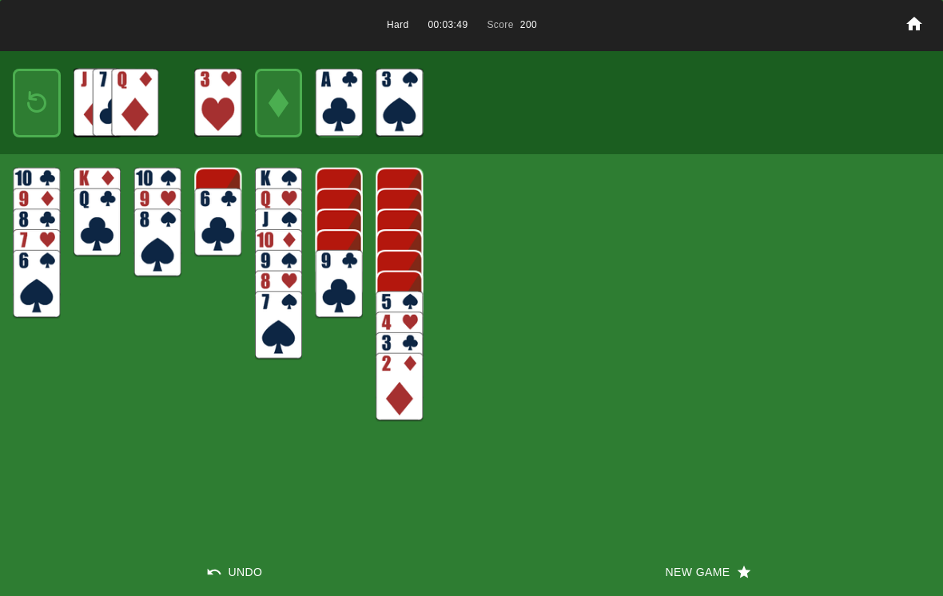
click at [38, 96] on img at bounding box center [36, 103] width 29 height 42
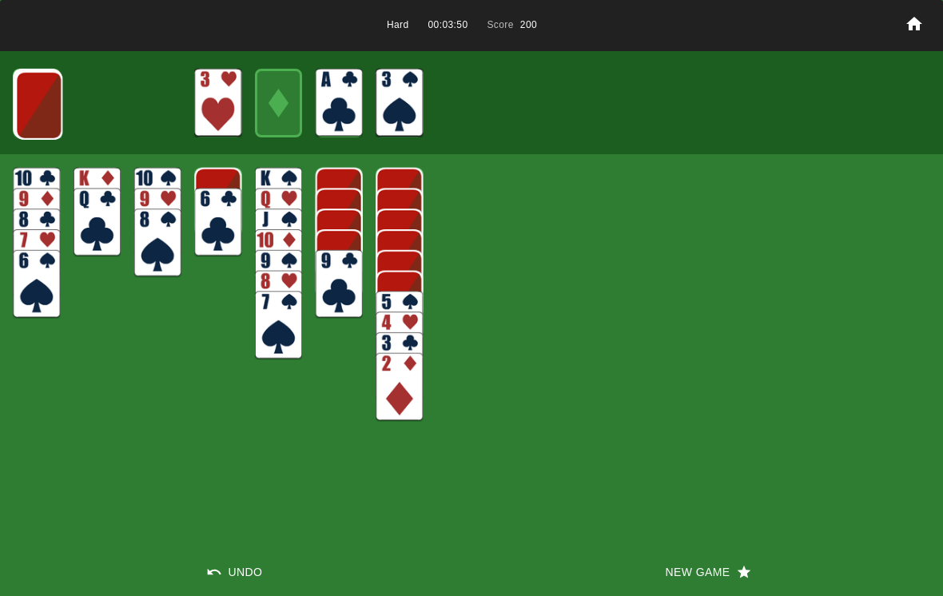
click at [38, 96] on img at bounding box center [38, 105] width 47 height 69
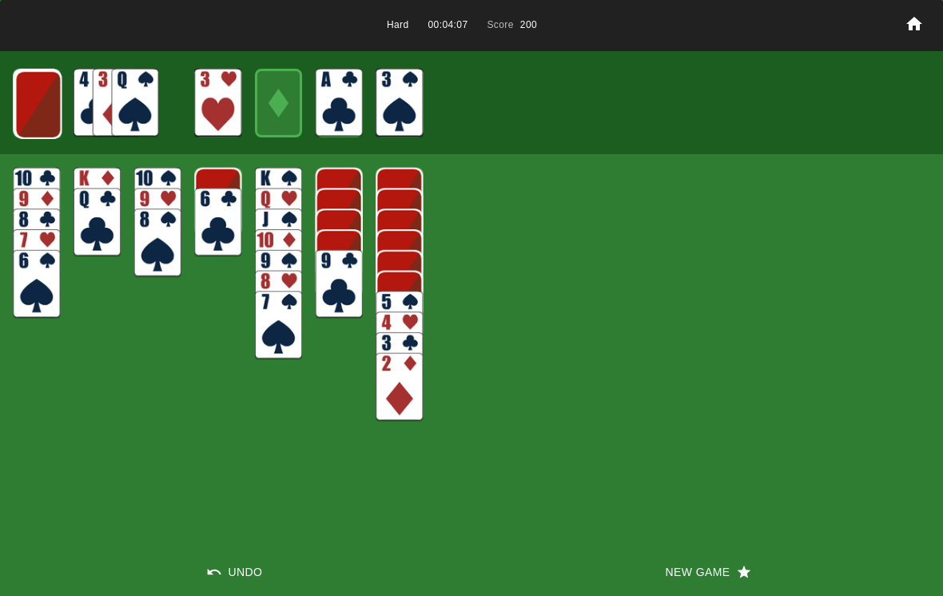
click at [40, 93] on img at bounding box center [37, 104] width 47 height 69
click at [131, 84] on img at bounding box center [134, 103] width 47 height 69
click at [42, 96] on img at bounding box center [37, 104] width 47 height 69
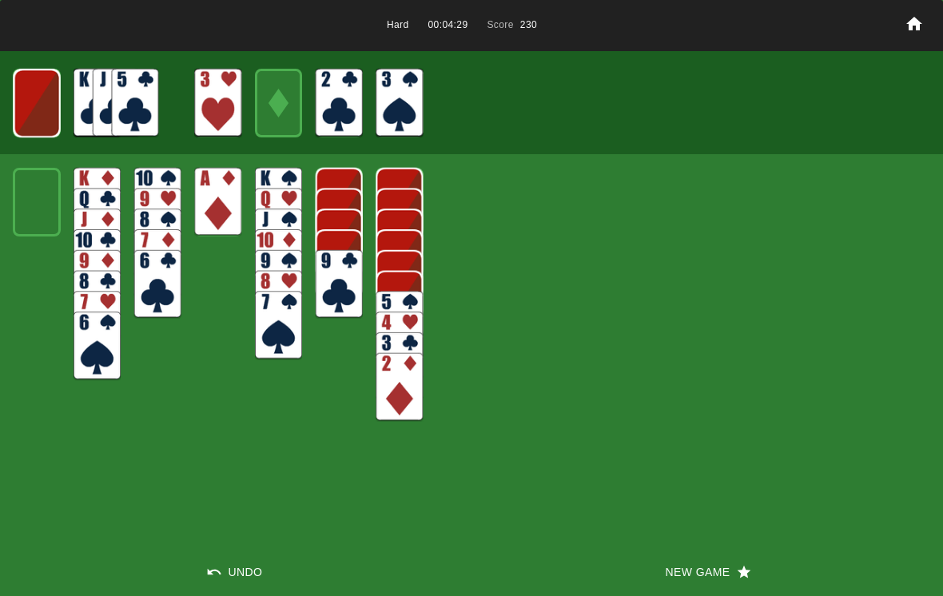
click at [220, 205] on img at bounding box center [217, 202] width 47 height 69
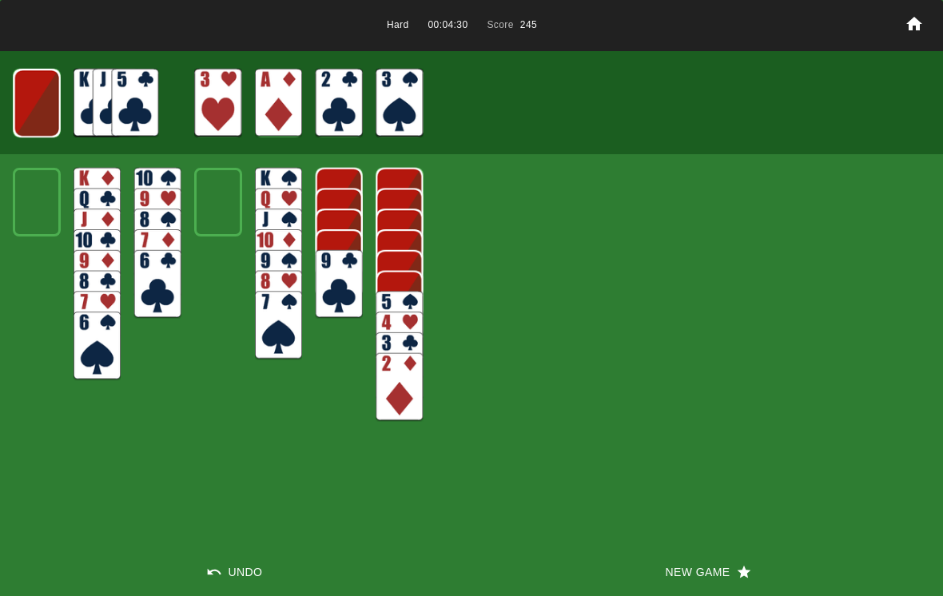
click at [394, 396] on img at bounding box center [399, 387] width 47 height 69
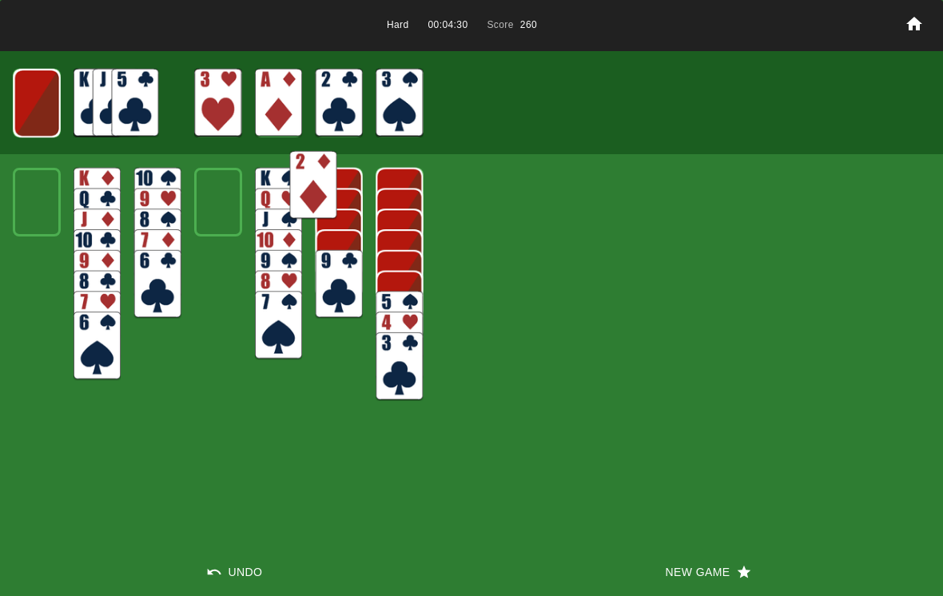
click at [392, 355] on img at bounding box center [399, 366] width 47 height 69
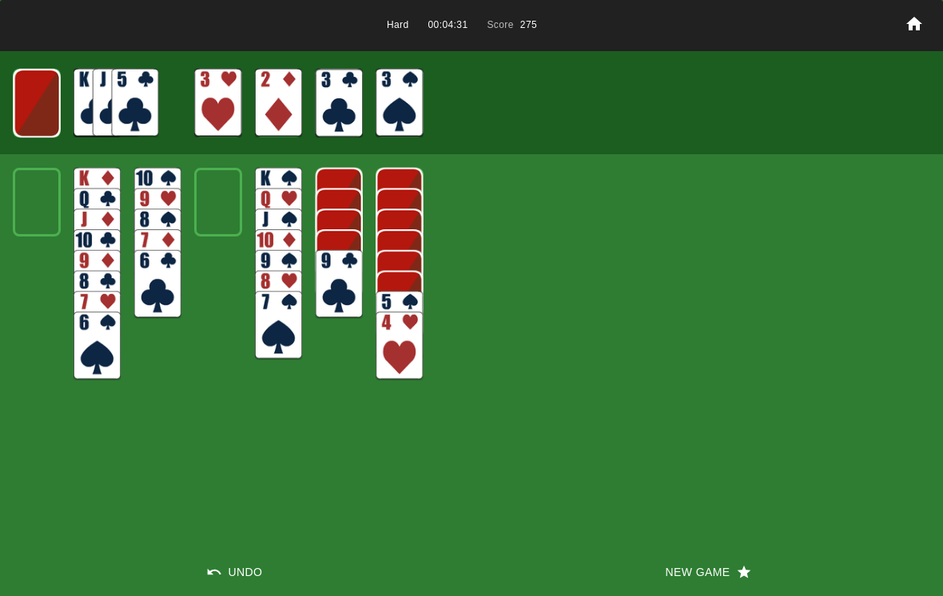
click at [385, 329] on img at bounding box center [399, 346] width 47 height 69
click at [379, 308] on img at bounding box center [399, 325] width 47 height 69
click at [92, 343] on img at bounding box center [97, 346] width 47 height 69
click at [145, 288] on img at bounding box center [157, 284] width 47 height 69
click at [411, 335] on img at bounding box center [399, 325] width 47 height 69
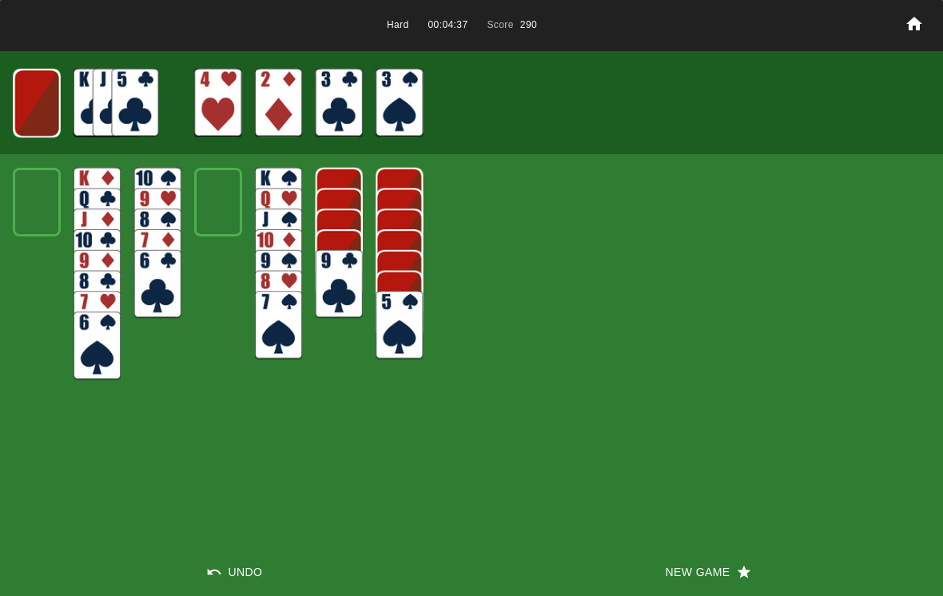
click at [20, 96] on img at bounding box center [37, 103] width 47 height 69
click at [46, 110] on img at bounding box center [36, 103] width 29 height 42
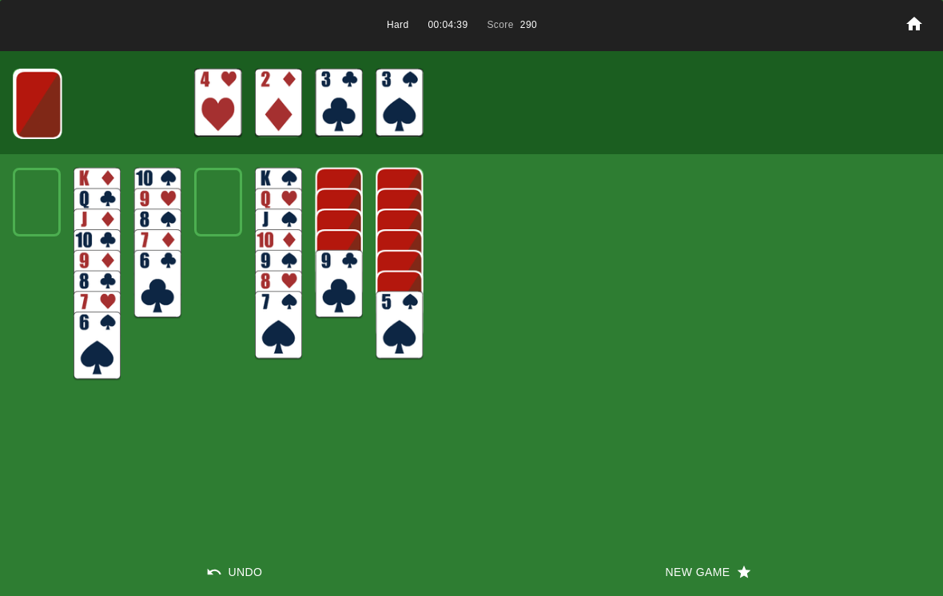
click at [28, 105] on img at bounding box center [37, 104] width 47 height 69
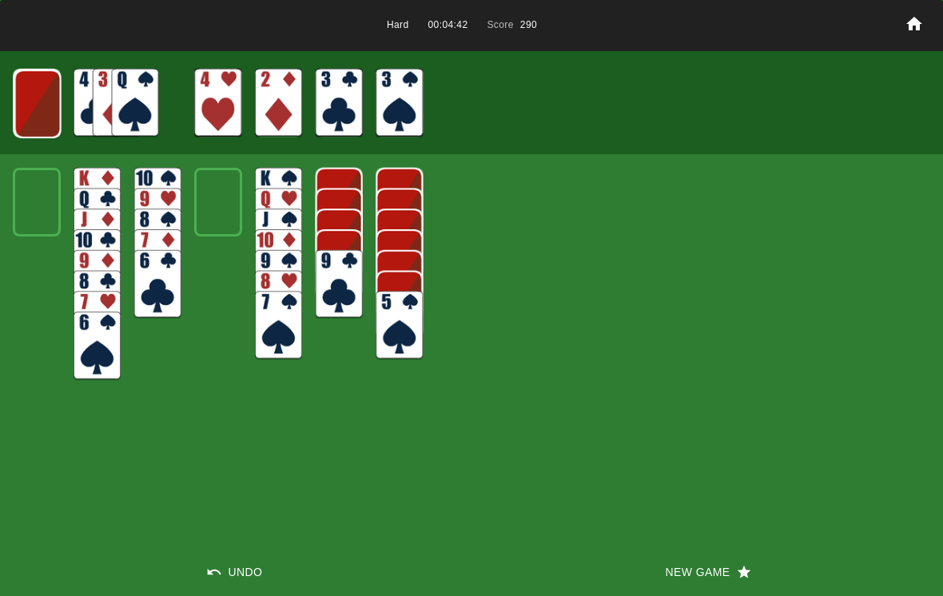
click at [46, 110] on img at bounding box center [37, 104] width 47 height 69
click at [33, 100] on img at bounding box center [37, 103] width 47 height 69
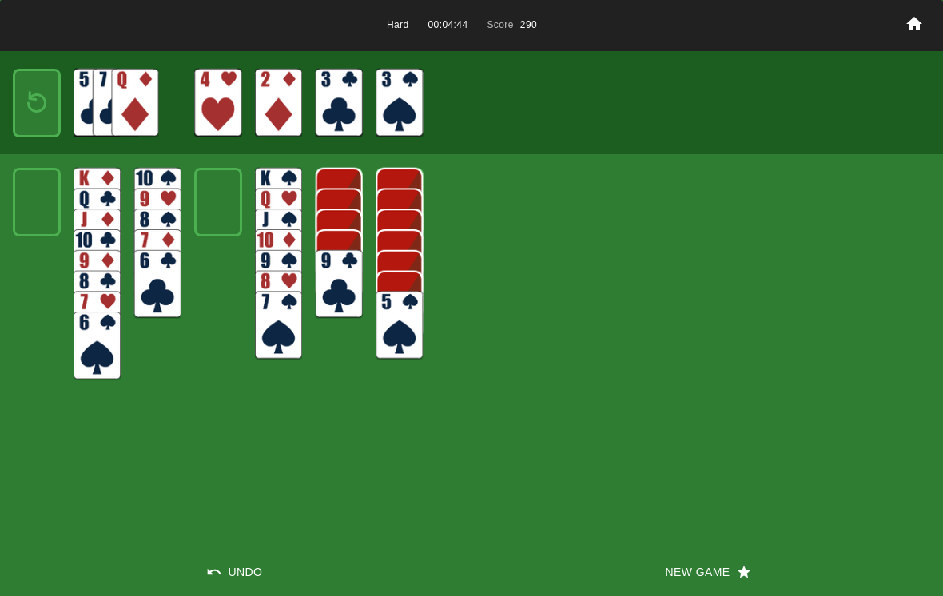
click at [31, 100] on img at bounding box center [36, 103] width 29 height 42
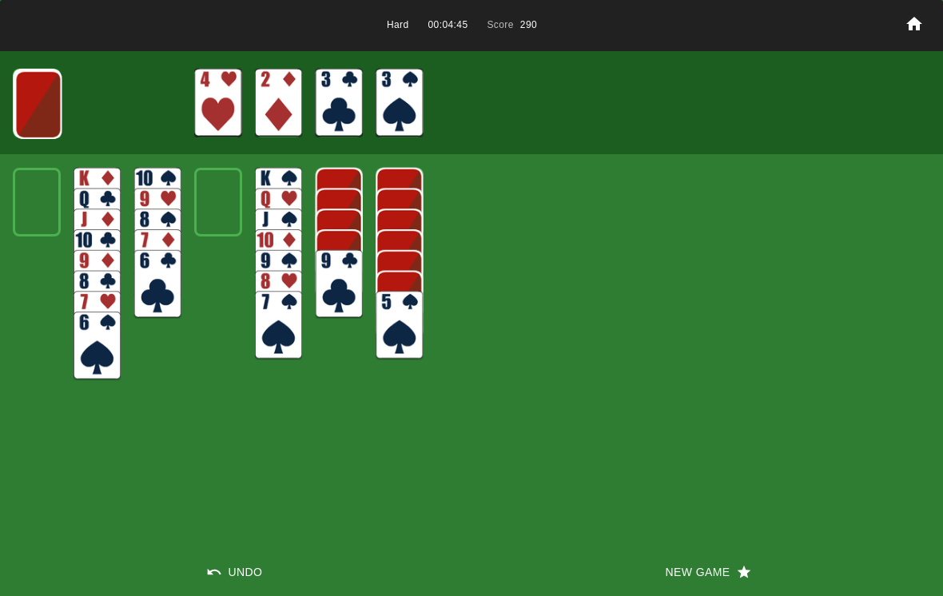
click at [24, 105] on img at bounding box center [37, 104] width 47 height 69
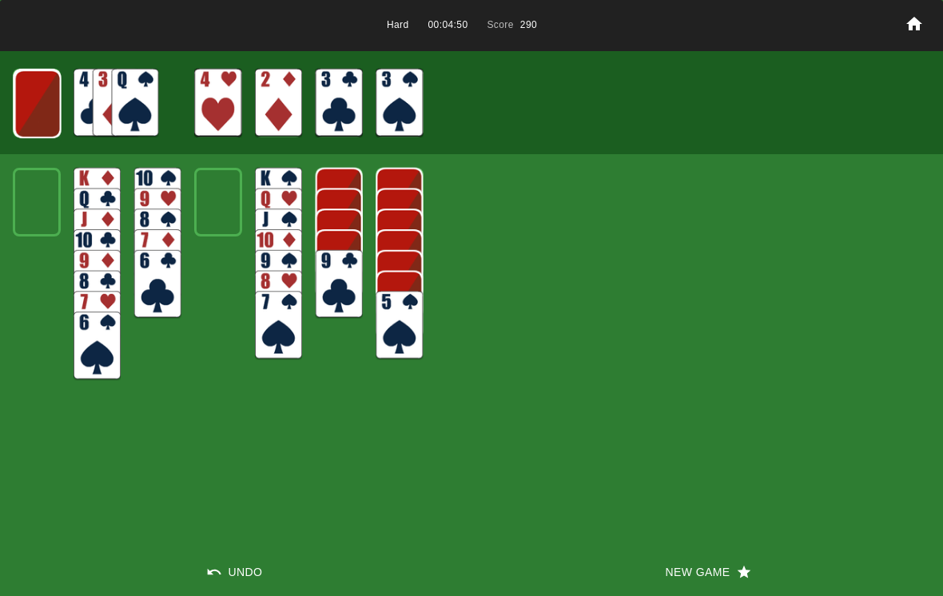
click at [33, 100] on img at bounding box center [37, 104] width 47 height 69
click at [40, 105] on img at bounding box center [37, 103] width 47 height 69
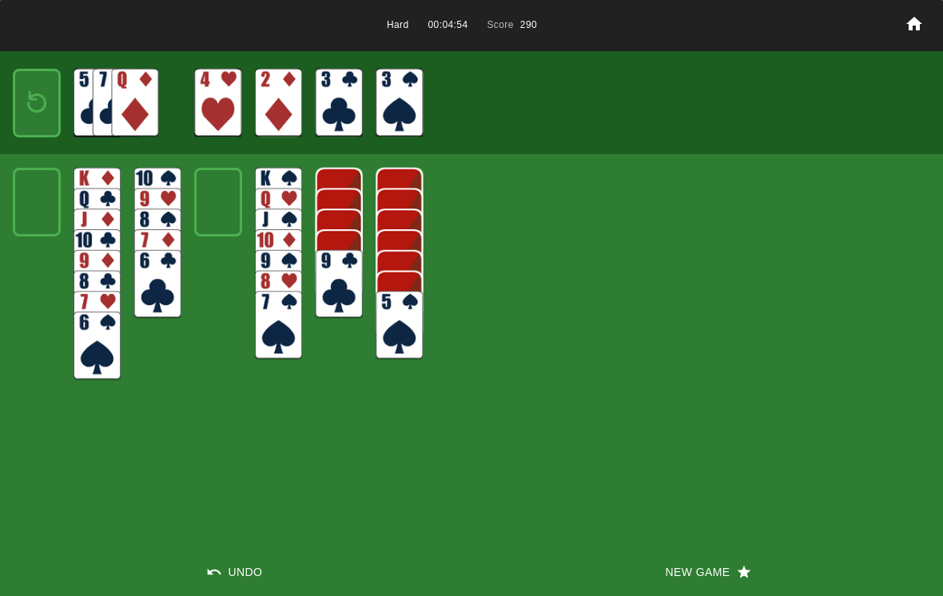
click at [686, 563] on button "New Game" at bounding box center [706, 572] width 471 height 48
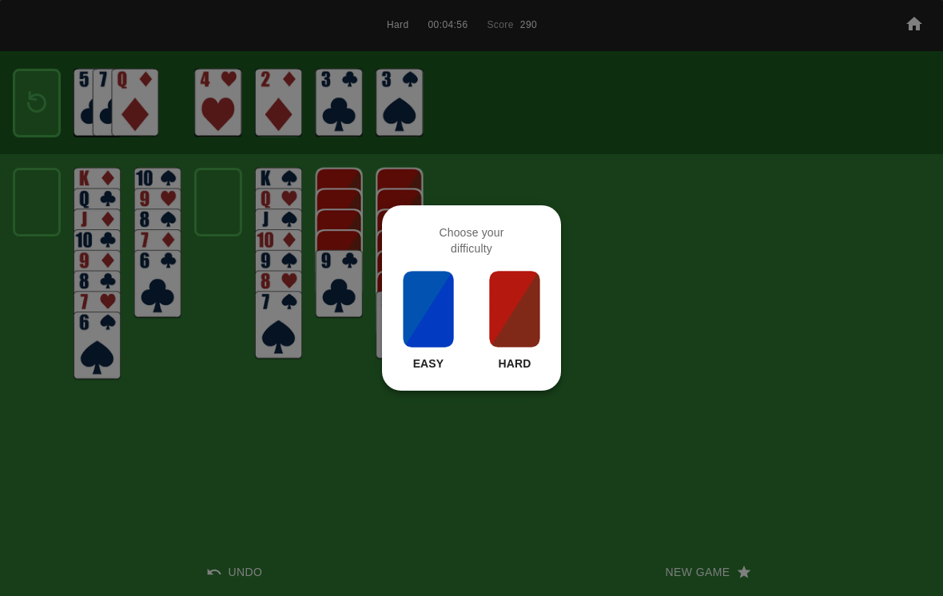
click at [433, 307] on img at bounding box center [428, 309] width 54 height 80
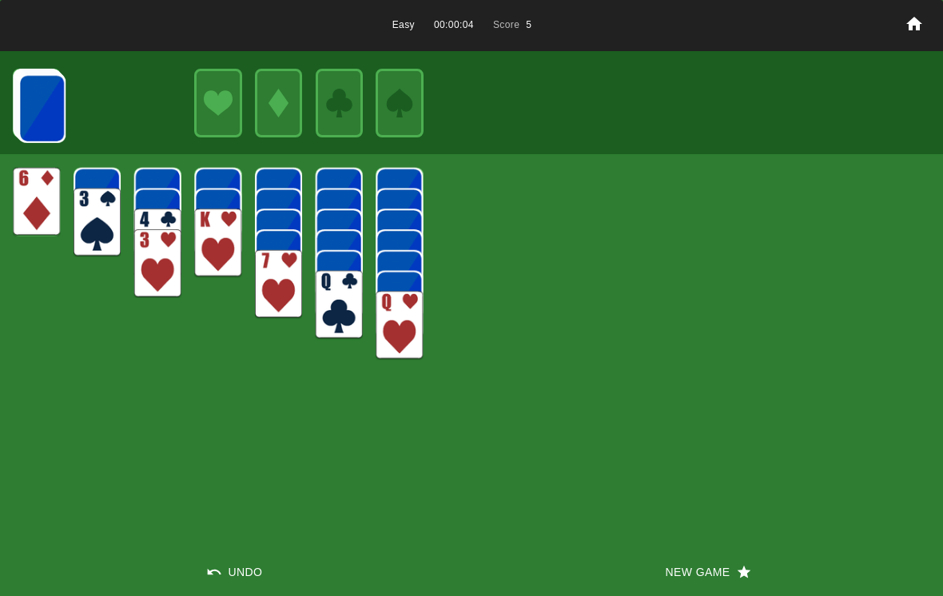
click at [218, 243] on img at bounding box center [217, 243] width 47 height 69
click at [52, 90] on img at bounding box center [41, 108] width 47 height 69
click at [46, 97] on img at bounding box center [41, 108] width 47 height 69
click at [35, 91] on img at bounding box center [41, 108] width 47 height 69
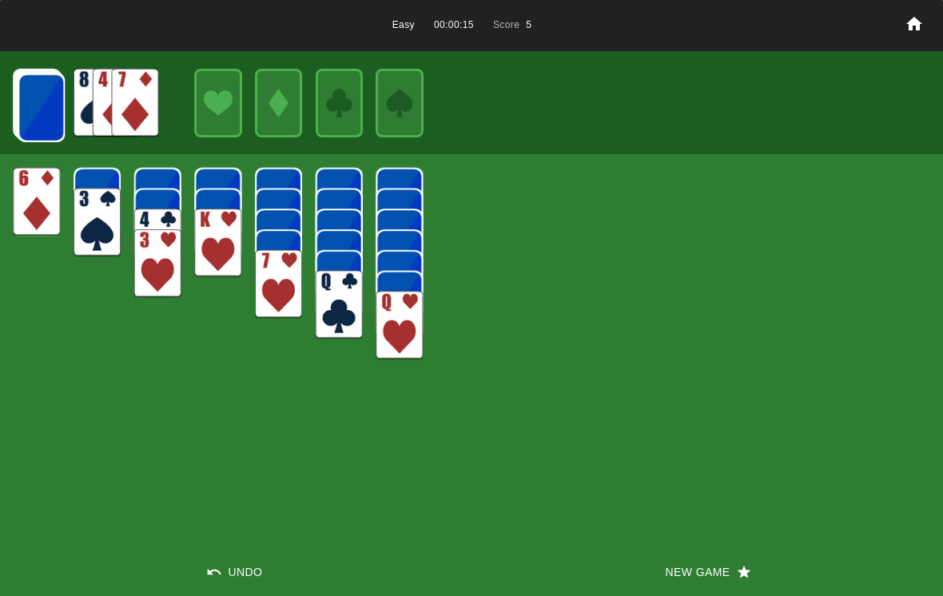
click at [44, 105] on img at bounding box center [41, 108] width 47 height 69
click at [65, 95] on img at bounding box center [41, 108] width 47 height 69
click at [165, 113] on img at bounding box center [153, 103] width 47 height 69
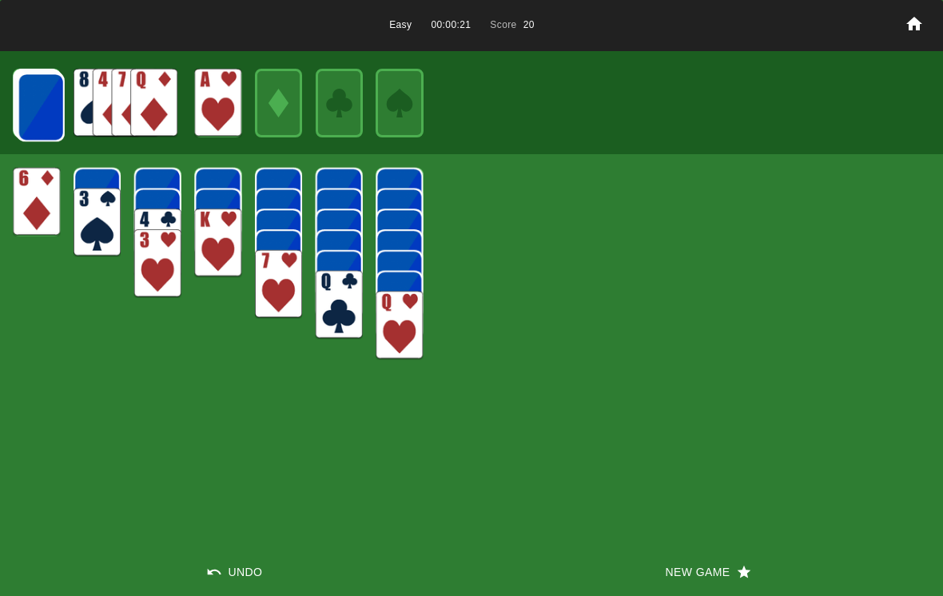
click at [46, 97] on img at bounding box center [41, 107] width 47 height 69
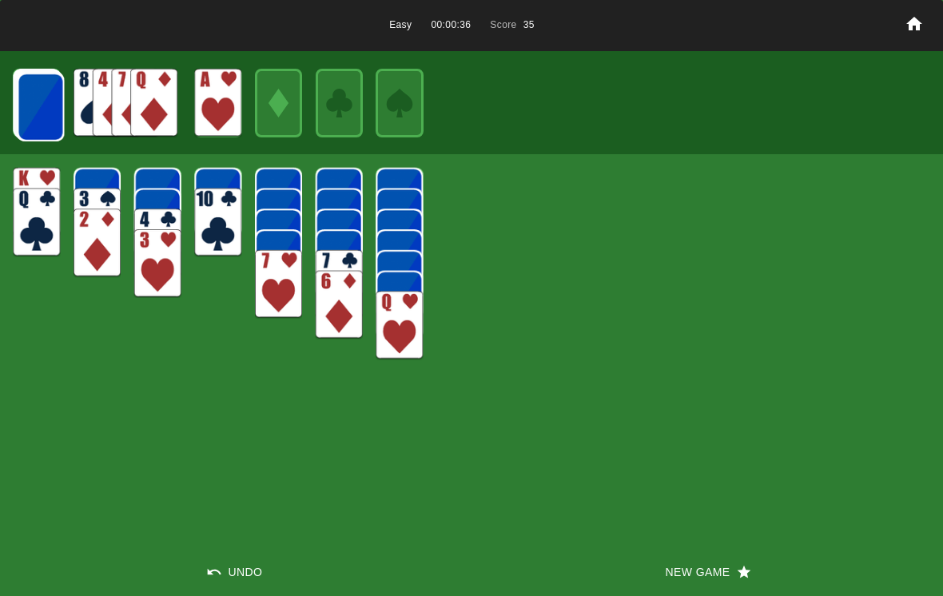
click at [54, 117] on img at bounding box center [40, 107] width 47 height 69
click at [62, 107] on img at bounding box center [40, 107] width 47 height 69
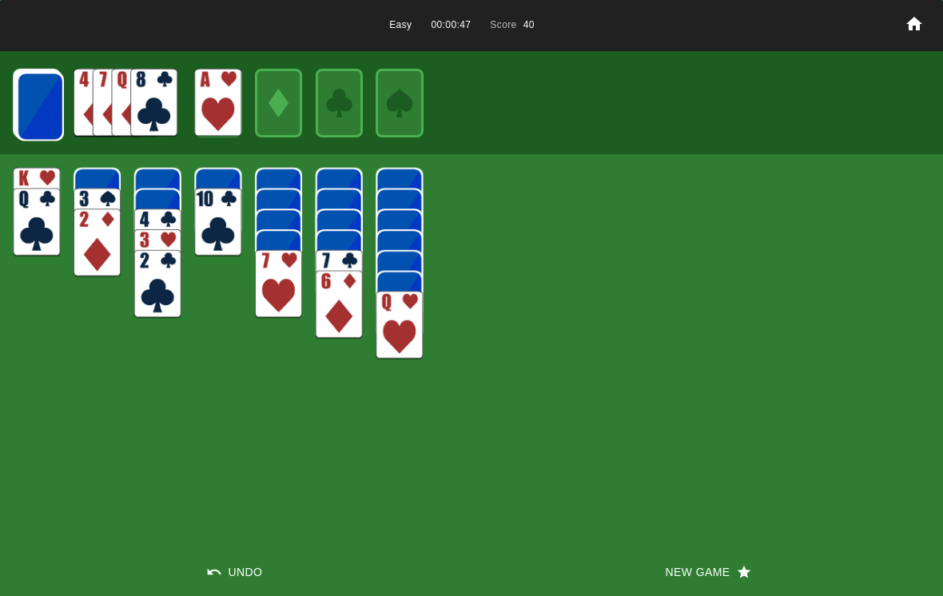
click at [38, 105] on img at bounding box center [40, 106] width 47 height 69
click at [41, 104] on img at bounding box center [40, 106] width 47 height 69
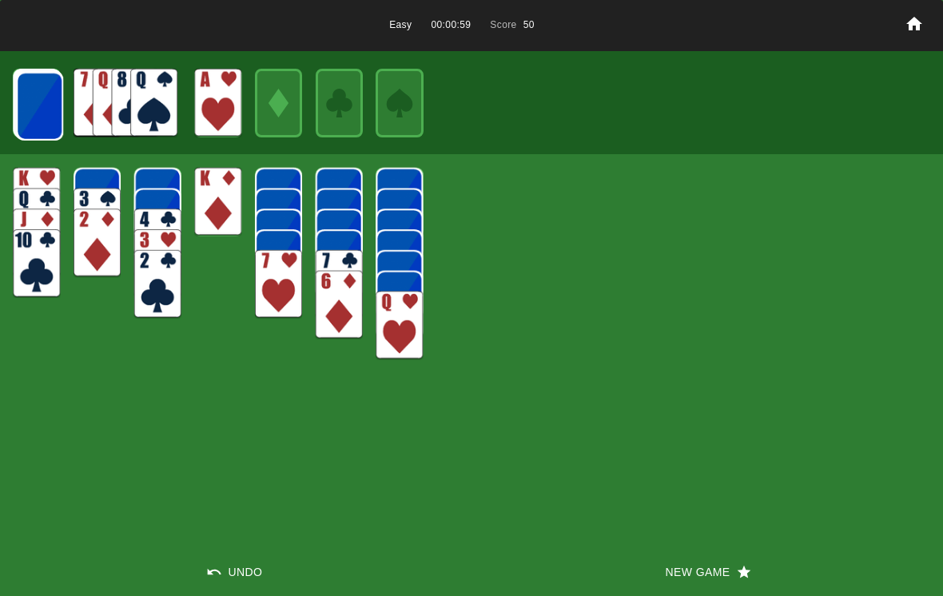
click at [34, 104] on img at bounding box center [39, 106] width 47 height 69
click at [154, 103] on img at bounding box center [153, 103] width 47 height 69
click at [153, 285] on img at bounding box center [157, 284] width 47 height 69
click at [32, 89] on img at bounding box center [39, 105] width 47 height 69
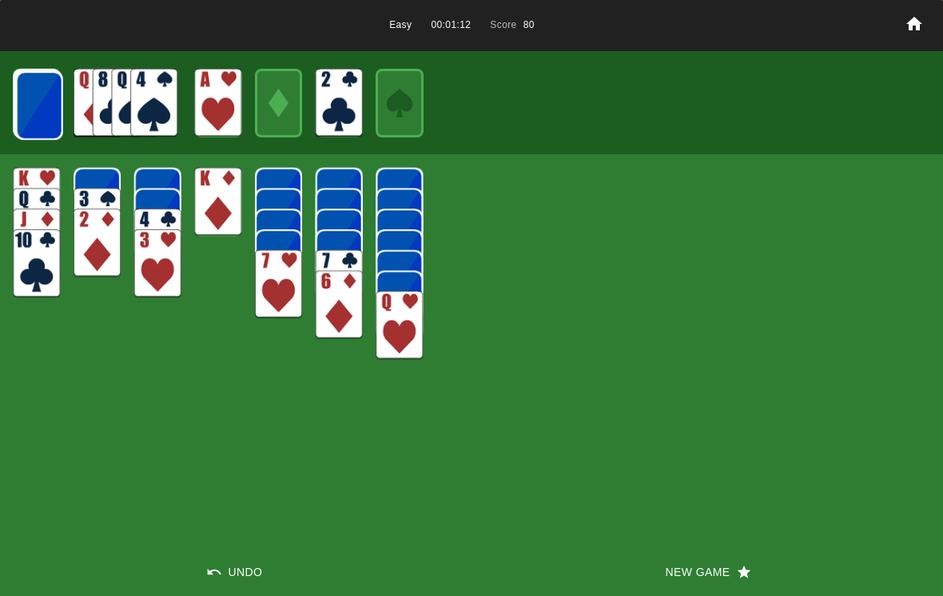
click at [33, 81] on img at bounding box center [39, 105] width 47 height 69
click at [36, 79] on img at bounding box center [38, 105] width 47 height 69
click at [32, 80] on img at bounding box center [38, 105] width 47 height 69
click at [38, 86] on img at bounding box center [38, 104] width 47 height 69
click at [34, 86] on img at bounding box center [37, 104] width 47 height 69
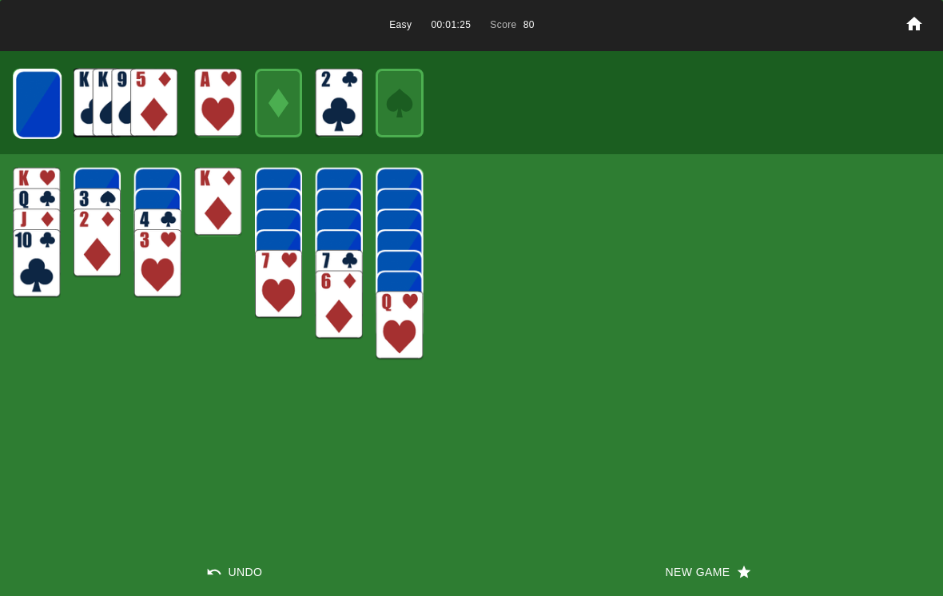
click at [29, 92] on img at bounding box center [37, 104] width 47 height 69
click at [532, 554] on button "New Game" at bounding box center [706, 572] width 471 height 48
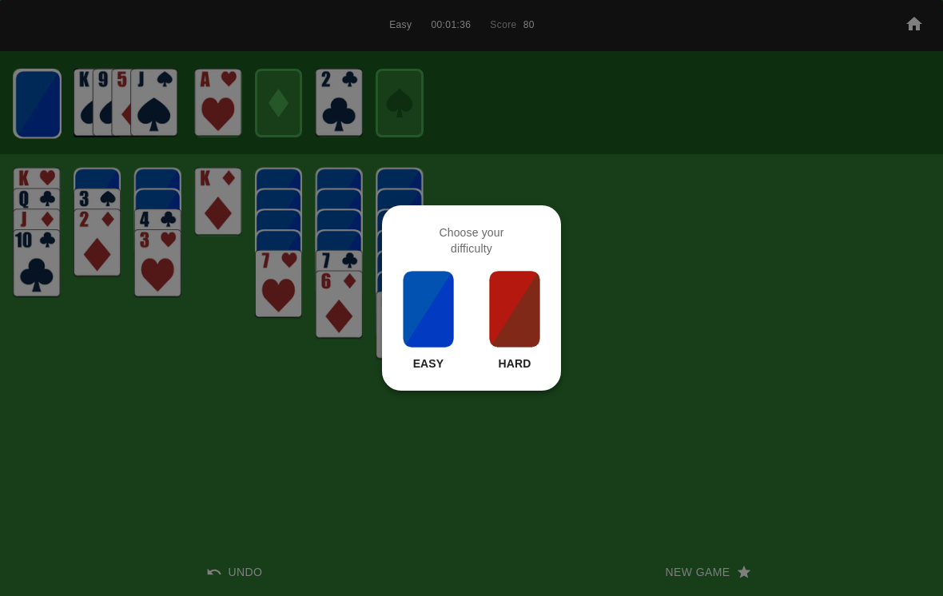
click at [420, 313] on img at bounding box center [428, 309] width 54 height 80
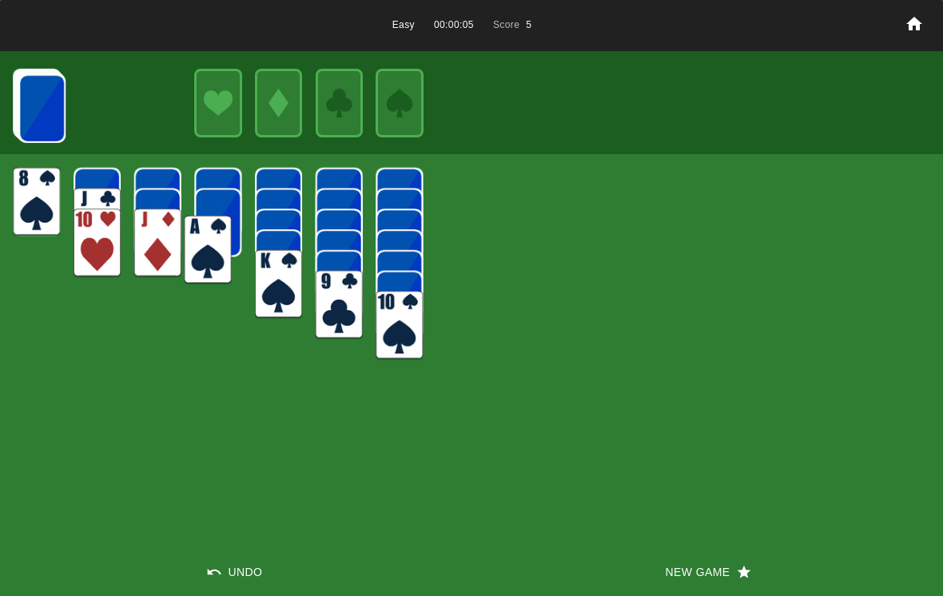
click at [206, 237] on img at bounding box center [207, 250] width 47 height 69
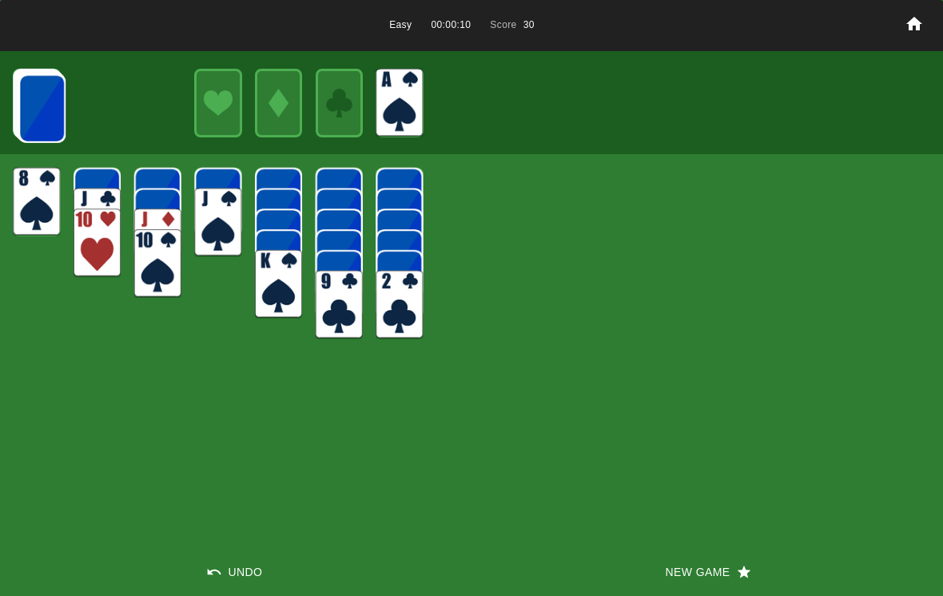
click at [390, 323] on img at bounding box center [399, 305] width 47 height 69
click at [372, 355] on div "Easy 00:00:10 Score 30 Undo New Game" at bounding box center [471, 298] width 943 height 596
click at [305, 399] on div "Easy 00:00:11 Score 30 Undo New Game" at bounding box center [471, 298] width 943 height 596
click at [29, 118] on img at bounding box center [41, 108] width 47 height 69
click at [48, 119] on img at bounding box center [41, 108] width 47 height 69
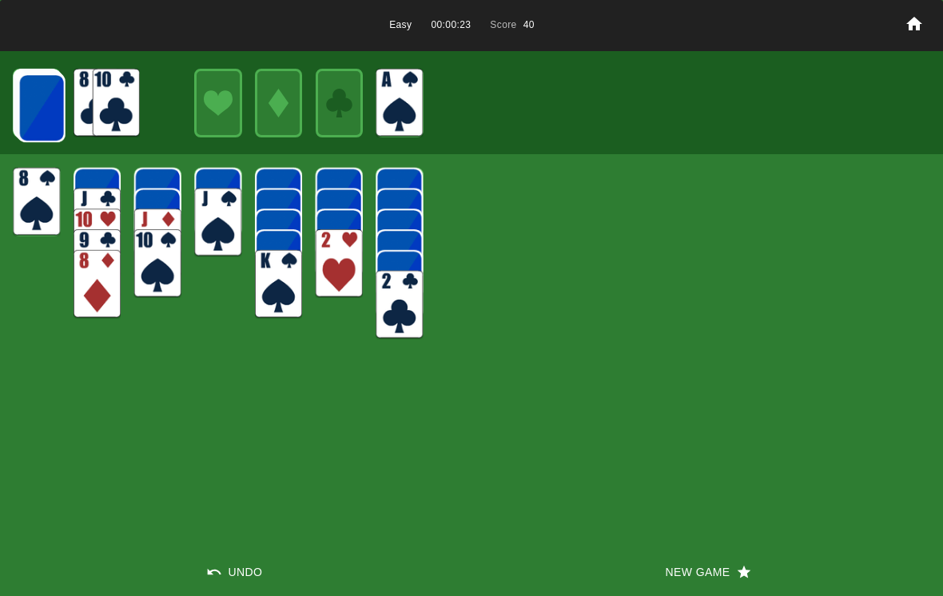
click at [49, 109] on img at bounding box center [41, 108] width 47 height 69
click at [36, 109] on img at bounding box center [41, 108] width 47 height 69
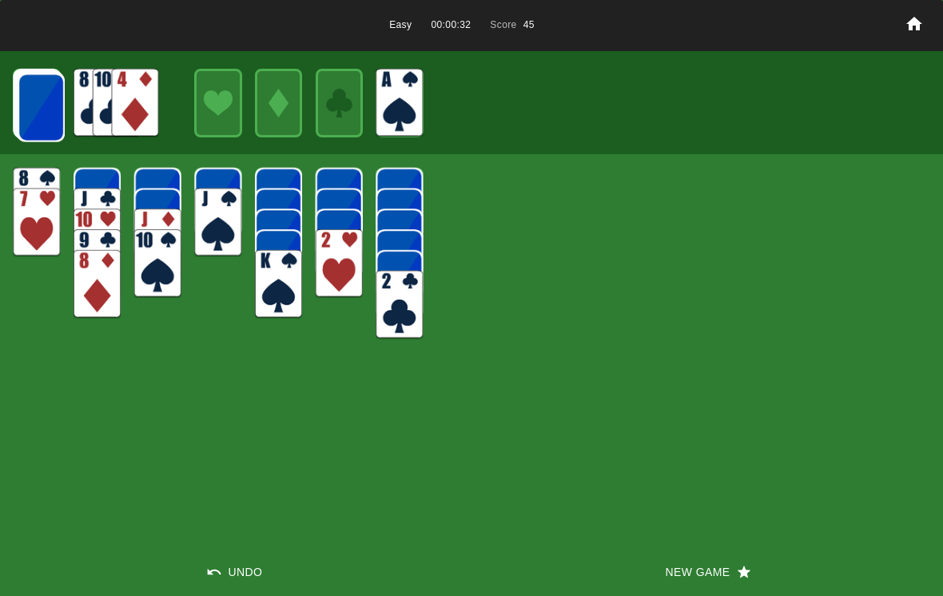
click at [42, 109] on img at bounding box center [41, 108] width 47 height 69
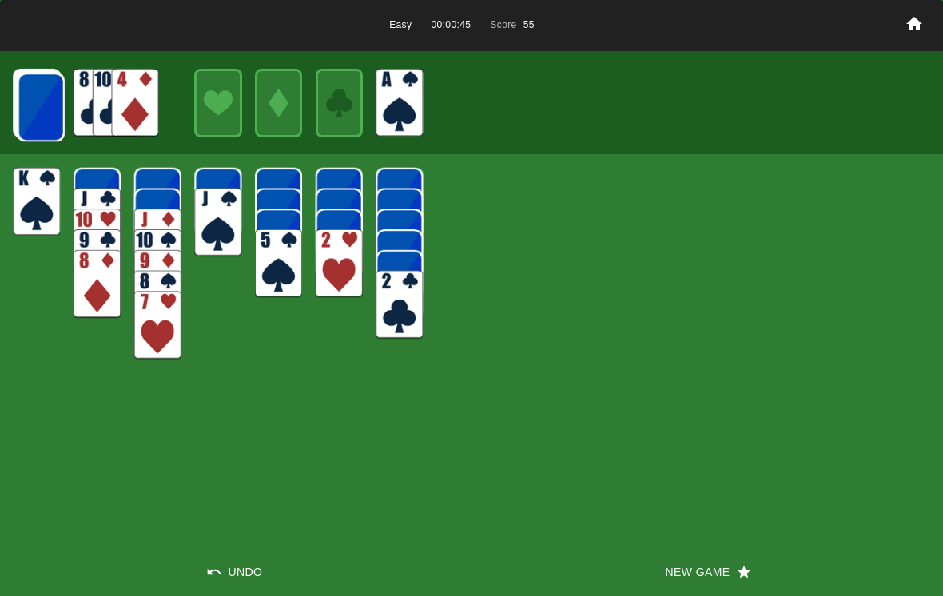
click at [44, 140] on img at bounding box center [41, 107] width 47 height 69
click at [36, 93] on img at bounding box center [40, 107] width 47 height 69
click at [161, 122] on img at bounding box center [153, 103] width 47 height 69
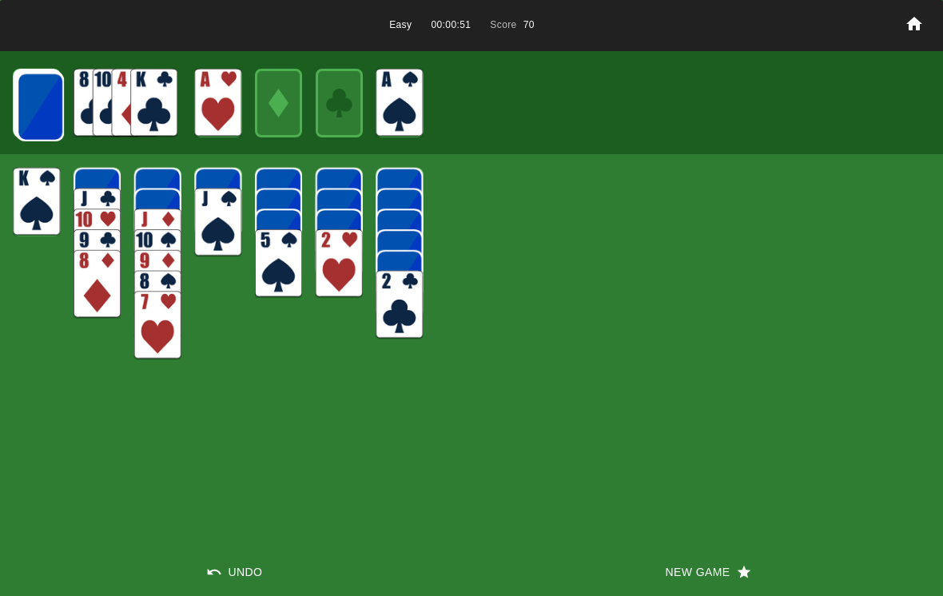
click at [333, 272] on img at bounding box center [339, 263] width 47 height 69
click at [42, 109] on img at bounding box center [40, 107] width 47 height 69
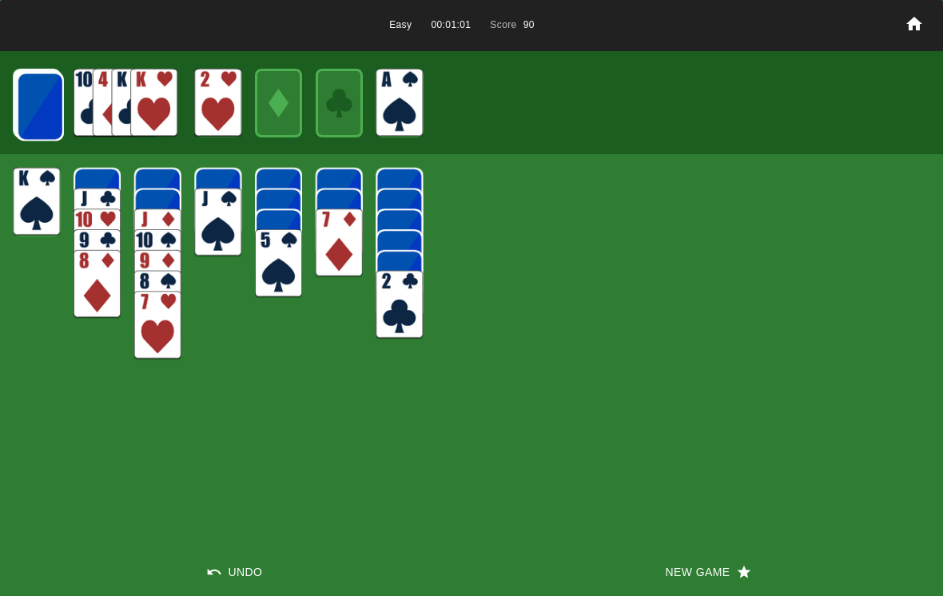
click at [46, 110] on img at bounding box center [40, 106] width 47 height 69
click at [57, 109] on img at bounding box center [40, 106] width 47 height 69
click at [37, 122] on img at bounding box center [39, 106] width 47 height 69
click at [54, 109] on img at bounding box center [39, 105] width 47 height 69
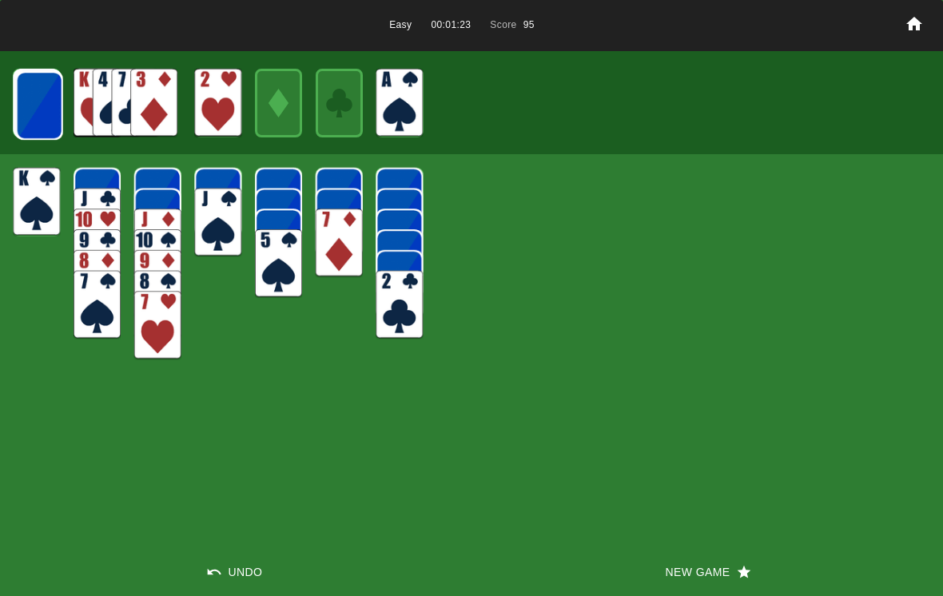
click at [33, 124] on img at bounding box center [39, 105] width 47 height 69
click at [50, 104] on img at bounding box center [38, 105] width 47 height 69
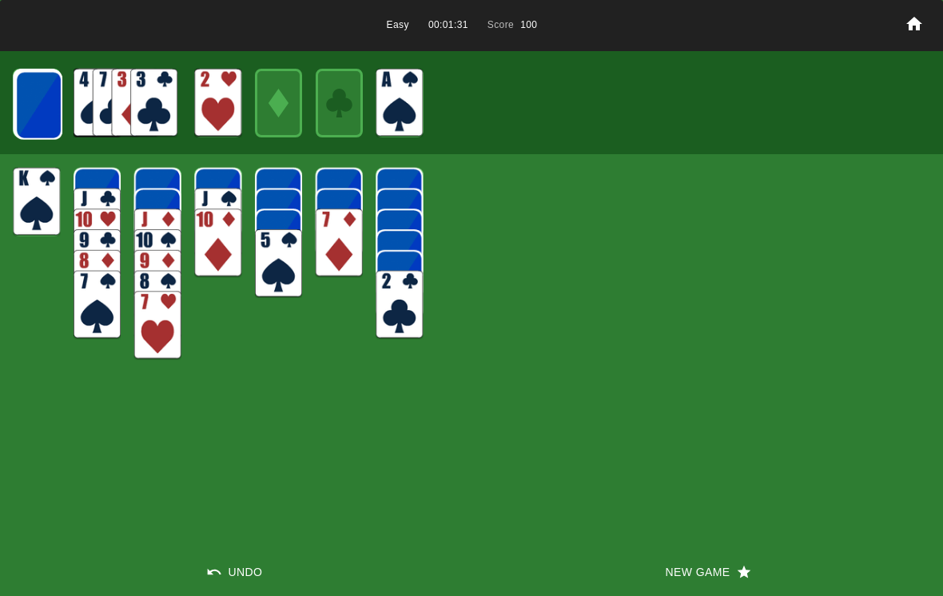
click at [58, 105] on img at bounding box center [38, 105] width 47 height 69
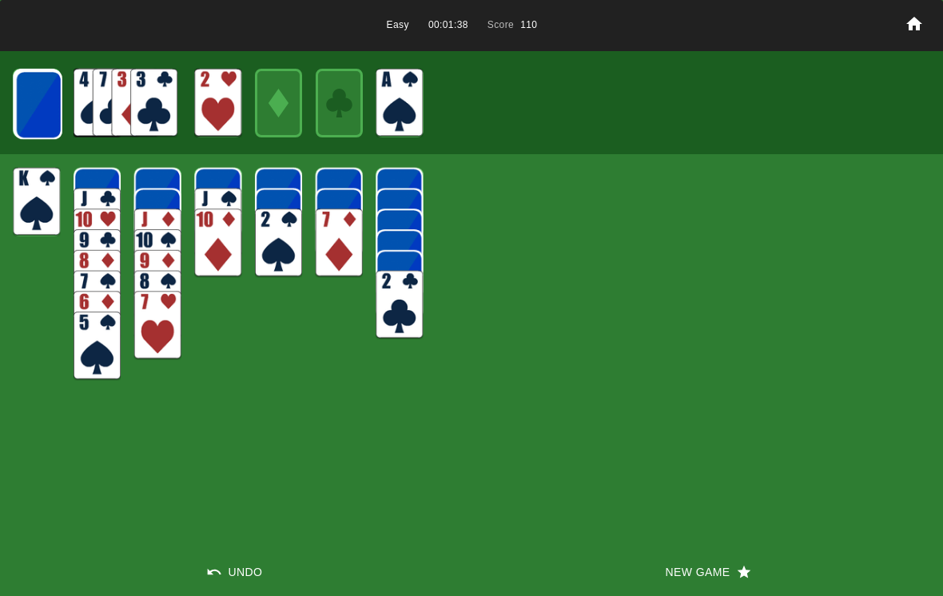
click at [256, 245] on img at bounding box center [278, 243] width 47 height 69
click at [55, 109] on img at bounding box center [38, 104] width 47 height 69
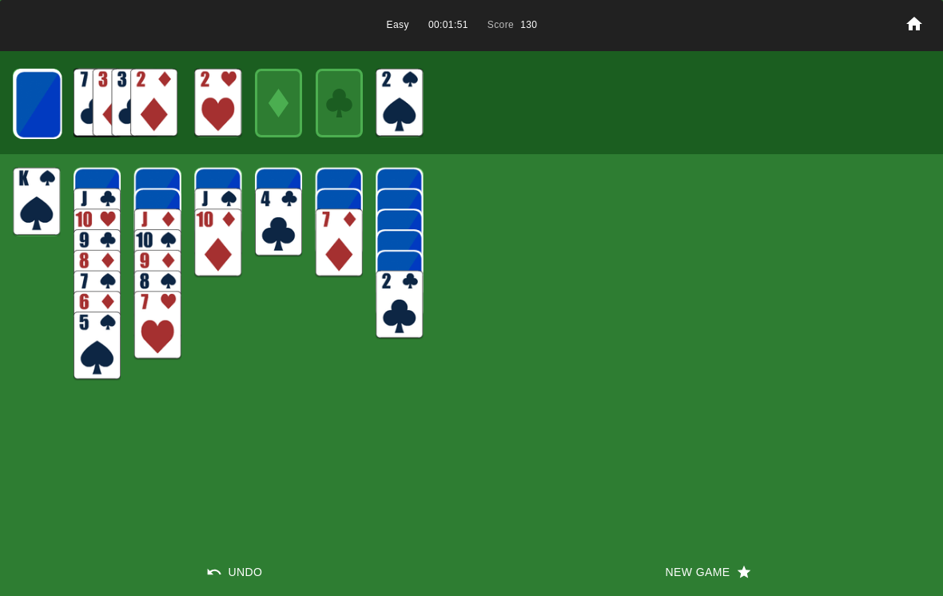
click at [36, 86] on img at bounding box center [37, 104] width 47 height 69
click at [28, 100] on img at bounding box center [37, 104] width 47 height 69
click at [53, 104] on img at bounding box center [37, 104] width 47 height 69
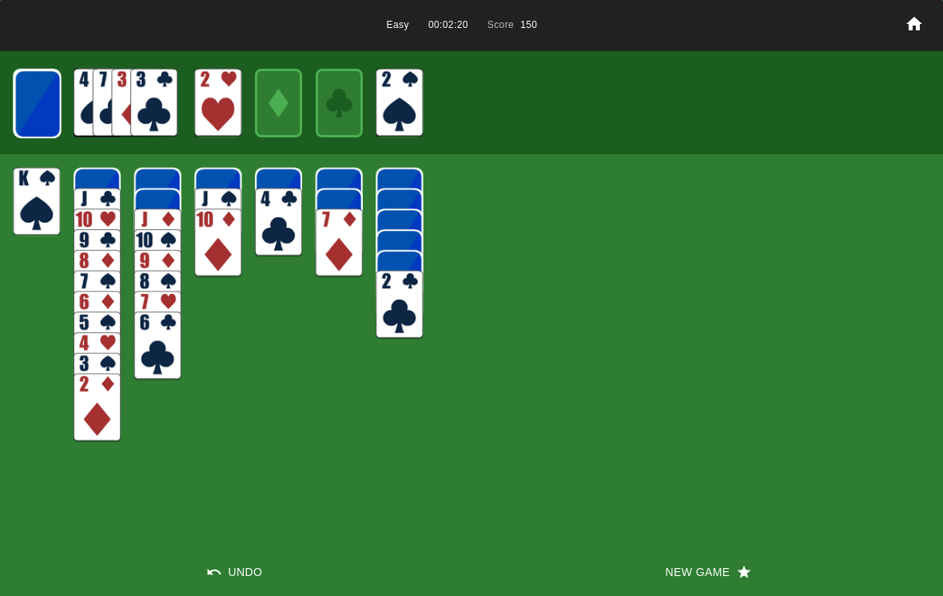
click at [35, 98] on img at bounding box center [37, 104] width 47 height 69
click at [44, 102] on img at bounding box center [37, 104] width 47 height 69
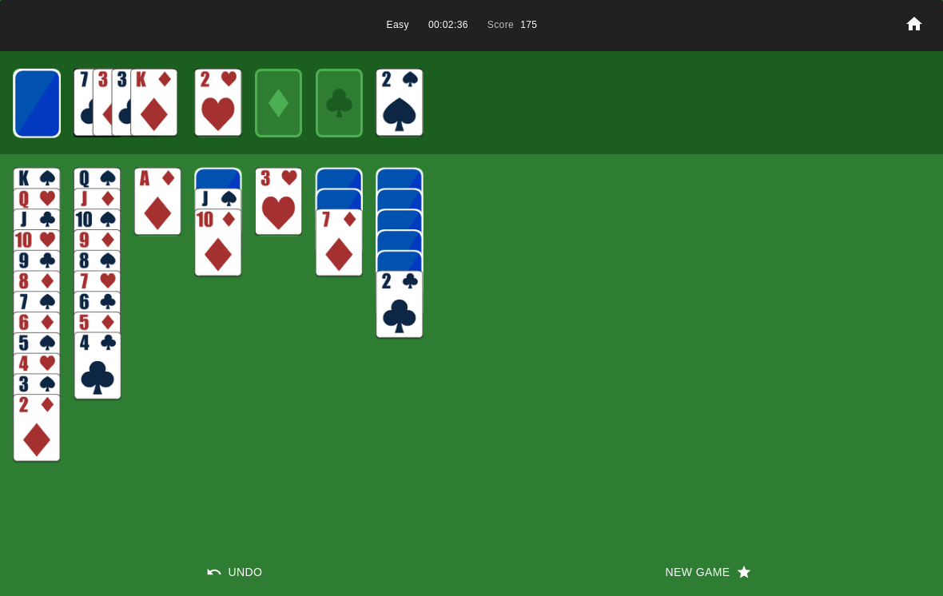
click at [149, 211] on img at bounding box center [157, 202] width 47 height 69
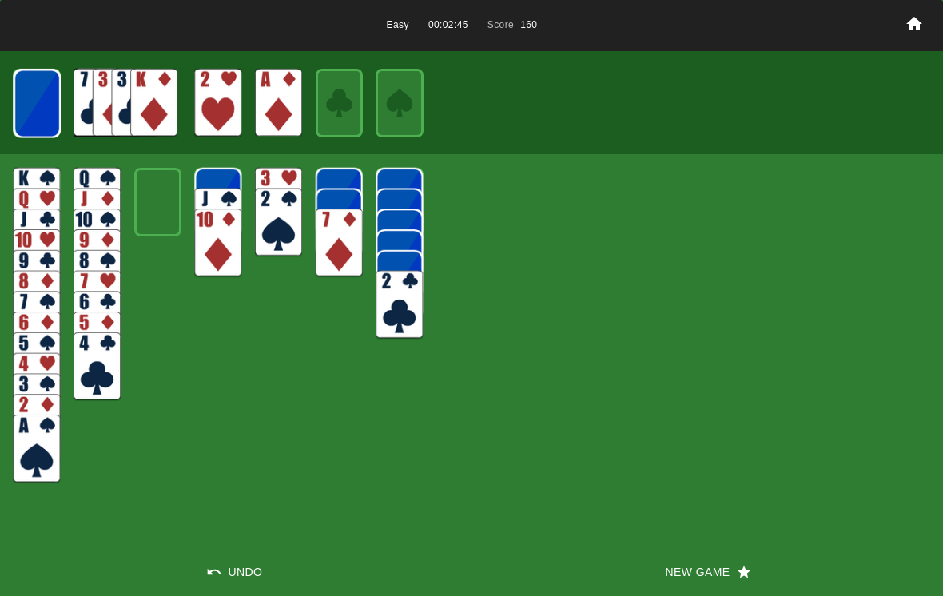
click at [28, 463] on img at bounding box center [36, 449] width 47 height 69
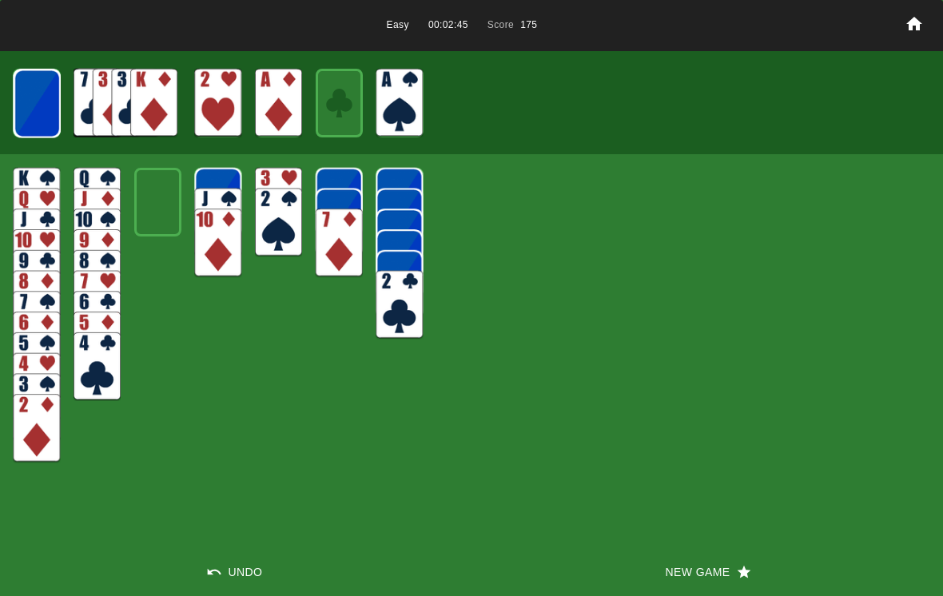
click at [274, 233] on img at bounding box center [278, 222] width 47 height 69
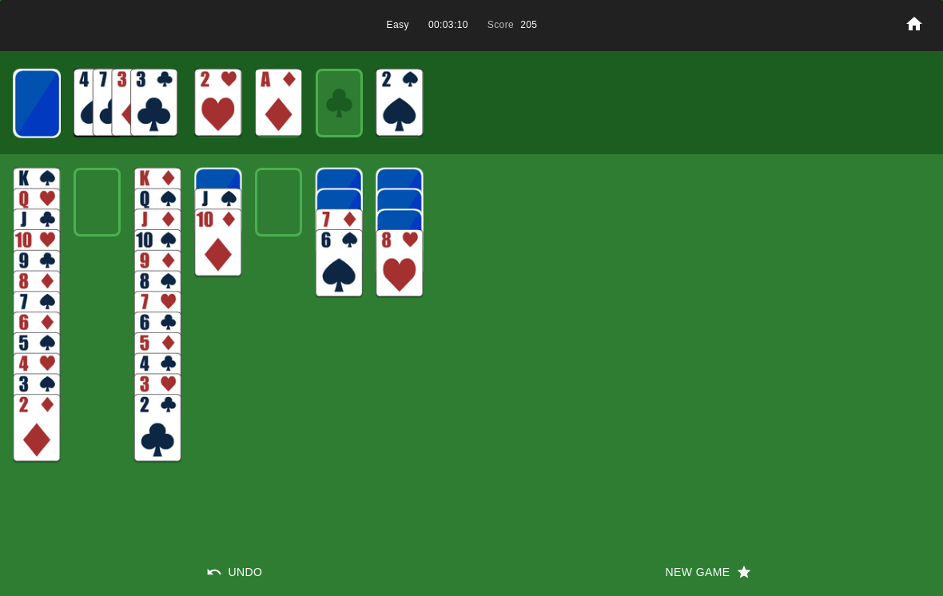
click at [59, 416] on img at bounding box center [36, 428] width 47 height 69
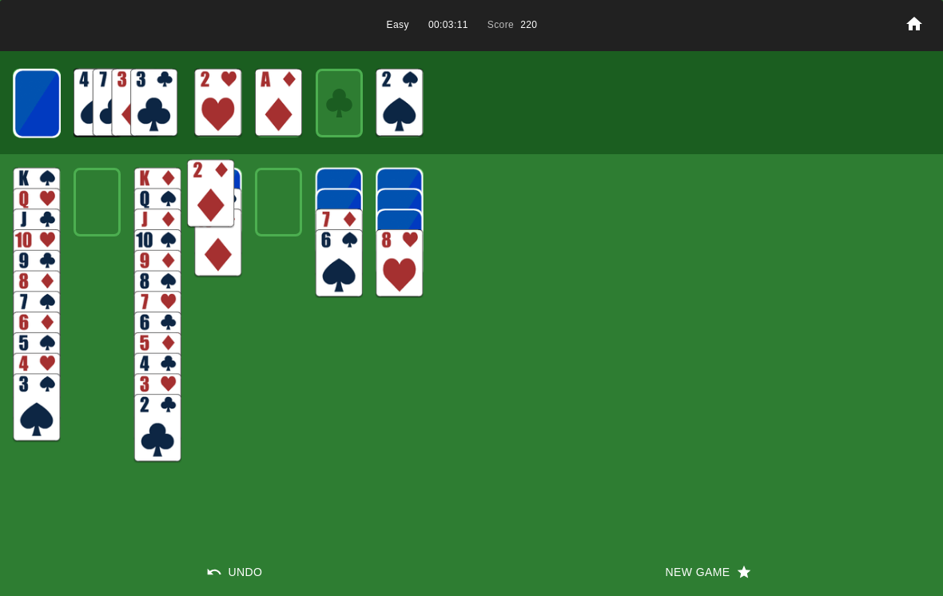
click at [147, 426] on img at bounding box center [157, 428] width 47 height 69
click at [159, 423] on img at bounding box center [157, 428] width 47 height 69
click at [38, 410] on img at bounding box center [36, 407] width 47 height 69
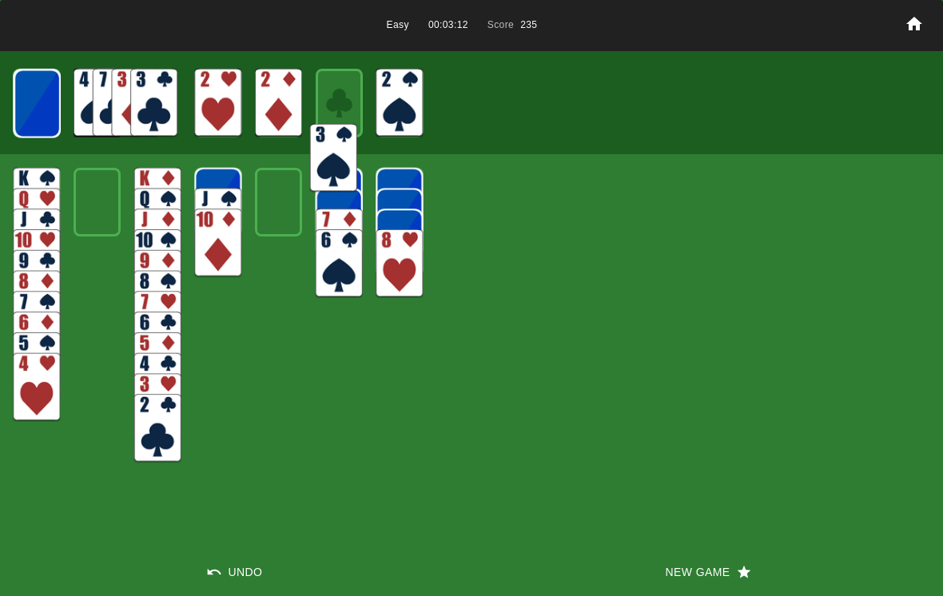
click at [169, 422] on img at bounding box center [157, 428] width 47 height 69
click at [51, 390] on img at bounding box center [36, 387] width 47 height 69
click at [152, 422] on img at bounding box center [157, 428] width 47 height 69
click at [340, 260] on img at bounding box center [339, 263] width 47 height 69
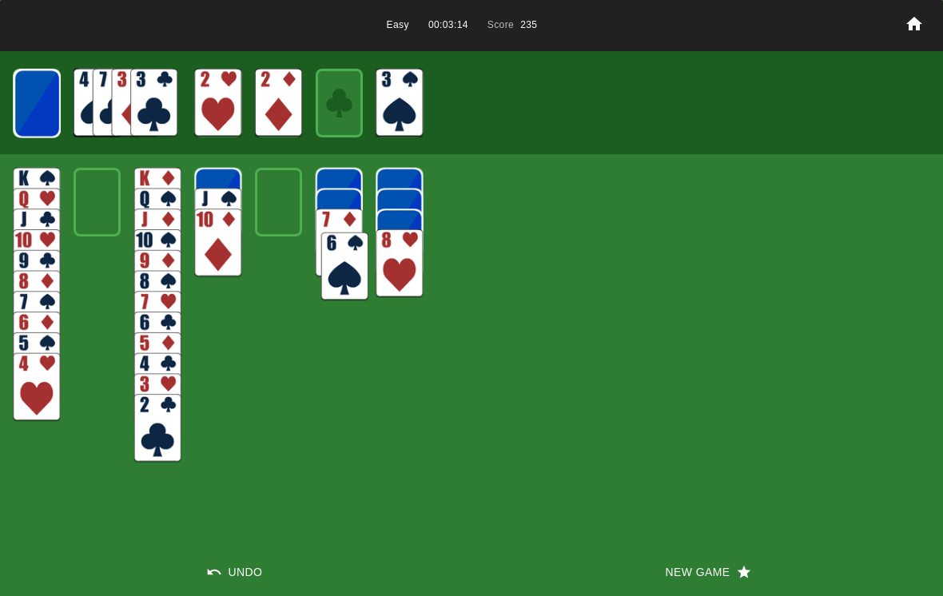
click at [415, 270] on img at bounding box center [399, 263] width 47 height 69
click at [53, 122] on img at bounding box center [37, 104] width 47 height 69
click at [46, 100] on img at bounding box center [37, 103] width 47 height 69
click at [29, 126] on img at bounding box center [36, 103] width 47 height 69
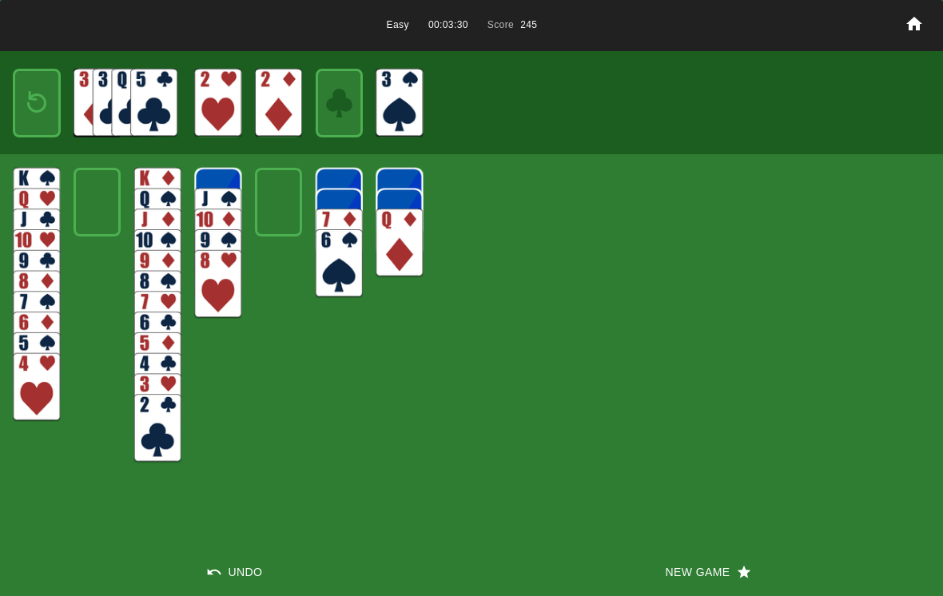
click at [47, 110] on img at bounding box center [36, 103] width 29 height 42
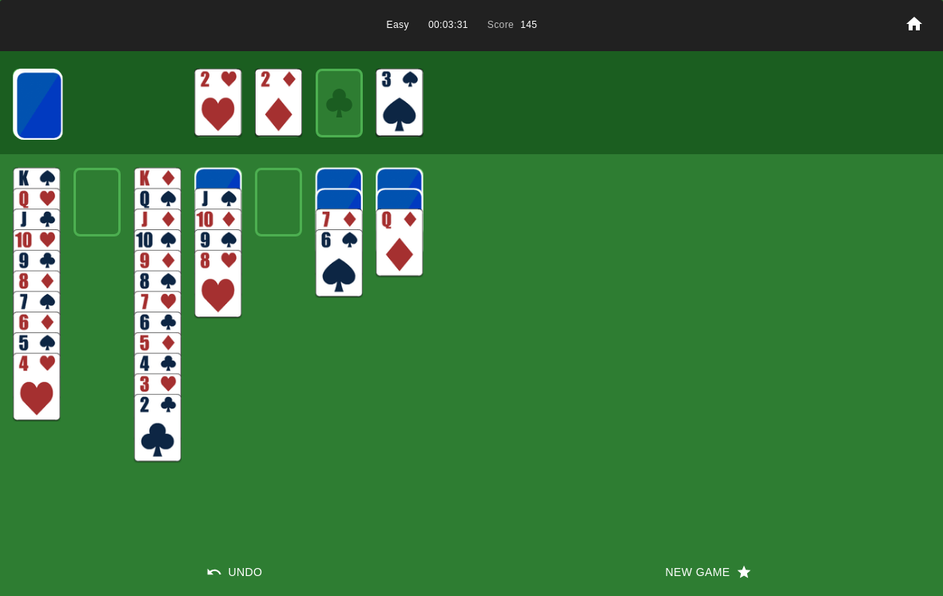
click at [38, 112] on img at bounding box center [38, 105] width 47 height 69
click at [59, 111] on img at bounding box center [38, 105] width 47 height 69
click at [59, 113] on img at bounding box center [38, 104] width 47 height 69
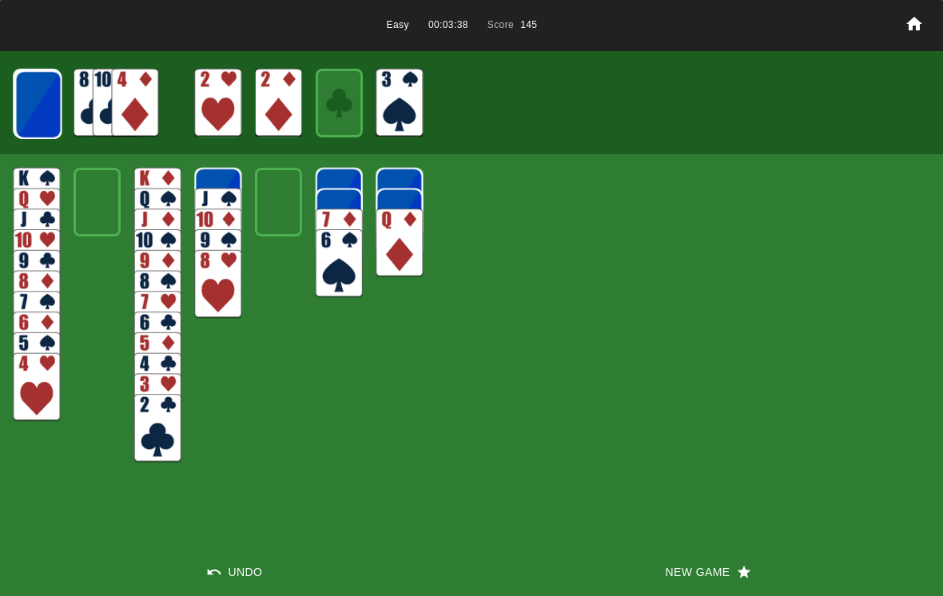
click at [61, 101] on img at bounding box center [37, 104] width 47 height 69
click at [32, 118] on img at bounding box center [37, 104] width 47 height 69
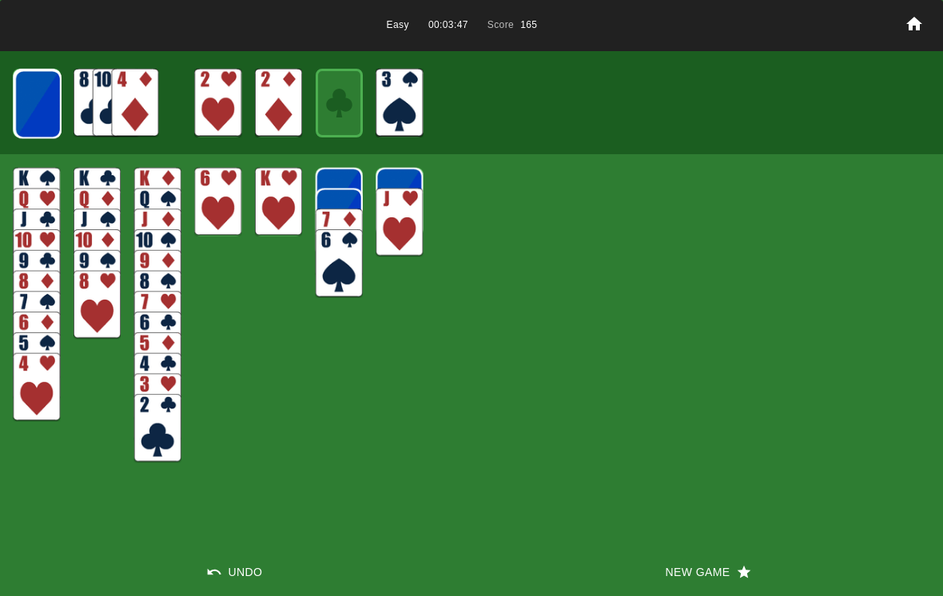
click at [213, 207] on img at bounding box center [217, 202] width 47 height 69
click at [326, 251] on img at bounding box center [339, 263] width 47 height 69
click at [349, 262] on img at bounding box center [339, 263] width 47 height 69
click at [423, 225] on img at bounding box center [399, 222] width 47 height 69
click at [48, 89] on img at bounding box center [37, 104] width 47 height 69
